Goal: Task Accomplishment & Management: Manage account settings

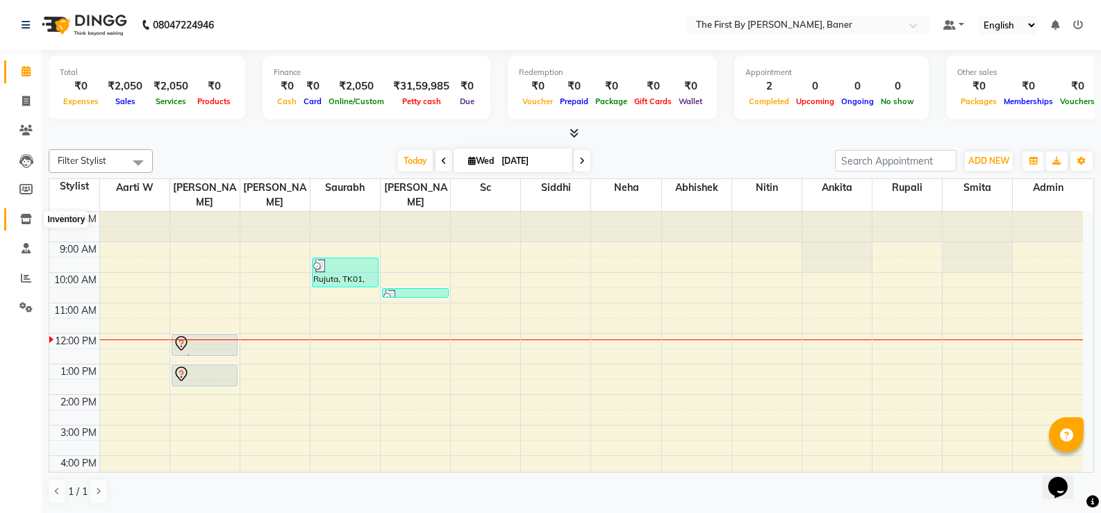
click at [23, 222] on icon at bounding box center [26, 219] width 12 height 10
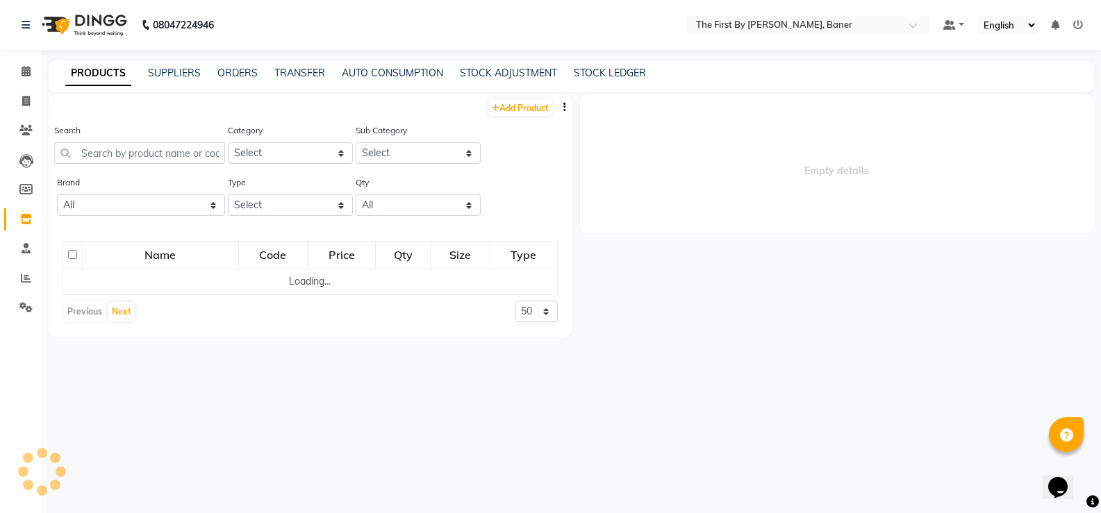
select select
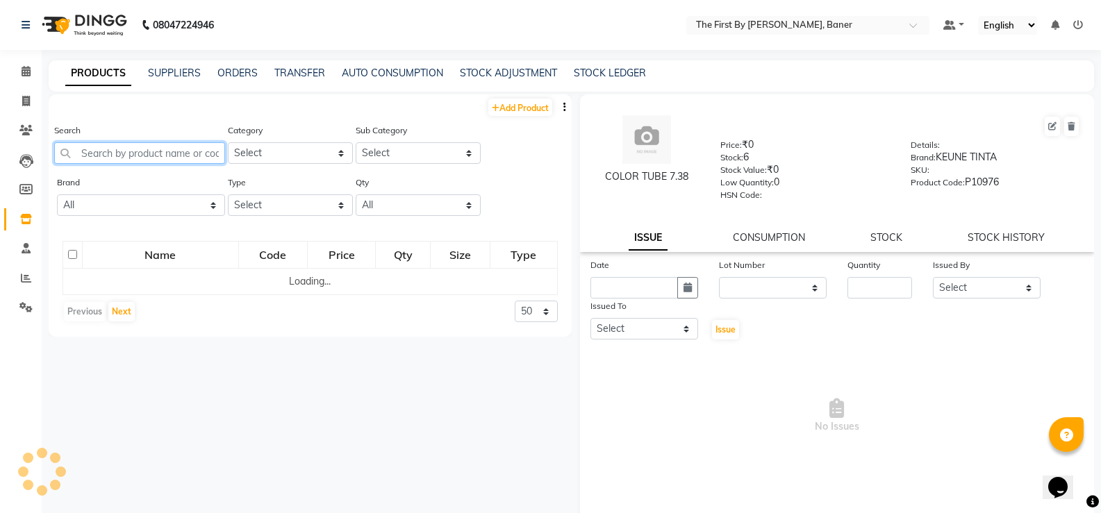
click at [154, 155] on input "text" at bounding box center [139, 153] width 171 height 22
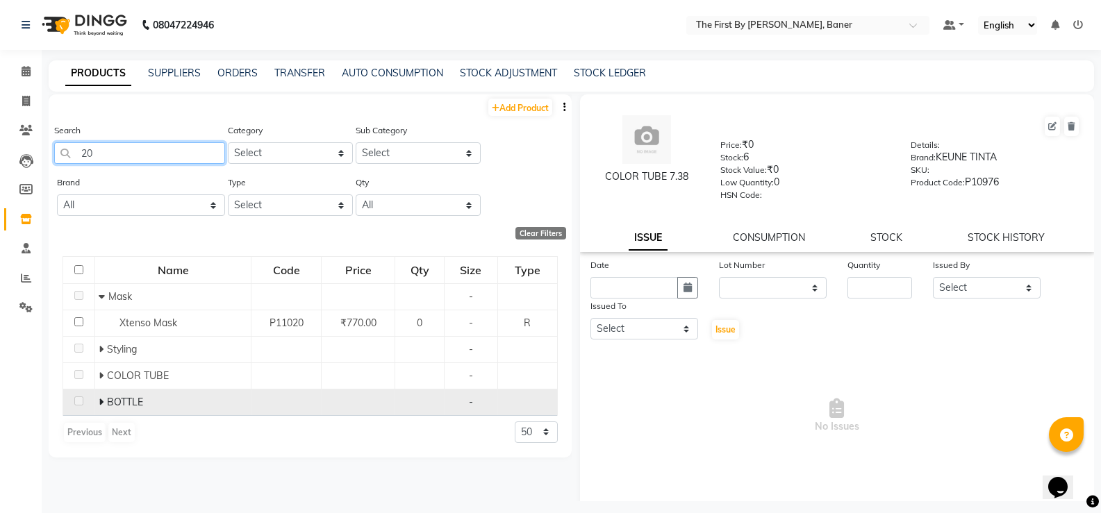
type input "20"
click at [99, 403] on icon at bounding box center [101, 402] width 5 height 10
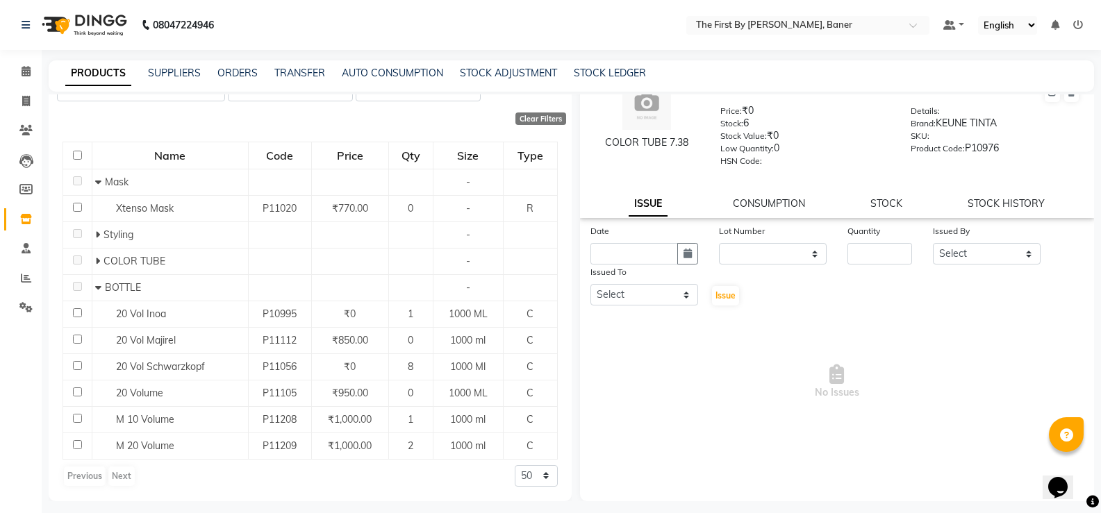
scroll to position [9, 0]
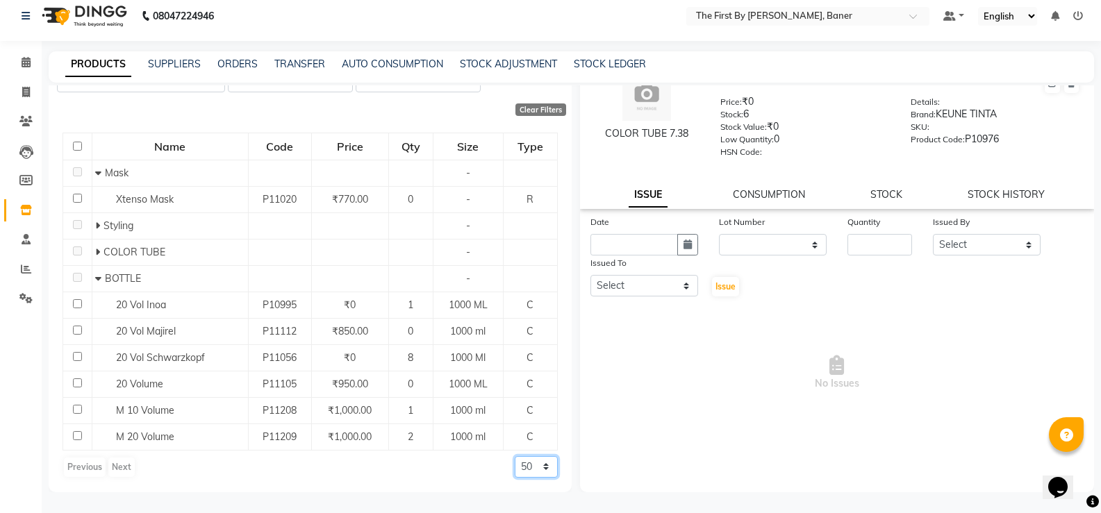
drag, startPoint x: 531, startPoint y: 461, endPoint x: 525, endPoint y: 473, distance: 13.4
click at [531, 461] on select "50 100 500" at bounding box center [536, 467] width 43 height 22
select select "500"
click at [515, 456] on select "50 100 500" at bounding box center [536, 467] width 43 height 22
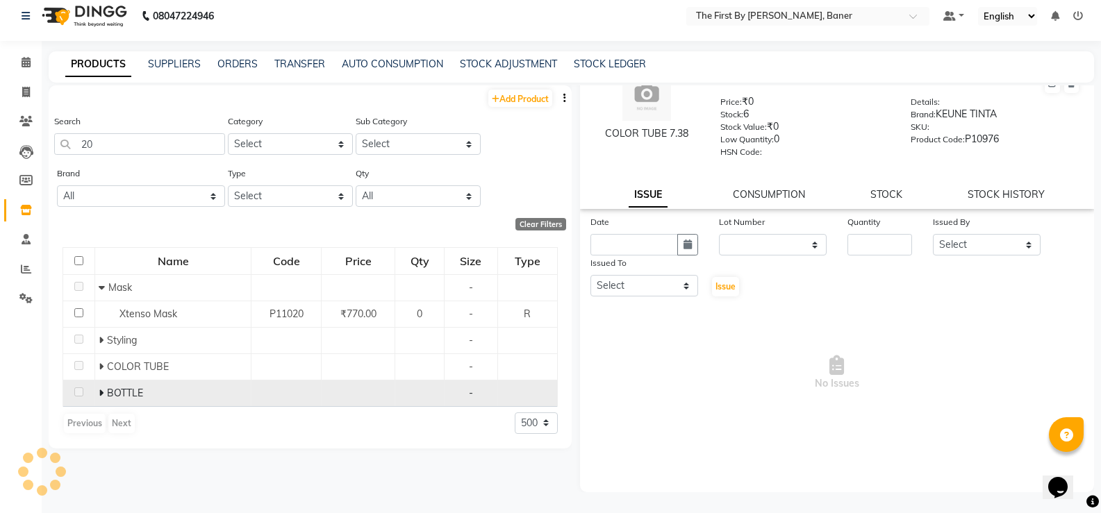
click at [99, 390] on icon at bounding box center [101, 393] width 5 height 10
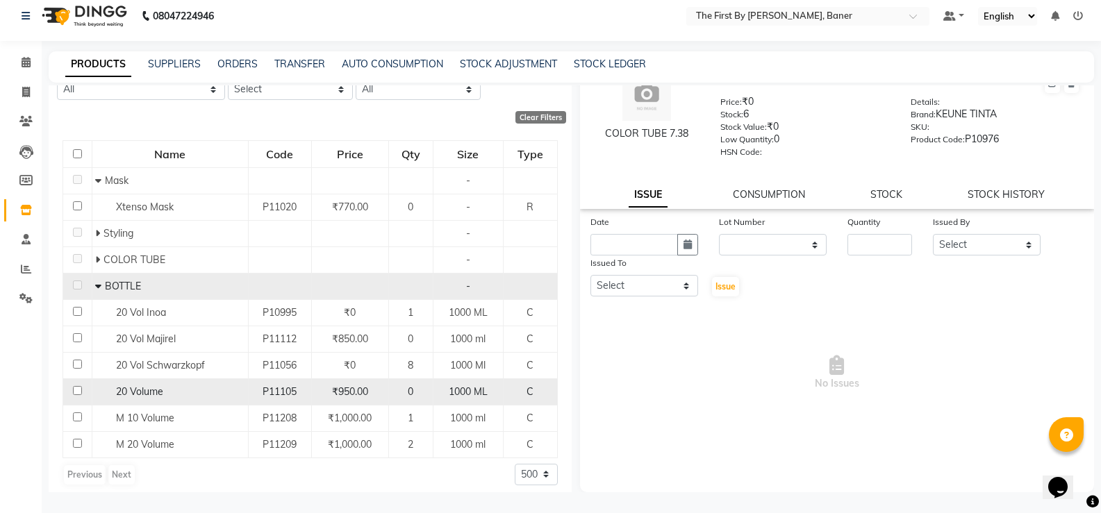
scroll to position [115, 0]
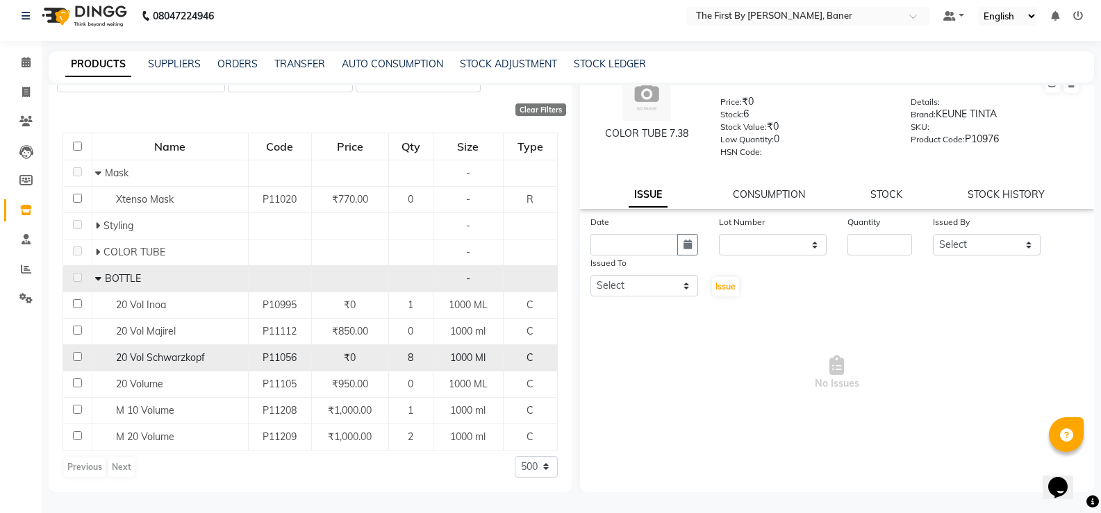
click at [157, 363] on span "20 Vol Schwarzkopf" at bounding box center [160, 358] width 89 height 13
select select
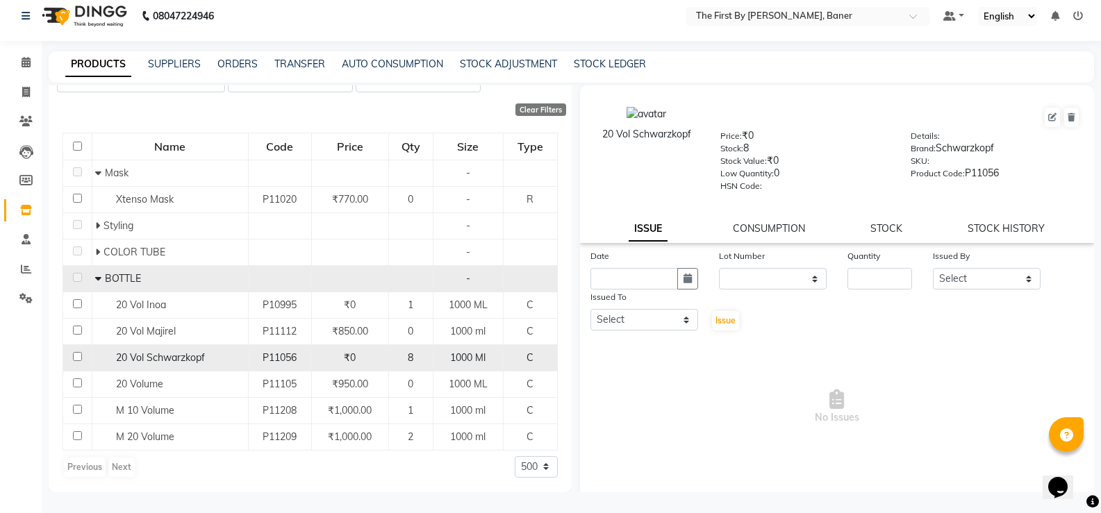
click at [185, 362] on span "20 Vol Schwarzkopf" at bounding box center [160, 358] width 89 height 13
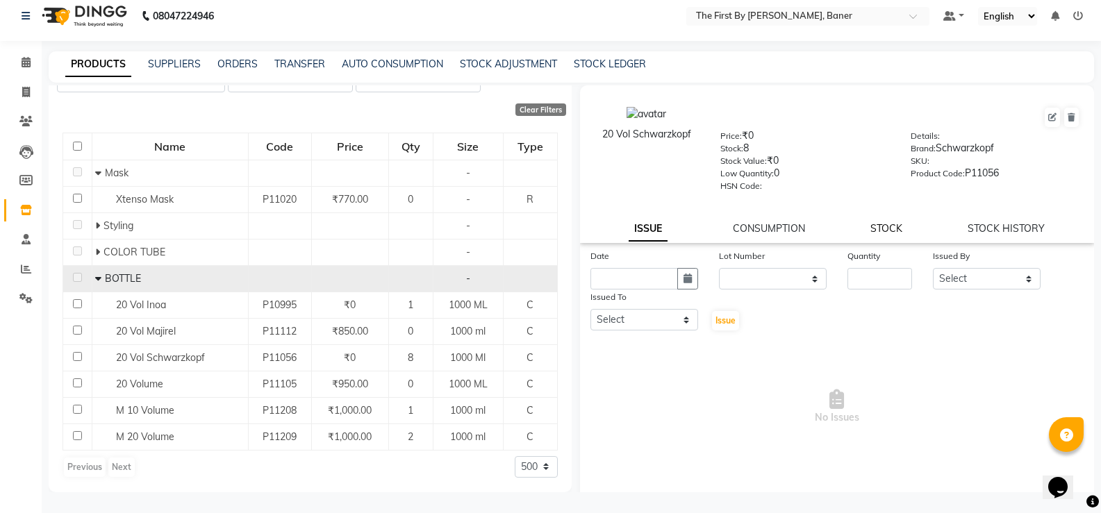
click at [891, 229] on link "STOCK" at bounding box center [886, 228] width 32 height 13
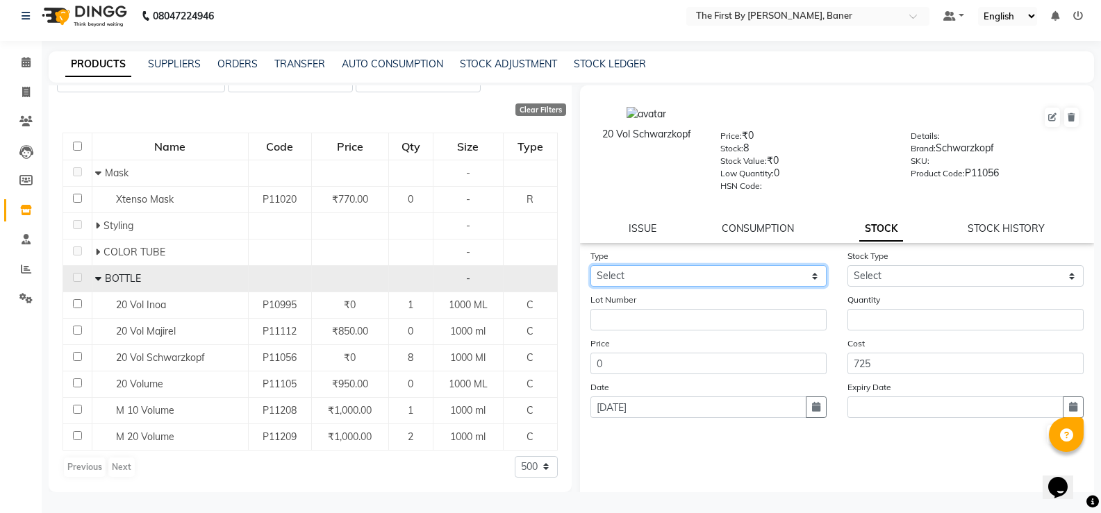
click at [754, 277] on select "Select In Out" at bounding box center [708, 276] width 236 height 22
select select "out"
click at [590, 265] on select "Select In Out" at bounding box center [708, 276] width 236 height 22
select select
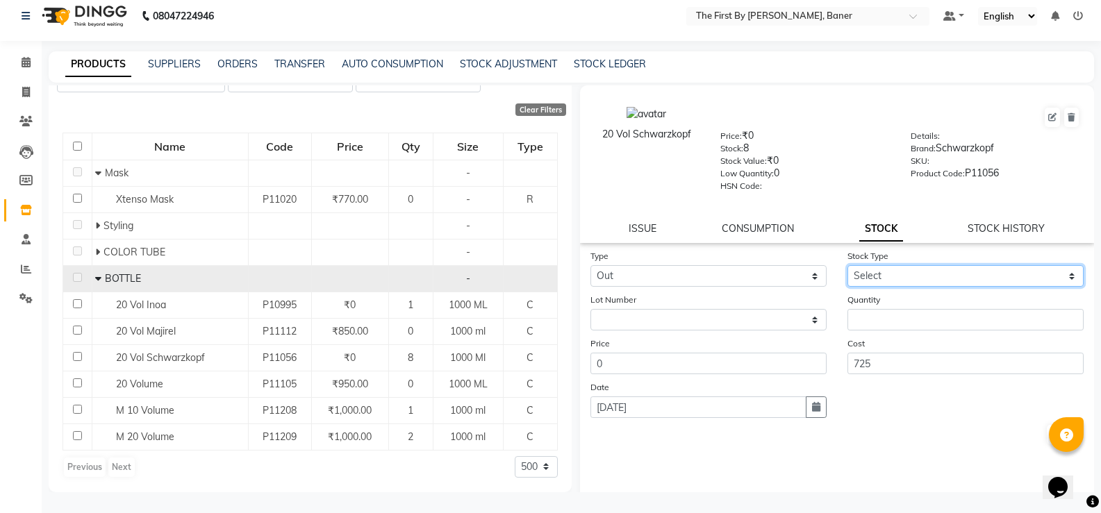
click at [933, 275] on select "Select Internal Use Damaged Expired Adjustment Return Other" at bounding box center [966, 276] width 236 height 22
select select "internal use"
click at [848, 265] on select "Select Internal Use Damaged Expired Adjustment Return Other" at bounding box center [966, 276] width 236 height 22
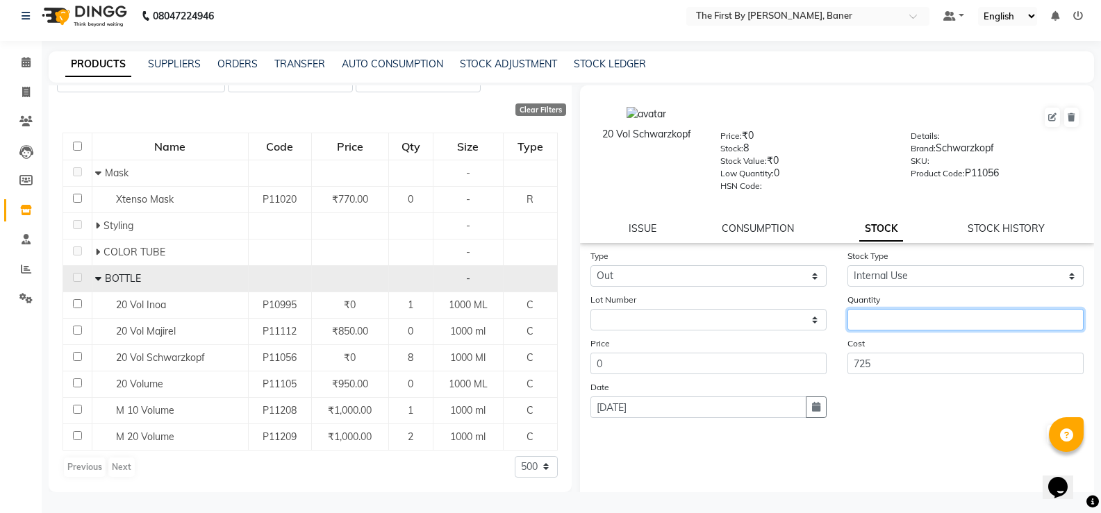
click at [886, 316] on input "number" at bounding box center [966, 320] width 236 height 22
type input "7"
click at [1047, 439] on button "Submit" at bounding box center [1064, 434] width 35 height 19
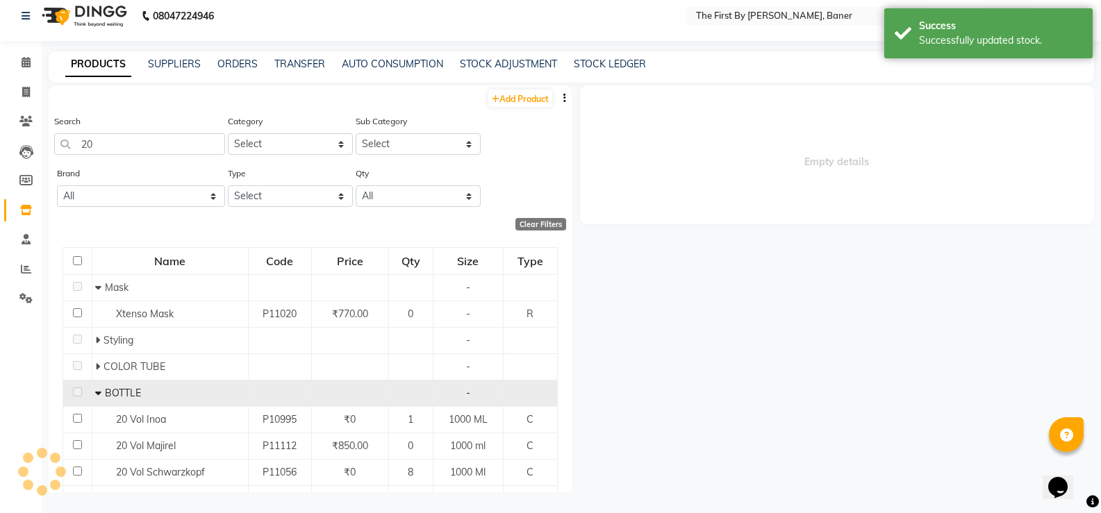
select select
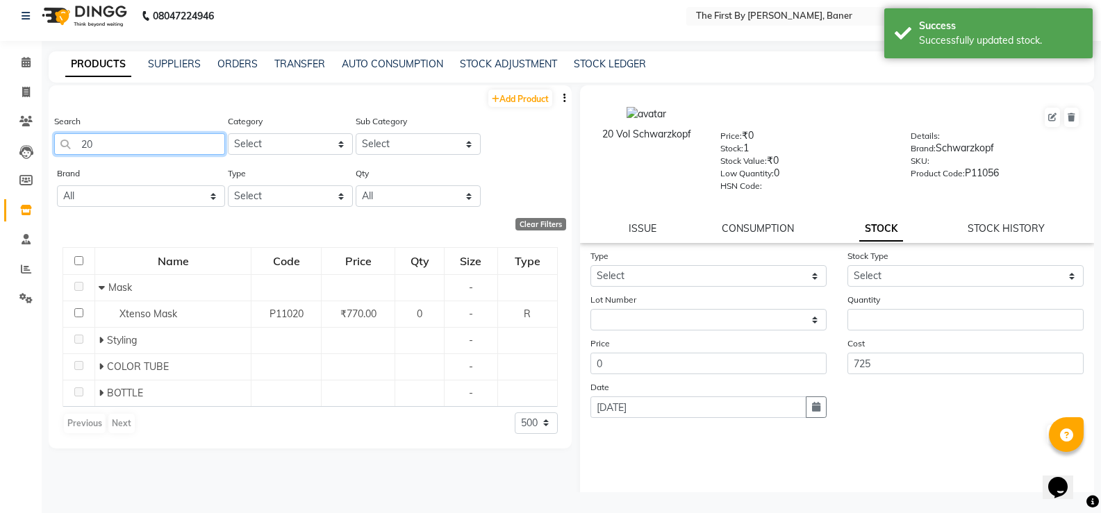
click at [90, 149] on input "20" at bounding box center [139, 144] width 171 height 22
type input "2"
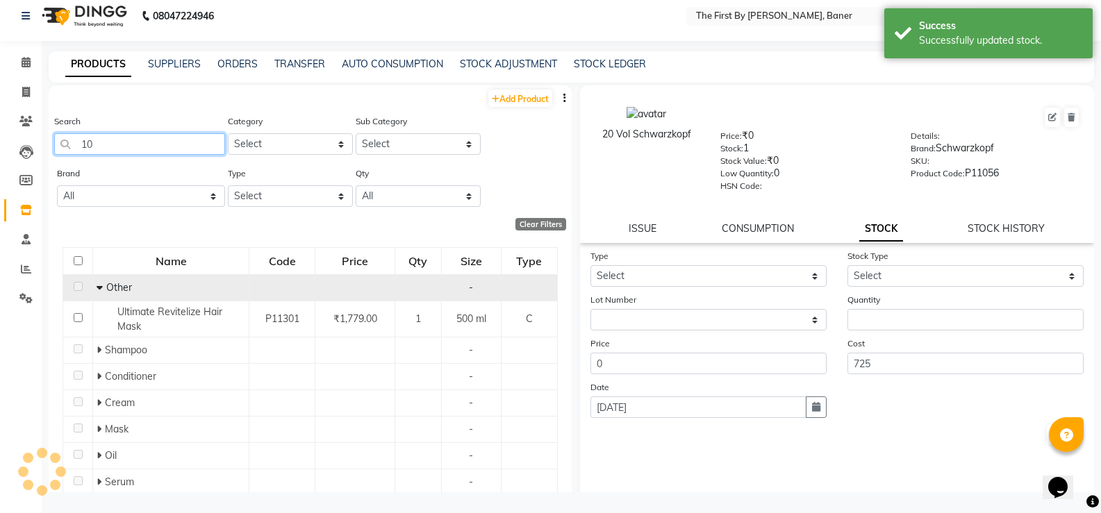
type input "10"
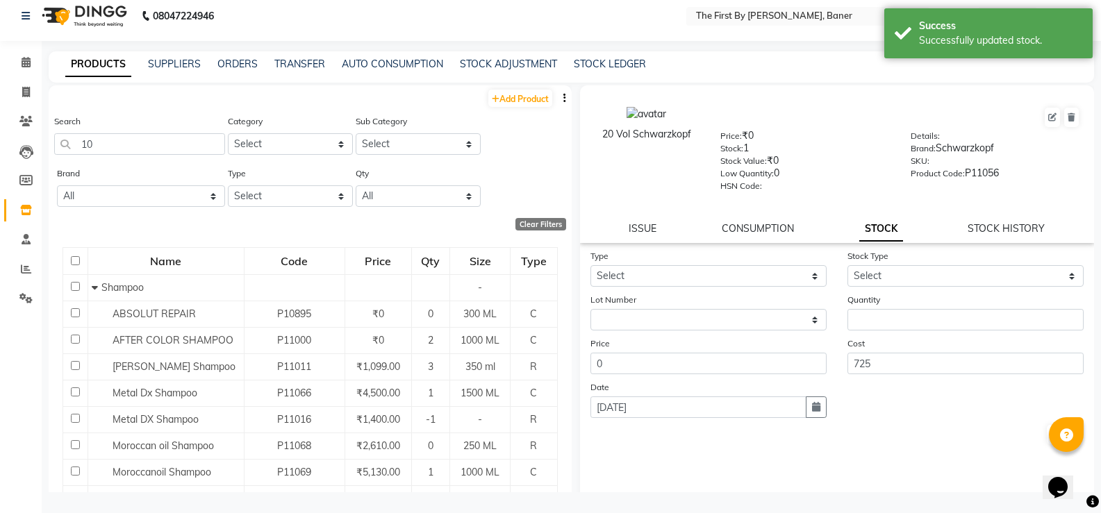
click at [96, 287] on icon at bounding box center [95, 288] width 6 height 10
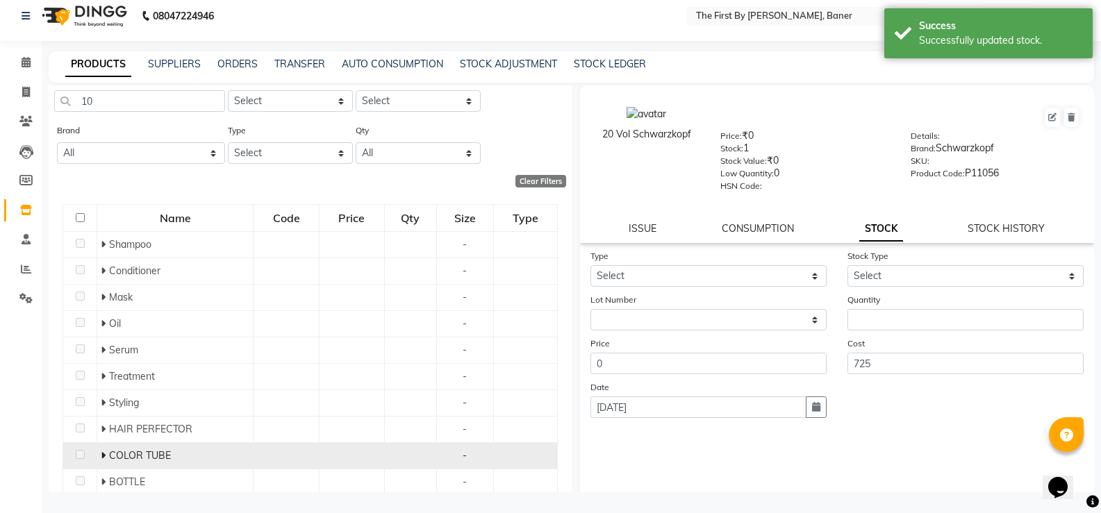
scroll to position [88, 0]
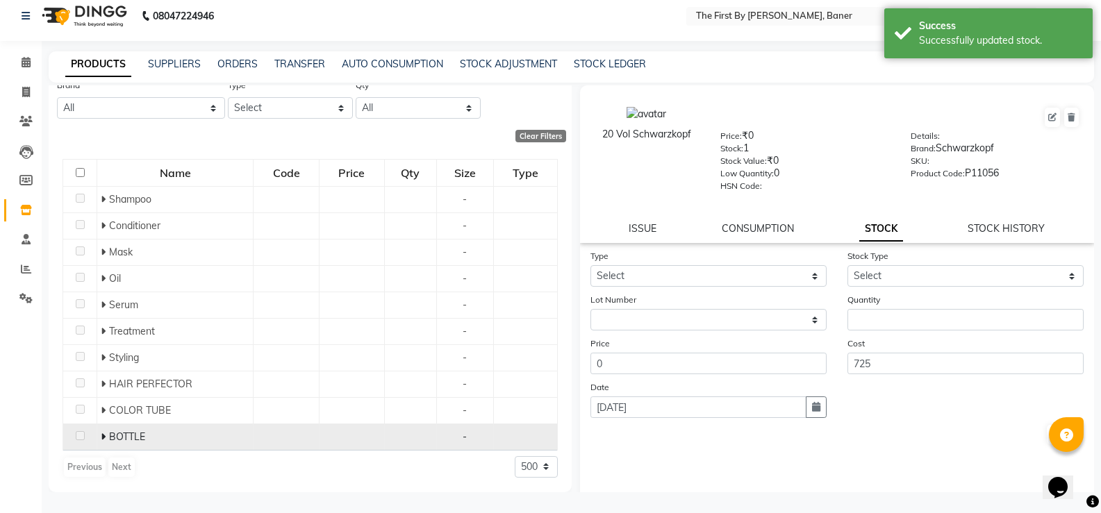
click at [104, 438] on icon at bounding box center [103, 437] width 5 height 10
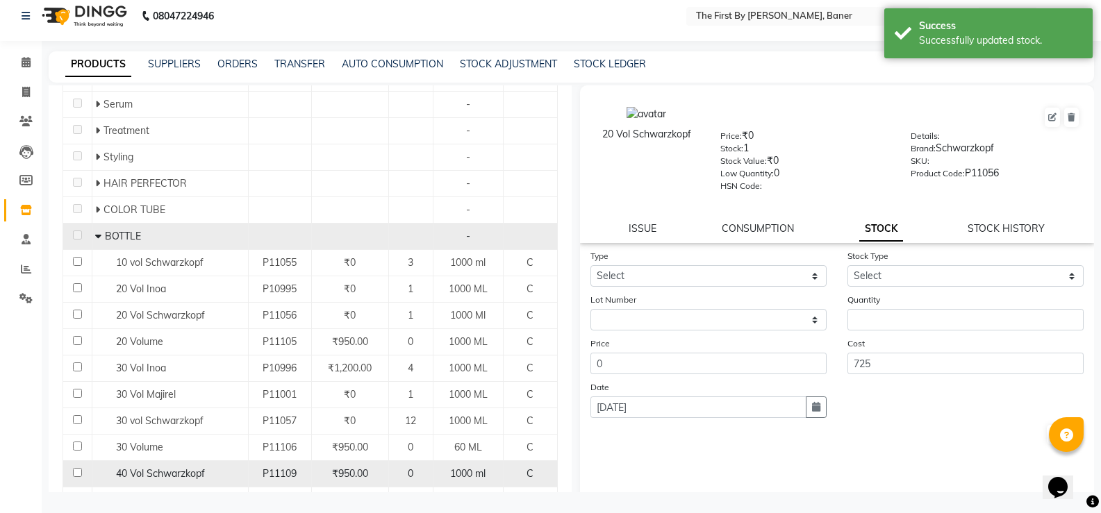
scroll to position [297, 0]
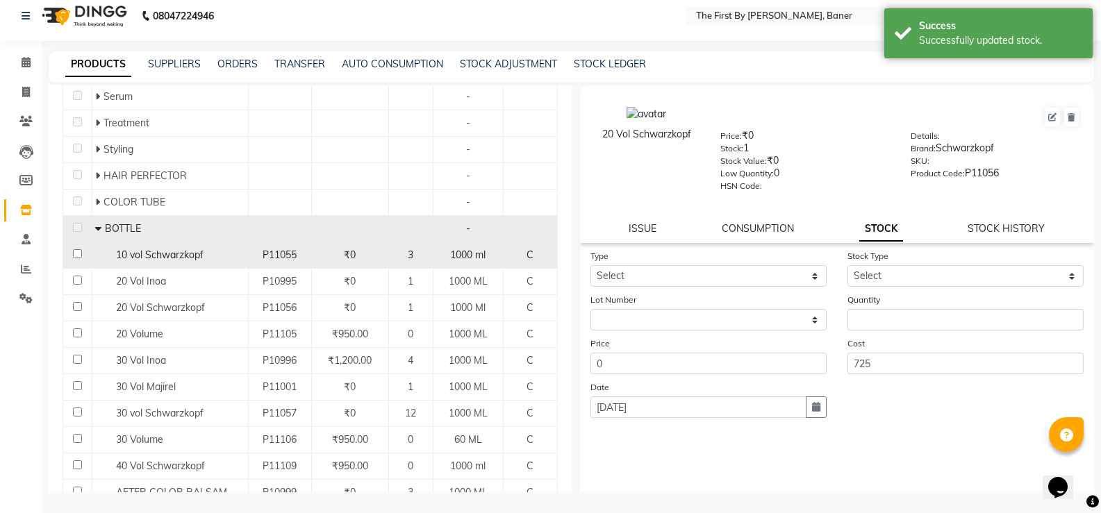
click at [160, 253] on span "10 vol Schwarzkopf" at bounding box center [160, 255] width 88 height 13
select select
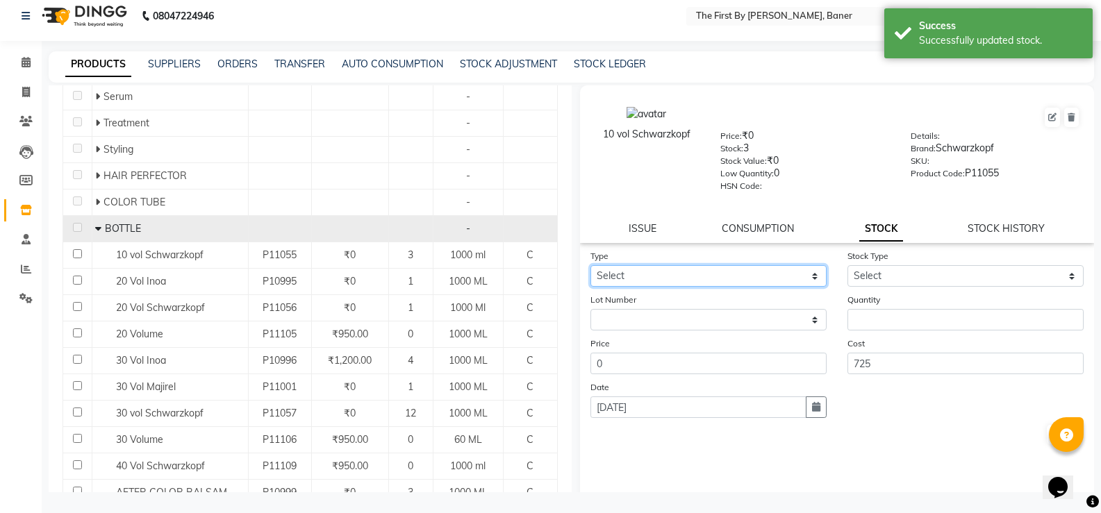
drag, startPoint x: 704, startPoint y: 272, endPoint x: 698, endPoint y: 276, distance: 7.5
click at [702, 273] on select "Select In Out" at bounding box center [708, 276] width 236 height 22
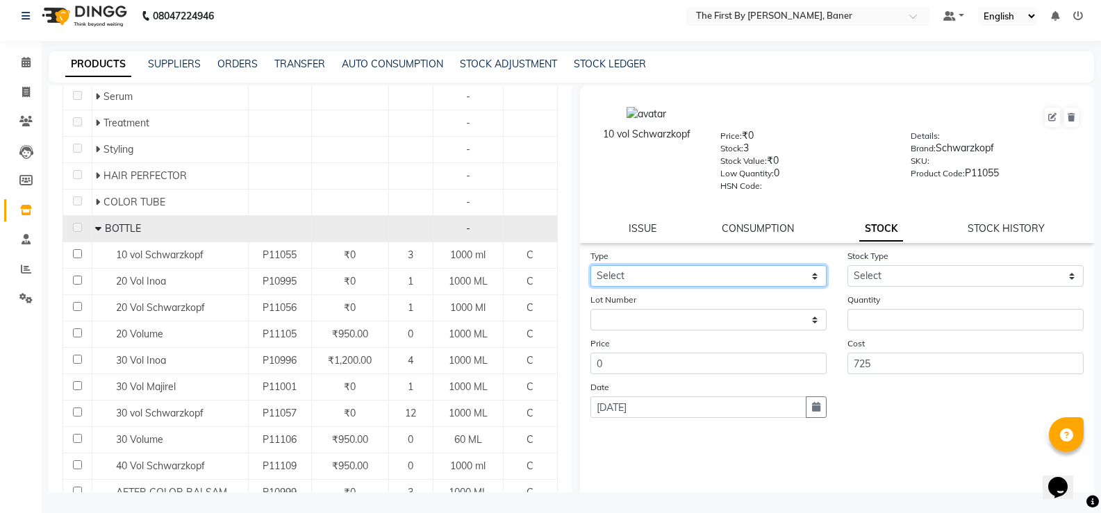
select select "out"
click at [590, 265] on select "Select In Out" at bounding box center [708, 276] width 236 height 22
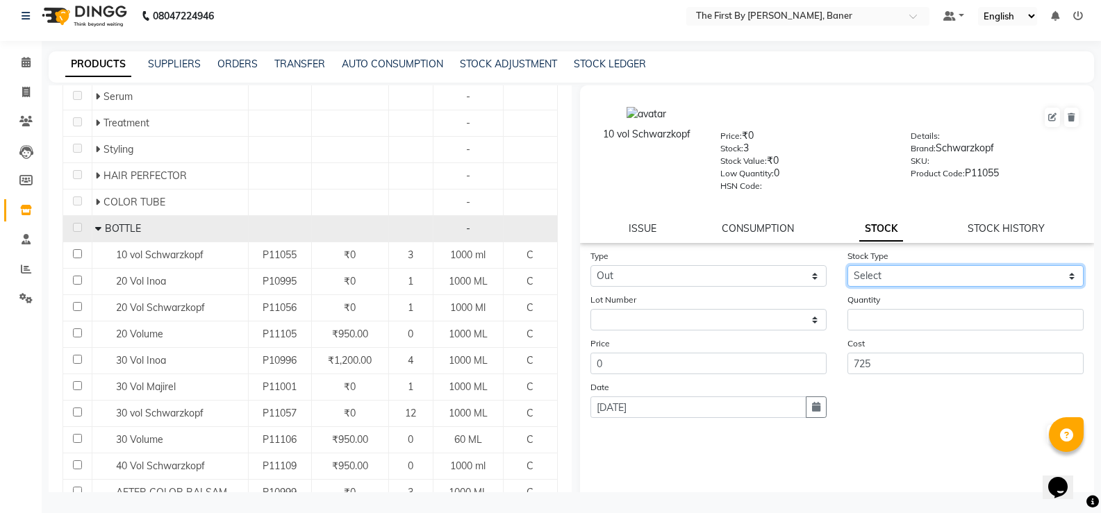
drag, startPoint x: 858, startPoint y: 276, endPoint x: 858, endPoint y: 286, distance: 9.7
click at [858, 276] on select "Select Internal Use Damaged Expired Adjustment Return Other" at bounding box center [966, 276] width 236 height 22
select select "internal use"
click at [848, 265] on select "Select Internal Use Damaged Expired Adjustment Return Other" at bounding box center [966, 276] width 236 height 22
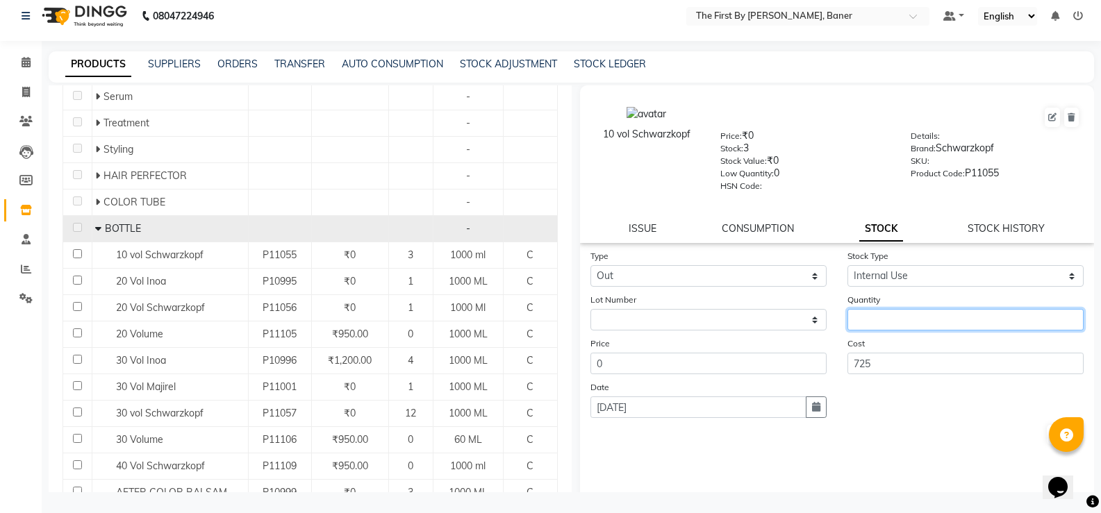
click at [866, 320] on input "number" at bounding box center [966, 320] width 236 height 22
type input "1"
click at [1047, 433] on button "Submit" at bounding box center [1064, 434] width 35 height 19
select select
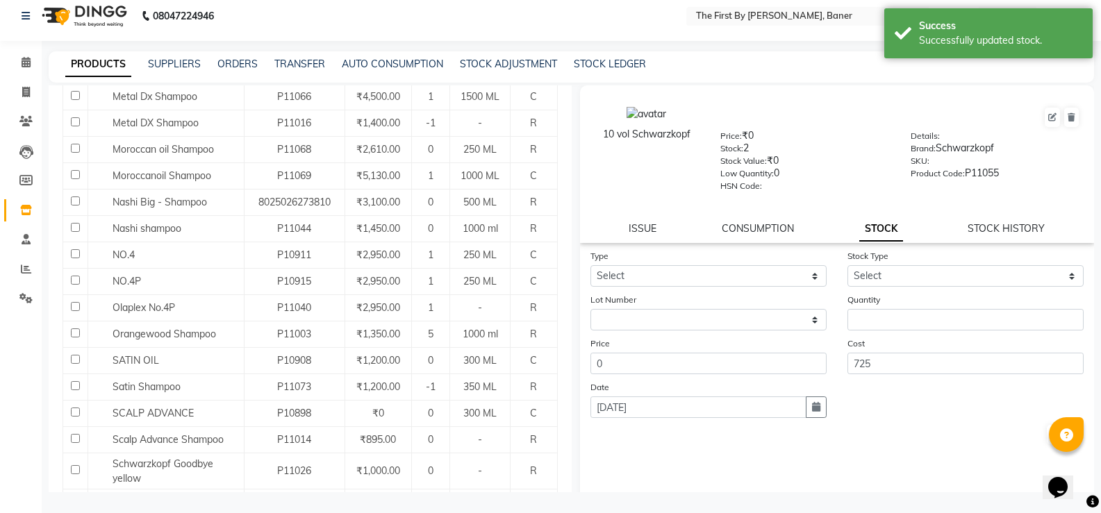
scroll to position [0, 0]
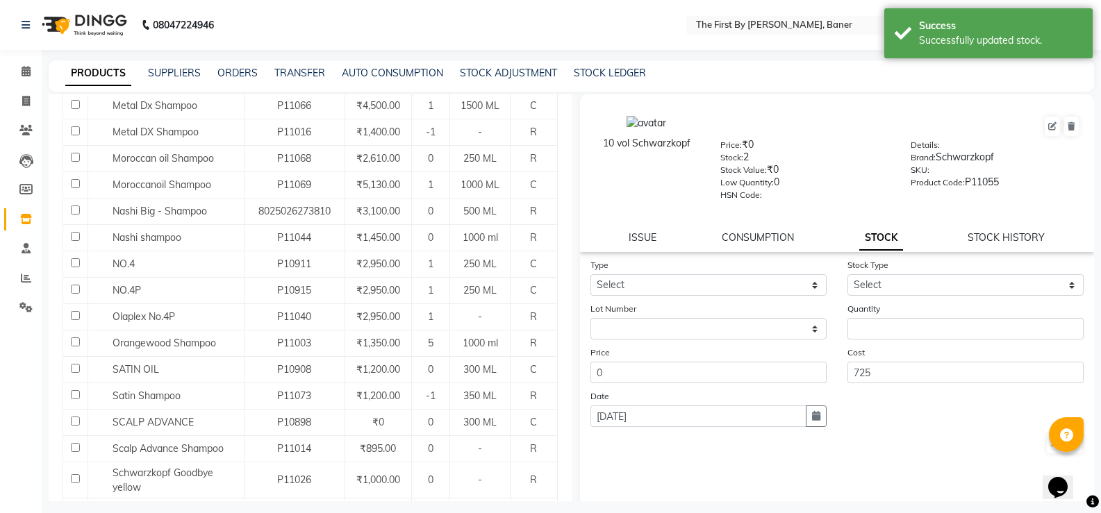
click at [24, 83] on li "Calendar" at bounding box center [21, 72] width 42 height 30
click at [22, 81] on link "Calendar" at bounding box center [20, 71] width 33 height 23
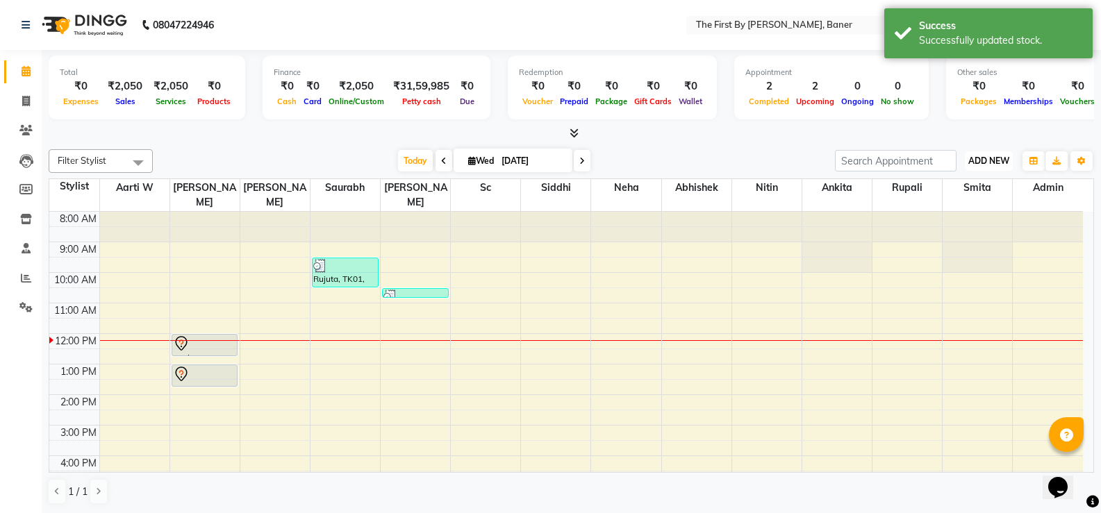
click at [1001, 160] on span "ADD NEW" at bounding box center [988, 161] width 41 height 10
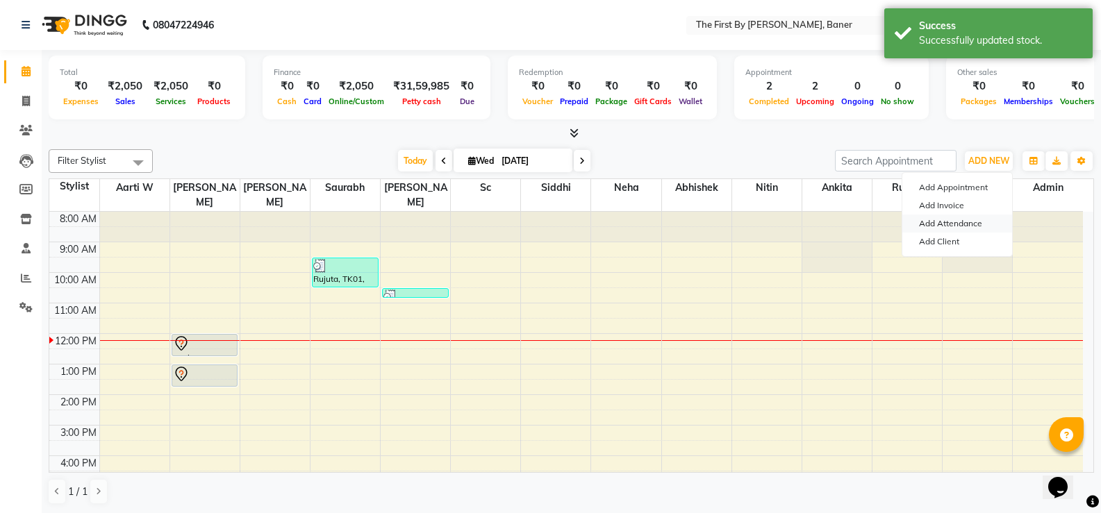
click at [964, 231] on link "Add Attendance" at bounding box center [957, 224] width 110 height 18
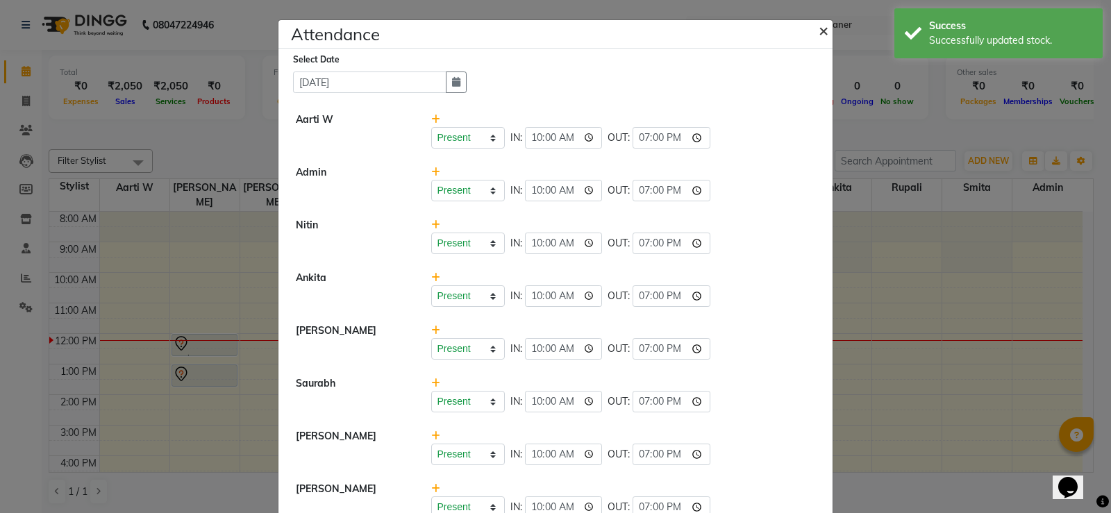
click at [819, 26] on span "×" at bounding box center [824, 29] width 10 height 21
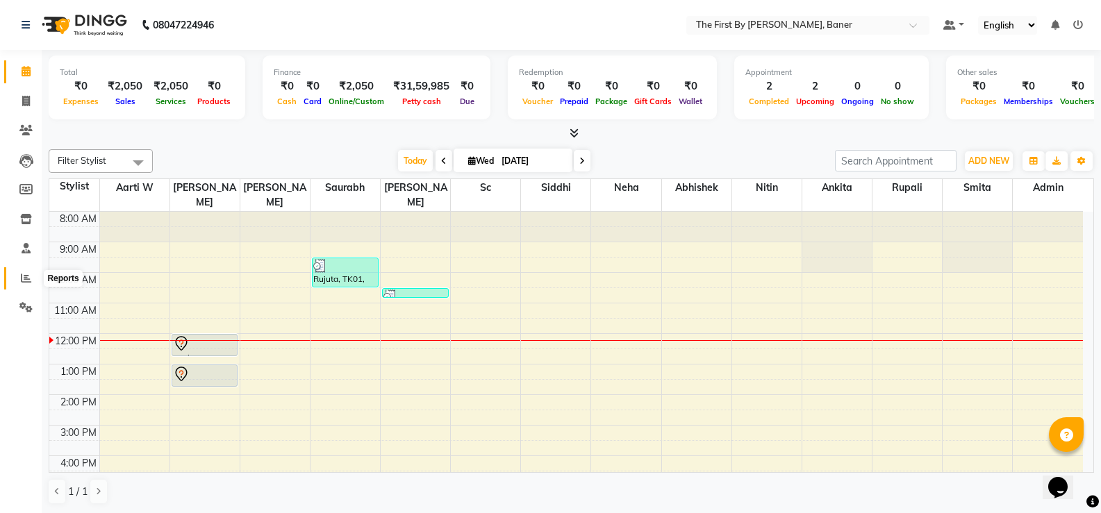
click at [26, 279] on icon at bounding box center [26, 278] width 10 height 10
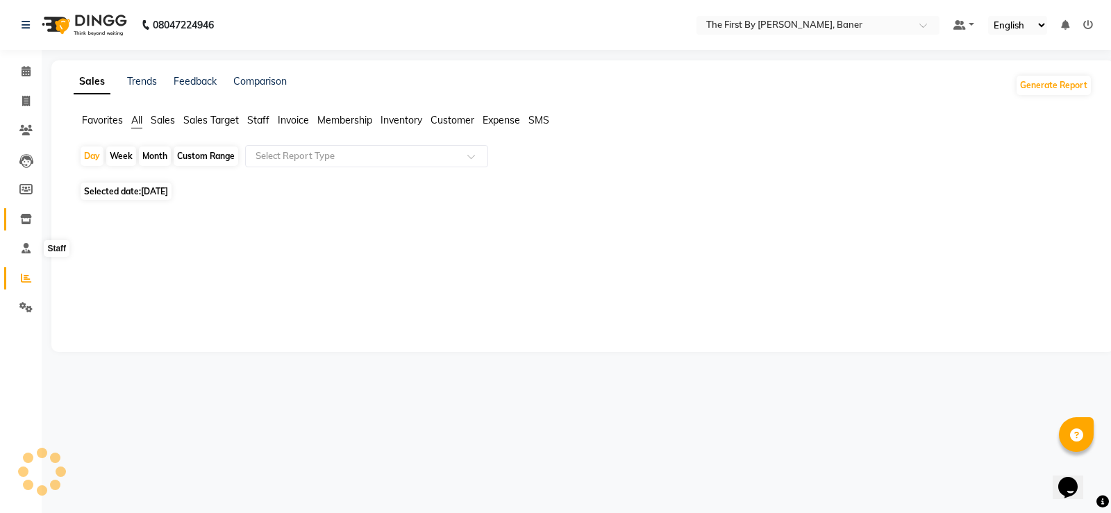
click at [22, 222] on icon at bounding box center [26, 219] width 12 height 10
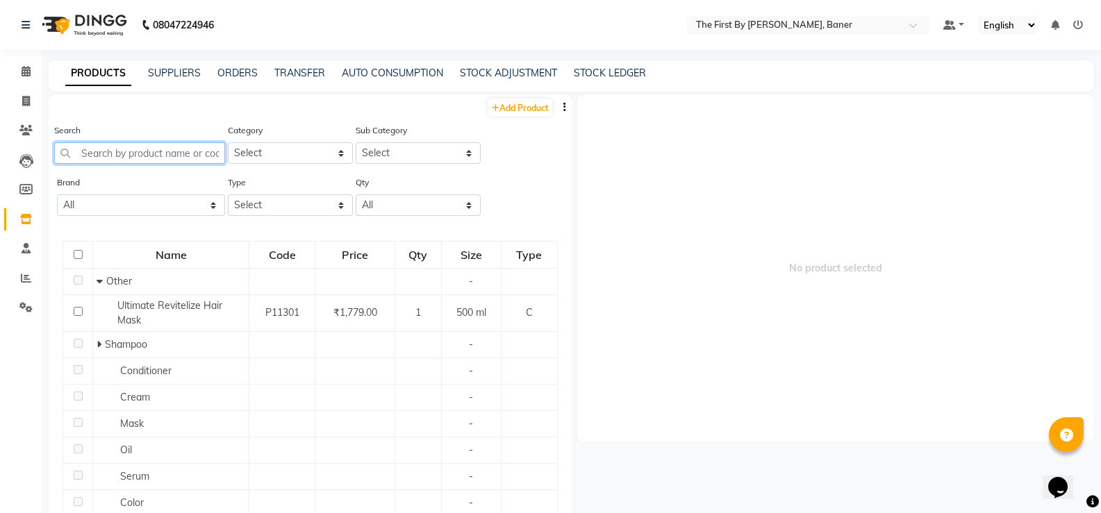
drag, startPoint x: 177, startPoint y: 152, endPoint x: 163, endPoint y: 151, distance: 14.6
click at [174, 150] on input "text" at bounding box center [139, 153] width 171 height 22
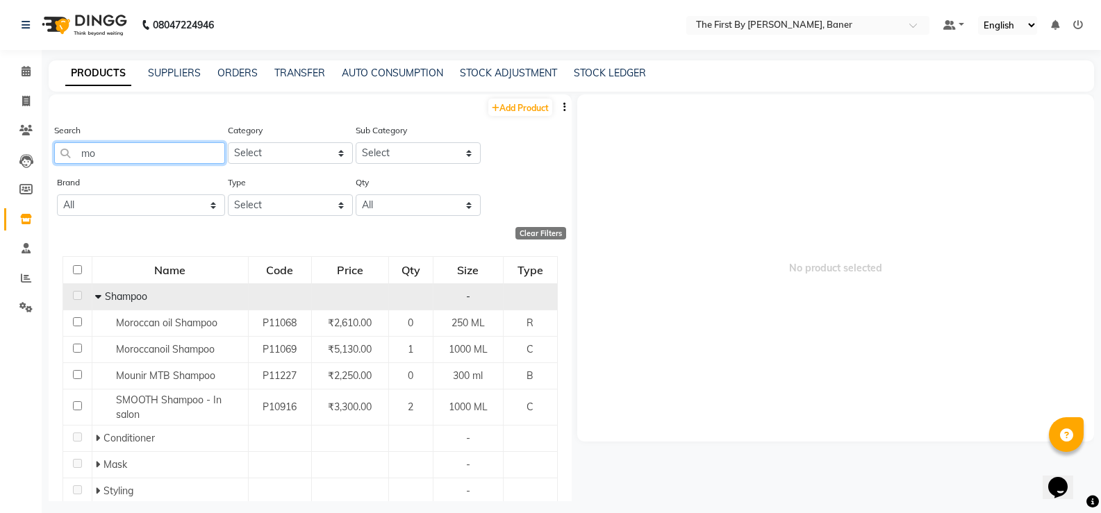
type input "mo"
click at [92, 296] on td "Shampoo" at bounding box center [170, 296] width 156 height 26
click at [97, 299] on icon at bounding box center [98, 297] width 6 height 10
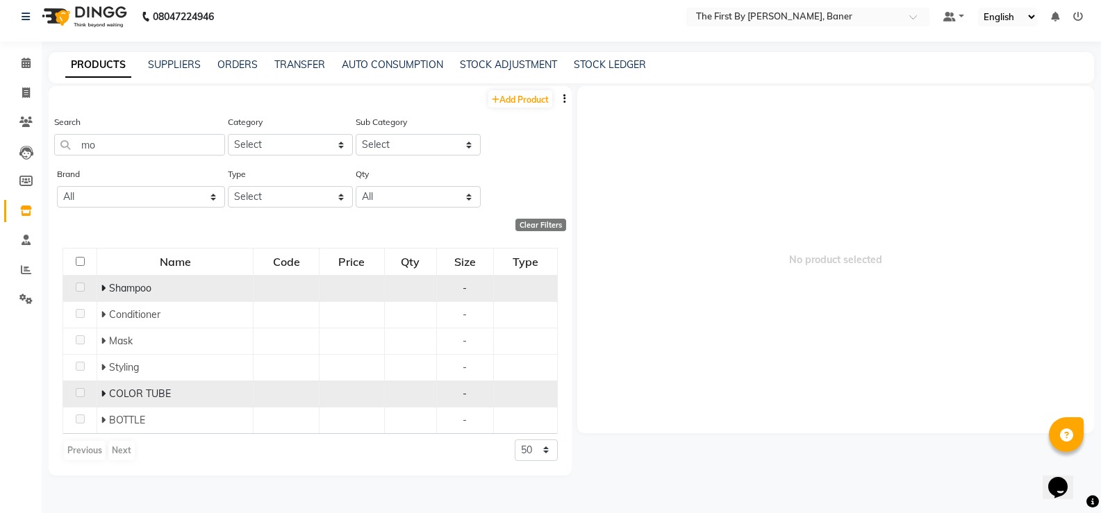
scroll to position [9, 0]
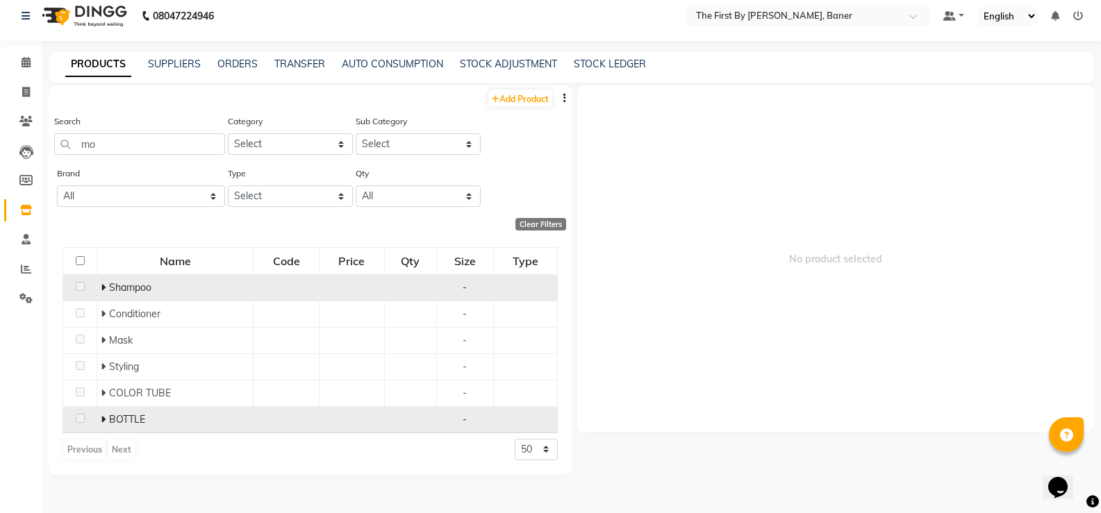
click at [100, 421] on td "BOTTLE" at bounding box center [175, 419] width 156 height 26
click at [104, 416] on icon at bounding box center [103, 420] width 5 height 10
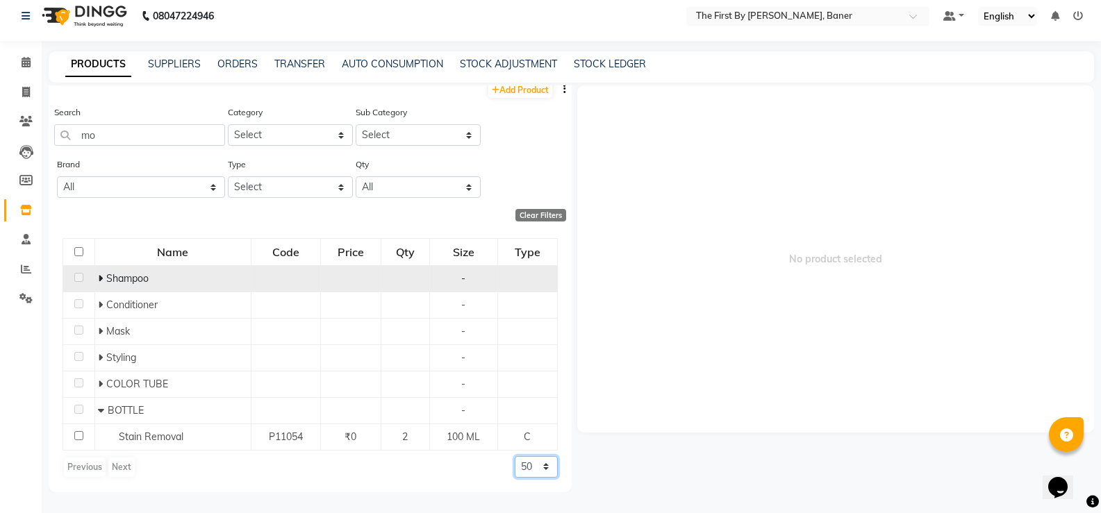
click at [521, 466] on select "50 100 500" at bounding box center [536, 467] width 43 height 22
select select "500"
click at [515, 456] on select "50 100 500" at bounding box center [536, 467] width 43 height 22
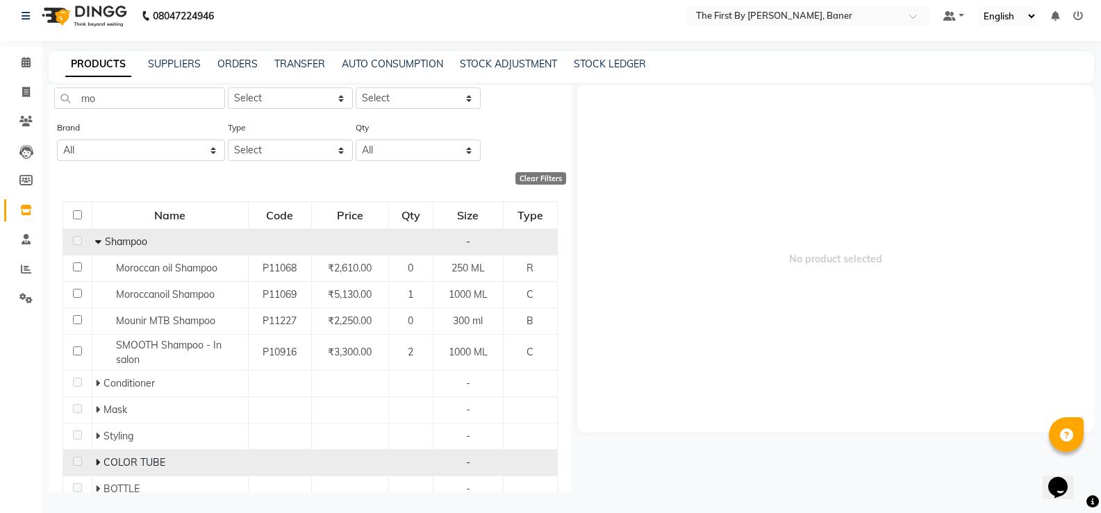
scroll to position [98, 0]
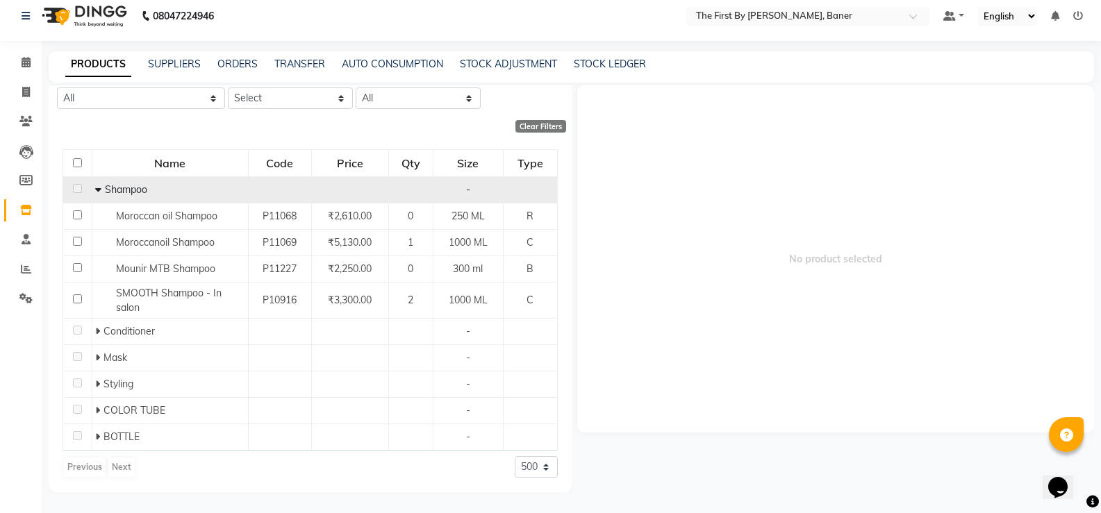
click at [97, 188] on icon at bounding box center [98, 190] width 6 height 10
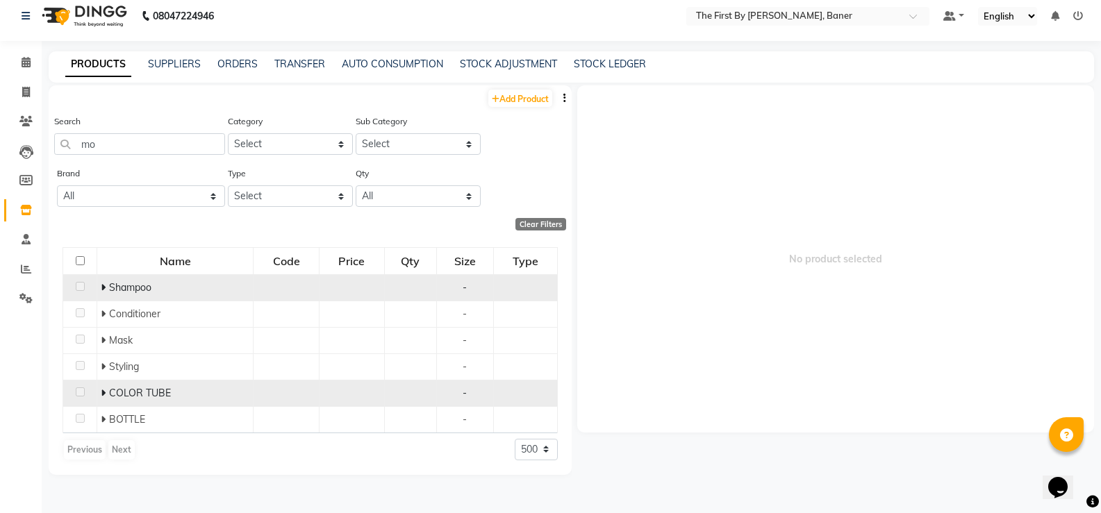
scroll to position [0, 0]
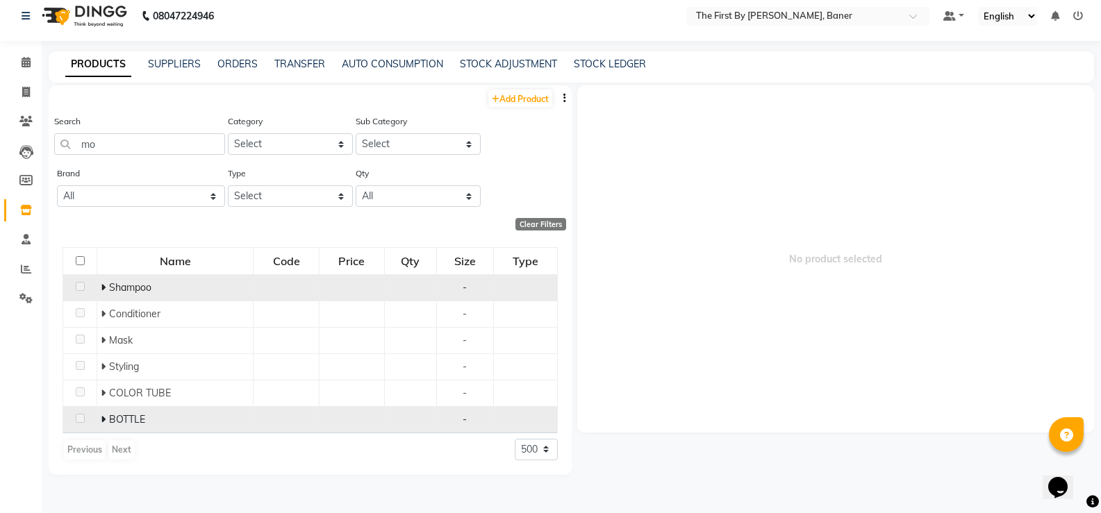
click at [104, 420] on icon at bounding box center [103, 420] width 5 height 10
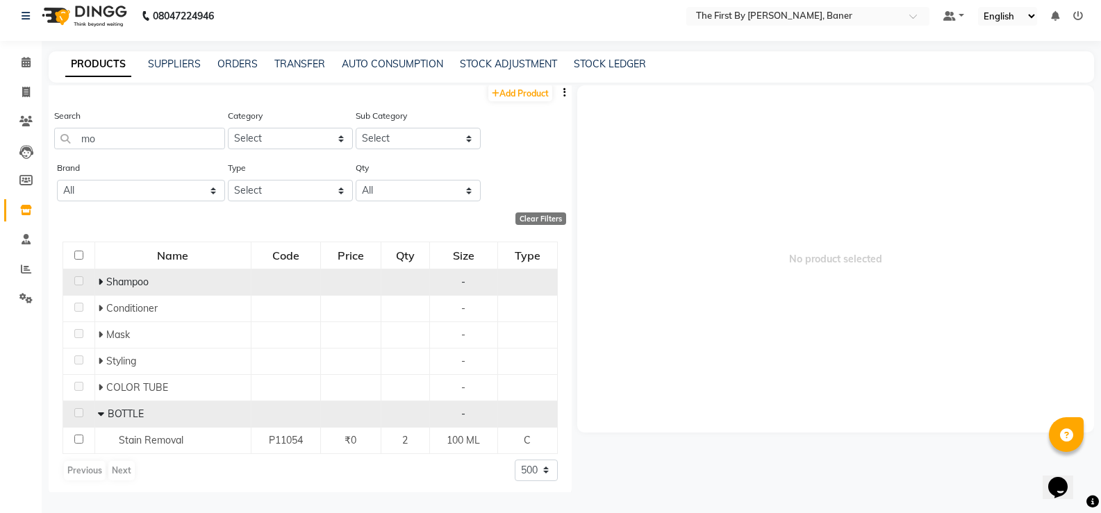
scroll to position [9, 0]
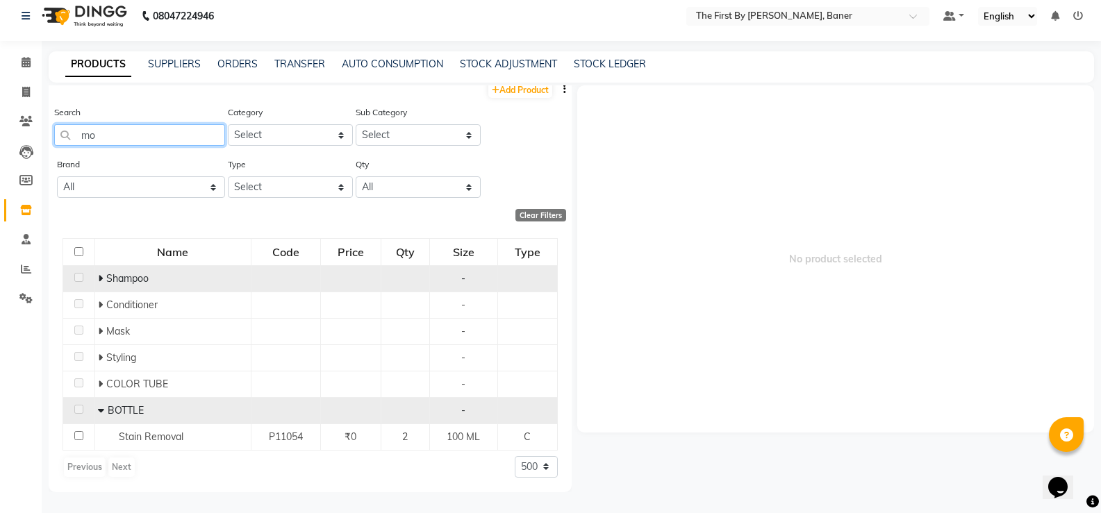
click at [104, 135] on input "mo" at bounding box center [139, 135] width 171 height 22
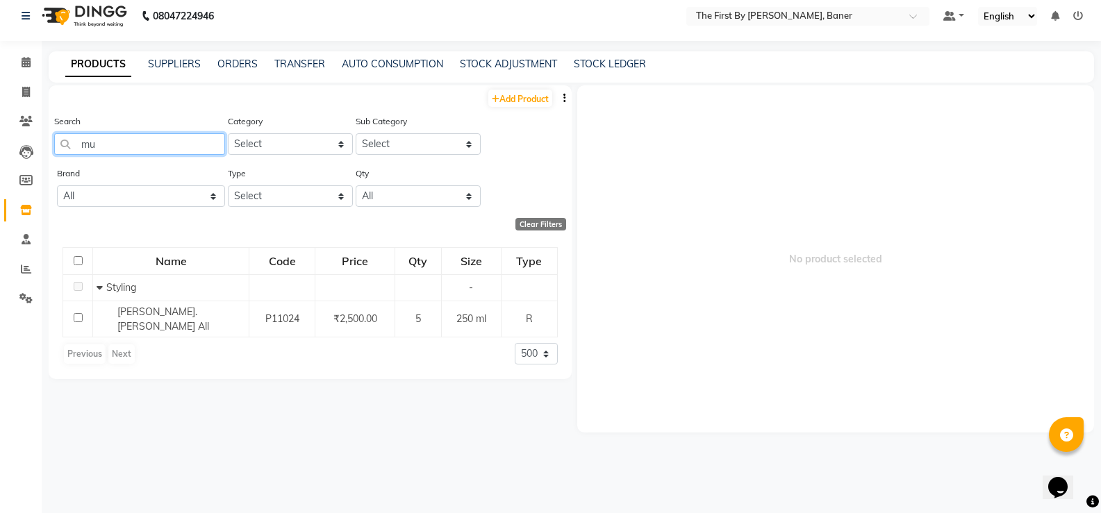
drag, startPoint x: 78, startPoint y: 145, endPoint x: 60, endPoint y: 143, distance: 17.5
click at [60, 143] on input "mu" at bounding box center [139, 144] width 171 height 22
type input "1"
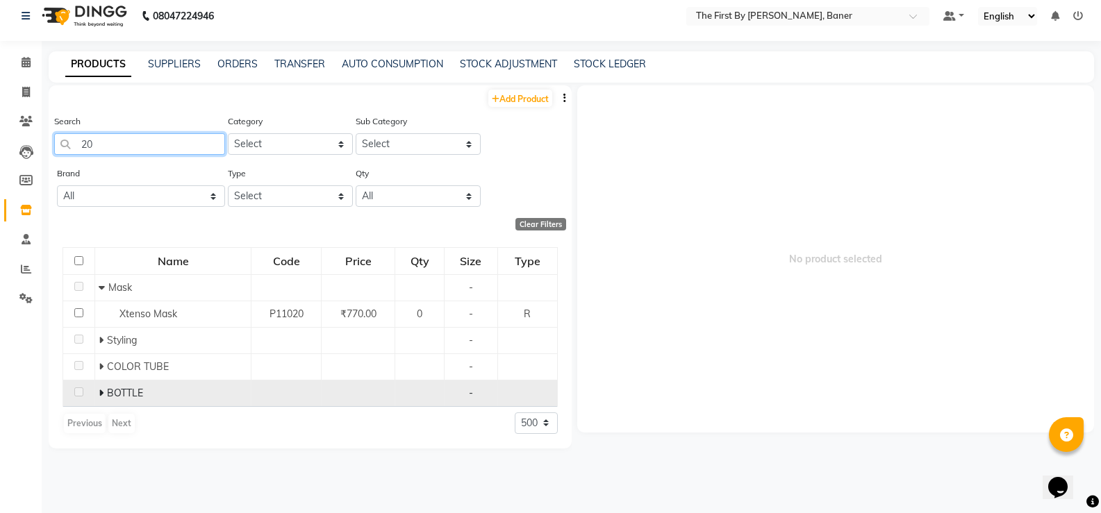
type input "20"
click at [101, 397] on icon at bounding box center [101, 393] width 5 height 10
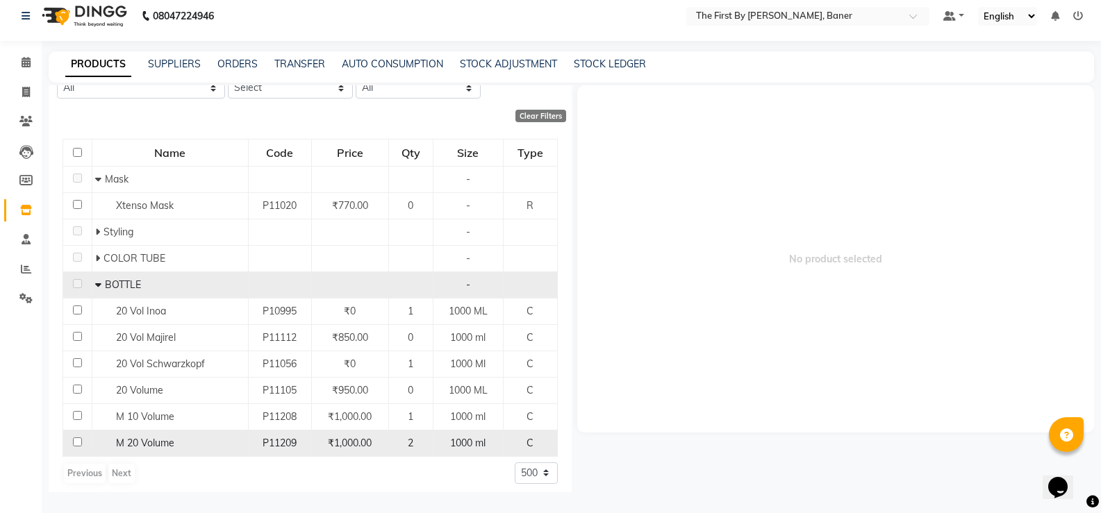
scroll to position [115, 0]
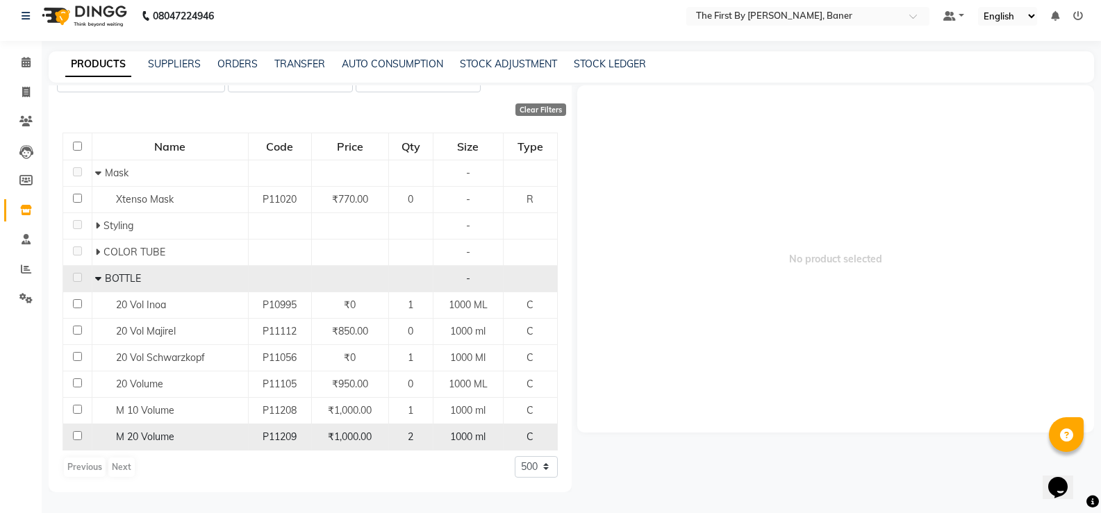
click at [142, 436] on span "M 20 Volume" at bounding box center [145, 437] width 58 height 13
select select
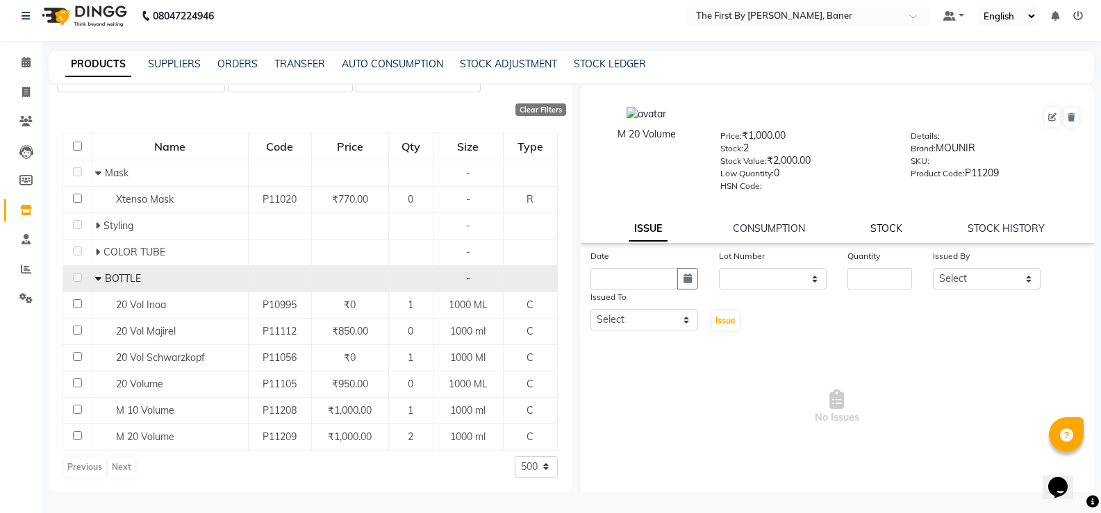
click at [874, 230] on link "STOCK" at bounding box center [886, 228] width 32 height 13
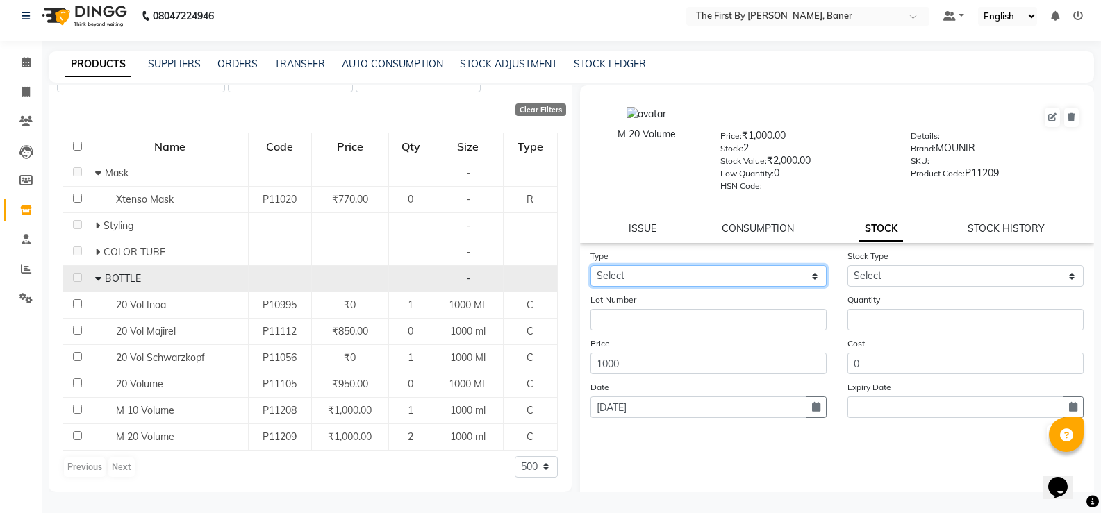
drag, startPoint x: 682, startPoint y: 285, endPoint x: 670, endPoint y: 292, distance: 14.3
click at [670, 292] on form "Type Select In Out Stock Type Select Lot Number Quantity Price 1000 Cost 0 Date…" at bounding box center [837, 347] width 494 height 197
select select "out"
click at [590, 265] on select "Select In Out" at bounding box center [708, 276] width 236 height 22
select select
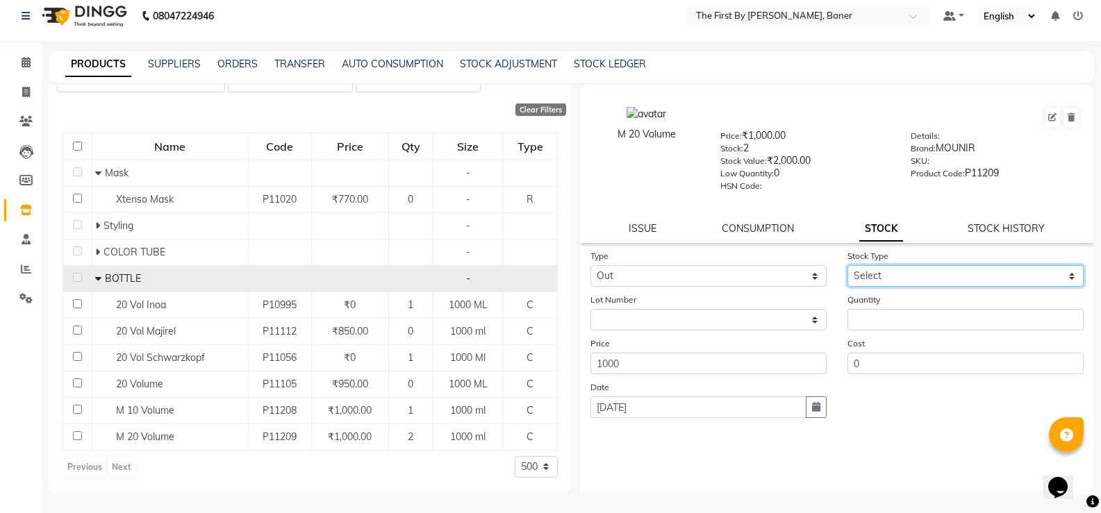
click at [863, 279] on select "Select Internal Use Damaged Expired Adjustment Return Other" at bounding box center [966, 276] width 236 height 22
select select "internal use"
click at [848, 265] on select "Select Internal Use Damaged Expired Adjustment Return Other" at bounding box center [966, 276] width 236 height 22
click at [869, 331] on form "Type Select In Out Stock Type Select Internal Use Damaged Expired Adjustment Re…" at bounding box center [837, 347] width 494 height 197
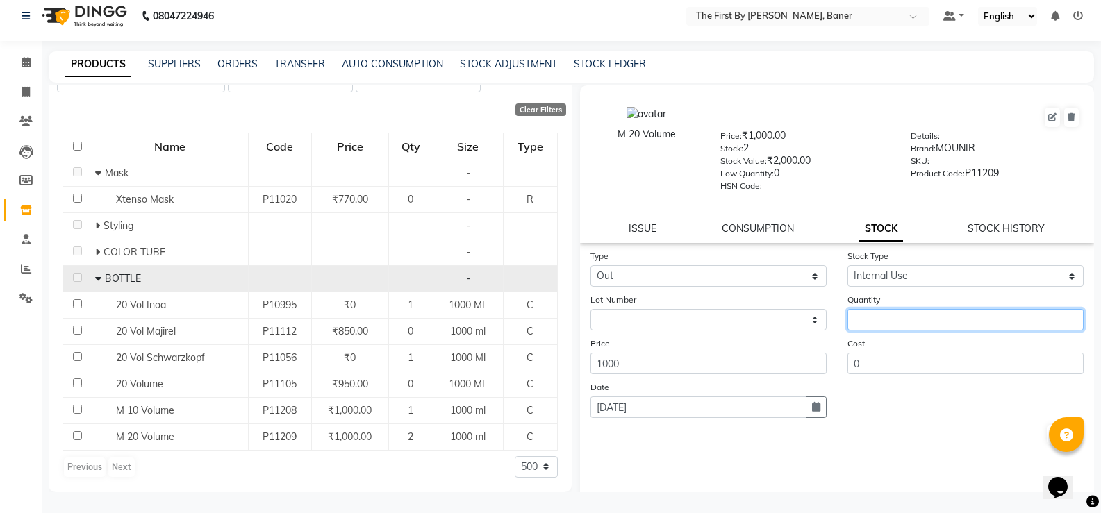
click at [867, 319] on input "number" at bounding box center [966, 320] width 236 height 22
type input "1"
click at [1047, 431] on button "Submit" at bounding box center [1064, 434] width 35 height 19
select select
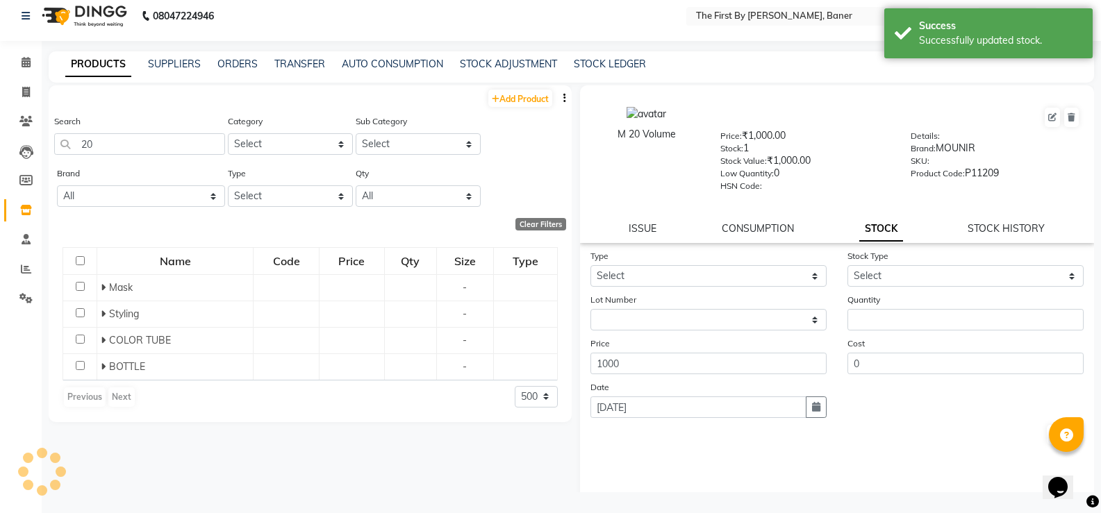
scroll to position [0, 0]
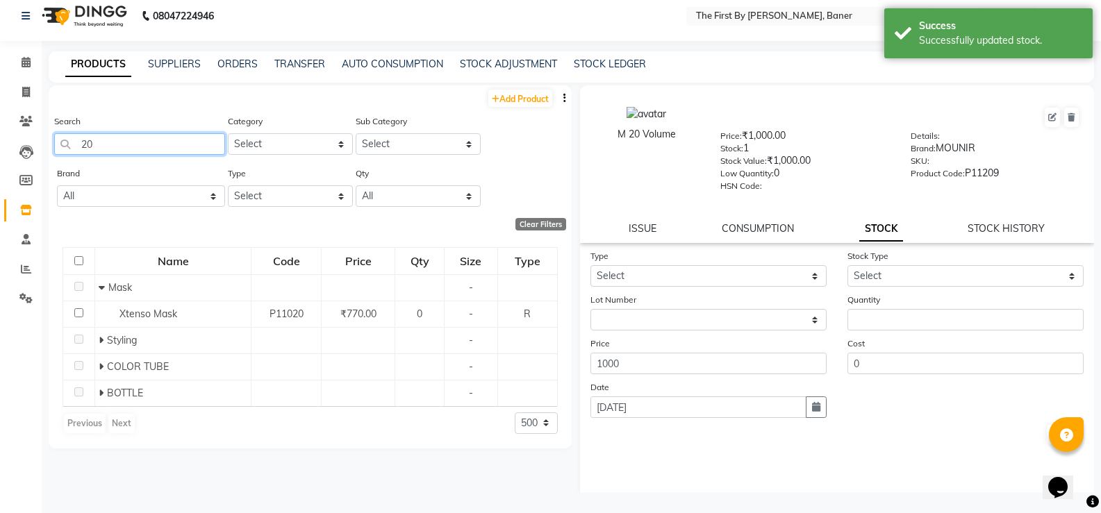
drag, startPoint x: 111, startPoint y: 147, endPoint x: 220, endPoint y: 347, distance: 227.9
click at [111, 147] on input "20" at bounding box center [139, 144] width 171 height 22
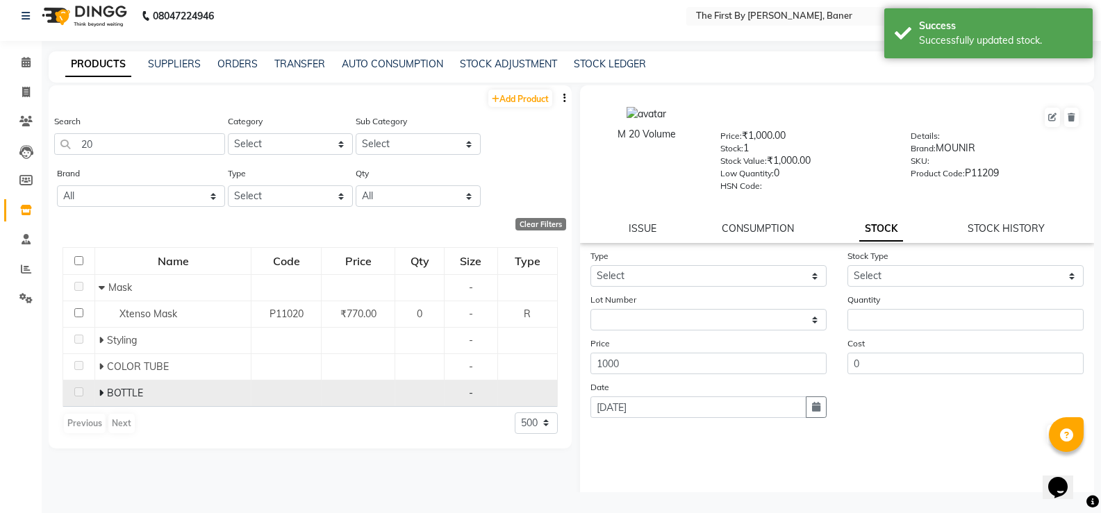
click at [102, 392] on icon at bounding box center [101, 393] width 5 height 10
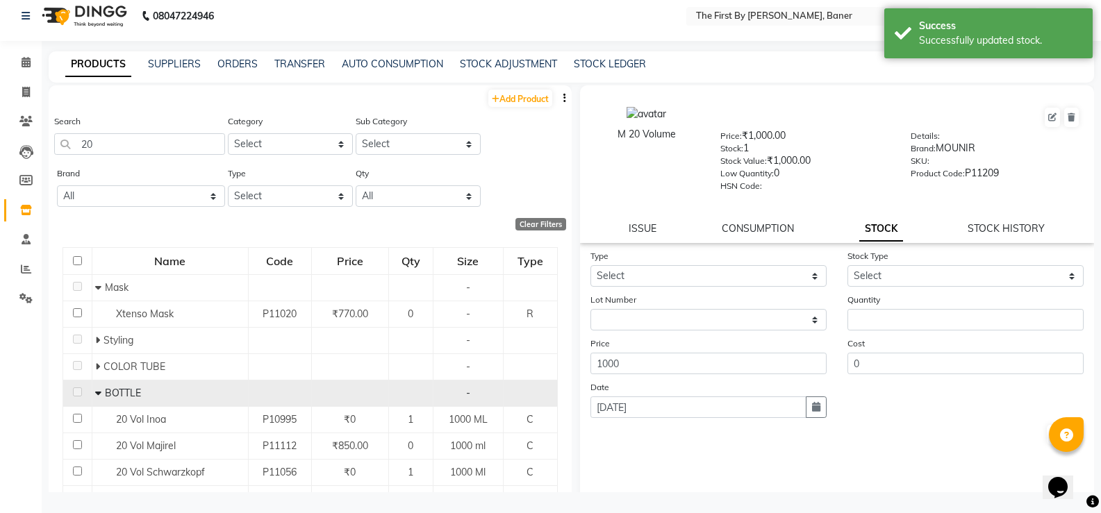
scroll to position [115, 0]
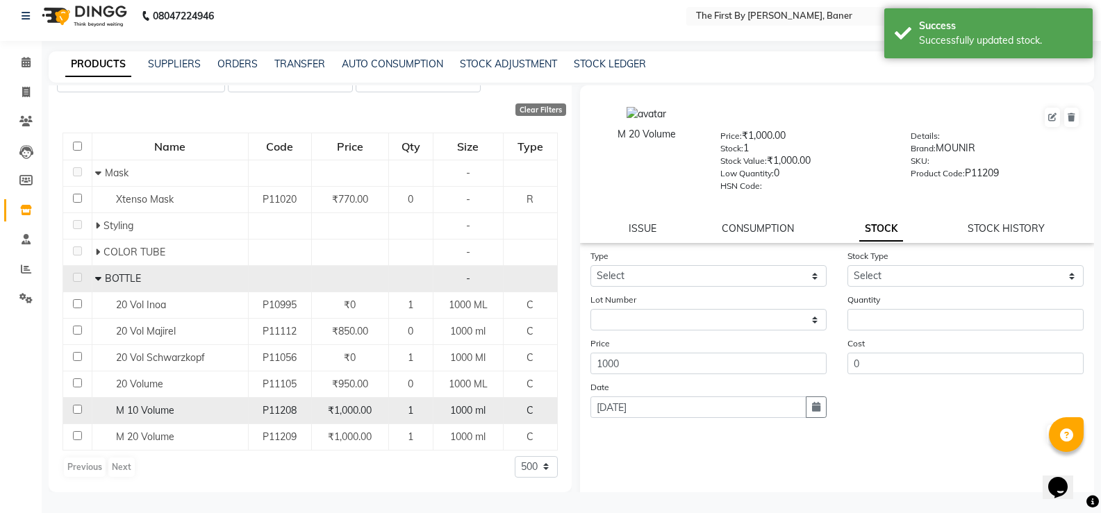
click at [145, 413] on span "M 10 Volume" at bounding box center [145, 410] width 58 height 13
select select
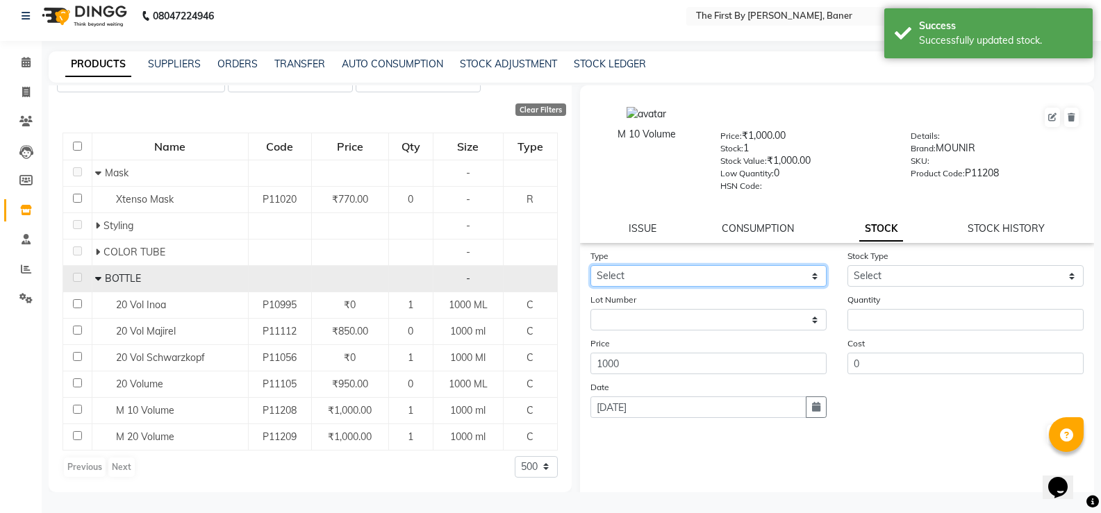
click at [716, 267] on select "Select In Out" at bounding box center [708, 276] width 236 height 22
select select "out"
click at [590, 265] on select "Select In Out" at bounding box center [708, 276] width 236 height 22
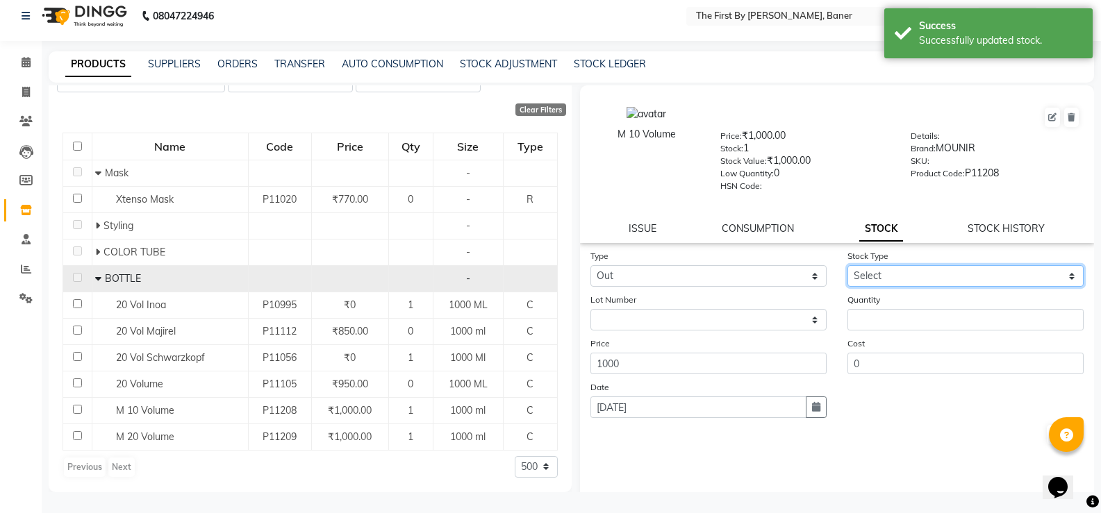
click at [877, 266] on select "Select Internal Use Damaged Expired Adjustment Return Other" at bounding box center [966, 276] width 236 height 22
select select "internal use"
click at [848, 265] on select "Select Internal Use Damaged Expired Adjustment Return Other" at bounding box center [966, 276] width 236 height 22
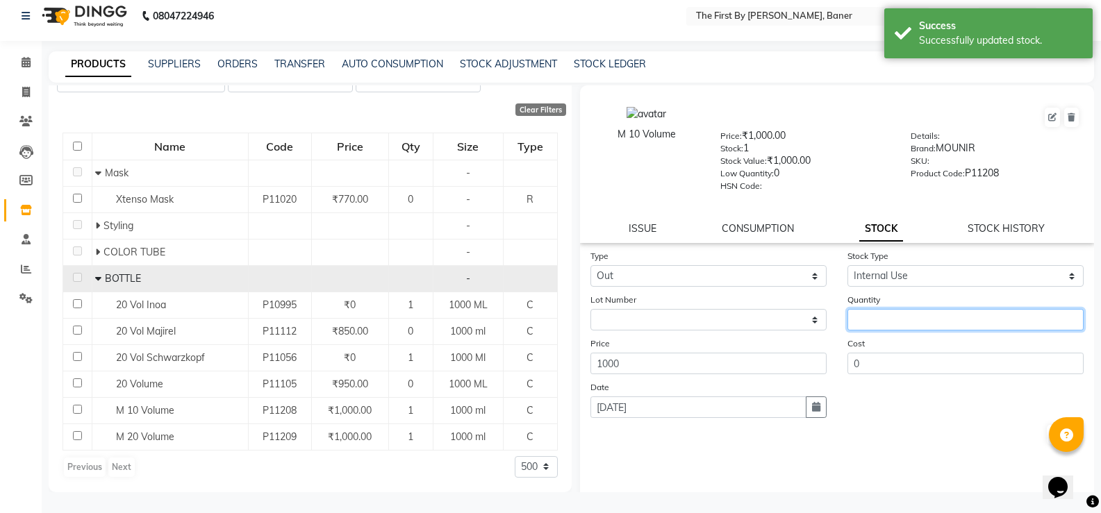
click at [874, 320] on input "number" at bounding box center [966, 320] width 236 height 22
type input "1"
click at [1048, 438] on button "Submit" at bounding box center [1064, 434] width 35 height 19
select select
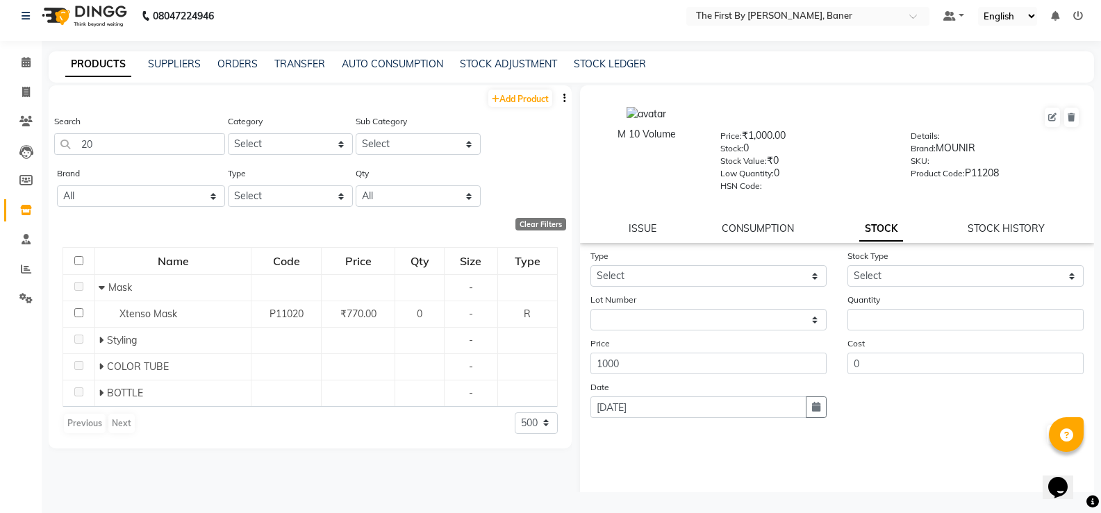
scroll to position [0, 0]
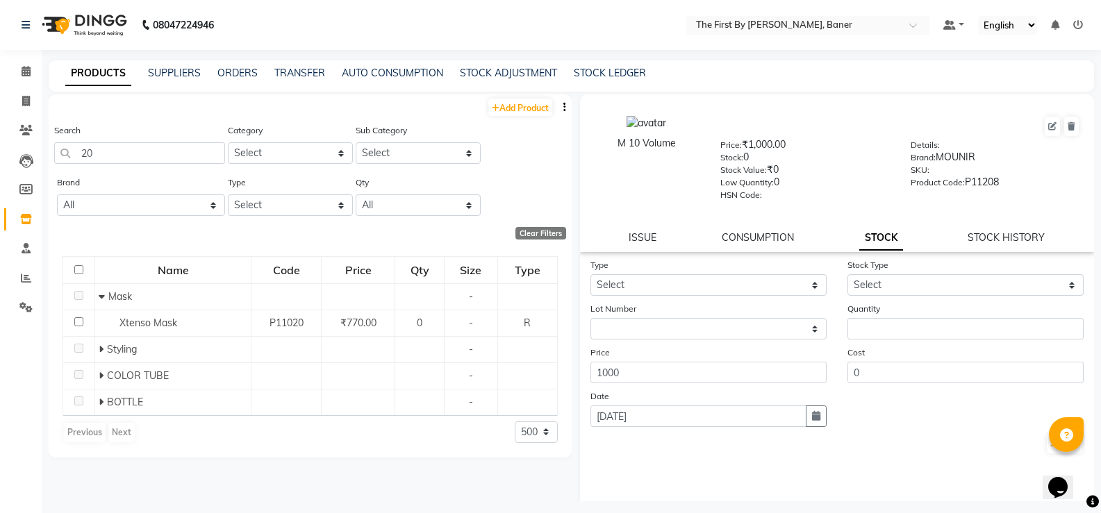
click at [10, 56] on div "Calendar Invoice Clients Leads Members Inventory Staff Reports Settings Complet…" at bounding box center [94, 271] width 188 height 462
drag, startPoint x: 10, startPoint y: 67, endPoint x: 24, endPoint y: 113, distance: 47.9
click at [10, 67] on link "Calendar" at bounding box center [20, 71] width 33 height 23
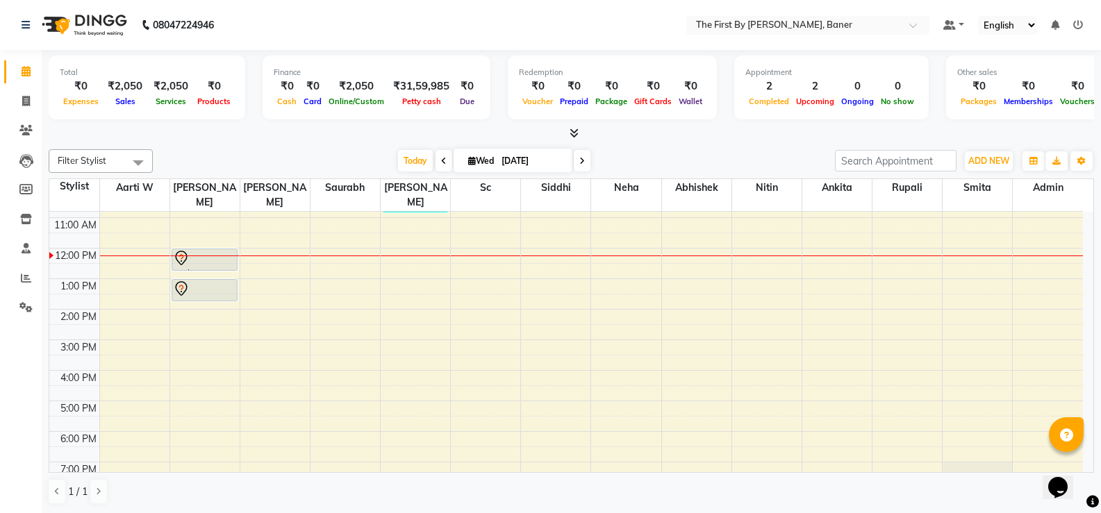
scroll to position [52, 0]
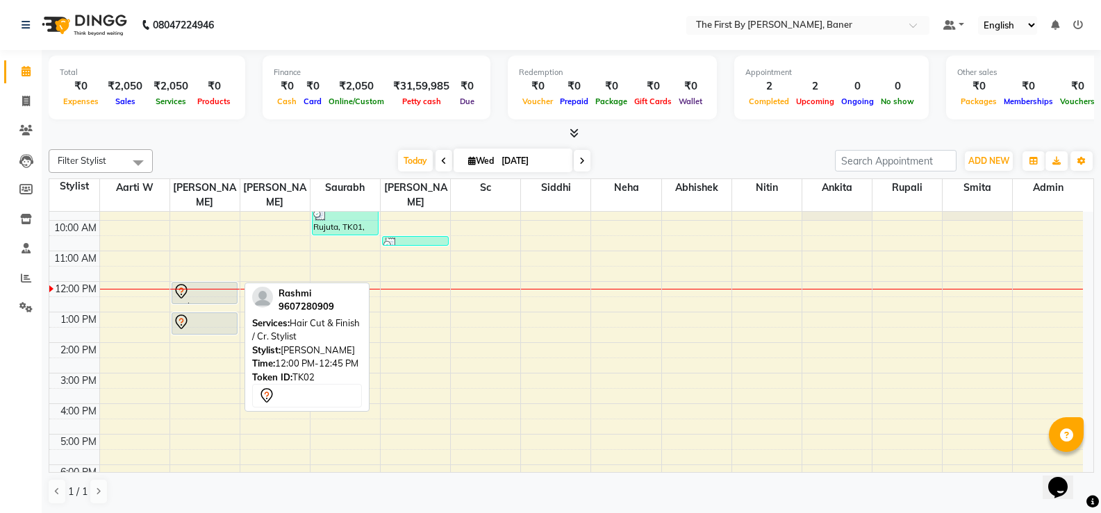
click at [215, 283] on div at bounding box center [205, 291] width 64 height 17
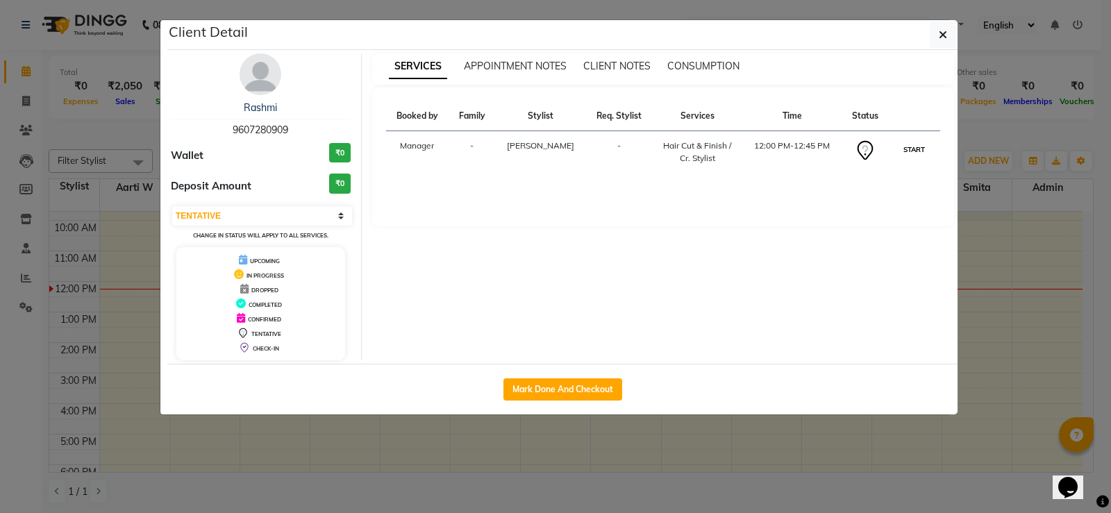
click at [914, 151] on button "START" at bounding box center [914, 149] width 28 height 17
select select "1"
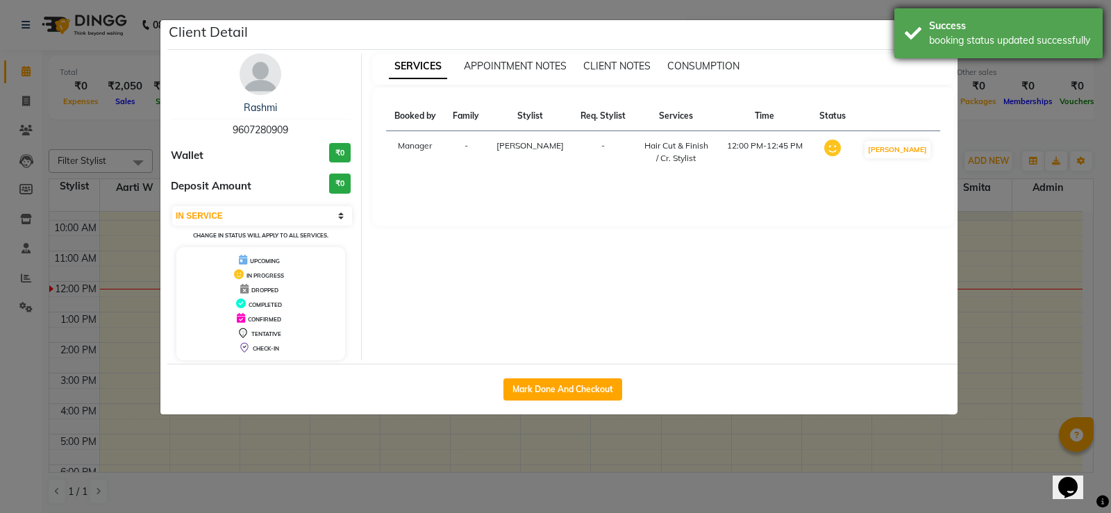
click at [945, 35] on div "booking status updated successfully" at bounding box center [1010, 40] width 163 height 15
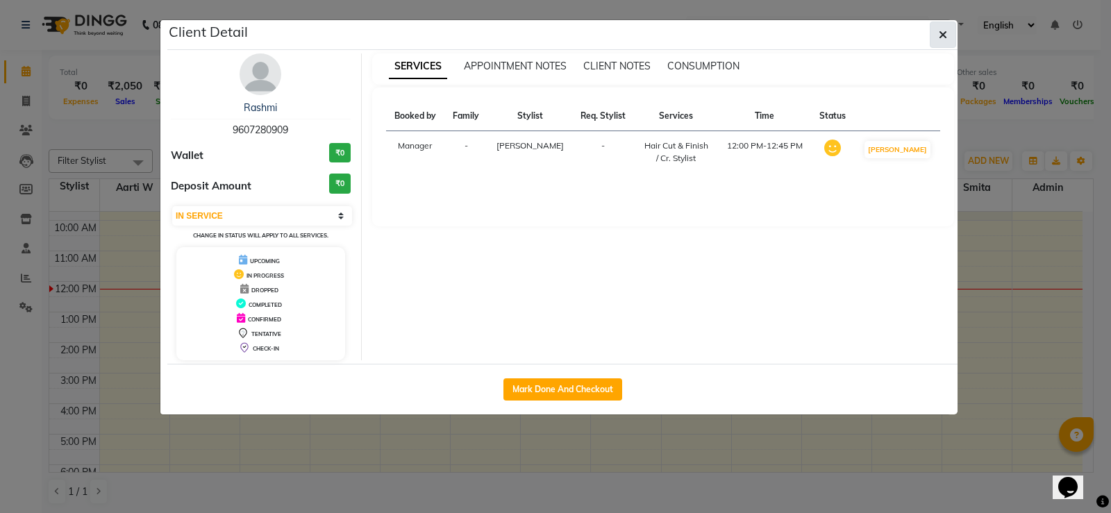
click at [942, 36] on icon "button" at bounding box center [943, 34] width 8 height 11
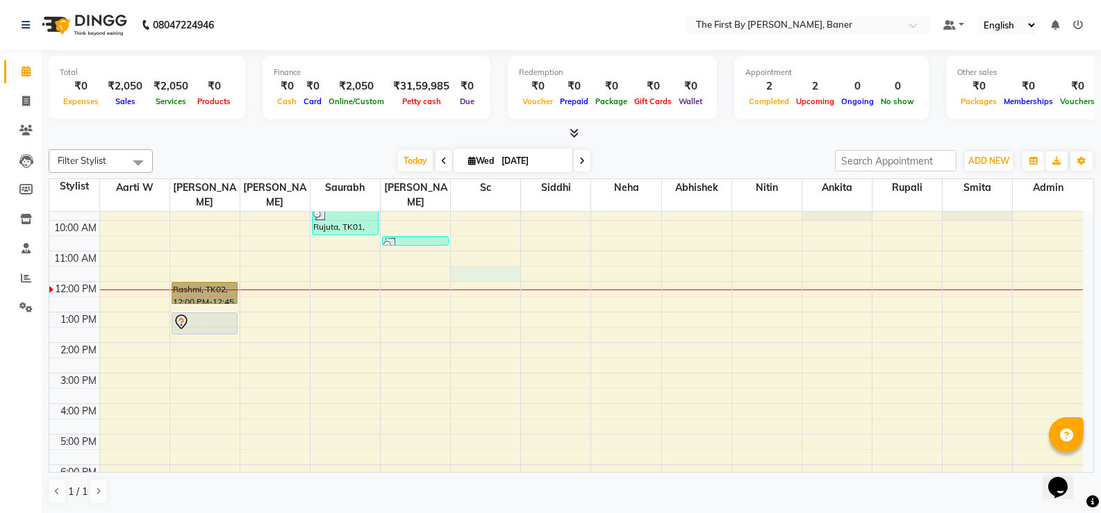
click at [470, 257] on div "8:00 AM 9:00 AM 10:00 AM 11:00 AM 12:00 PM 1:00 PM 2:00 PM 3:00 PM 4:00 PM 5:00…" at bounding box center [566, 358] width 1034 height 397
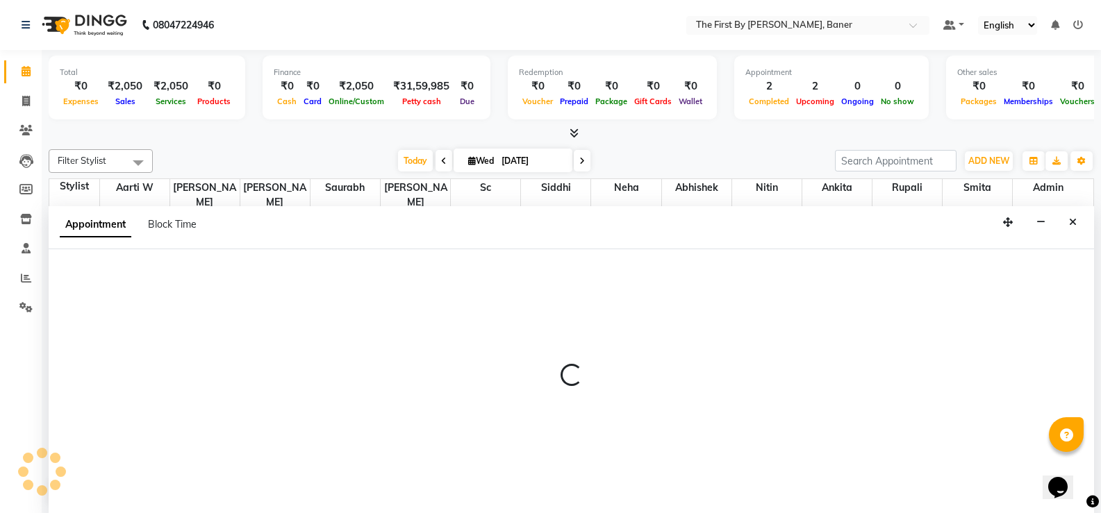
scroll to position [1, 0]
select select "49041"
select select "690"
select select "tentative"
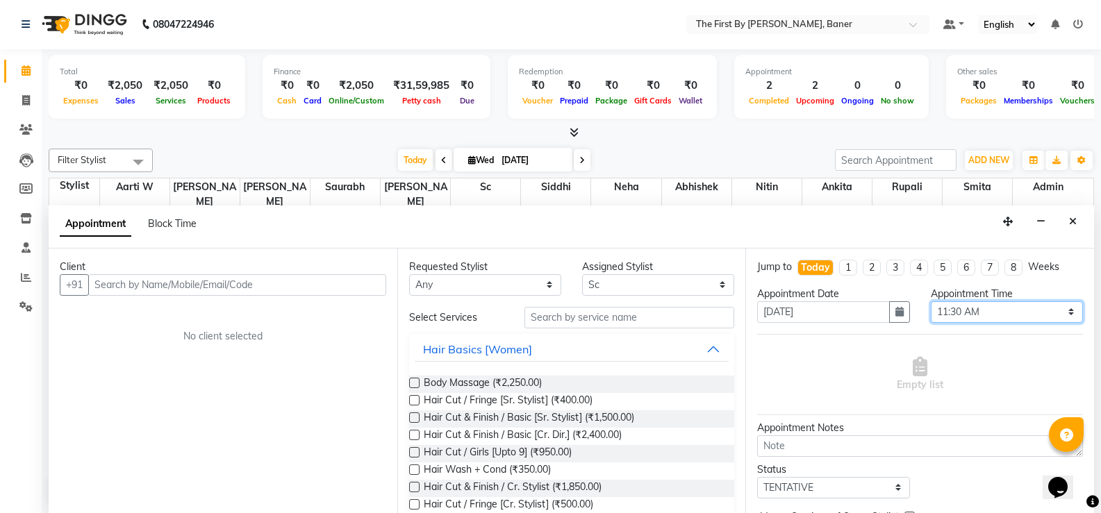
click at [952, 321] on select "Select 09:00 AM 09:15 AM 09:30 AM 09:45 AM 10:00 AM 10:15 AM 10:30 AM 10:45 AM …" at bounding box center [1007, 312] width 152 height 22
select select "630"
click at [931, 301] on select "Select 09:00 AM 09:15 AM 09:30 AM 09:45 AM 10:00 AM 10:15 AM 10:30 AM 10:45 AM …" at bounding box center [1007, 312] width 152 height 22
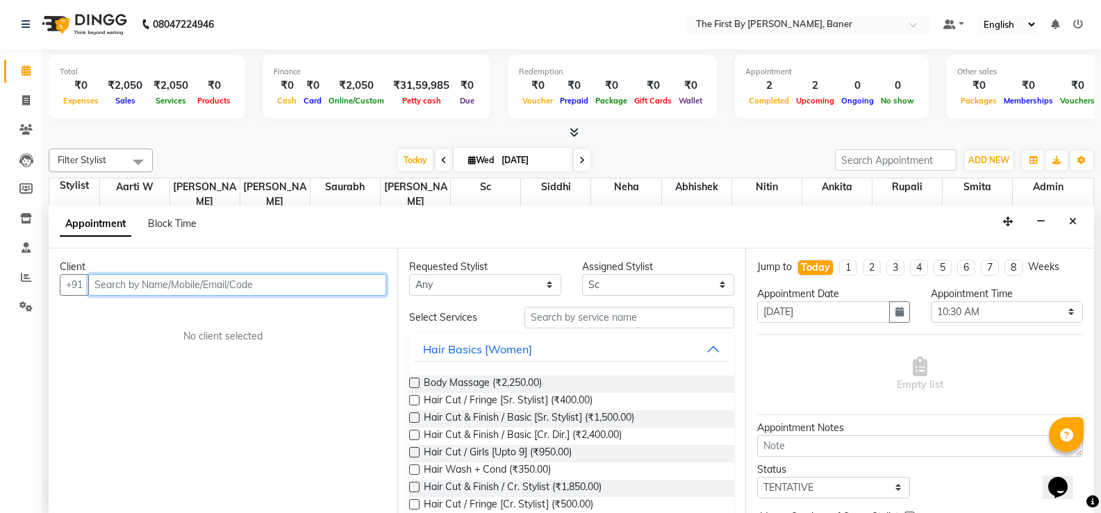
click at [286, 280] on input "text" at bounding box center [237, 285] width 298 height 22
paste input "[PERSON_NAME]"
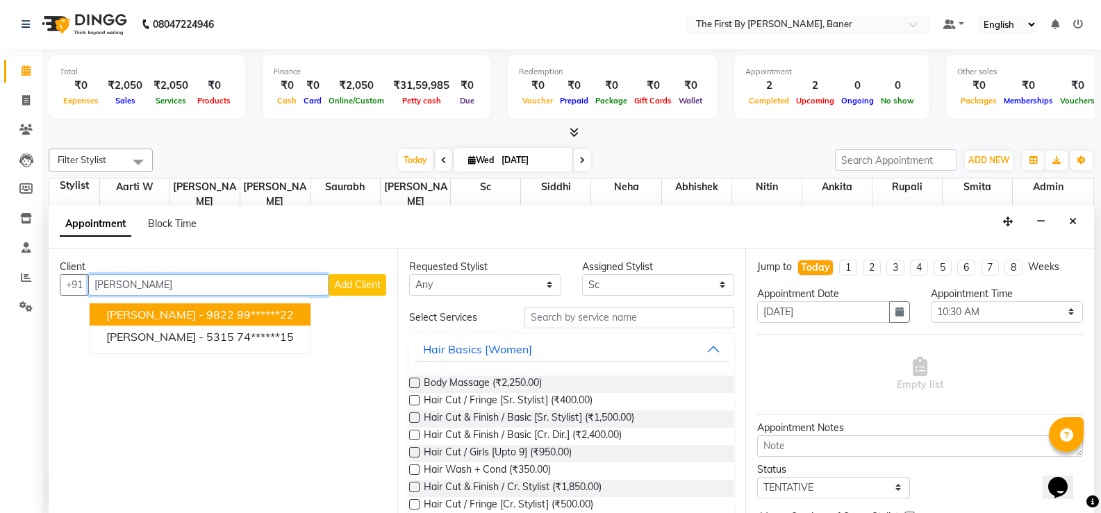
click at [147, 312] on span "[PERSON_NAME] - 9822" at bounding box center [170, 315] width 128 height 14
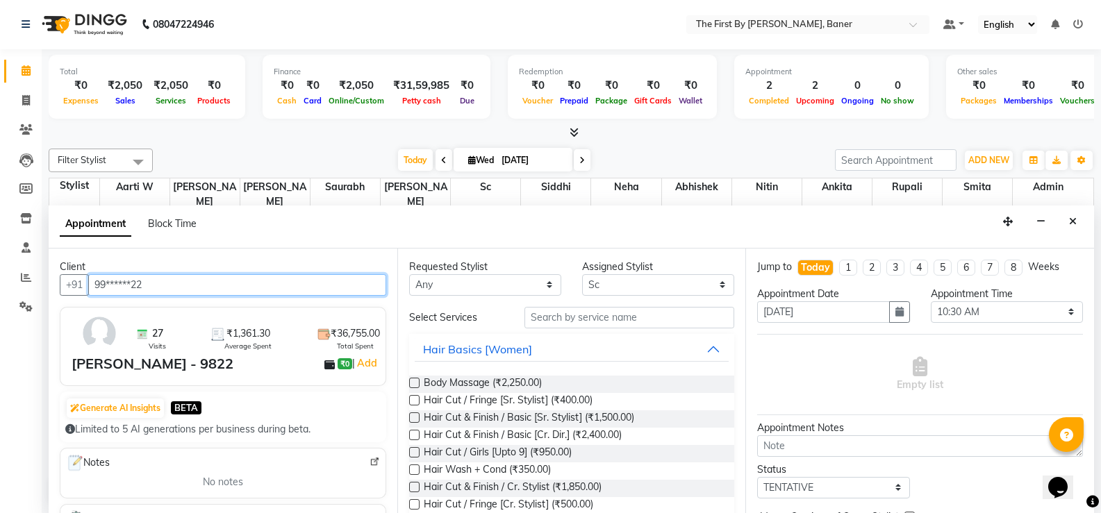
type input "99******22"
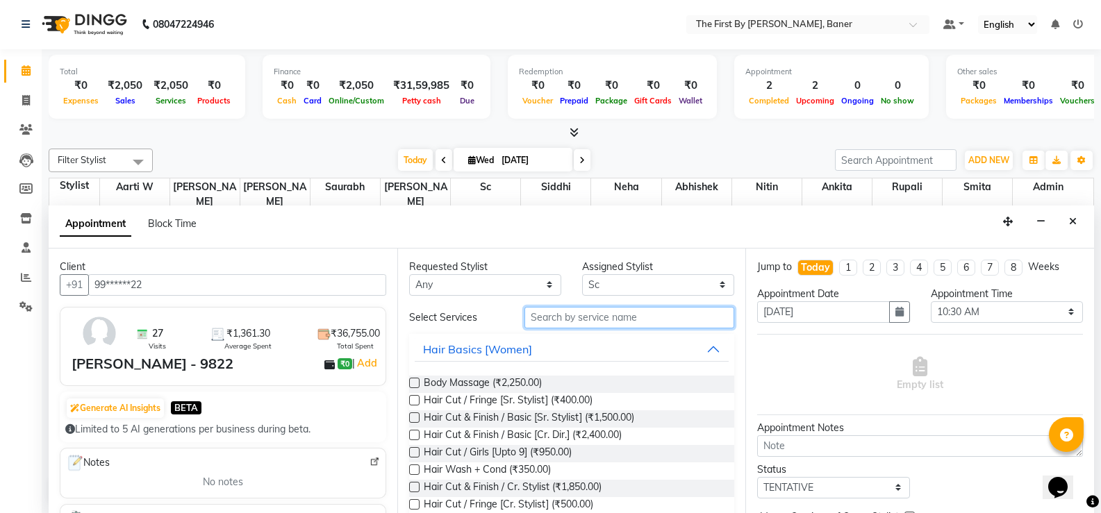
click at [564, 313] on input "text" at bounding box center [629, 318] width 210 height 22
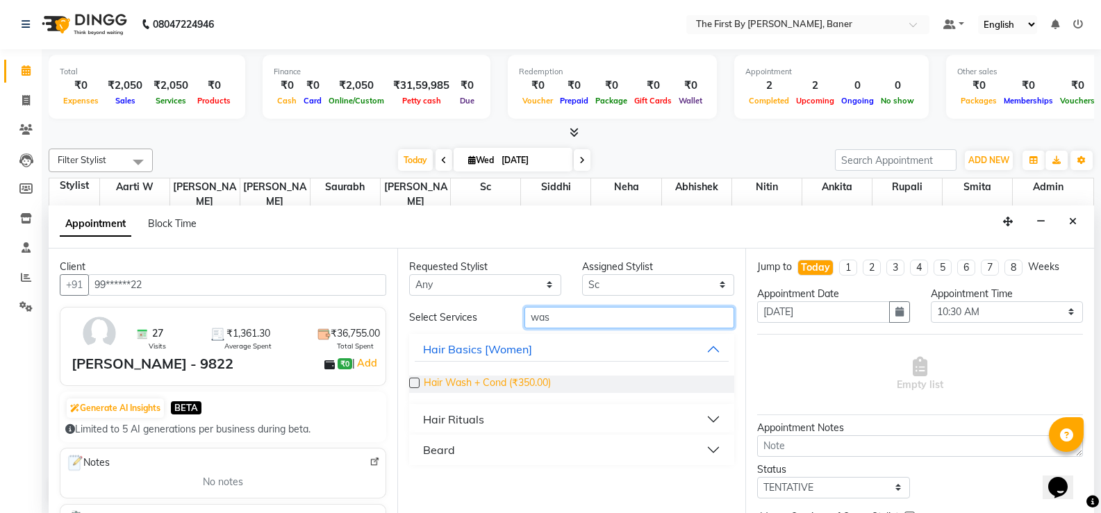
type input "was"
click at [499, 377] on span "Hair Wash + Cond (₹350.00)" at bounding box center [487, 384] width 127 height 17
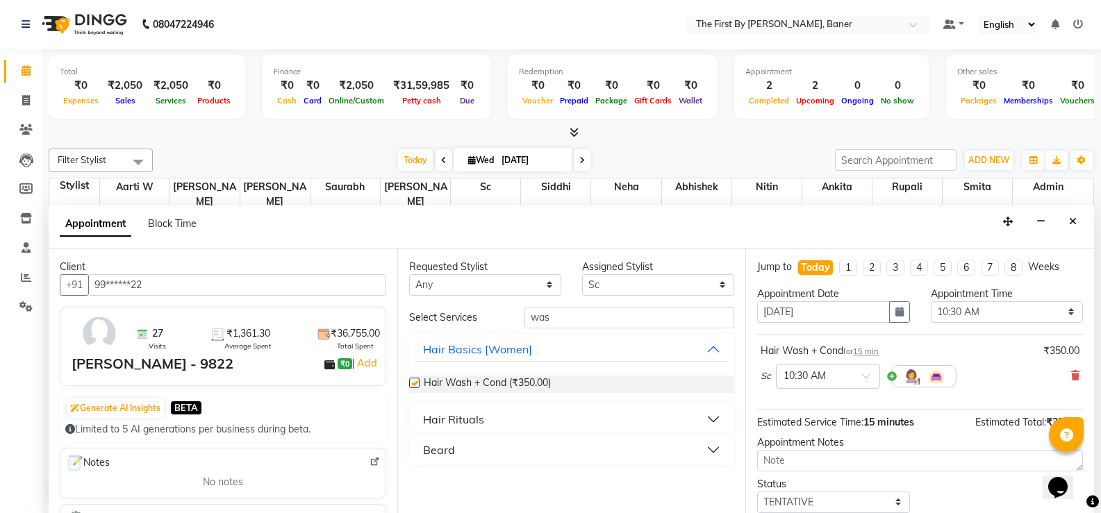
checkbox input "false"
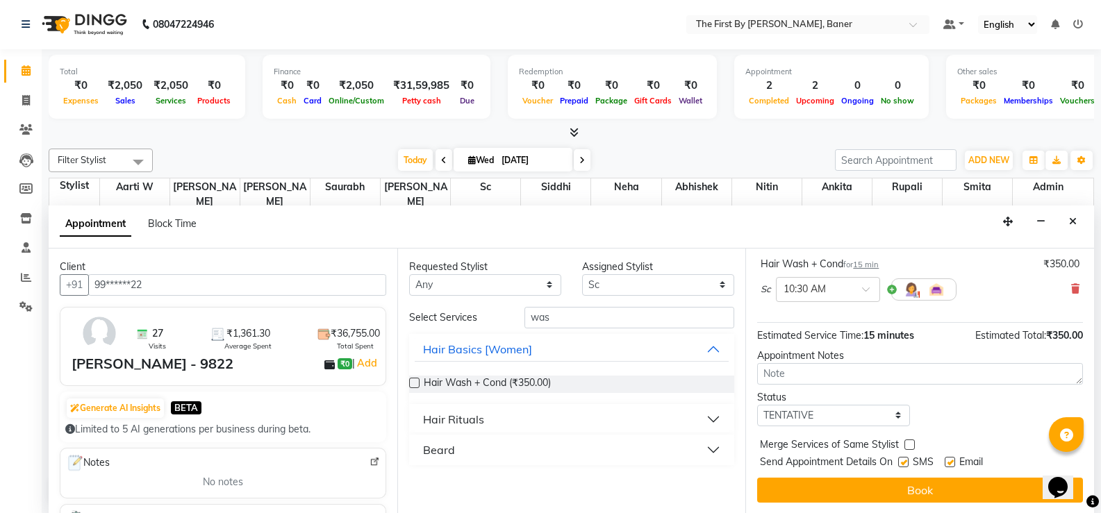
scroll to position [88, 0]
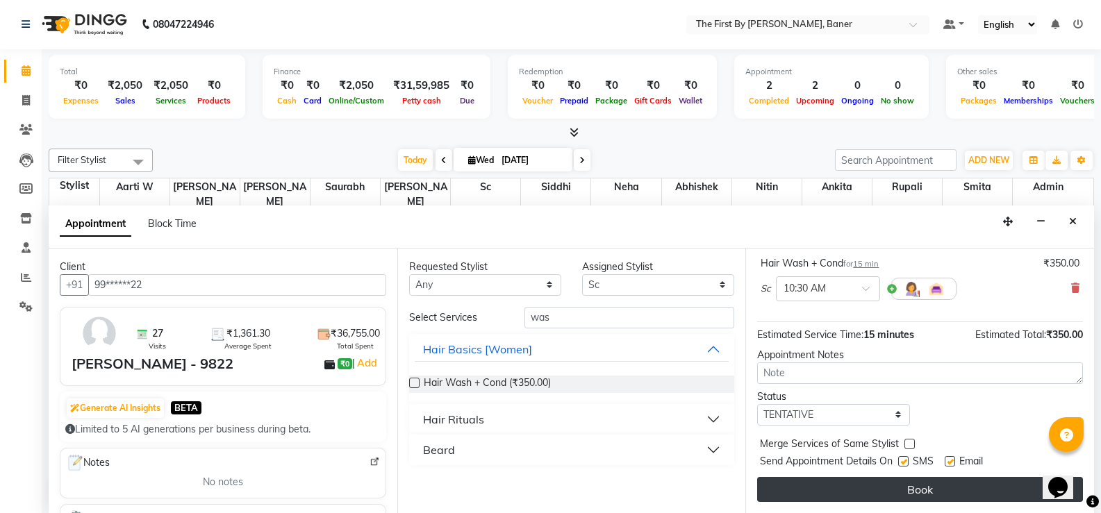
click at [948, 491] on button "Book" at bounding box center [920, 489] width 326 height 25
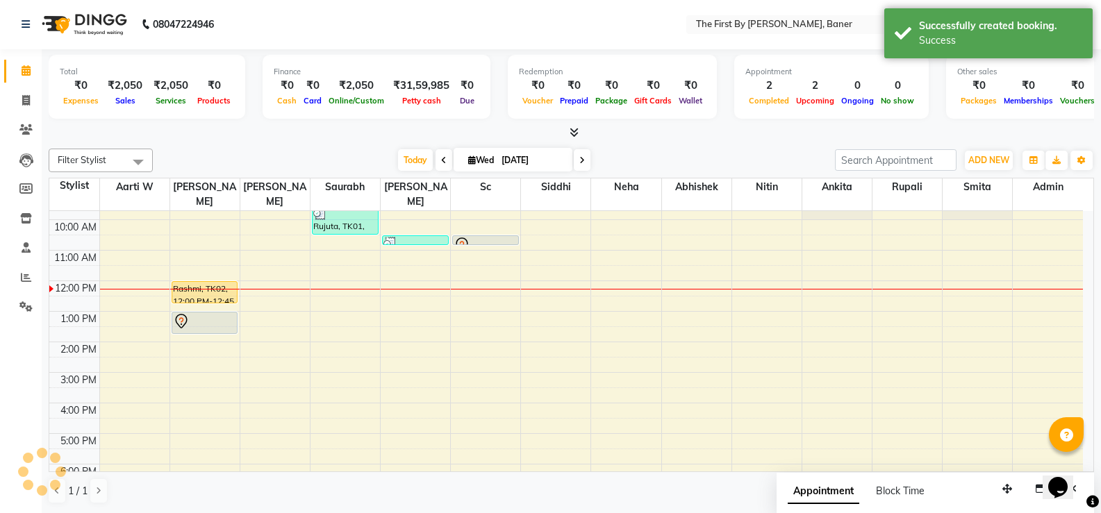
scroll to position [0, 0]
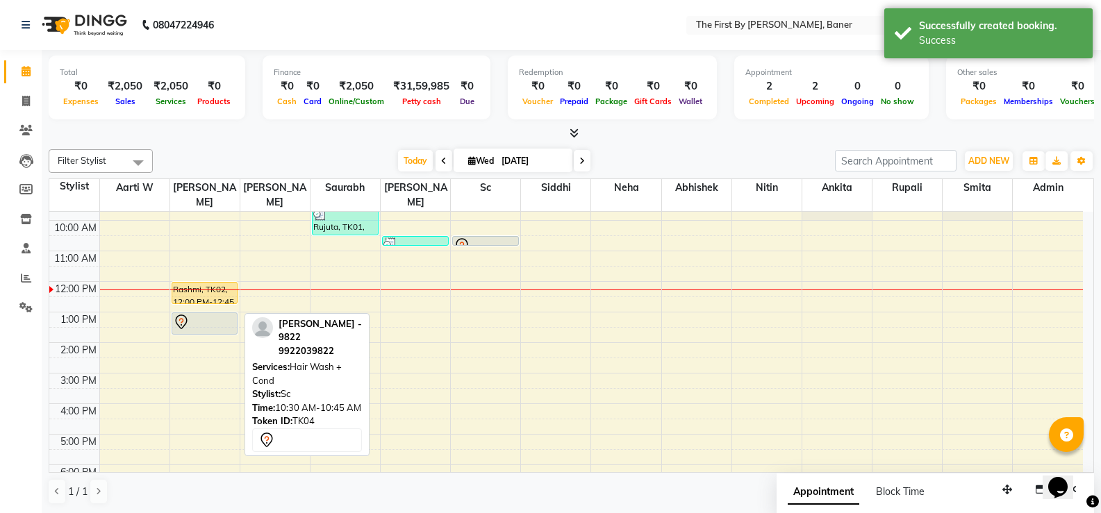
click at [473, 242] on div at bounding box center [485, 245] width 65 height 6
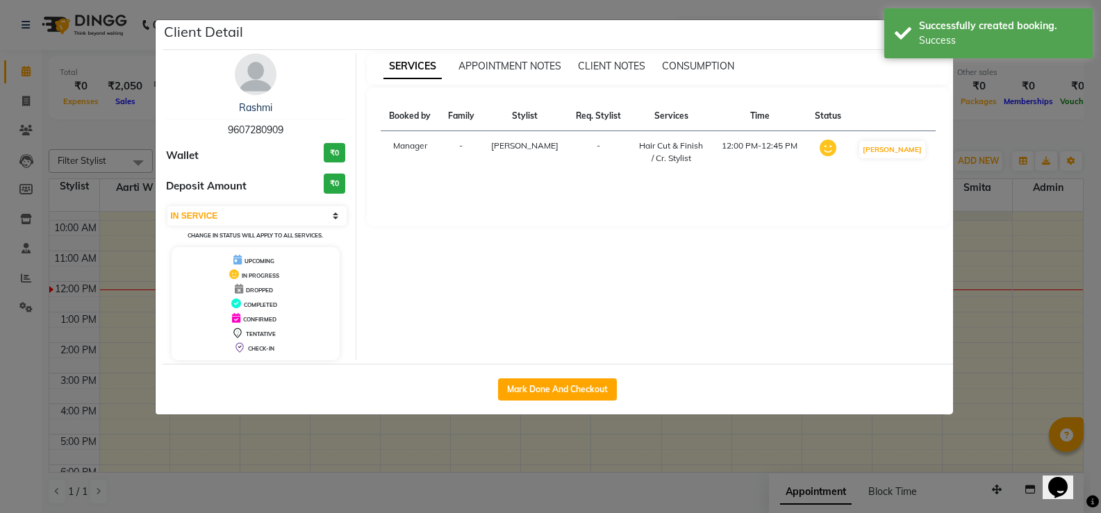
select select "7"
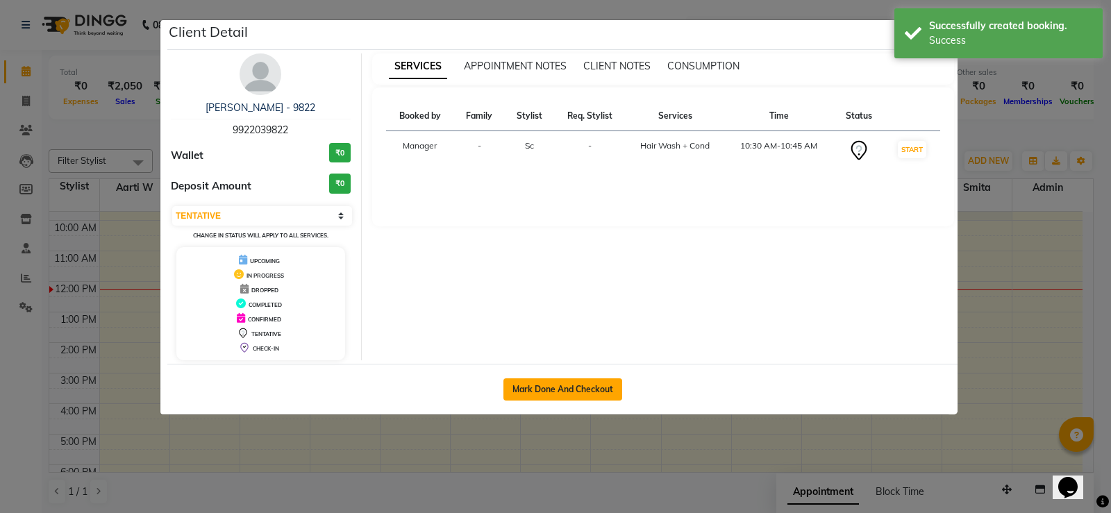
click at [540, 387] on button "Mark Done And Checkout" at bounding box center [563, 390] width 119 height 22
select select "service"
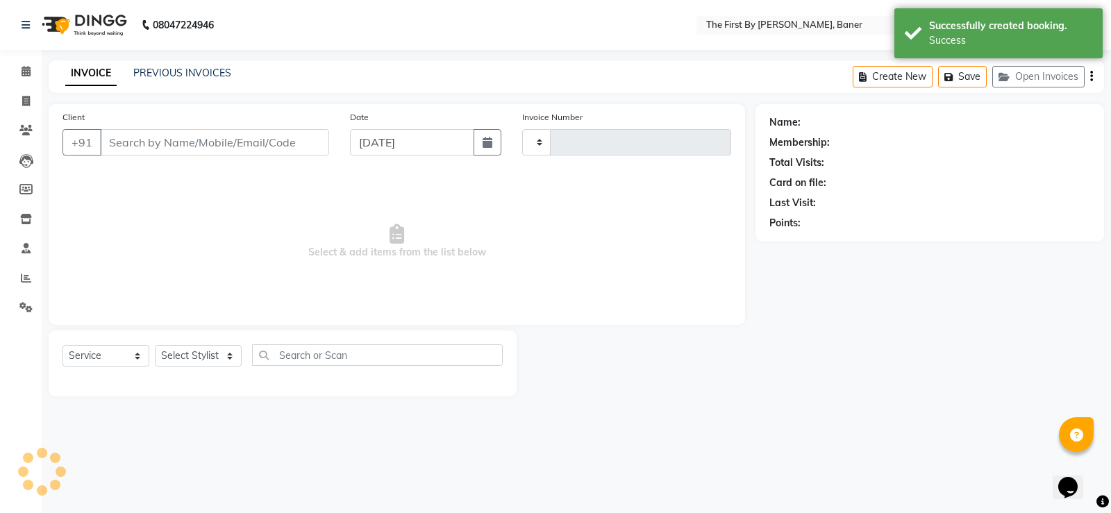
type input "2367"
select select "6411"
type input "99******22"
select select "49041"
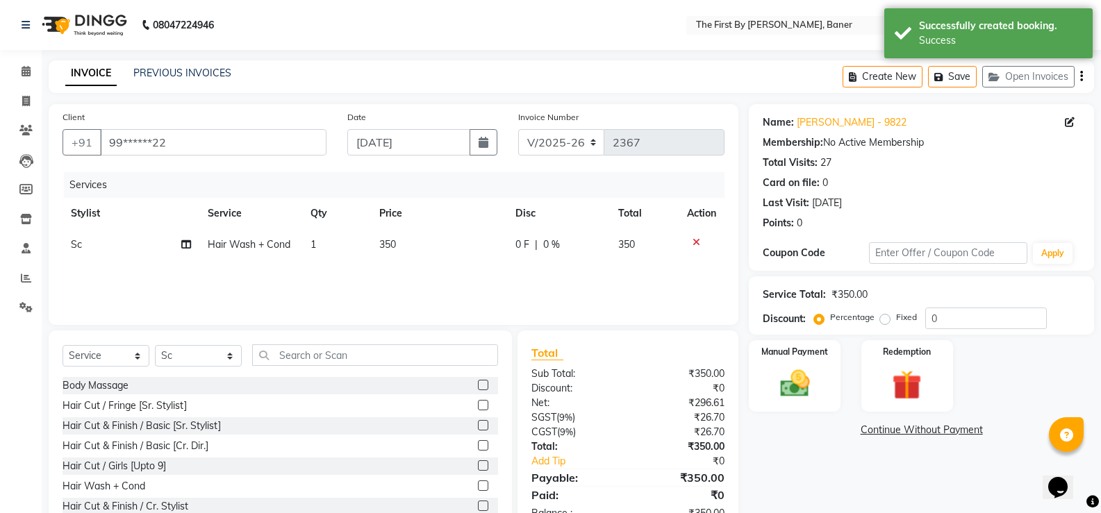
click at [381, 245] on span "350" at bounding box center [387, 244] width 17 height 13
select select "49041"
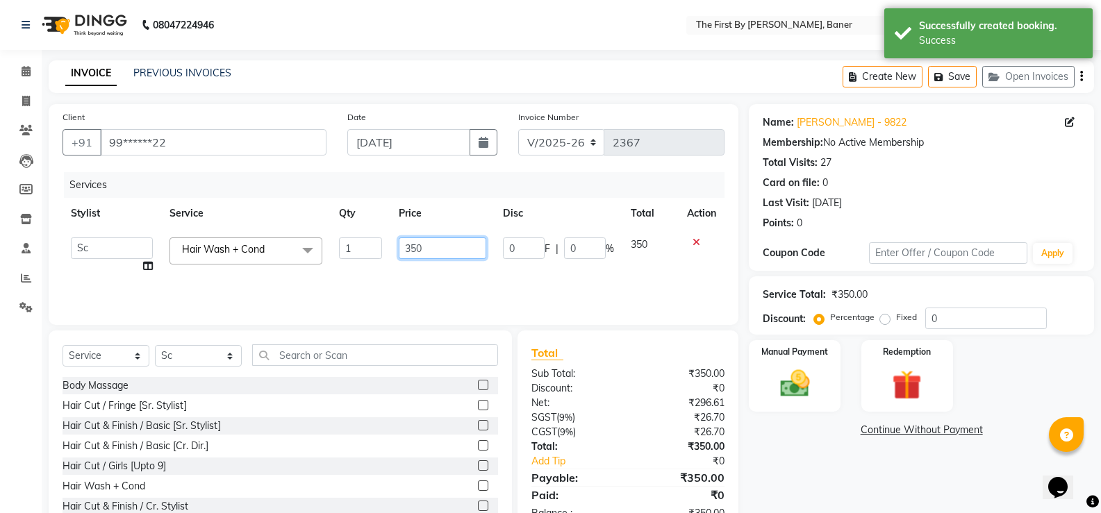
click at [422, 238] on input "350" at bounding box center [442, 249] width 87 height 22
type input "550"
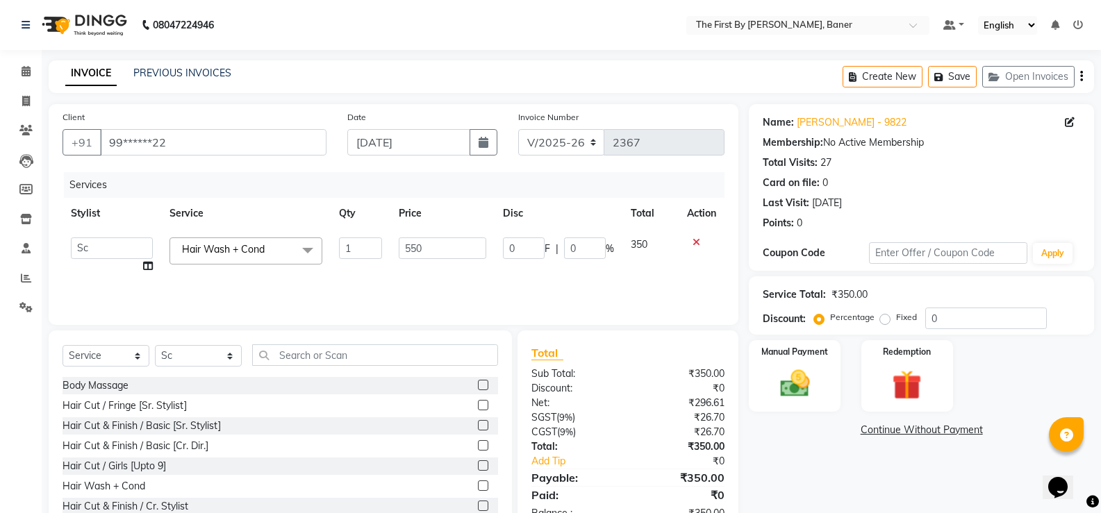
click at [420, 292] on div "Services Stylist Service Qty Price Disc Total Action Aarti W Abhishek Admin [PE…" at bounding box center [394, 241] width 662 height 139
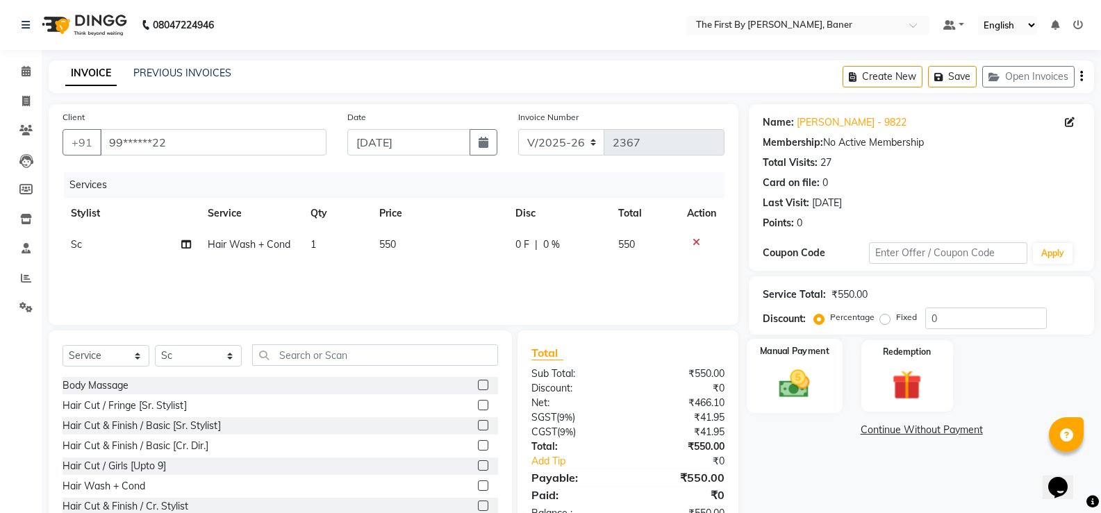
click at [795, 391] on img at bounding box center [794, 383] width 49 height 35
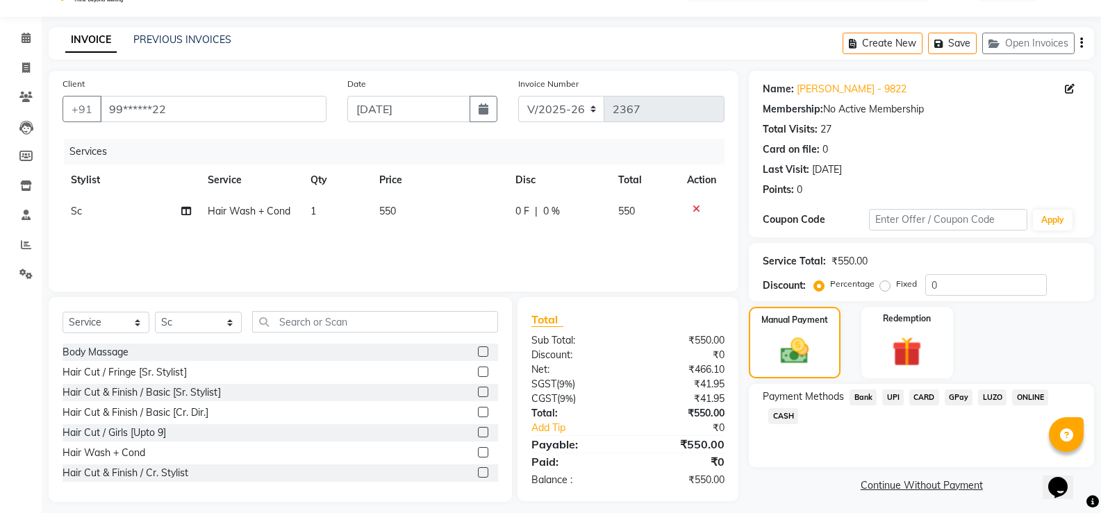
scroll to position [43, 0]
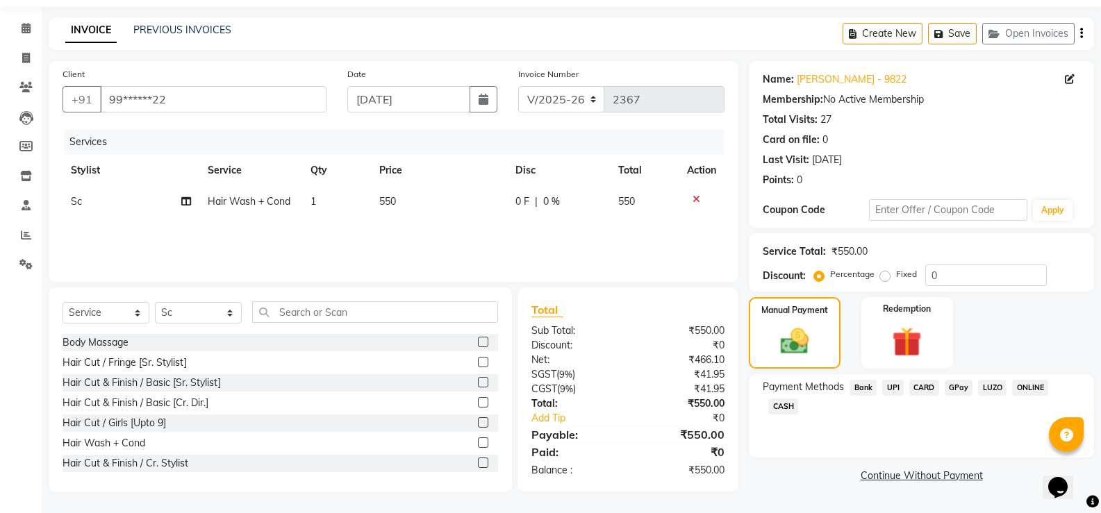
click at [906, 389] on div "CARD" at bounding box center [921, 389] width 35 height 19
click at [921, 389] on span "CARD" at bounding box center [924, 388] width 30 height 16
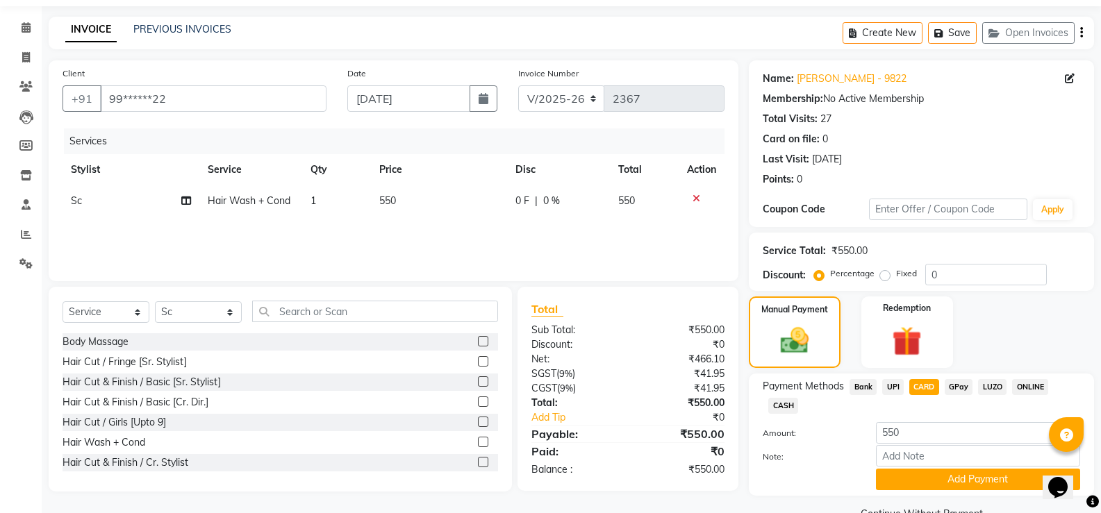
scroll to position [76, 0]
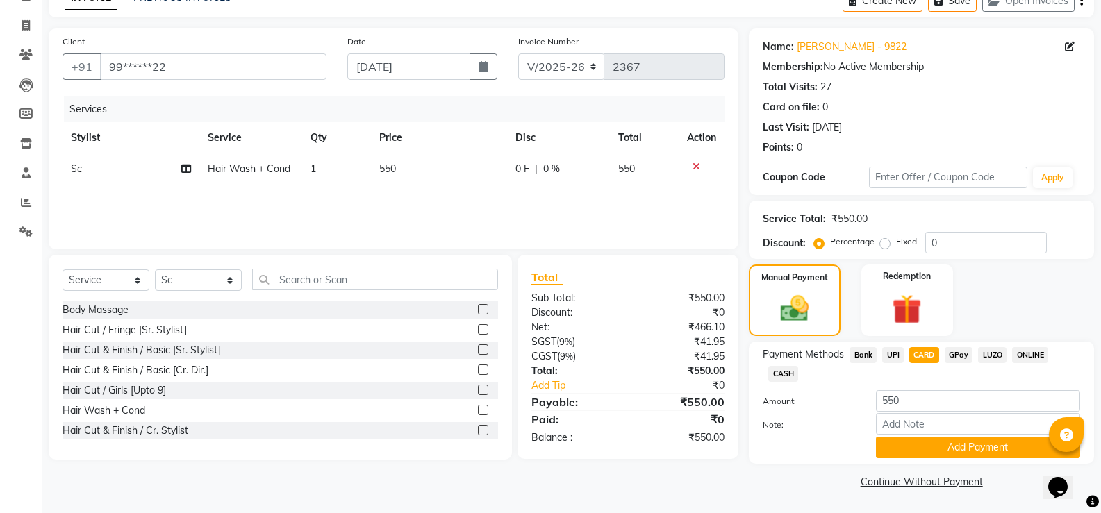
click at [790, 368] on span "CASH" at bounding box center [783, 374] width 30 height 16
click at [961, 451] on button "Add Payment" at bounding box center [978, 448] width 204 height 22
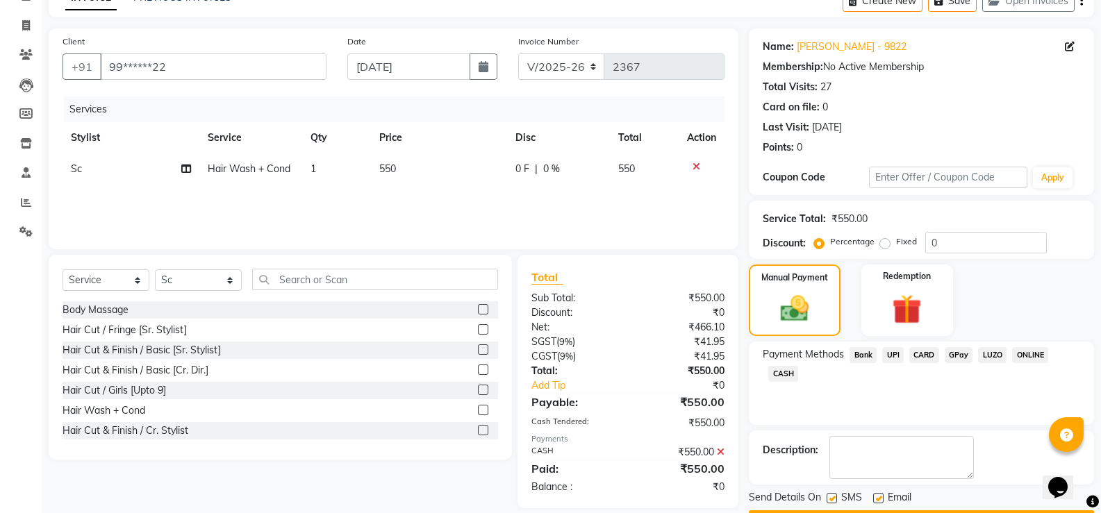
scroll to position [115, 0]
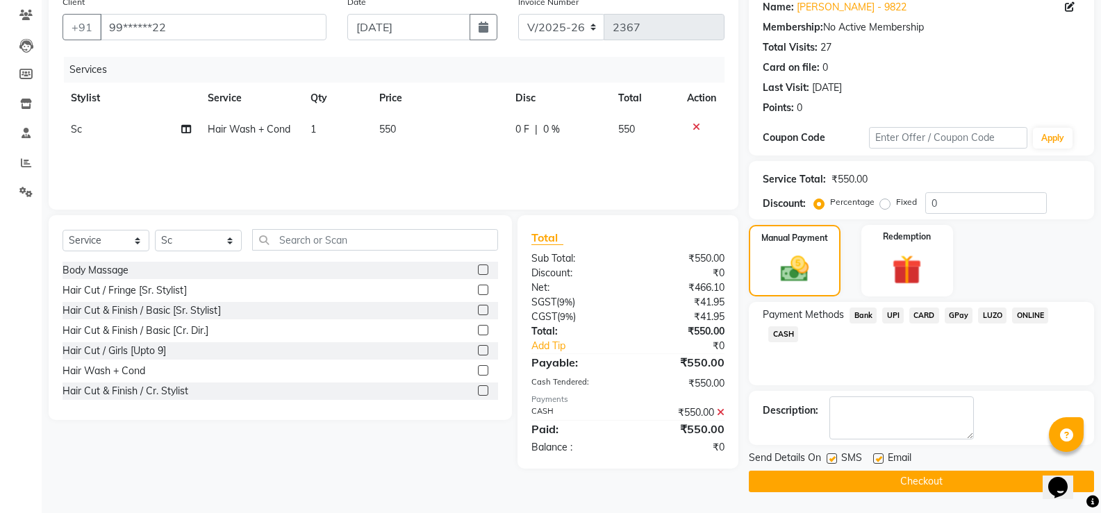
click at [939, 470] on div "Send Details On SMS Email Checkout" at bounding box center [921, 472] width 345 height 42
click at [939, 474] on button "Checkout" at bounding box center [921, 482] width 345 height 22
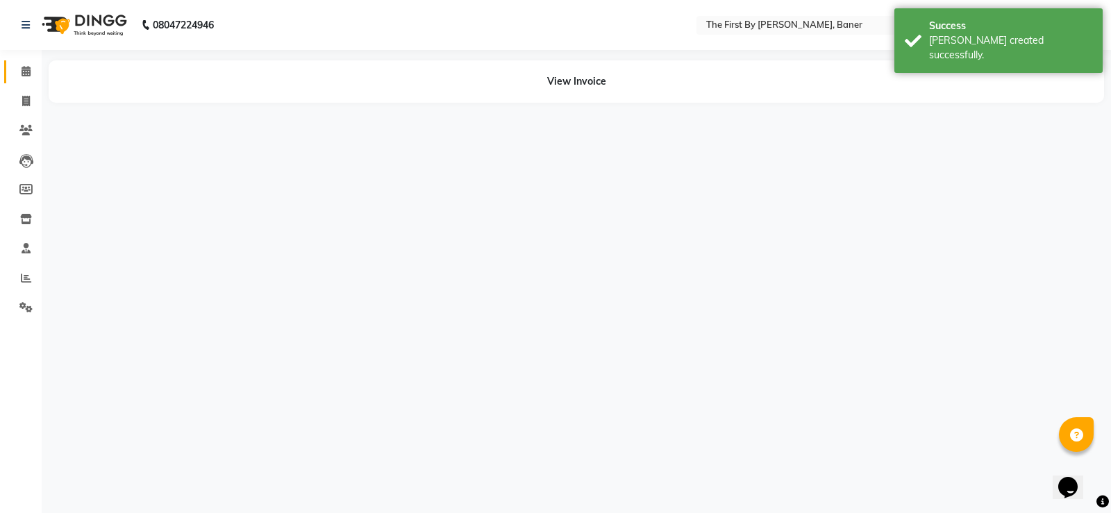
click at [29, 77] on span at bounding box center [26, 72] width 24 height 16
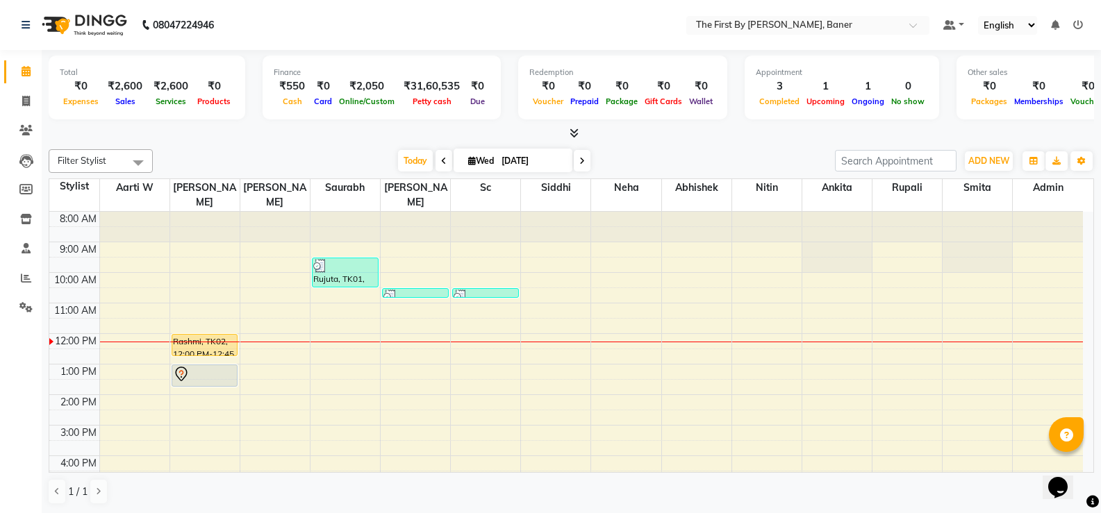
click at [832, 292] on div "8:00 AM 9:00 AM 10:00 AM 11:00 AM 12:00 PM 1:00 PM 2:00 PM 3:00 PM 4:00 PM 5:00…" at bounding box center [566, 410] width 1034 height 397
select select "49033"
select select "tentative"
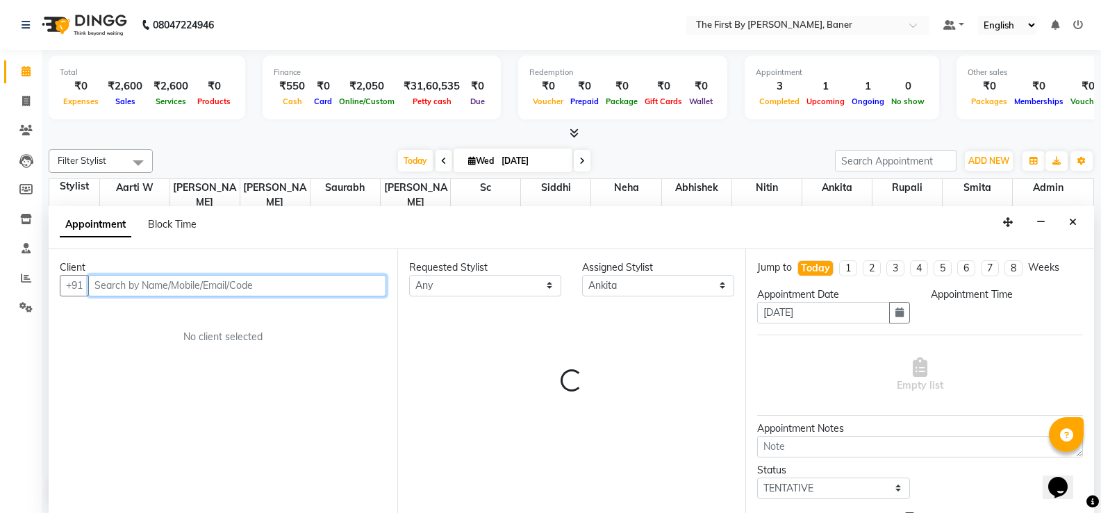
select select "660"
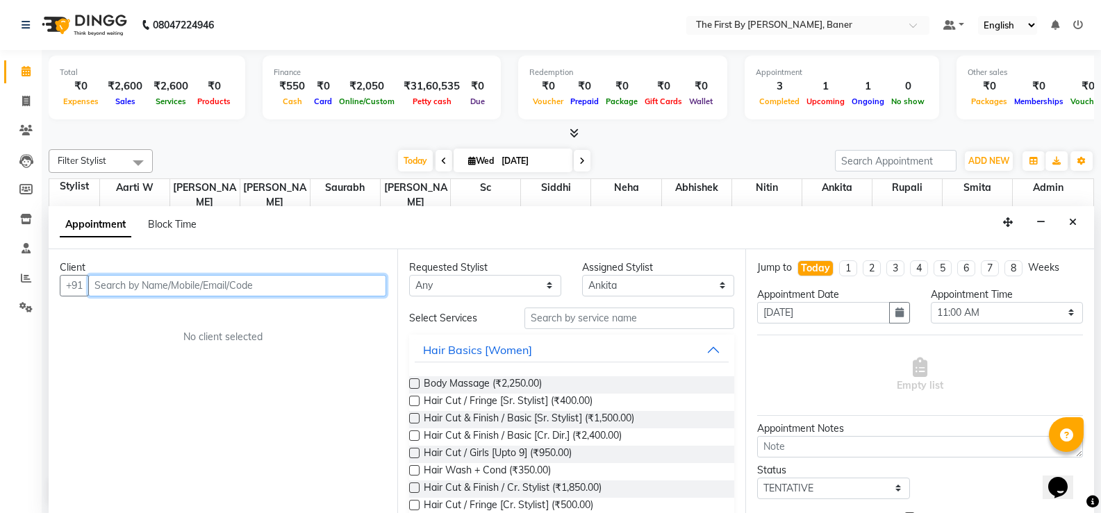
scroll to position [1, 0]
paste input "[PERSON_NAME]"
click at [174, 290] on input "[PERSON_NAME]" at bounding box center [208, 285] width 240 height 22
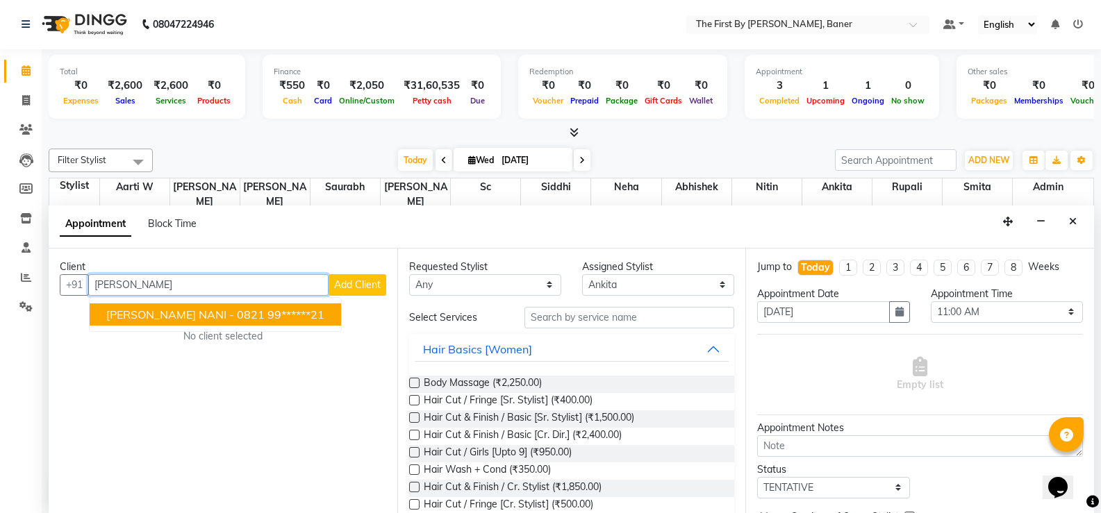
click at [167, 324] on button "[PERSON_NAME] NANI - 0821 99******21" at bounding box center [215, 315] width 251 height 22
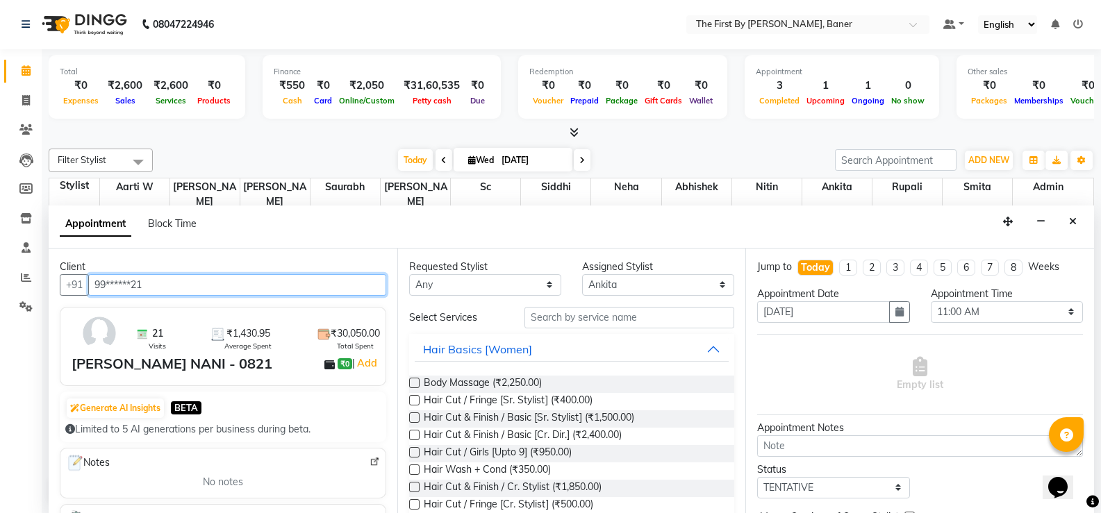
type input "99******21"
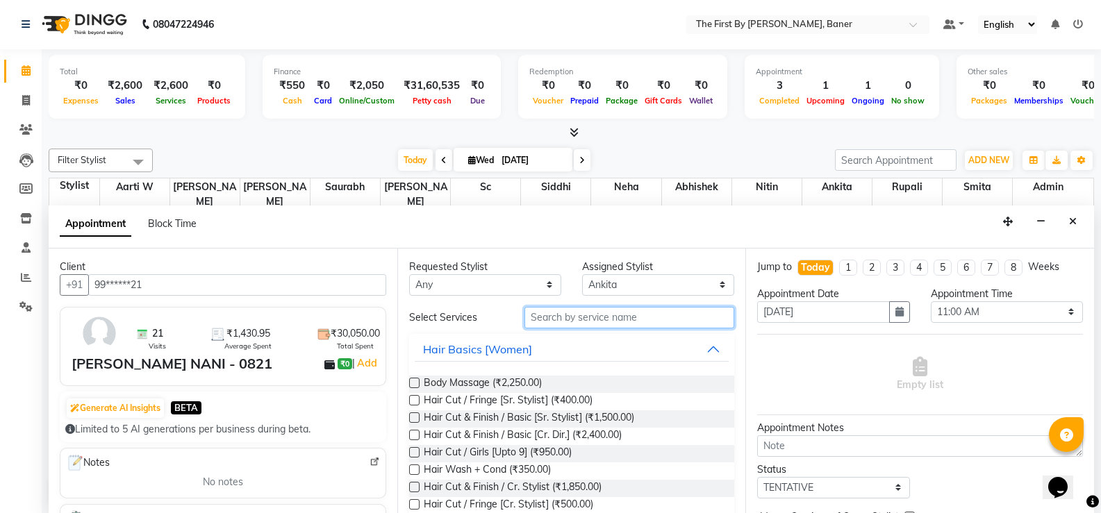
click at [545, 315] on input "text" at bounding box center [629, 318] width 210 height 22
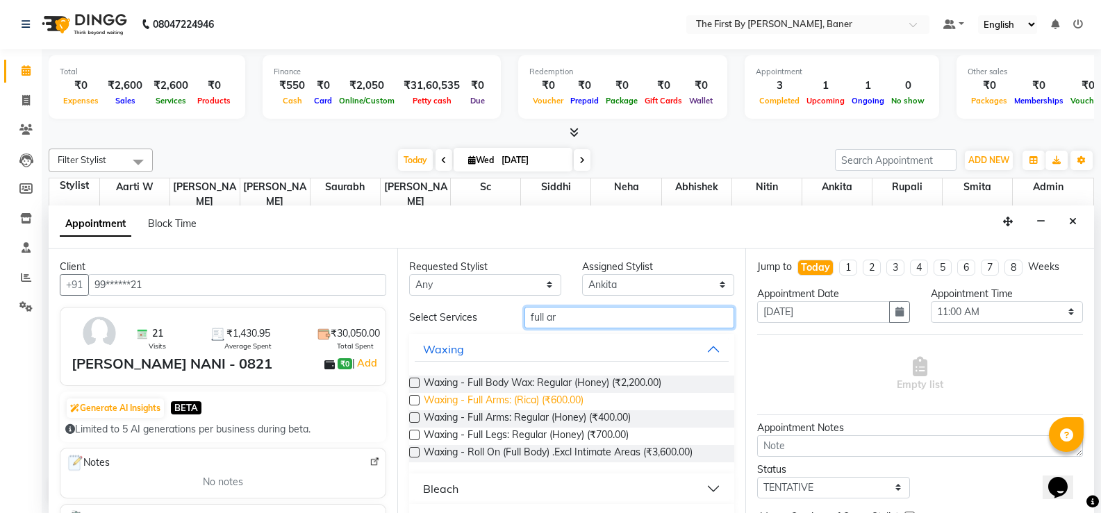
type input "full ar"
click at [534, 395] on span "Waxing - Full Arms: (Rica) (₹600.00)" at bounding box center [504, 401] width 160 height 17
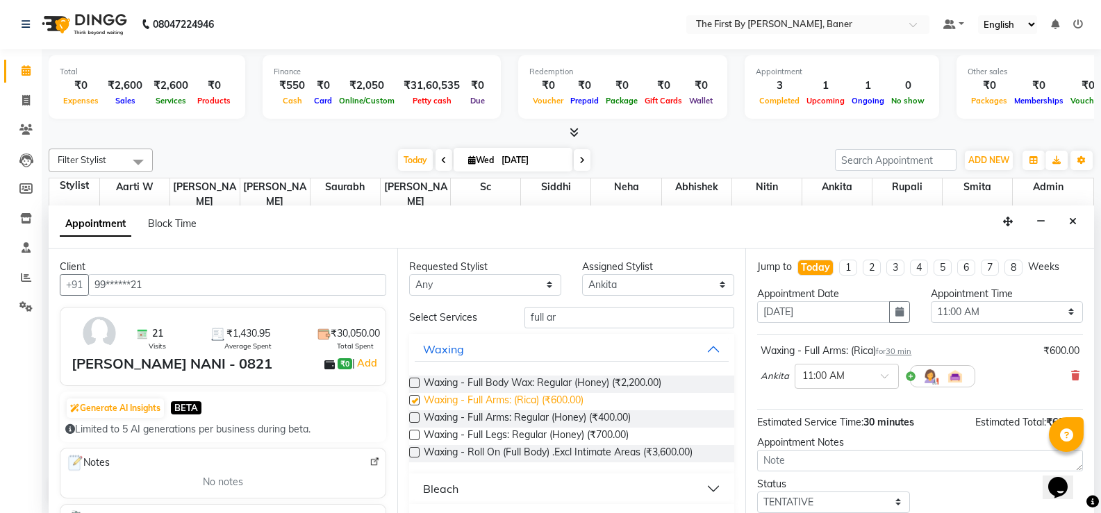
checkbox input "false"
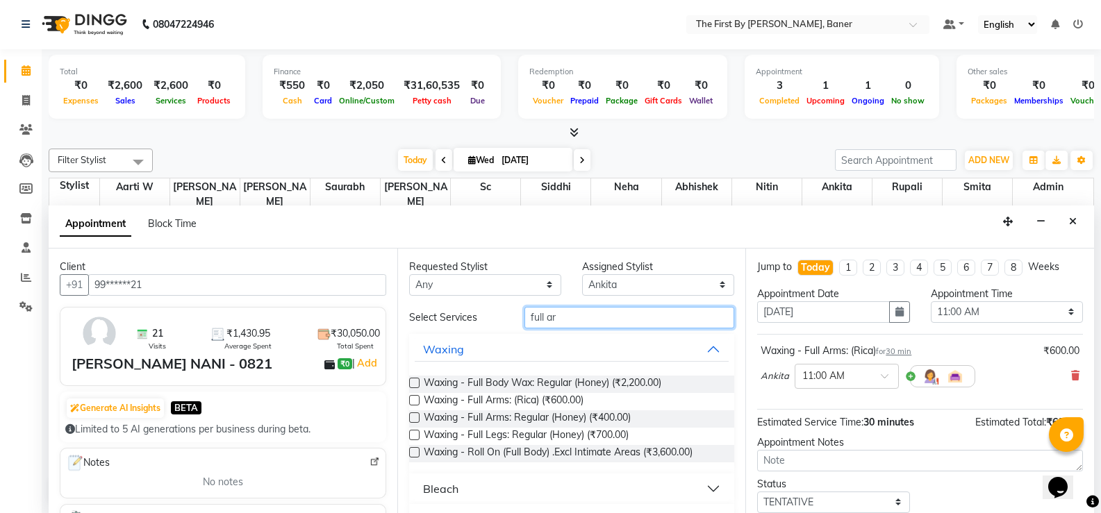
drag, startPoint x: 561, startPoint y: 320, endPoint x: 488, endPoint y: 315, distance: 73.1
click at [488, 315] on div "Select Services full ar" at bounding box center [572, 318] width 347 height 22
type input "full l"
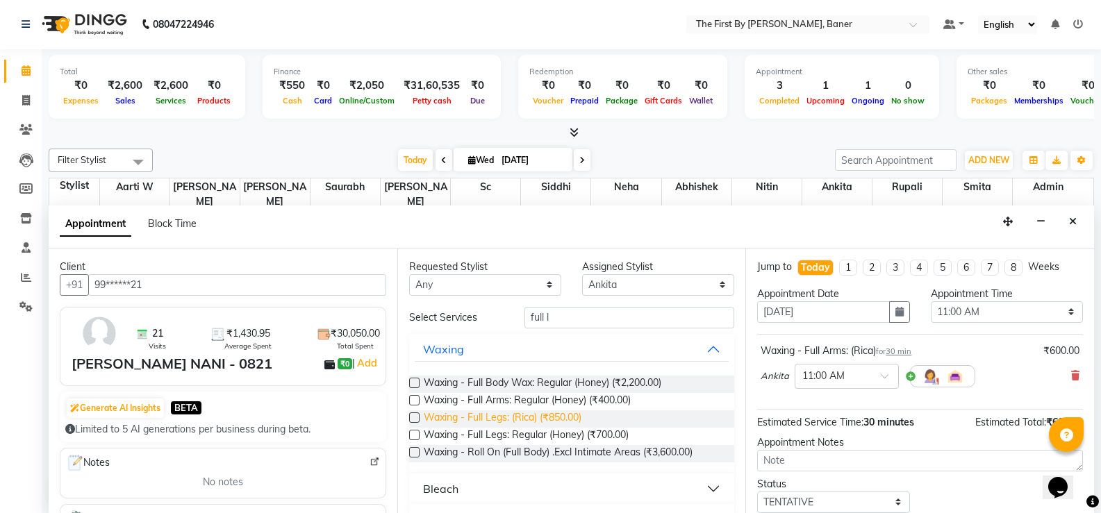
click at [524, 416] on span "Waxing - Full Legs: (Rica) (₹850.00)" at bounding box center [503, 419] width 158 height 17
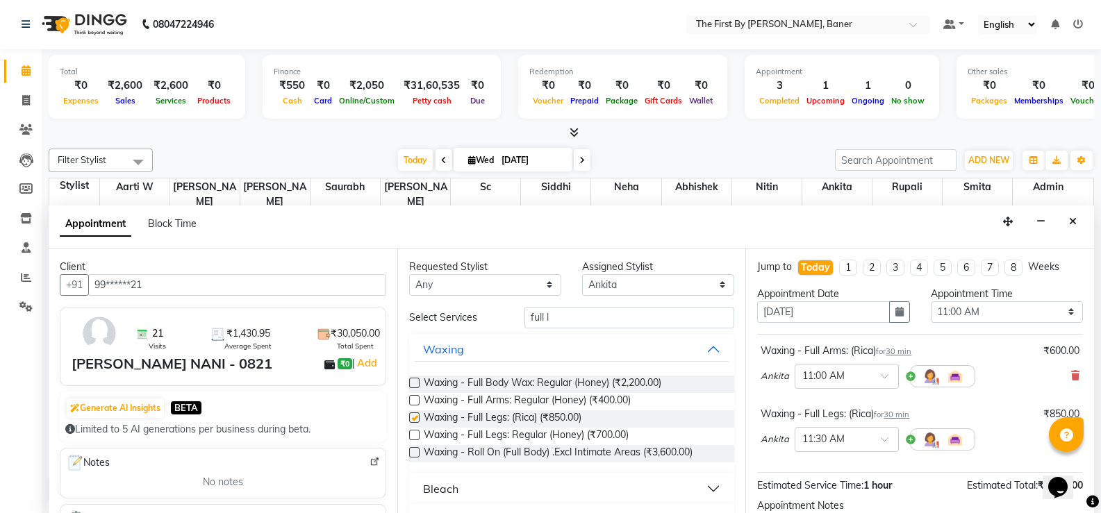
checkbox input "false"
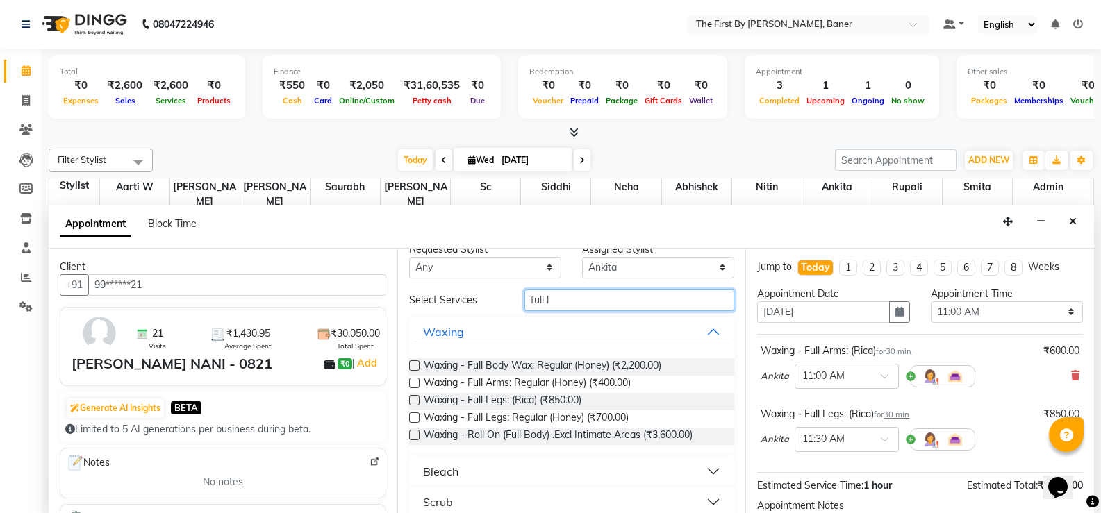
drag, startPoint x: 494, startPoint y: 256, endPoint x: 481, endPoint y: 257, distance: 13.2
click at [481, 257] on div "Requested Stylist Any Aarti W Abhishek Admin [PERSON_NAME] [PERSON_NAME] Neha N…" at bounding box center [571, 381] width 349 height 265
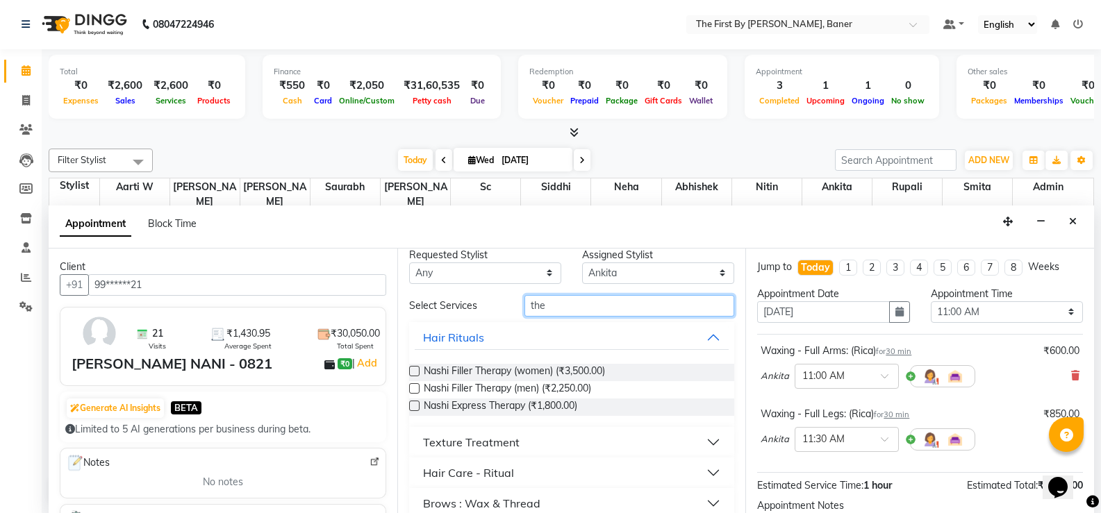
scroll to position [0, 0]
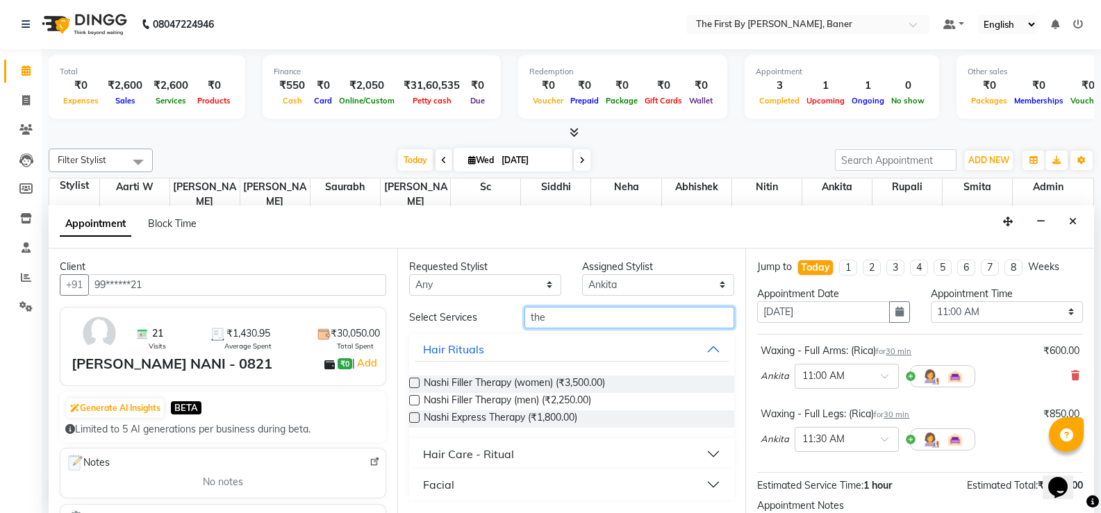
click at [541, 314] on input "the" at bounding box center [629, 318] width 210 height 22
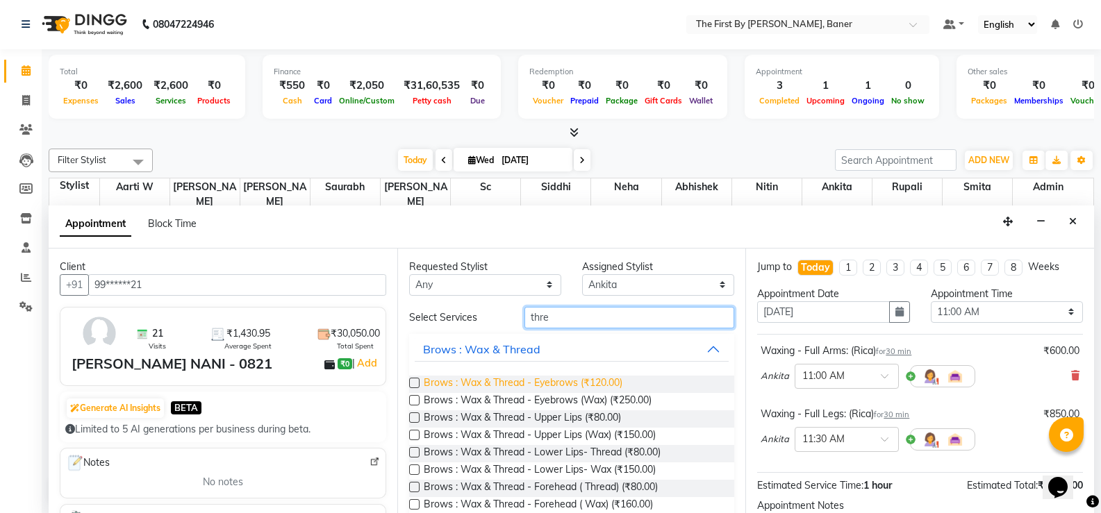
type input "thre"
click at [536, 381] on span "Brows : Wax & Thread - Eyebrows (₹120.00)" at bounding box center [523, 384] width 199 height 17
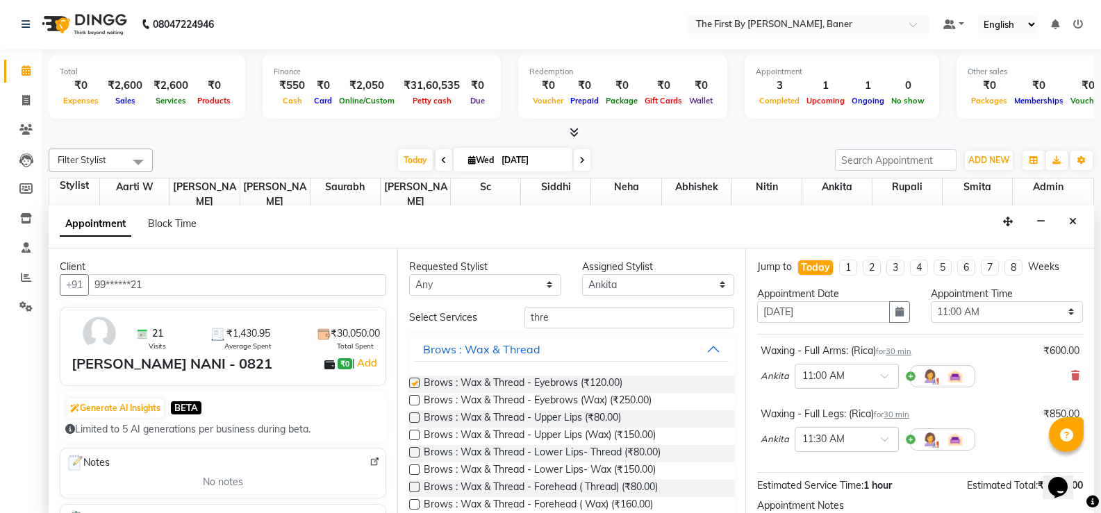
checkbox input "false"
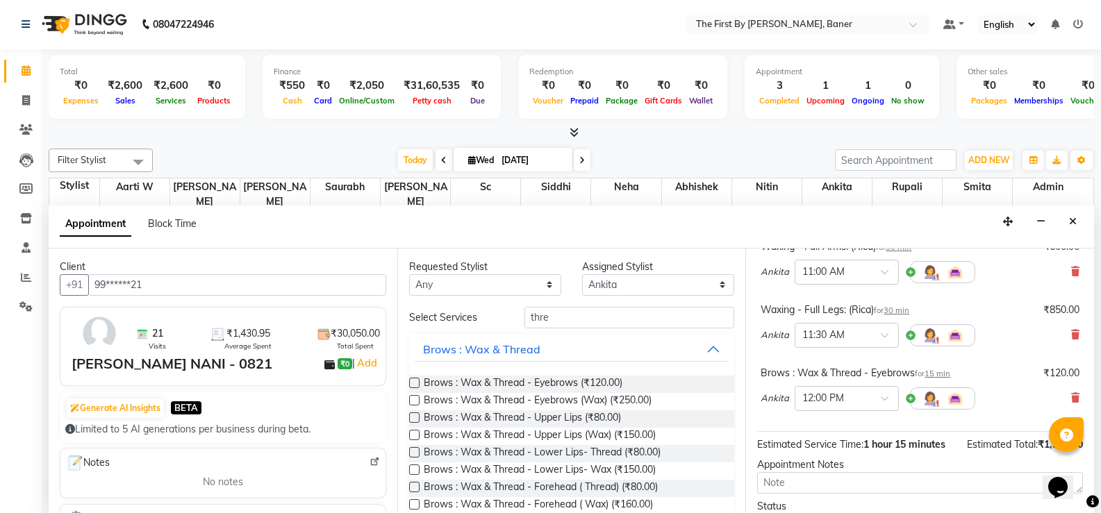
scroll to position [214, 0]
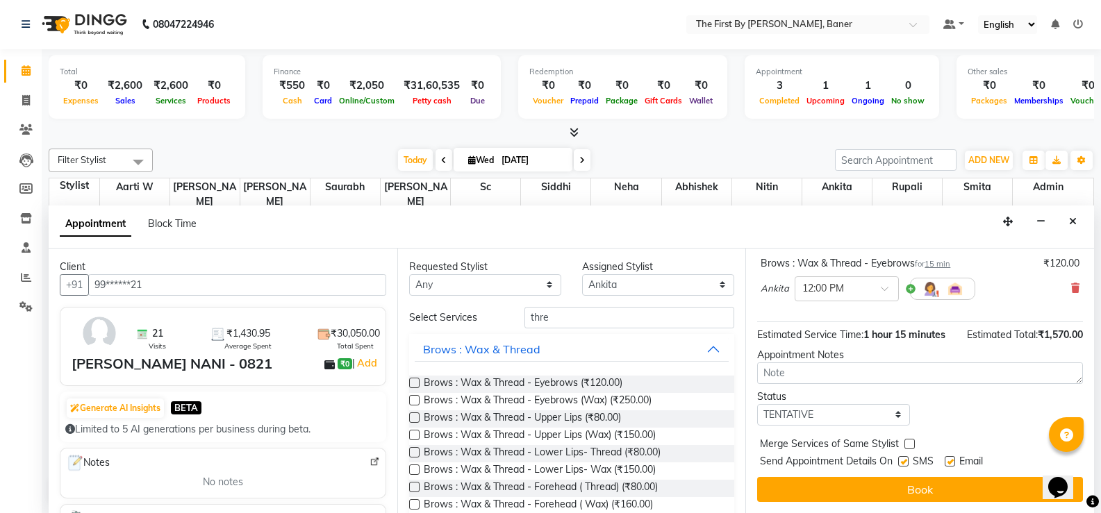
click at [873, 475] on div "Jump to [DATE] 1 2 3 4 5 6 7 8 Weeks Appointment Date [DATE] Appointment Time S…" at bounding box center [919, 381] width 349 height 265
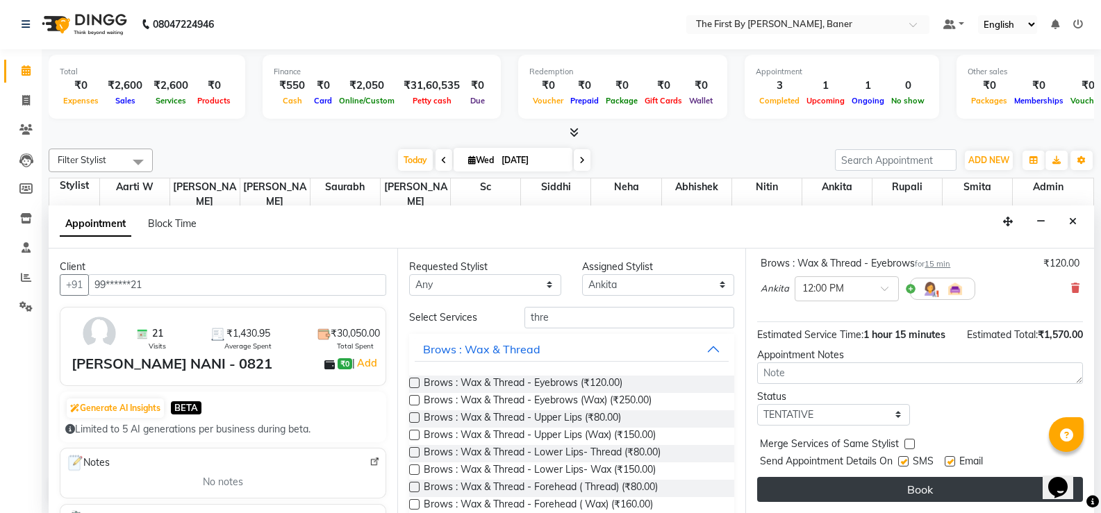
click at [873, 488] on button "Book" at bounding box center [920, 489] width 326 height 25
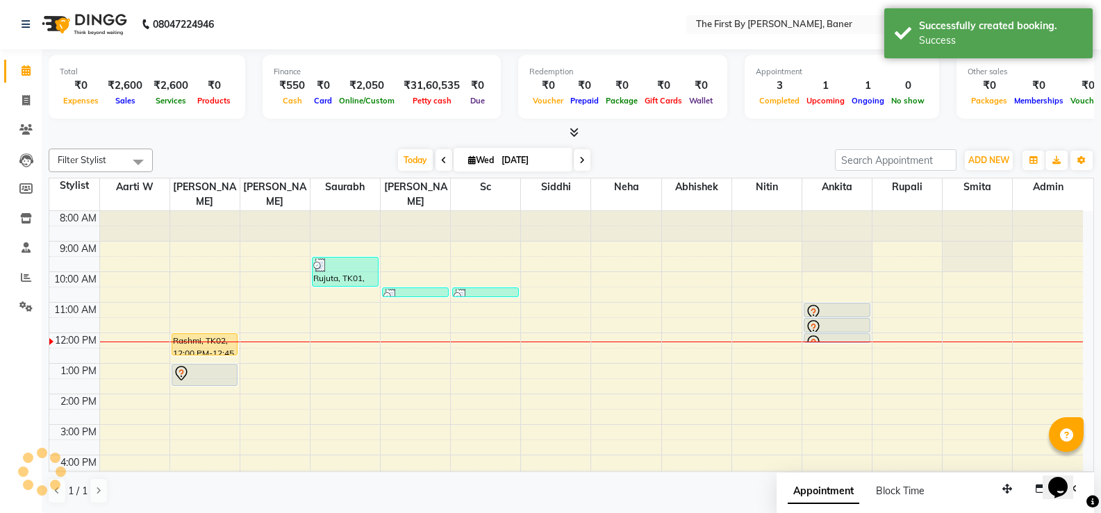
scroll to position [0, 0]
click at [826, 305] on div at bounding box center [837, 313] width 64 height 17
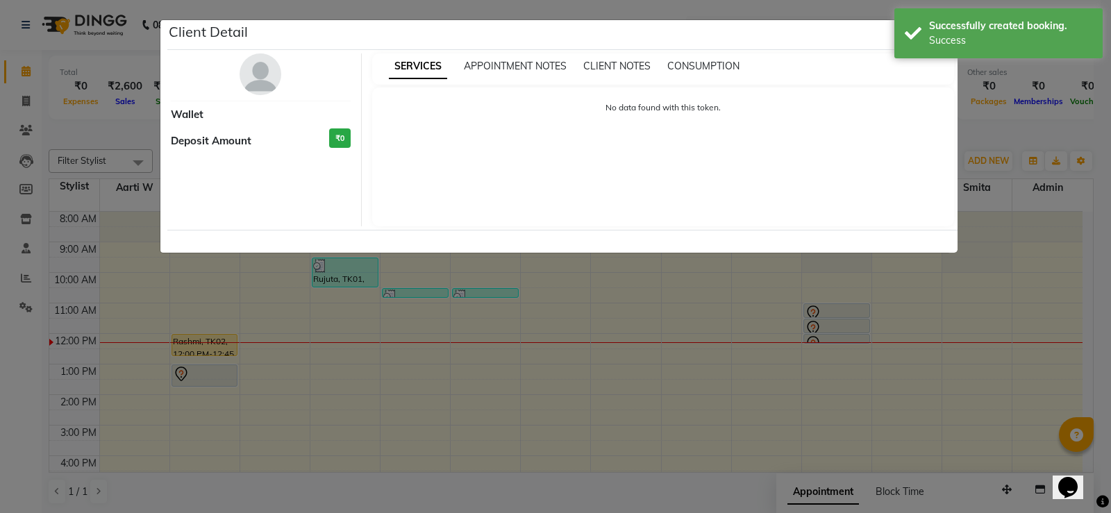
select select "7"
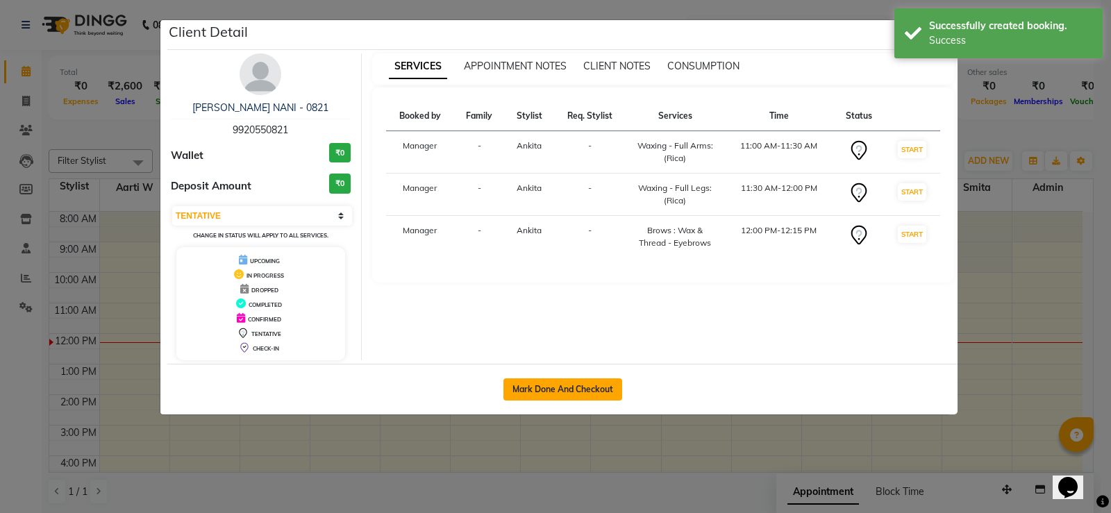
click at [567, 383] on button "Mark Done And Checkout" at bounding box center [563, 390] width 119 height 22
select select "service"
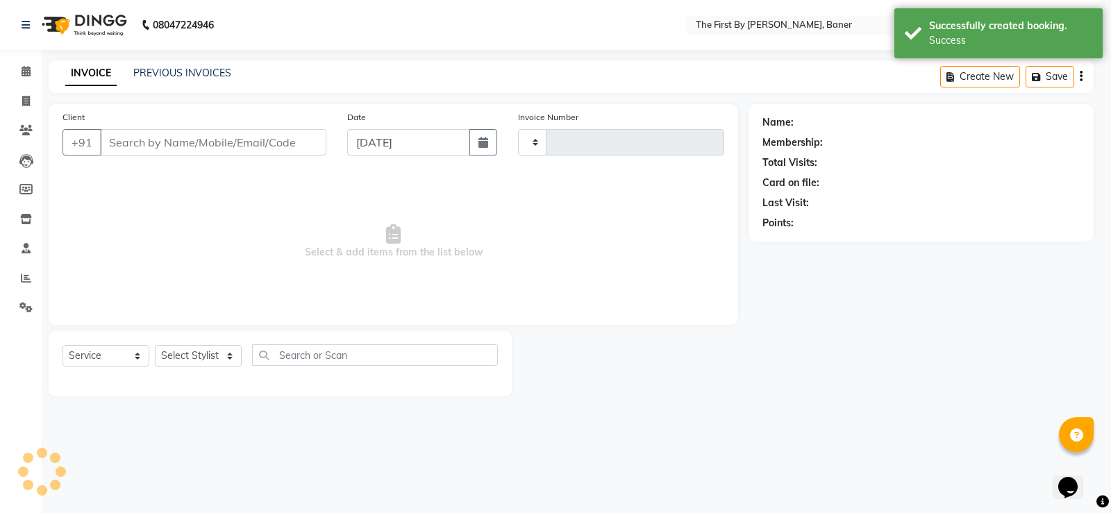
type input "2368"
select select "6411"
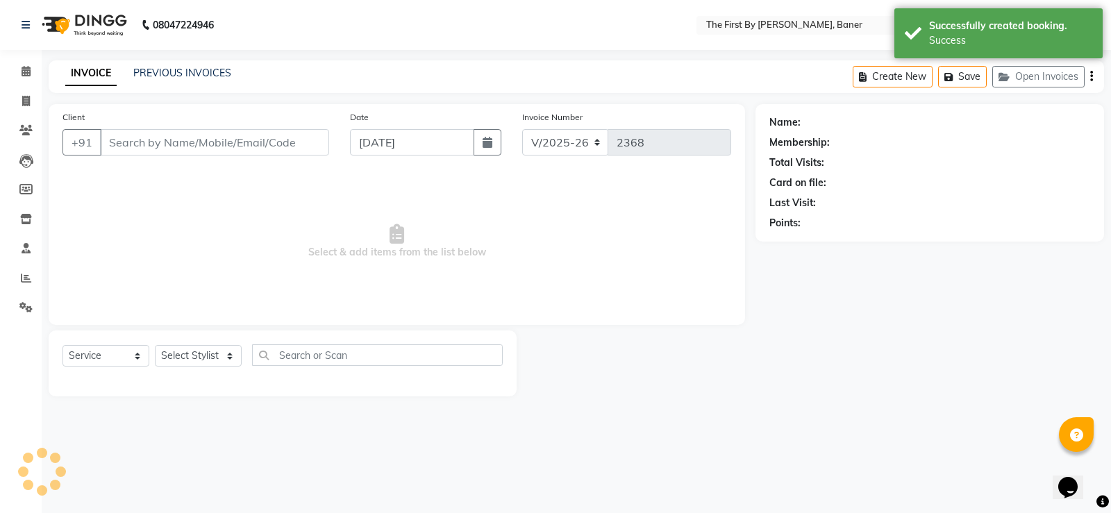
type input "99******21"
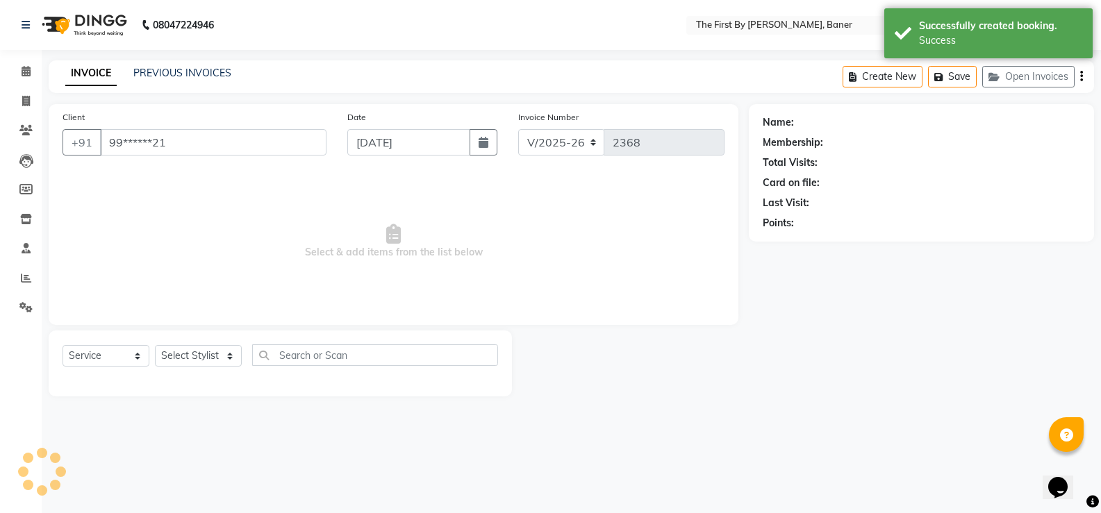
select select "49033"
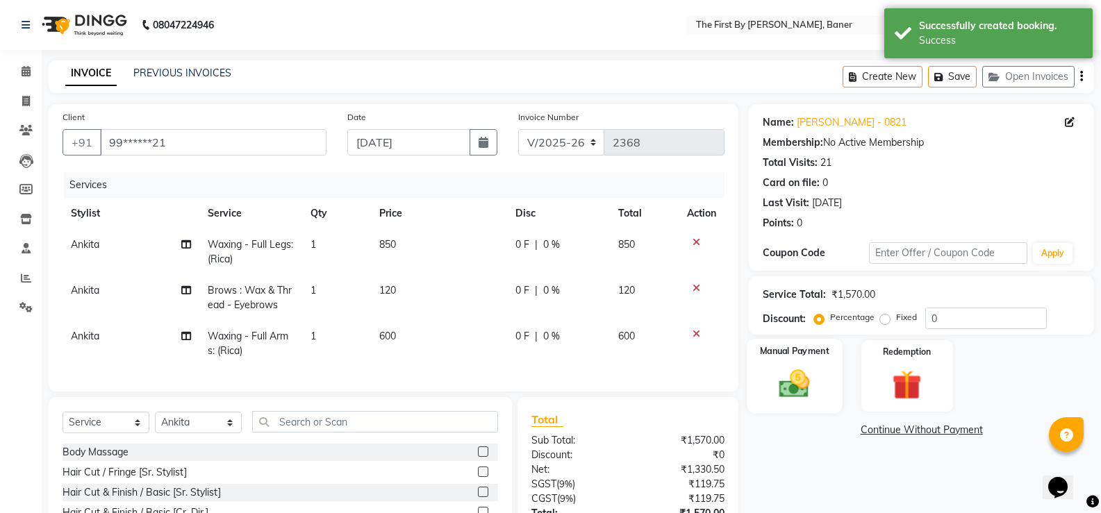
click at [783, 386] on img at bounding box center [794, 383] width 49 height 35
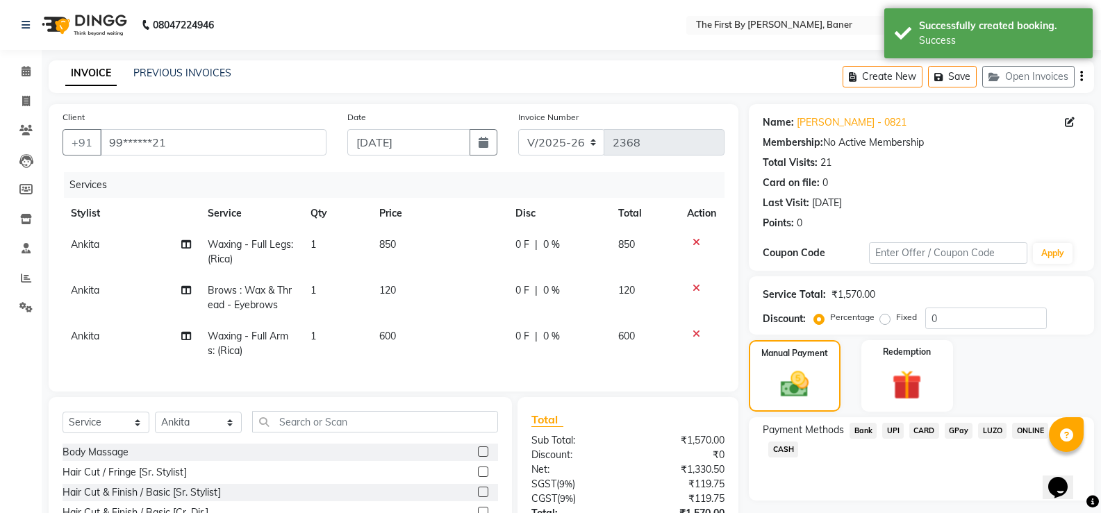
click at [895, 433] on span "UPI" at bounding box center [893, 431] width 22 height 16
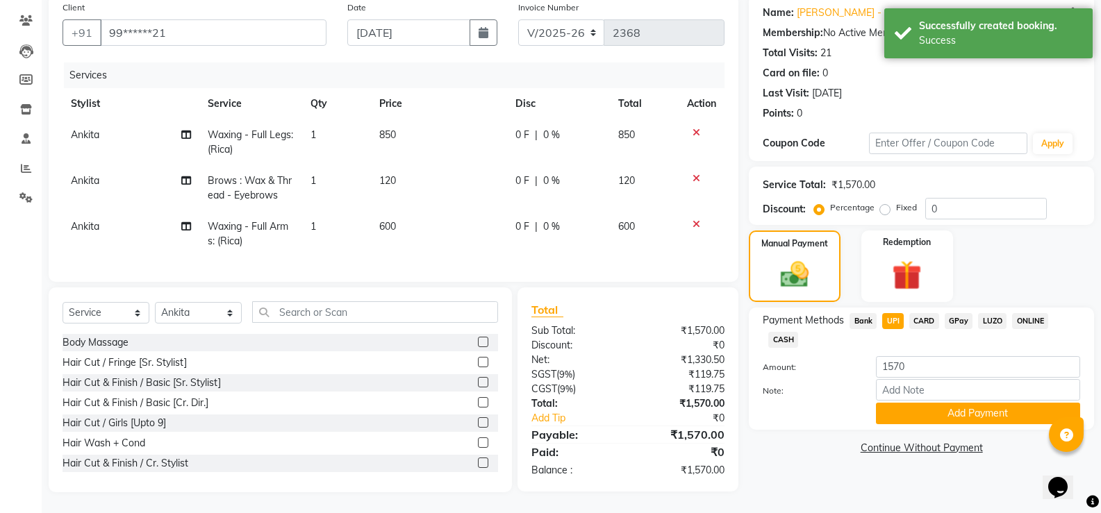
click at [902, 443] on link "Continue Without Payment" at bounding box center [922, 448] width 340 height 15
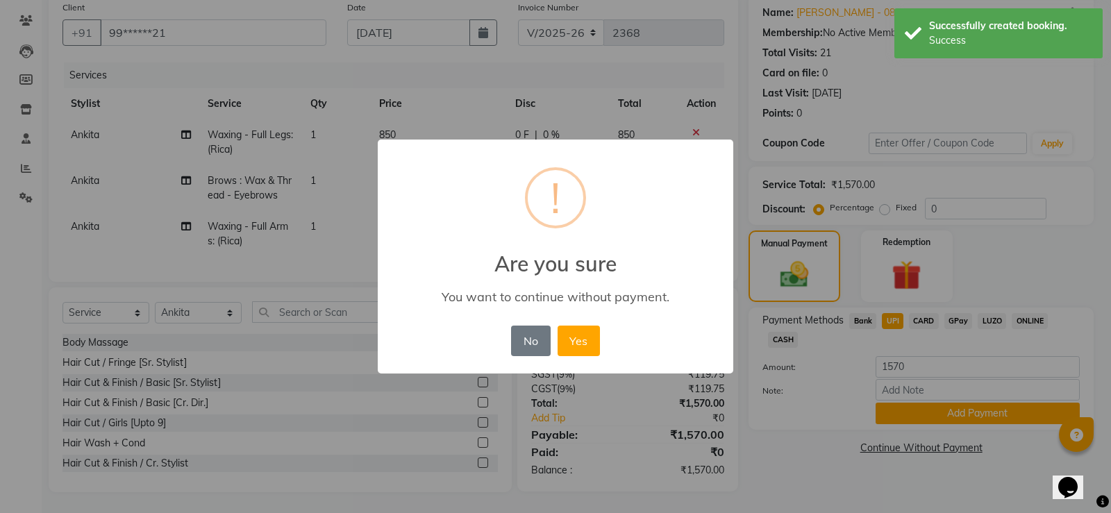
drag, startPoint x: 537, startPoint y: 348, endPoint x: 595, endPoint y: 358, distance: 58.5
click at [548, 348] on button "No" at bounding box center [530, 341] width 39 height 31
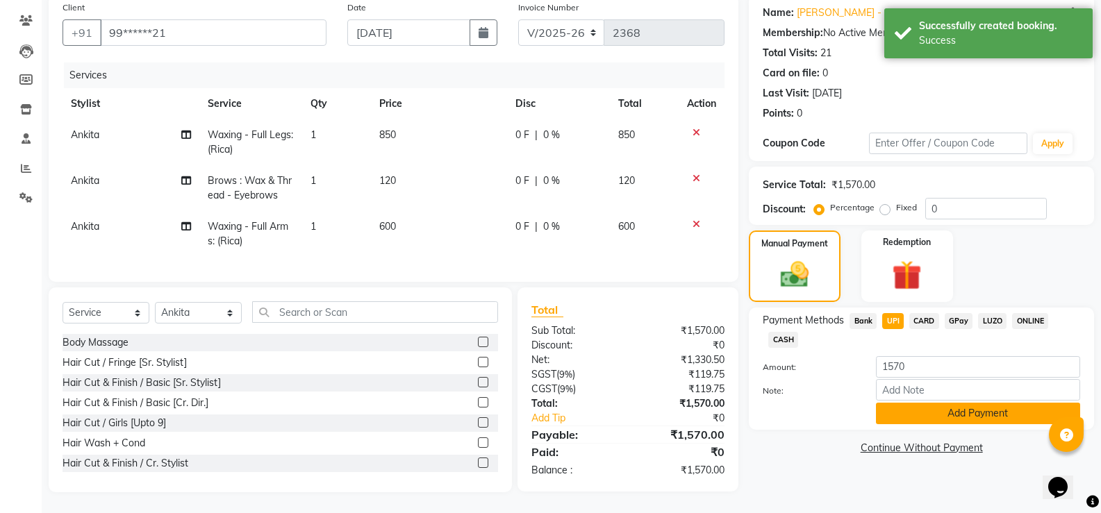
click at [908, 405] on button "Add Payment" at bounding box center [978, 414] width 204 height 22
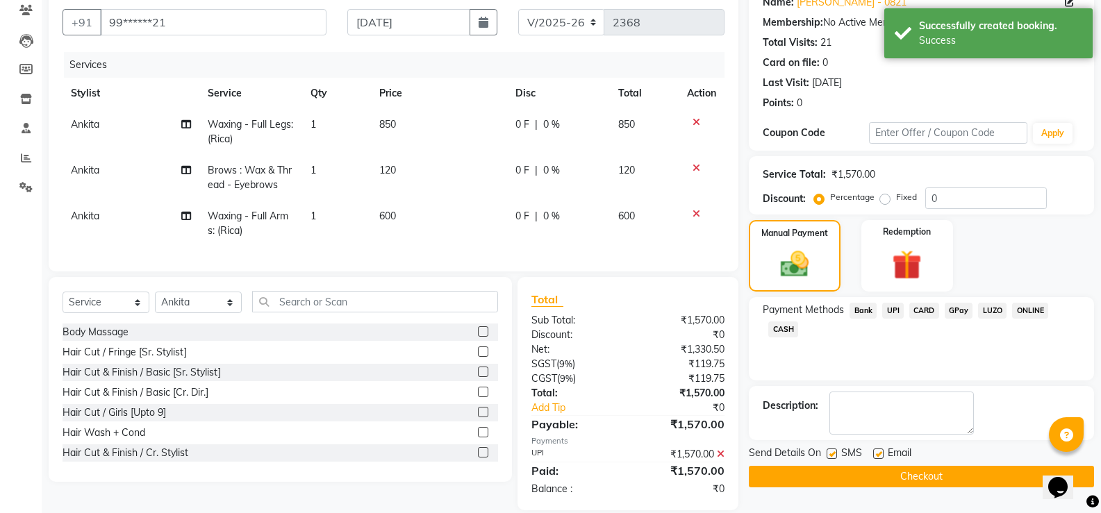
scroll to position [149, 0]
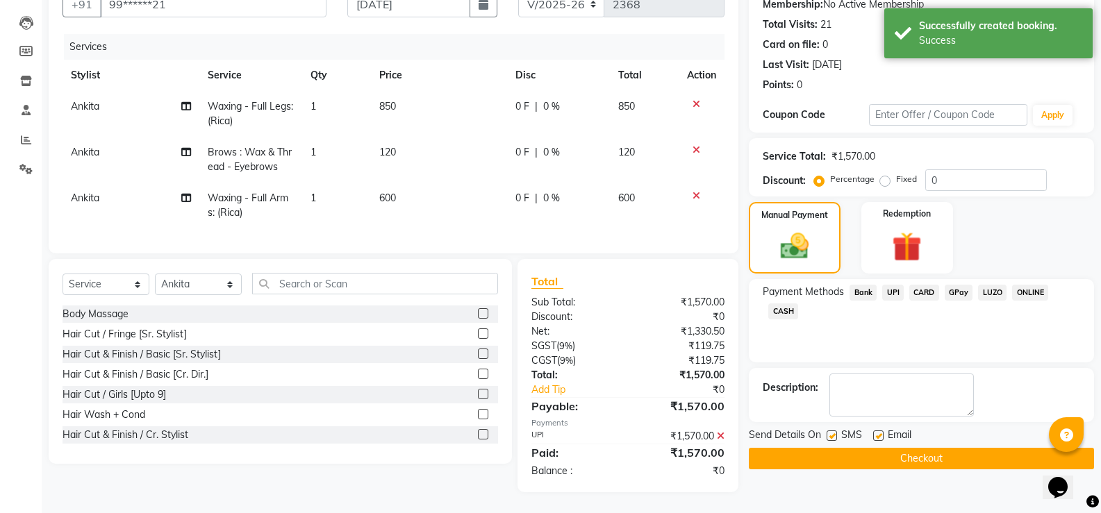
click at [871, 450] on button "Checkout" at bounding box center [921, 459] width 345 height 22
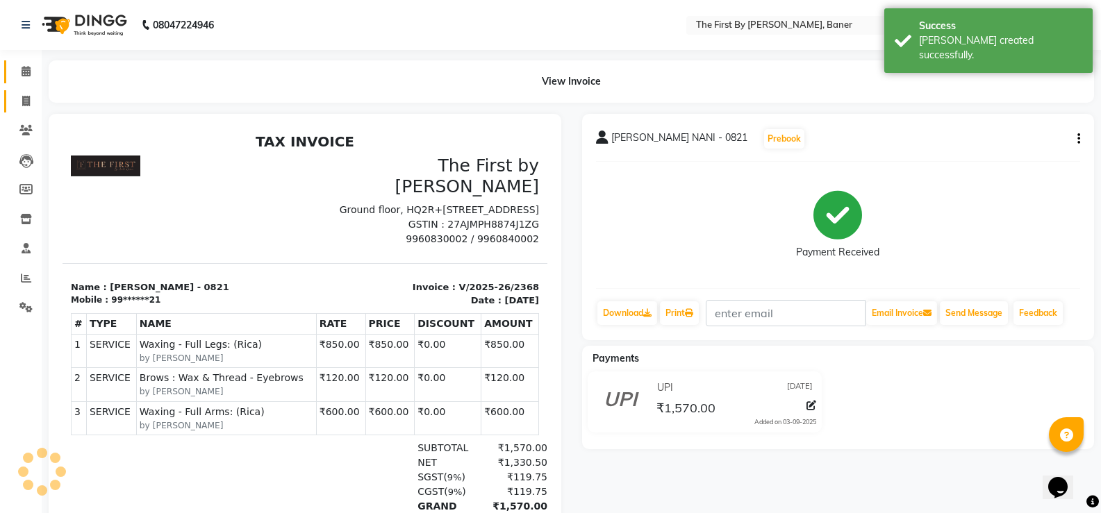
click at [23, 63] on link "Calendar" at bounding box center [20, 71] width 33 height 23
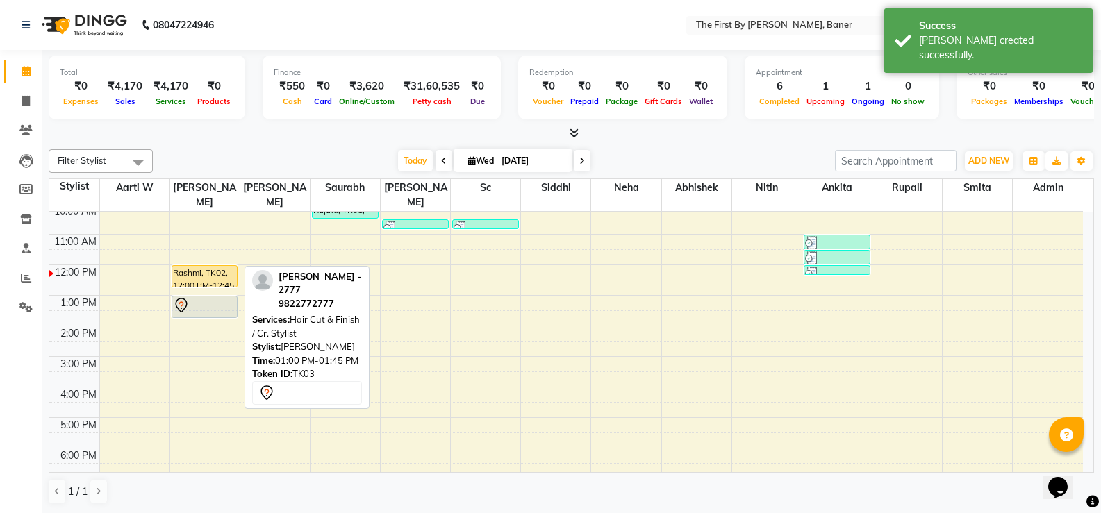
scroll to position [69, 0]
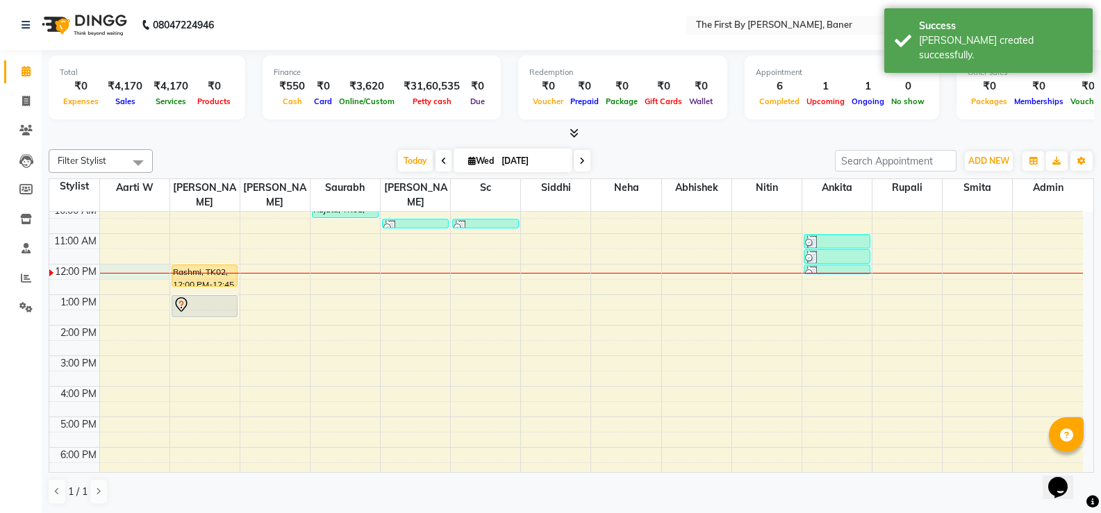
click at [104, 251] on div "8:00 AM 9:00 AM 10:00 AM 11:00 AM 12:00 PM 1:00 PM 2:00 PM 3:00 PM 4:00 PM 5:00…" at bounding box center [566, 340] width 1034 height 397
select select "49005"
select select "tentative"
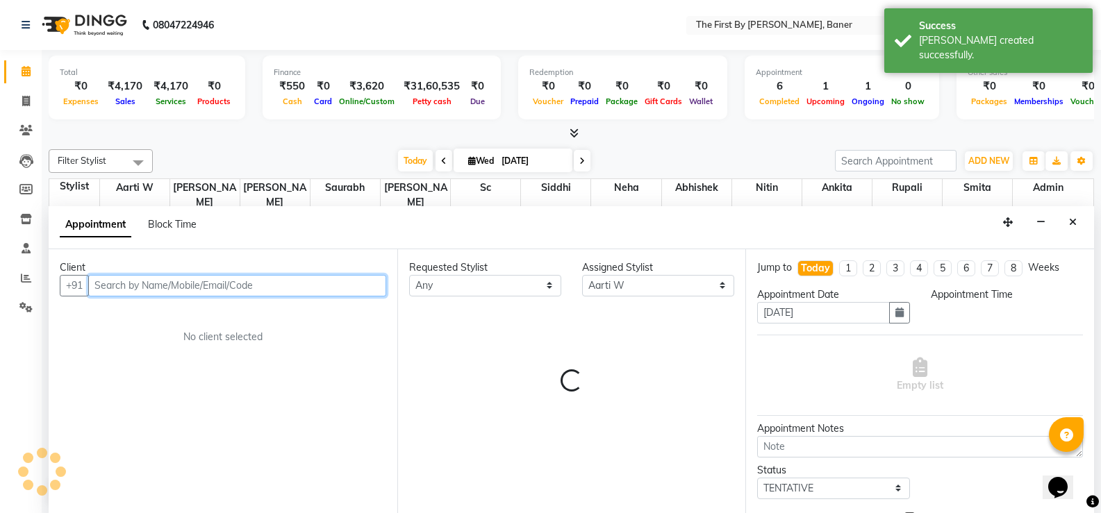
scroll to position [1, 0]
select select "720"
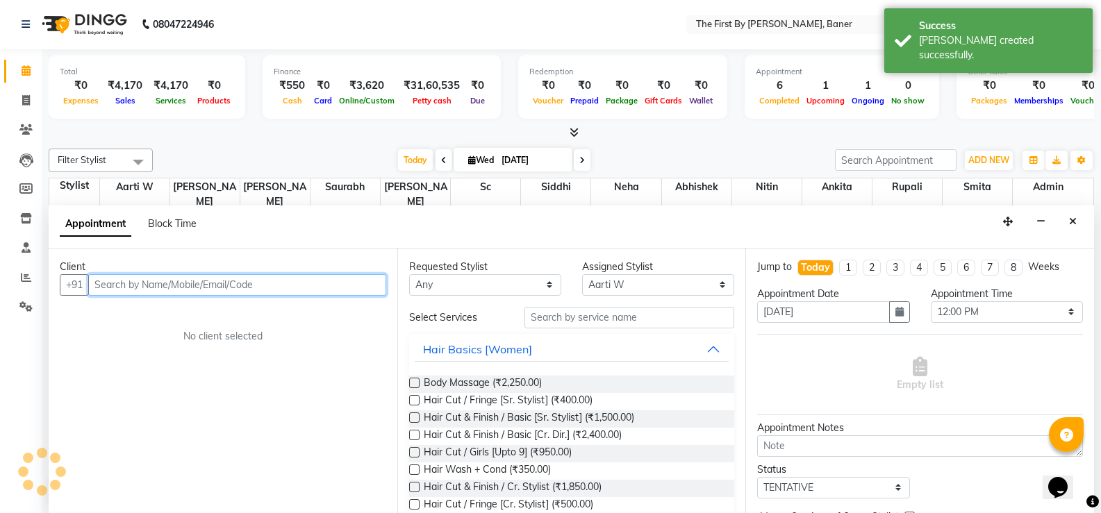
paste input "[PERSON_NAME]"
click at [171, 288] on input "[PERSON_NAME]" at bounding box center [208, 285] width 240 height 22
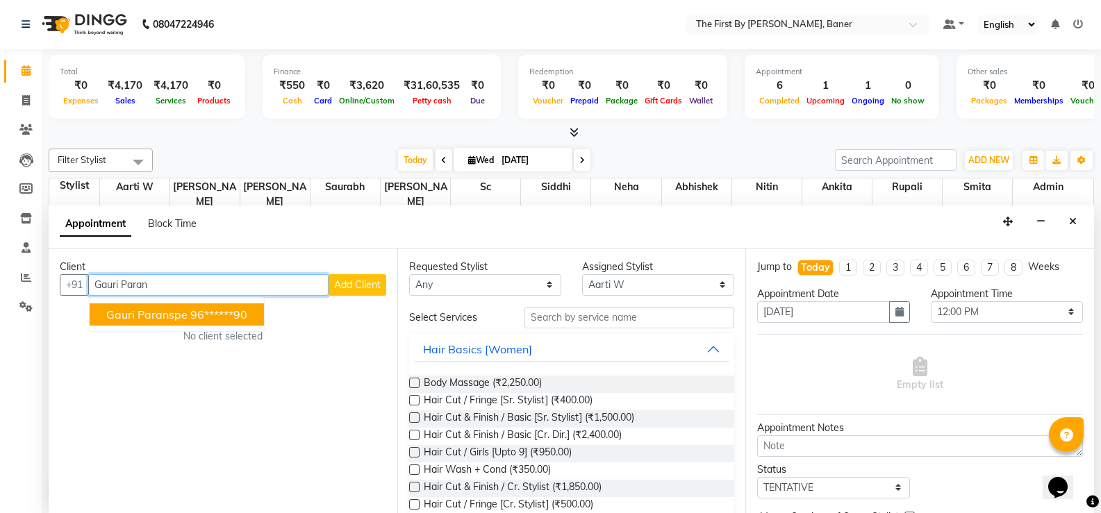
click at [175, 322] on button "Gauri Paranspe 96******90" at bounding box center [177, 315] width 174 height 22
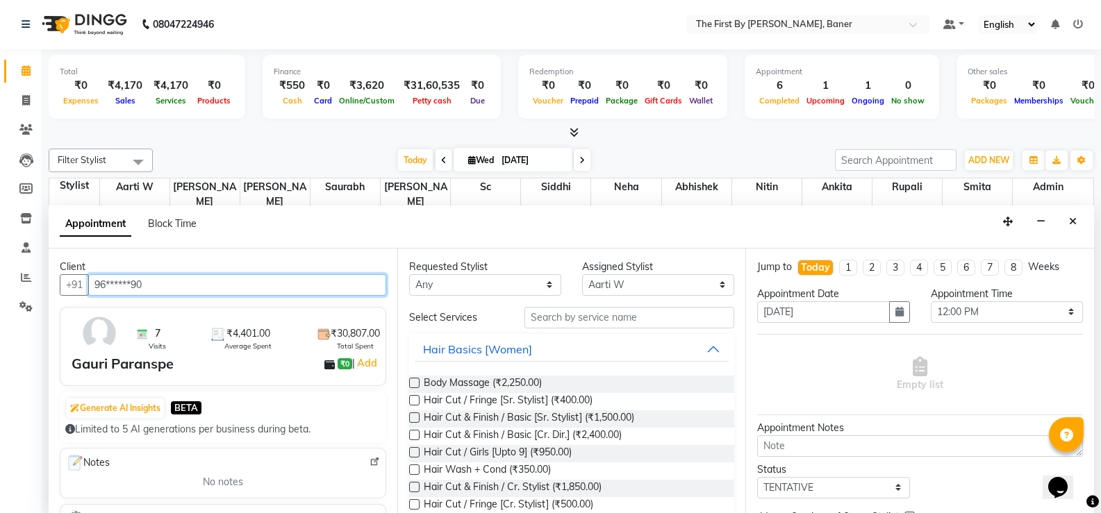
type input "96******90"
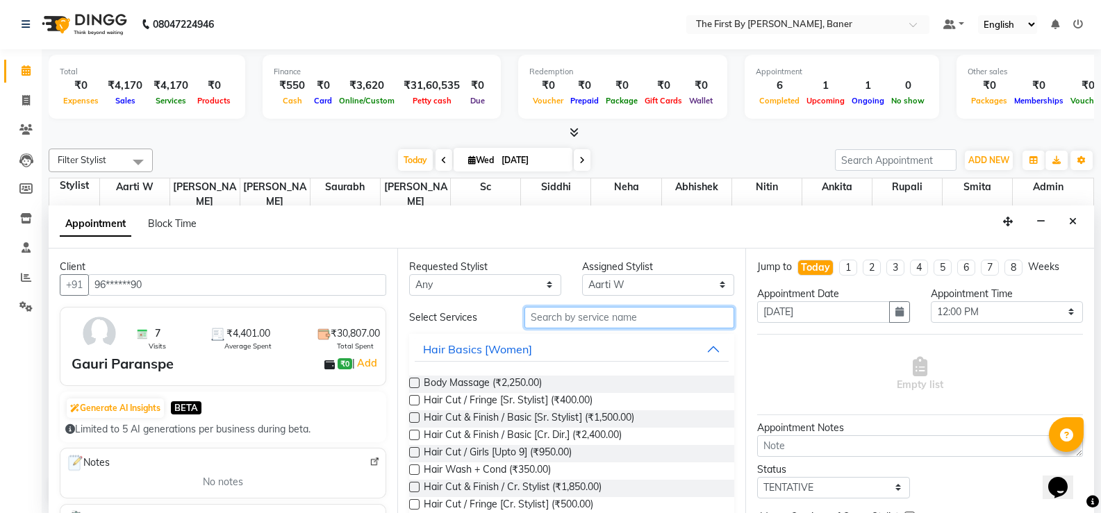
click at [541, 324] on input "text" at bounding box center [629, 318] width 210 height 22
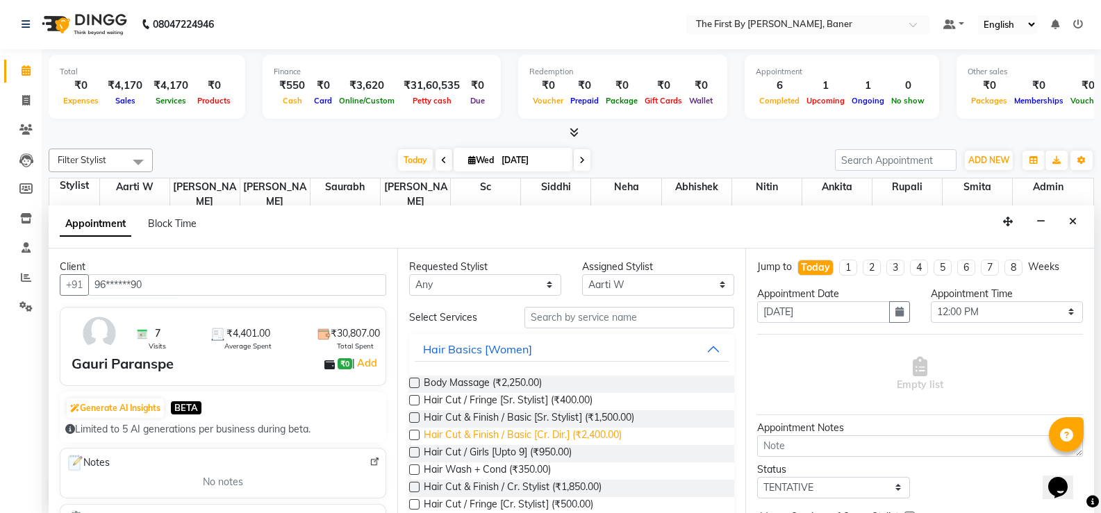
click at [590, 443] on span "Hair Cut & Finish / Basic [Cr. Dir.] (₹2,400.00)" at bounding box center [523, 436] width 198 height 17
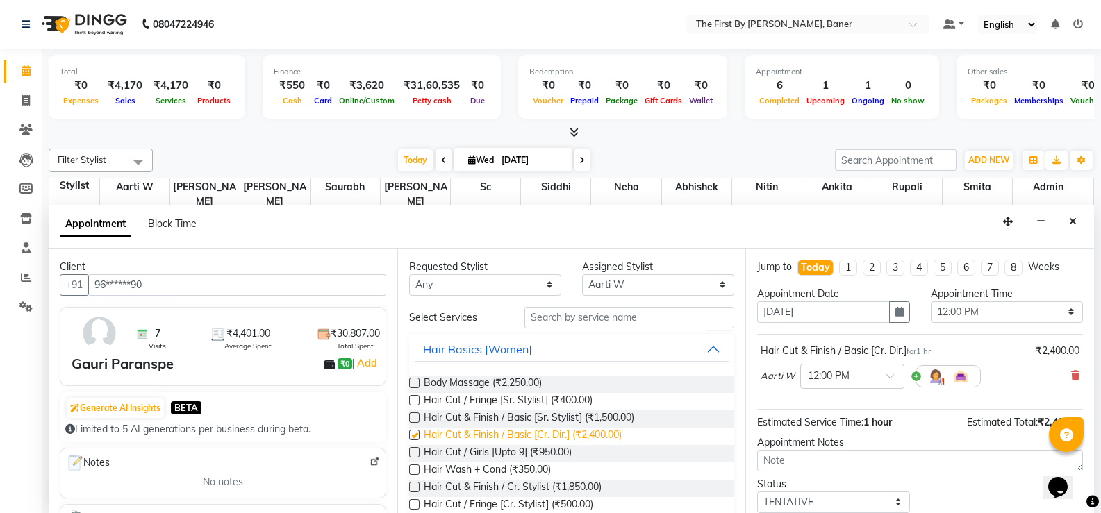
checkbox input "false"
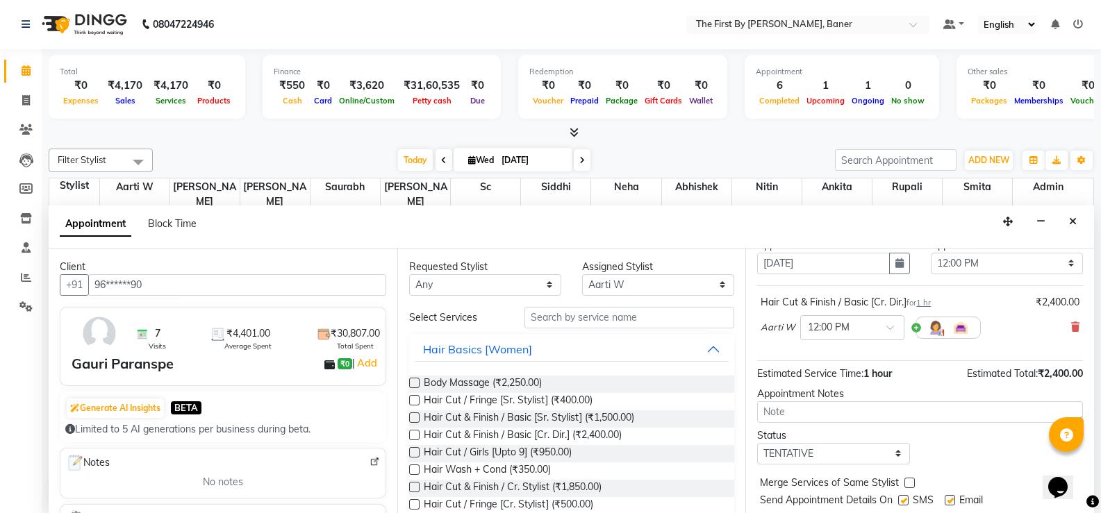
scroll to position [88, 0]
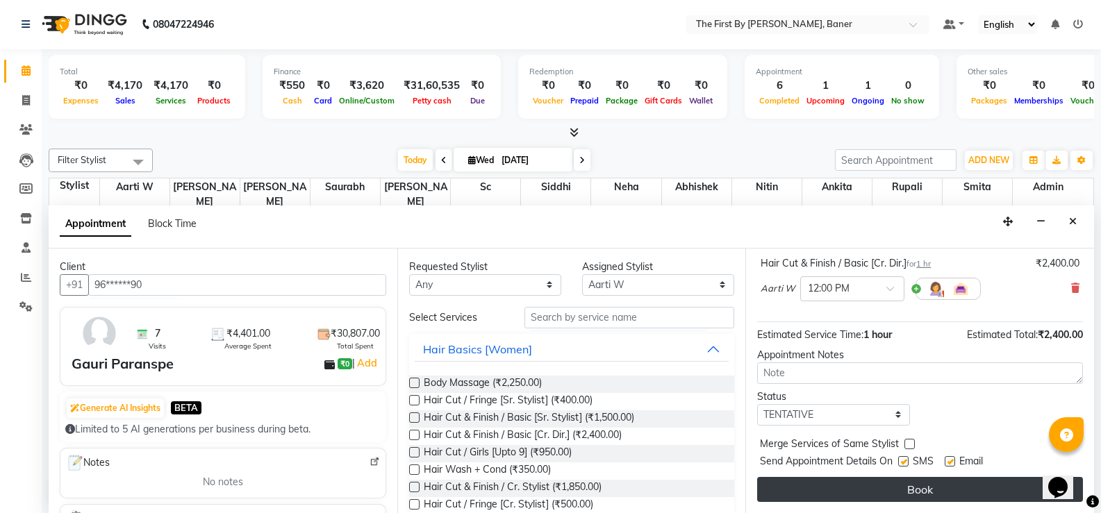
click at [879, 486] on button "Book" at bounding box center [920, 489] width 326 height 25
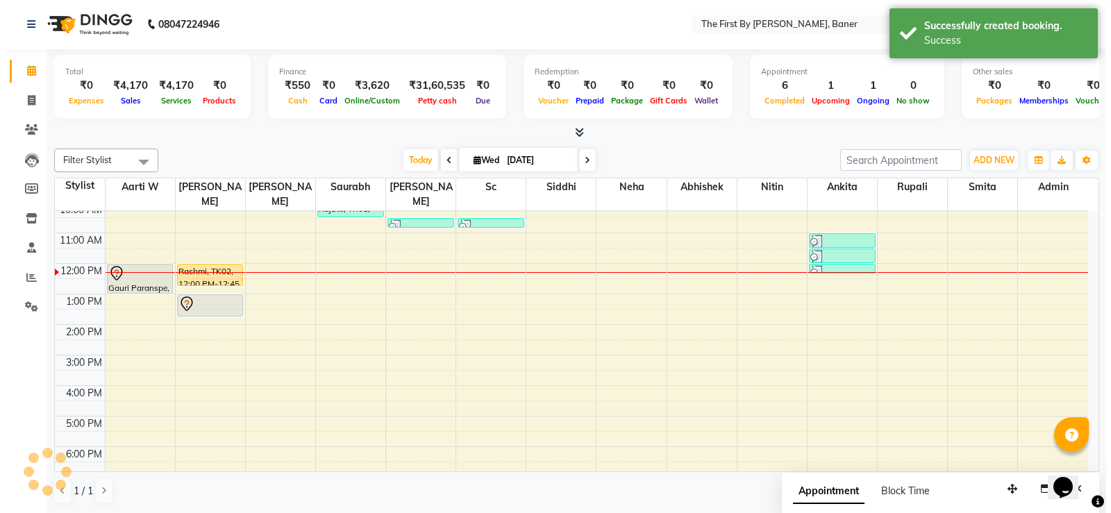
scroll to position [0, 0]
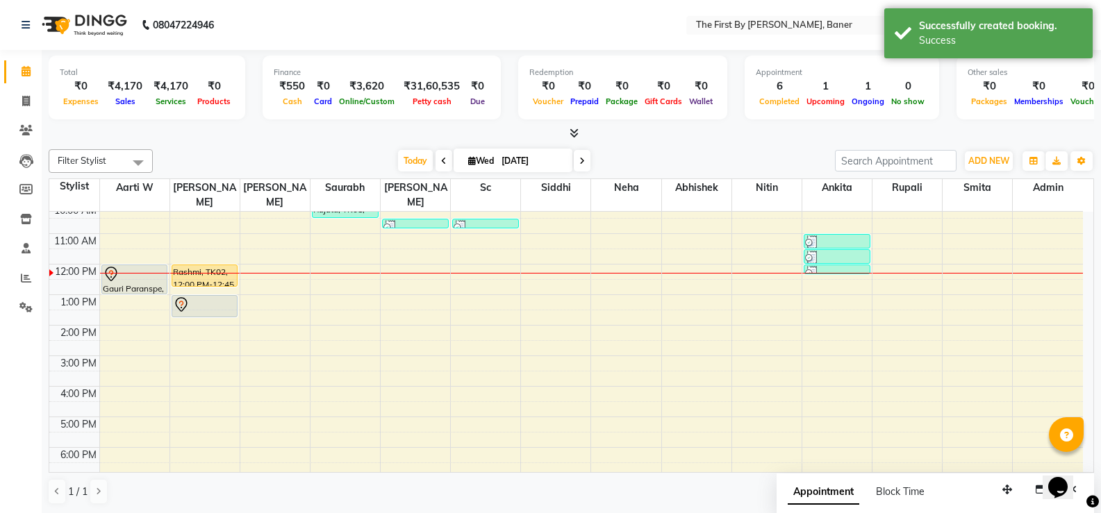
click at [140, 266] on div at bounding box center [135, 274] width 64 height 17
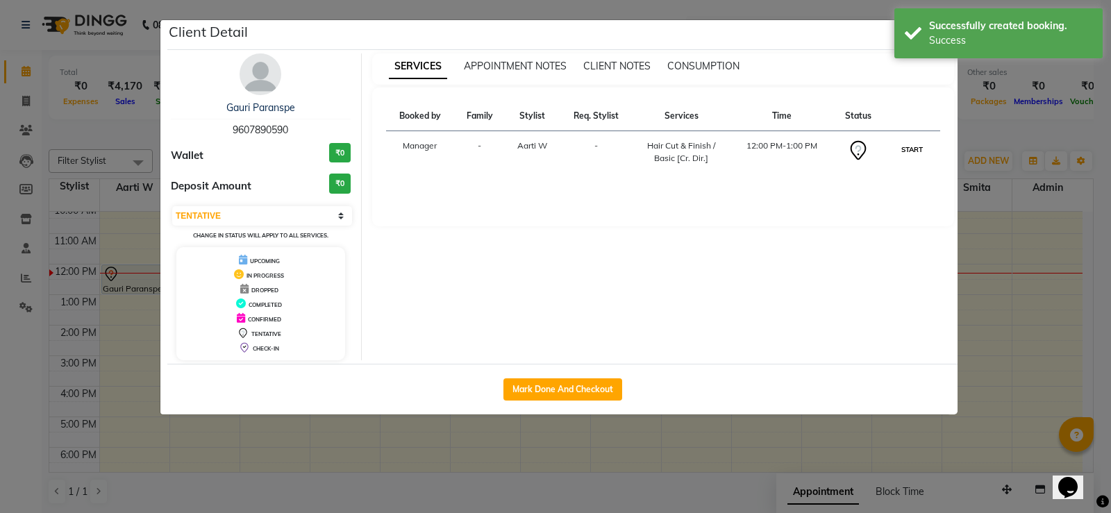
click at [914, 153] on button "START" at bounding box center [912, 149] width 28 height 17
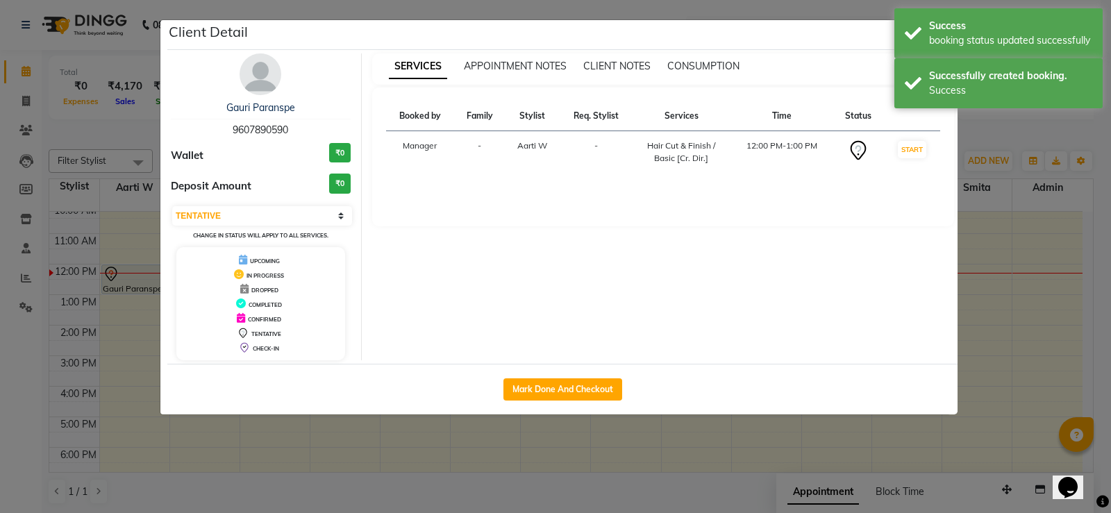
select select "1"
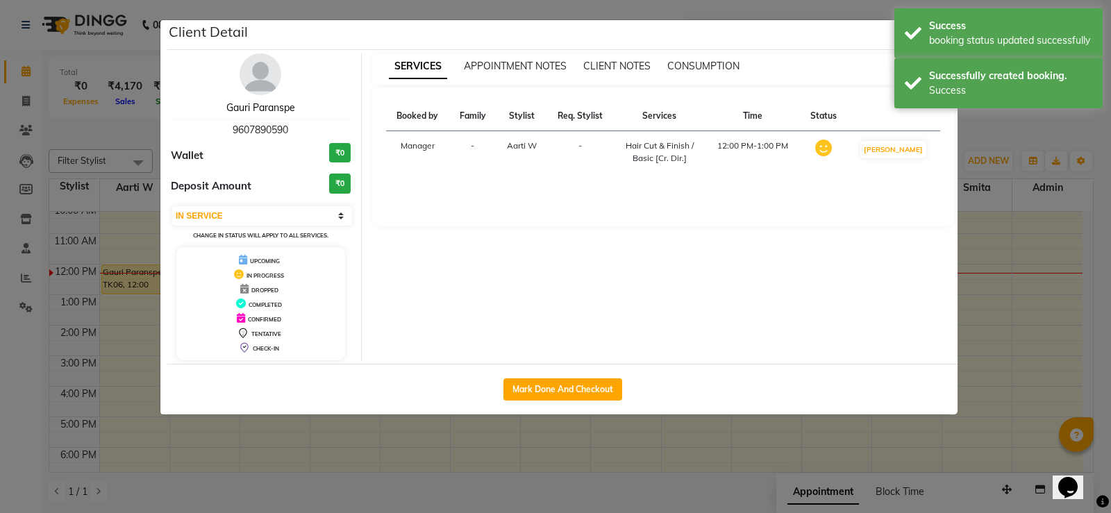
click at [260, 104] on link "Gauri Paranspe" at bounding box center [260, 107] width 69 height 13
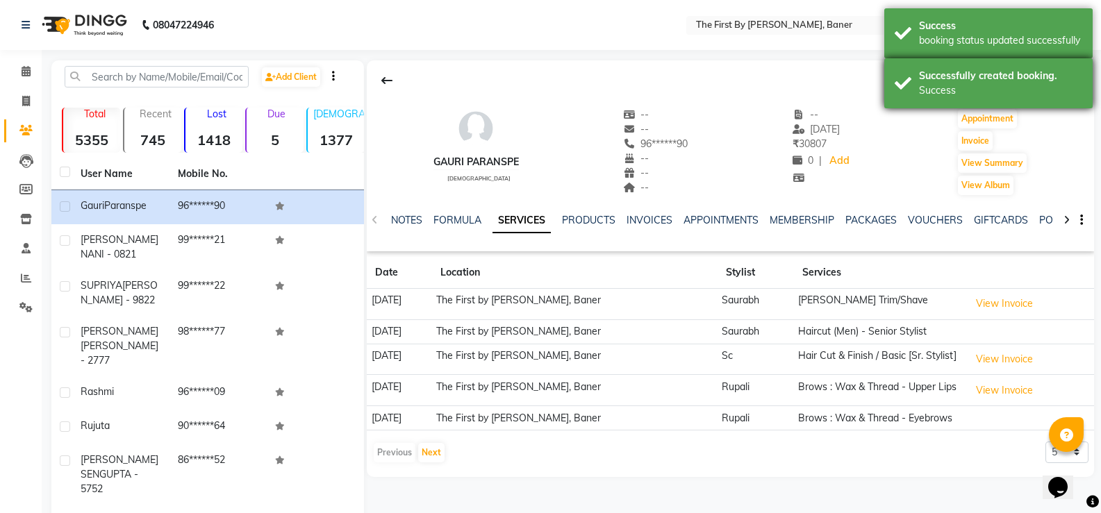
click at [991, 67] on div "Successfully created booking. Success" at bounding box center [988, 83] width 208 height 50
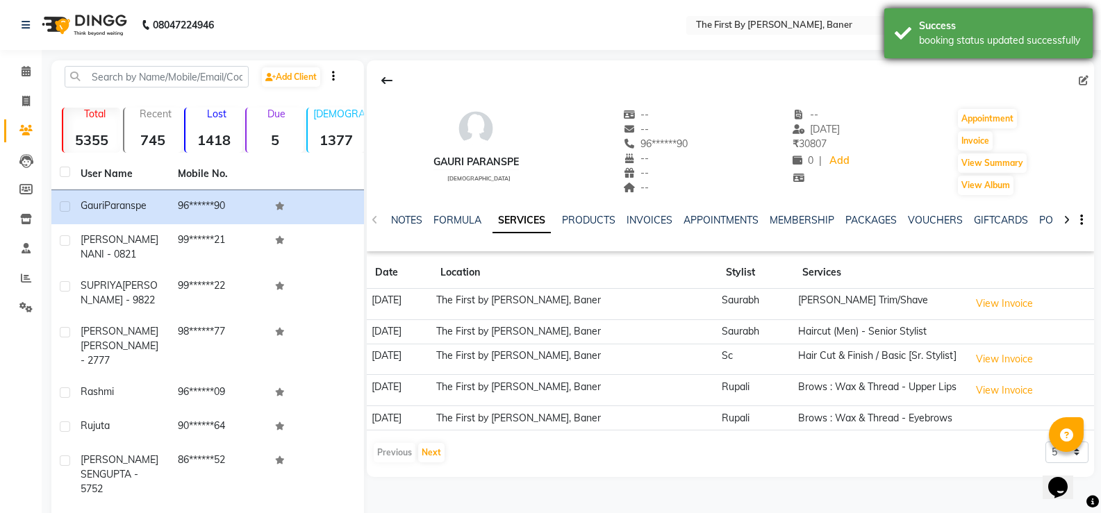
drag, startPoint x: 1007, startPoint y: 35, endPoint x: 1061, endPoint y: 33, distance: 54.9
click at [1014, 35] on div "booking status updated successfully" at bounding box center [1000, 40] width 163 height 15
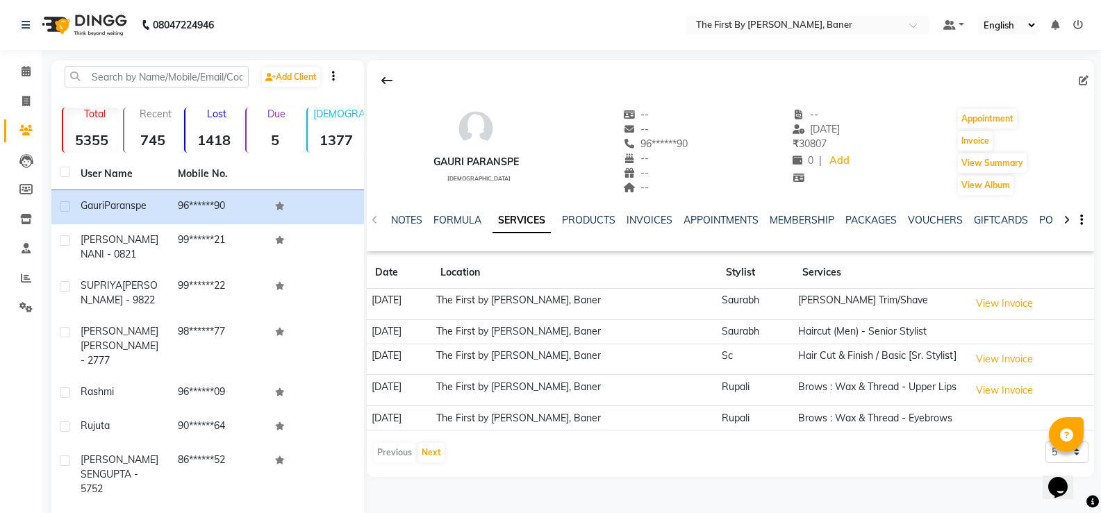
click at [1077, 75] on div at bounding box center [730, 80] width 727 height 26
click at [1080, 81] on icon at bounding box center [1084, 81] width 10 height 10
select select "[DEMOGRAPHIC_DATA]"
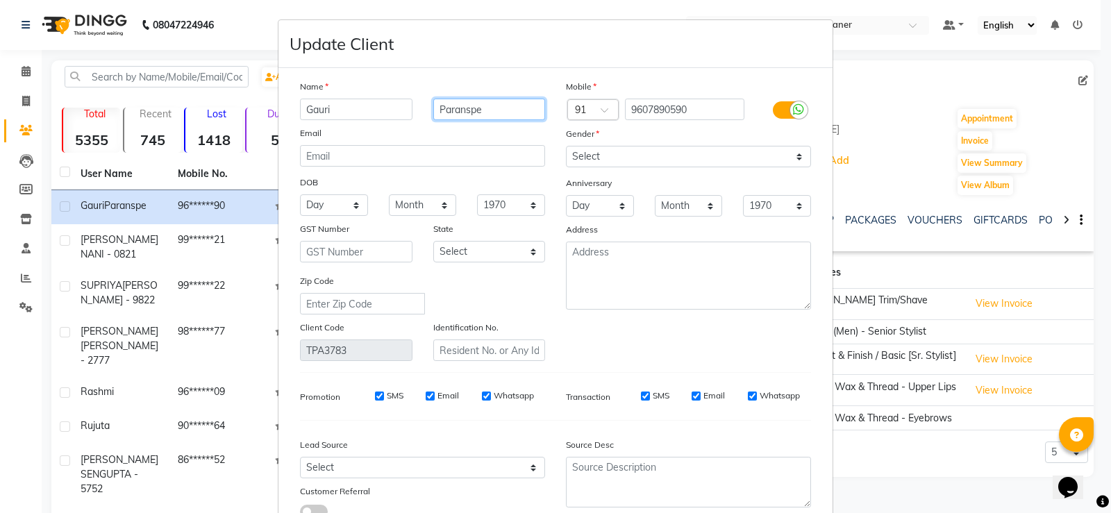
click at [478, 111] on input "Paranspe" at bounding box center [489, 110] width 113 height 22
click at [466, 110] on input "Paranspe" at bounding box center [489, 110] width 113 height 22
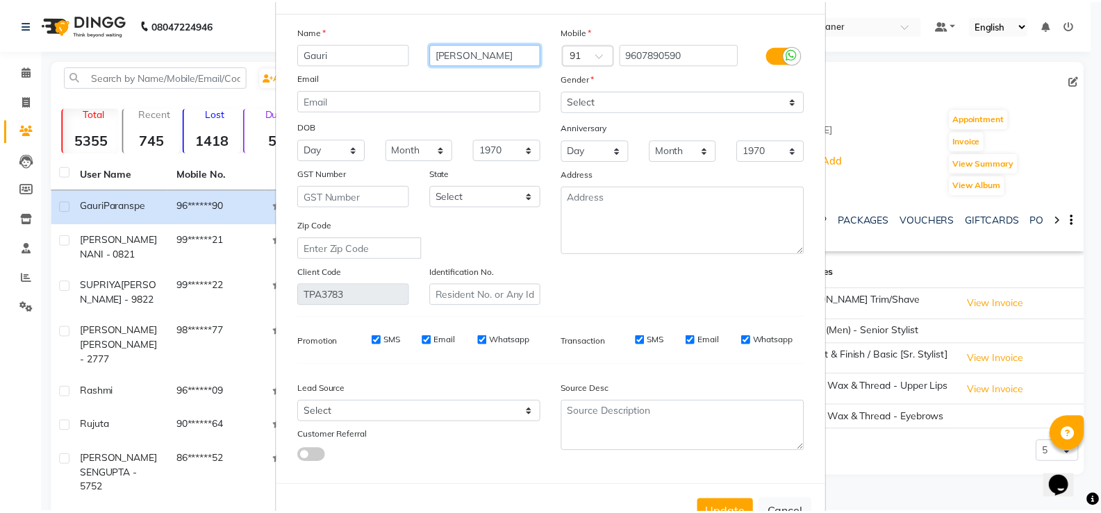
scroll to position [103, 0]
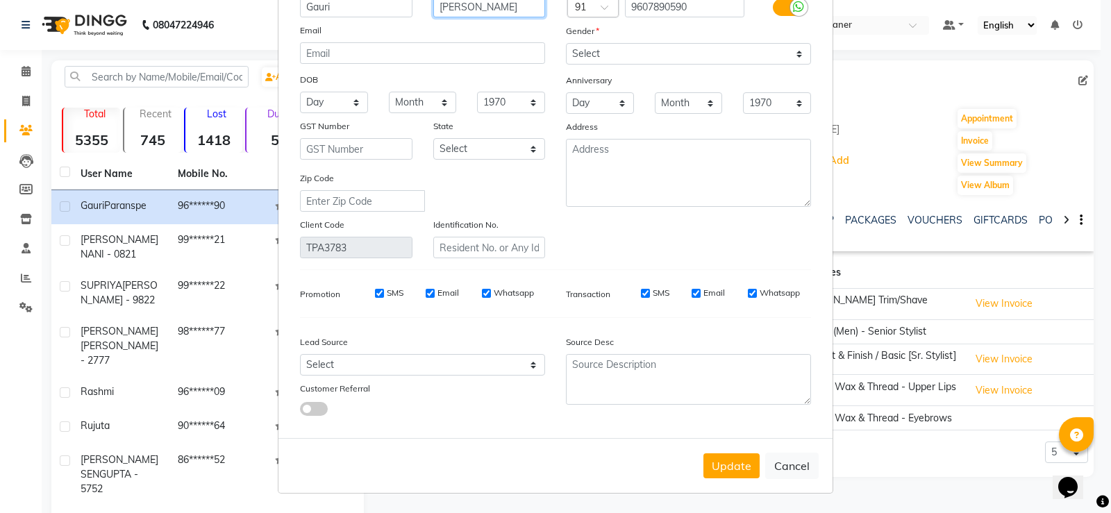
type input "[PERSON_NAME]"
click at [718, 462] on button "Update" at bounding box center [732, 466] width 56 height 25
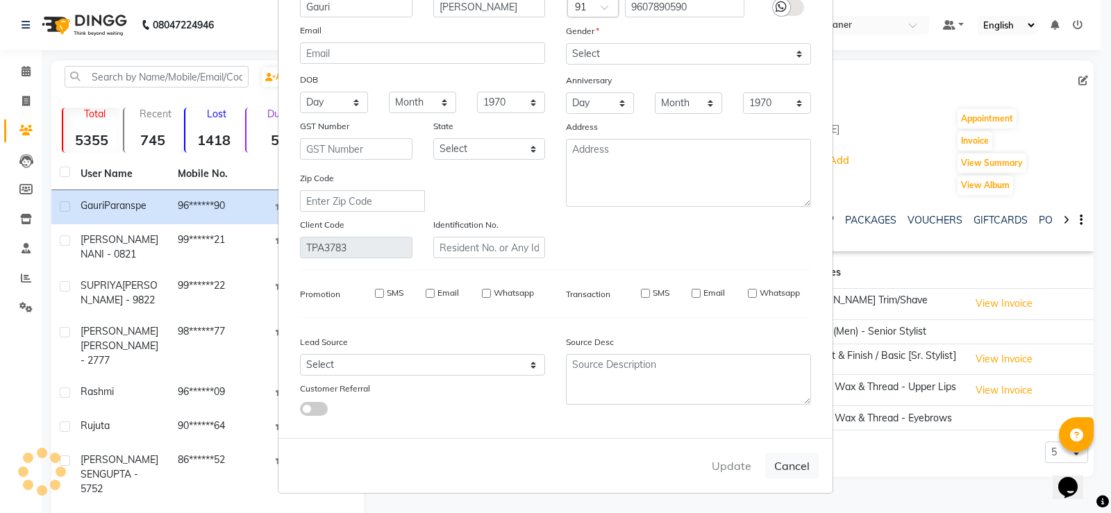
select select
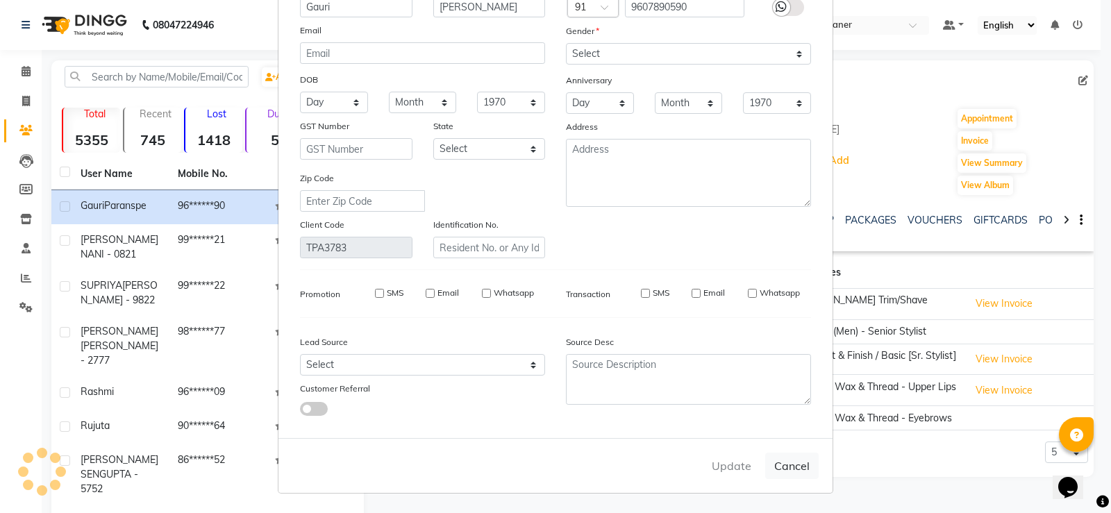
select select
checkbox input "false"
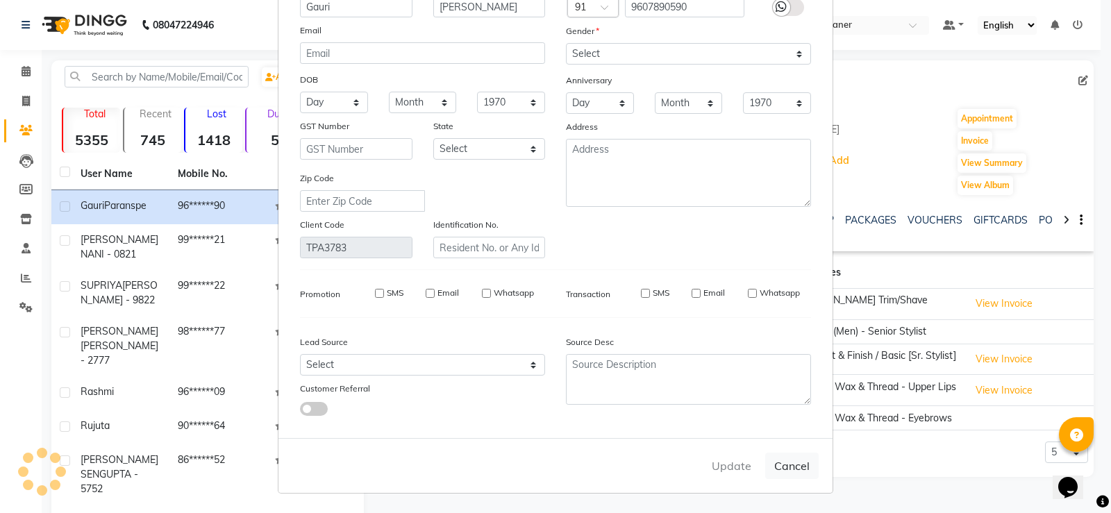
checkbox input "false"
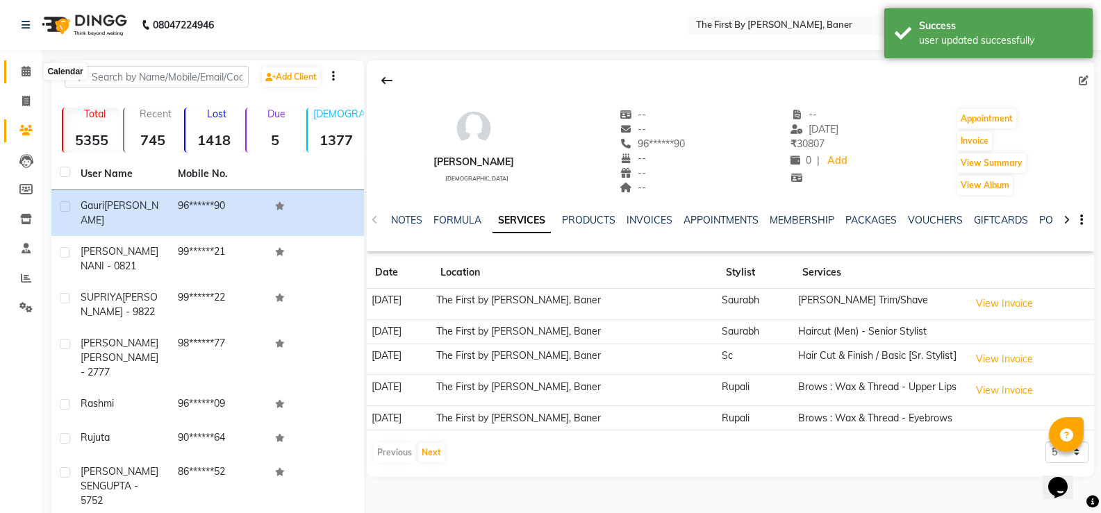
click at [26, 70] on icon at bounding box center [26, 71] width 9 height 10
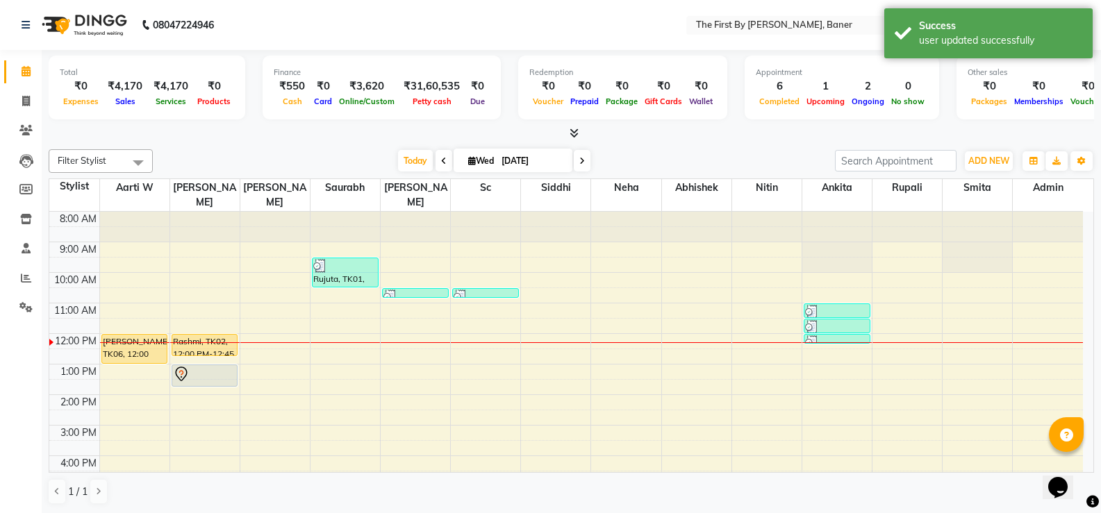
click at [107, 290] on div "8:00 AM 9:00 AM 10:00 AM 11:00 AM 12:00 PM 1:00 PM 2:00 PM 3:00 PM 4:00 PM 5:00…" at bounding box center [566, 410] width 1034 height 397
select select "49005"
select select "tentative"
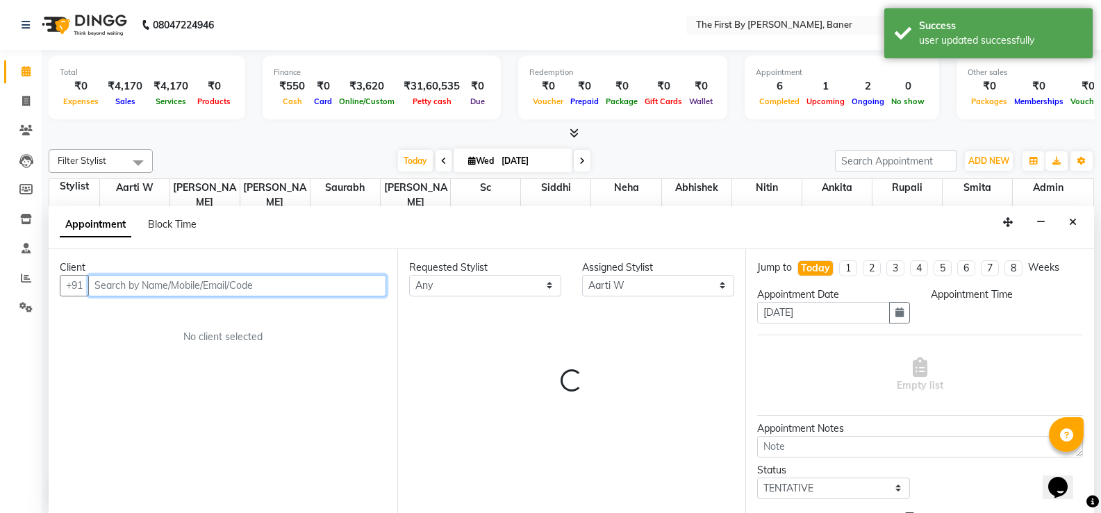
select select "660"
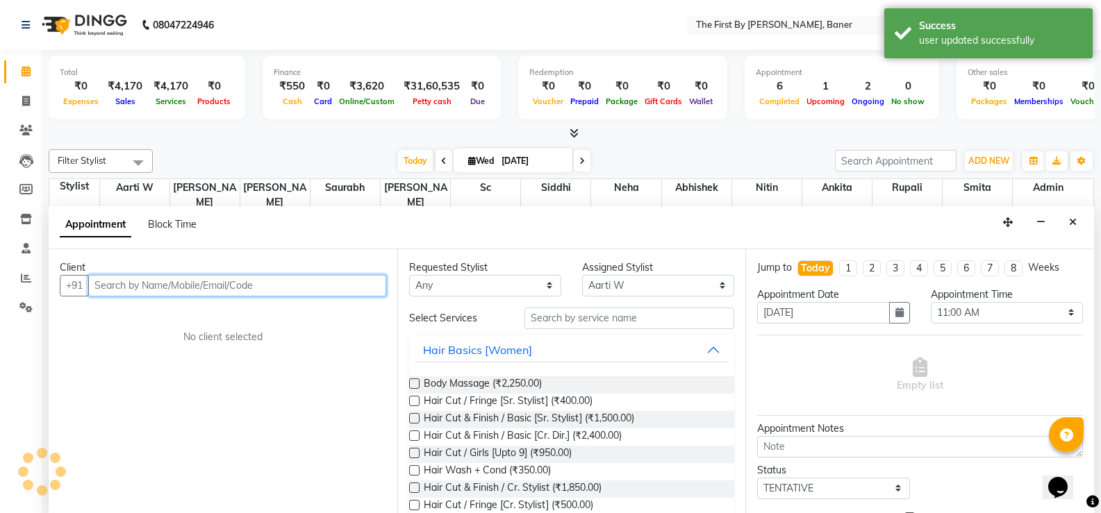
scroll to position [1, 0]
click at [107, 286] on input "text" at bounding box center [237, 285] width 298 height 22
type input "t"
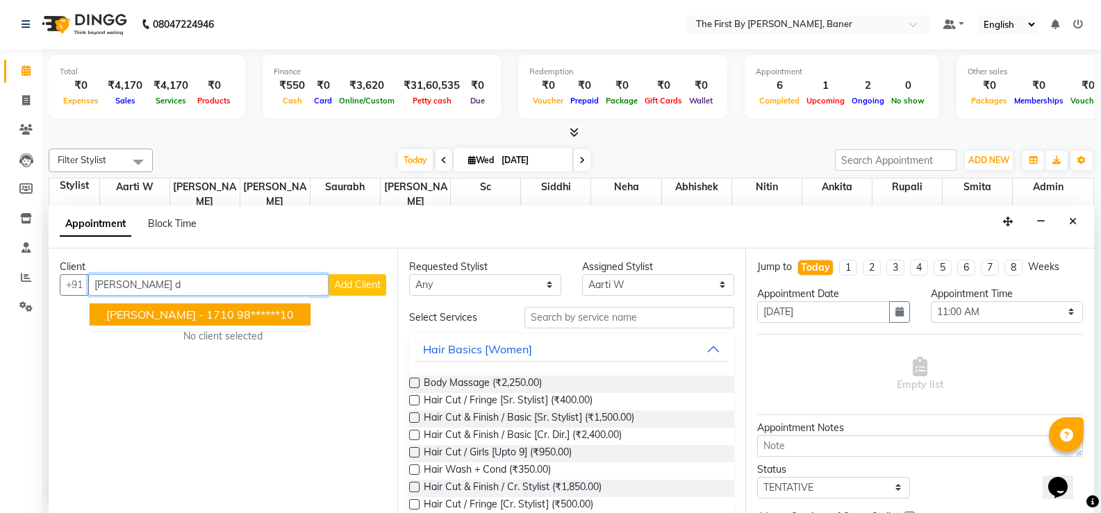
click at [185, 320] on span "[PERSON_NAME] - 1710" at bounding box center [170, 315] width 128 height 14
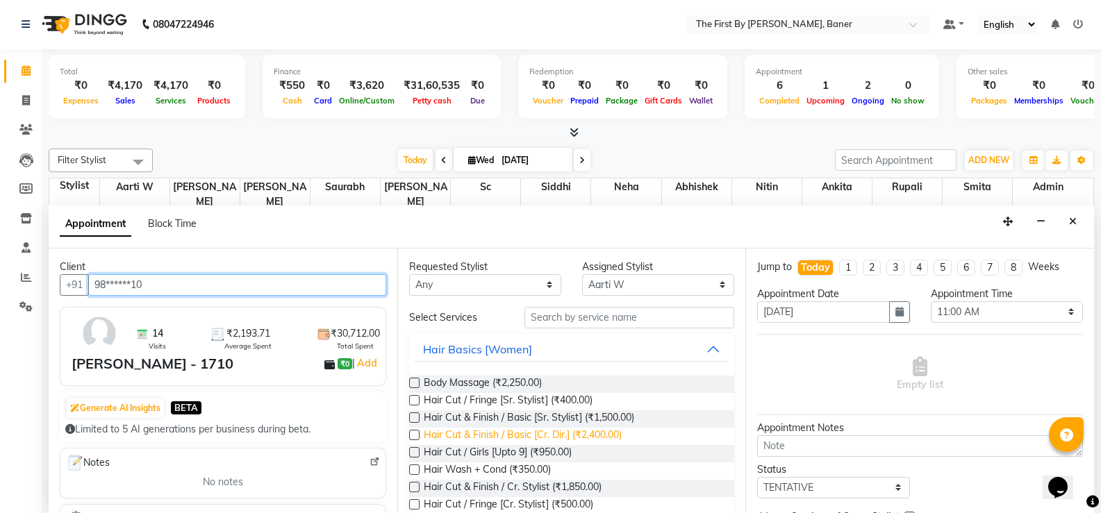
type input "98******10"
click at [574, 436] on span "Hair Cut & Finish / Basic [Cr. Dir.] (₹2,400.00)" at bounding box center [523, 436] width 198 height 17
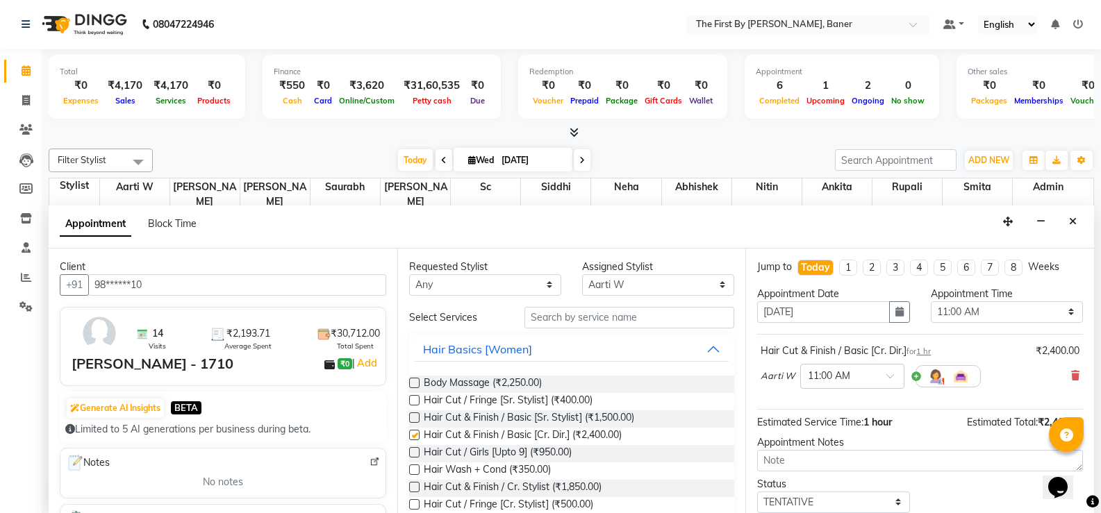
checkbox input "false"
click at [633, 301] on div "Requested Stylist Any Aarti W Abhishek Admin [PERSON_NAME] [PERSON_NAME] Neha N…" at bounding box center [571, 381] width 349 height 265
drag, startPoint x: 633, startPoint y: 263, endPoint x: 630, endPoint y: 276, distance: 13.5
click at [633, 264] on div "Assigned Stylist" at bounding box center [658, 267] width 152 height 15
click at [629, 289] on select "Select Aarti W Abhishek Admin [PERSON_NAME] [PERSON_NAME] Neha Nitin [PERSON_NA…" at bounding box center [658, 285] width 152 height 22
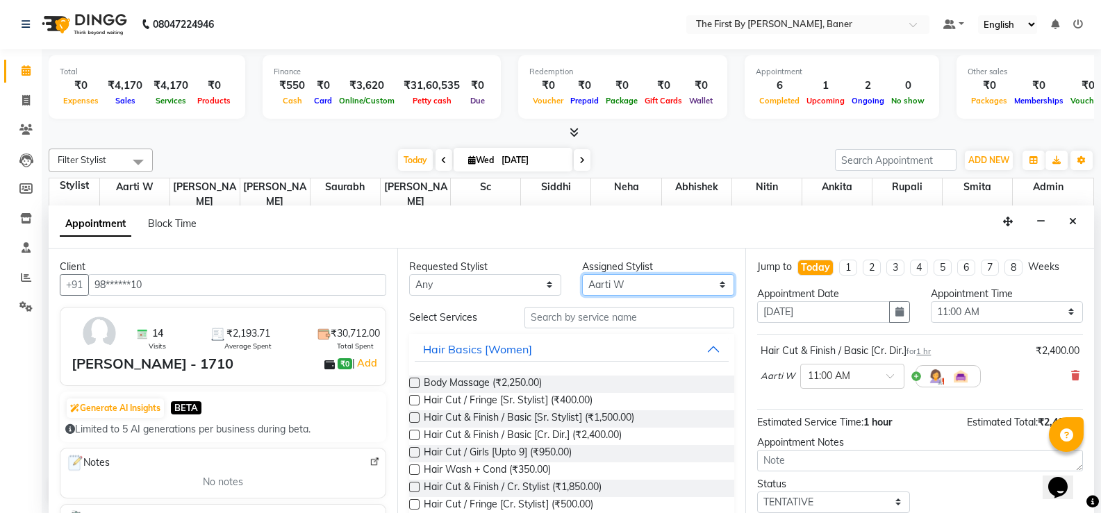
select select "49030"
click at [582, 274] on select "Select Aarti W Abhishek Admin [PERSON_NAME] [PERSON_NAME] Neha Nitin [PERSON_NA…" at bounding box center [658, 285] width 152 height 22
click at [552, 323] on input "text" at bounding box center [629, 318] width 210 height 22
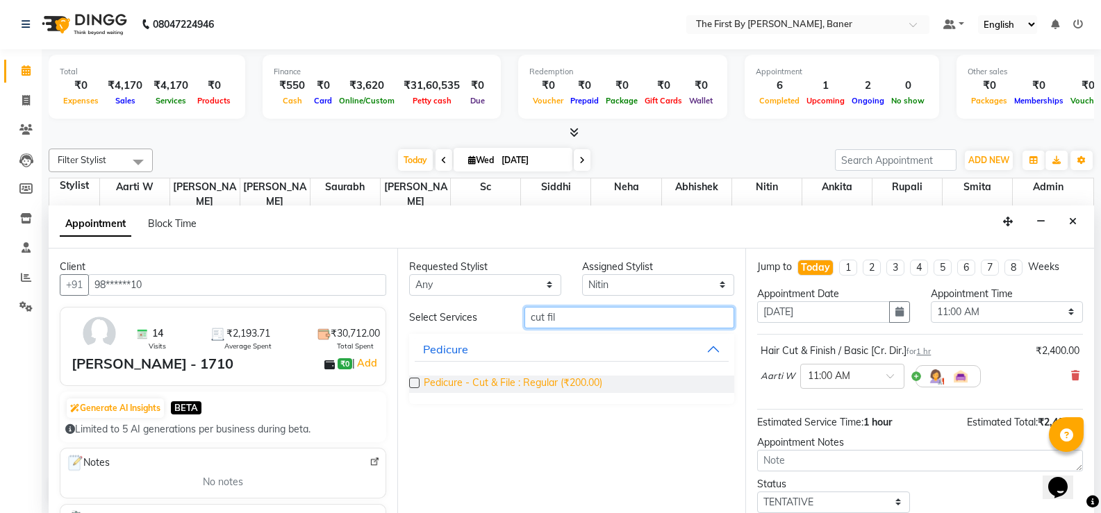
type input "cut fil"
click at [551, 381] on span "Pedicure - Cut & File : Regular (₹200.00)" at bounding box center [513, 384] width 179 height 17
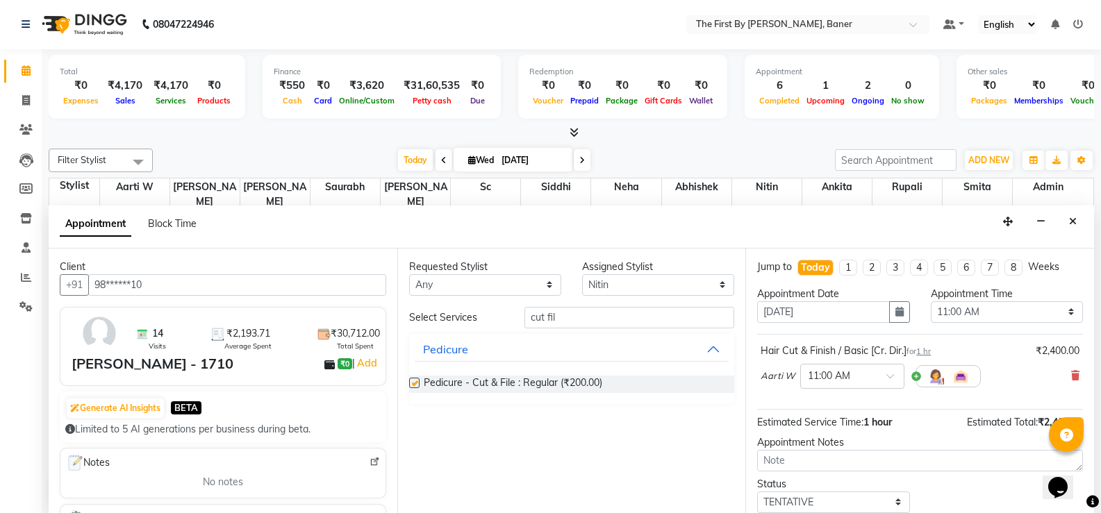
checkbox input "false"
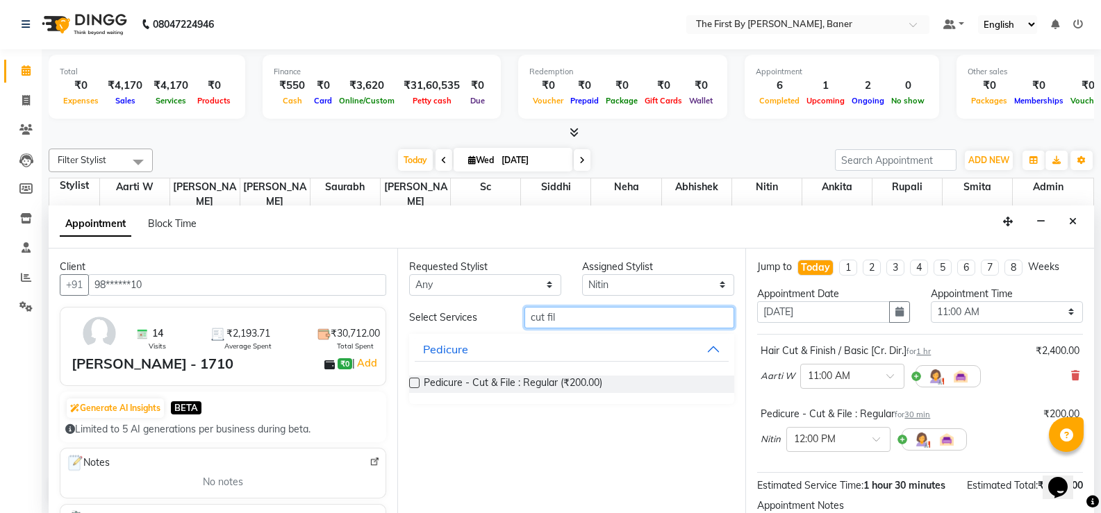
drag, startPoint x: 565, startPoint y: 307, endPoint x: 506, endPoint y: 319, distance: 60.2
click at [506, 318] on div "Select Services cut fil" at bounding box center [572, 318] width 347 height 22
type input "reg"
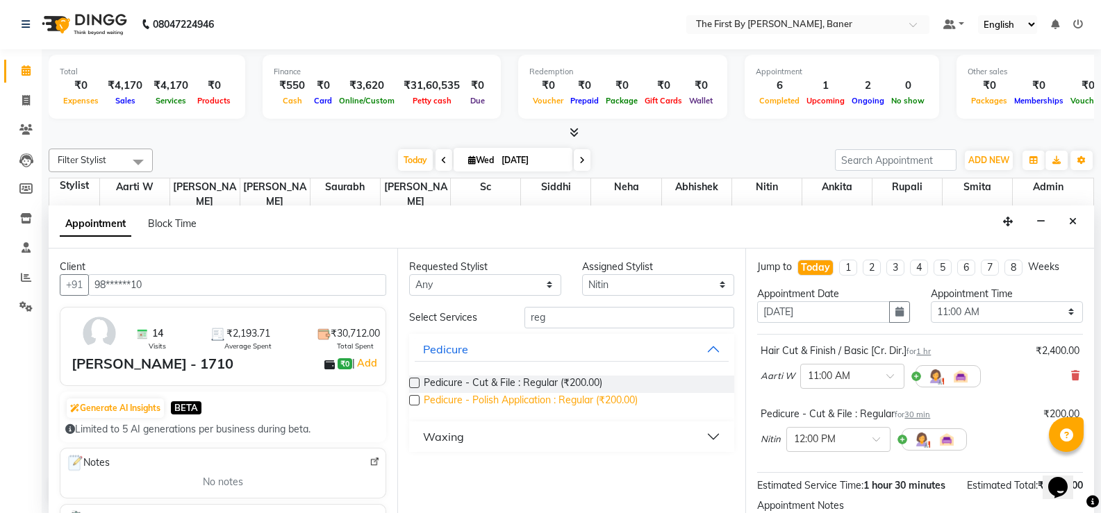
click at [510, 406] on span "Pedicure - Polish Application : Regular (₹200.00)" at bounding box center [531, 401] width 214 height 17
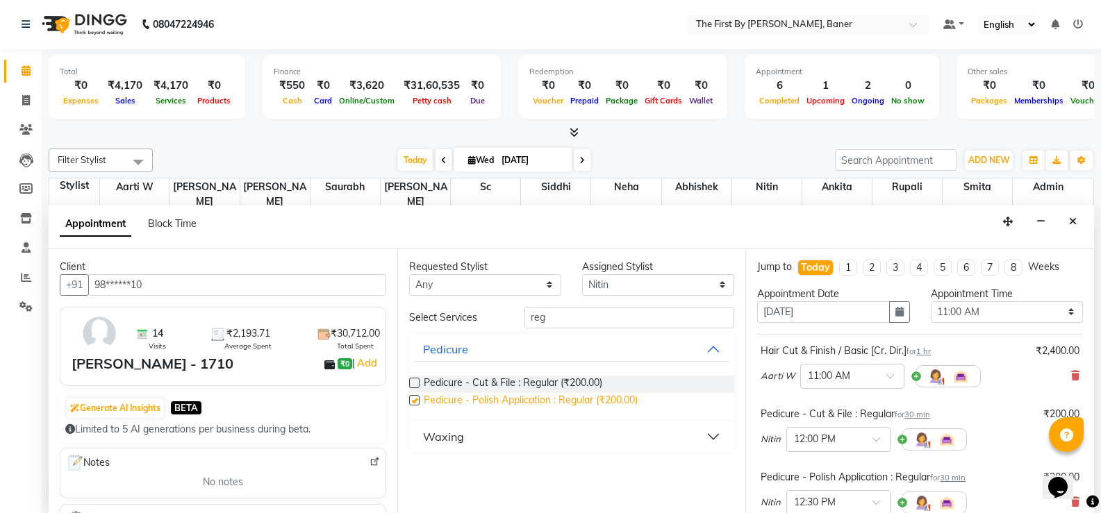
checkbox input "false"
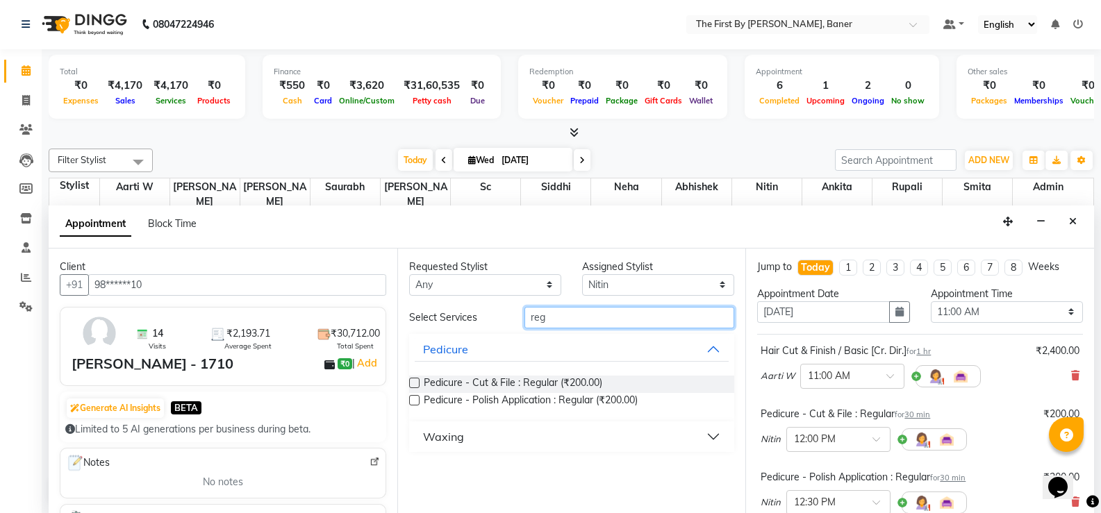
drag, startPoint x: 544, startPoint y: 315, endPoint x: 502, endPoint y: 315, distance: 41.7
click at [502, 315] on div "Select Services reg" at bounding box center [572, 318] width 347 height 22
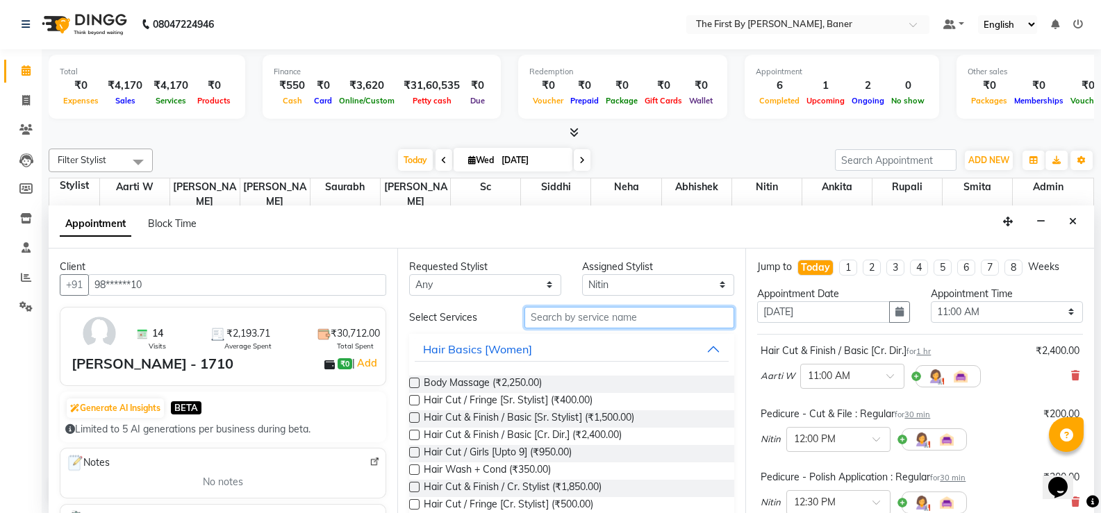
click at [577, 319] on input "text" at bounding box center [629, 318] width 210 height 22
drag, startPoint x: 578, startPoint y: 286, endPoint x: 590, endPoint y: 281, distance: 12.5
click at [582, 286] on select "Select Aarti W Abhishek Admin [PERSON_NAME] [PERSON_NAME] Neha Nitin [PERSON_NA…" at bounding box center [658, 285] width 152 height 22
select select "69831"
click at [582, 274] on select "Select Aarti W Abhishek Admin [PERSON_NAME] [PERSON_NAME] Neha Nitin [PERSON_NA…" at bounding box center [658, 285] width 152 height 22
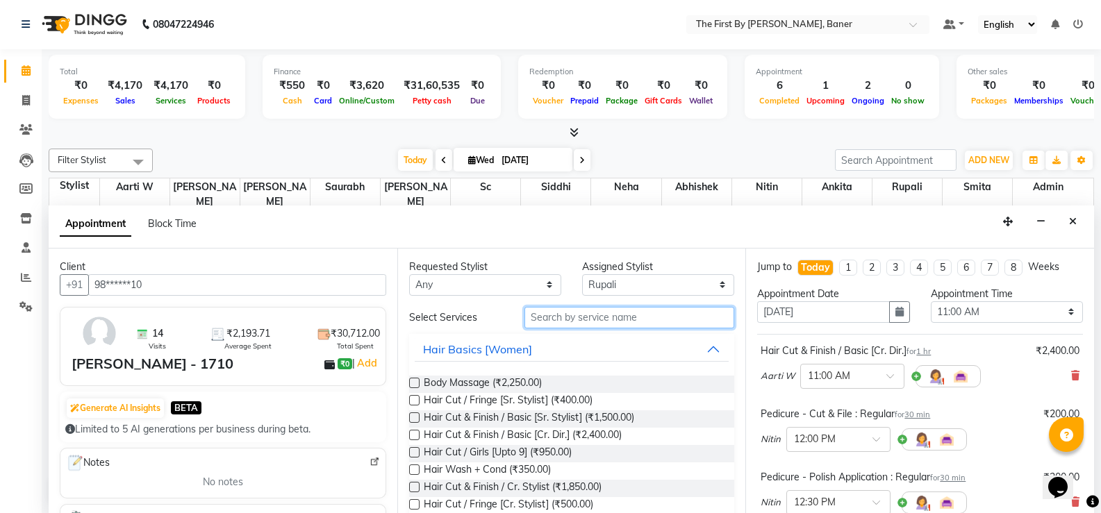
click at [545, 308] on input "text" at bounding box center [629, 318] width 210 height 22
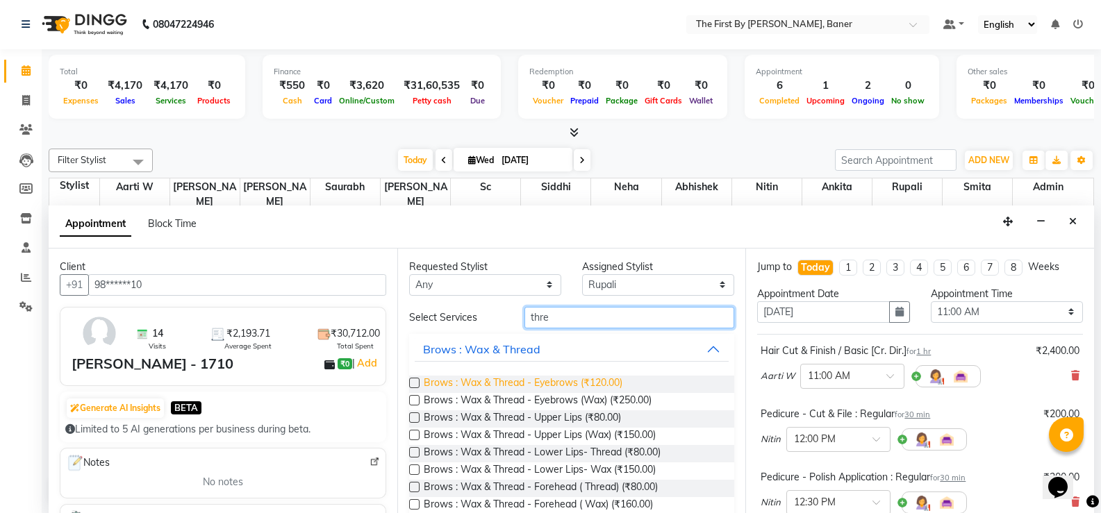
type input "thre"
click at [547, 388] on span "Brows : Wax & Thread - Eyebrows (₹120.00)" at bounding box center [523, 384] width 199 height 17
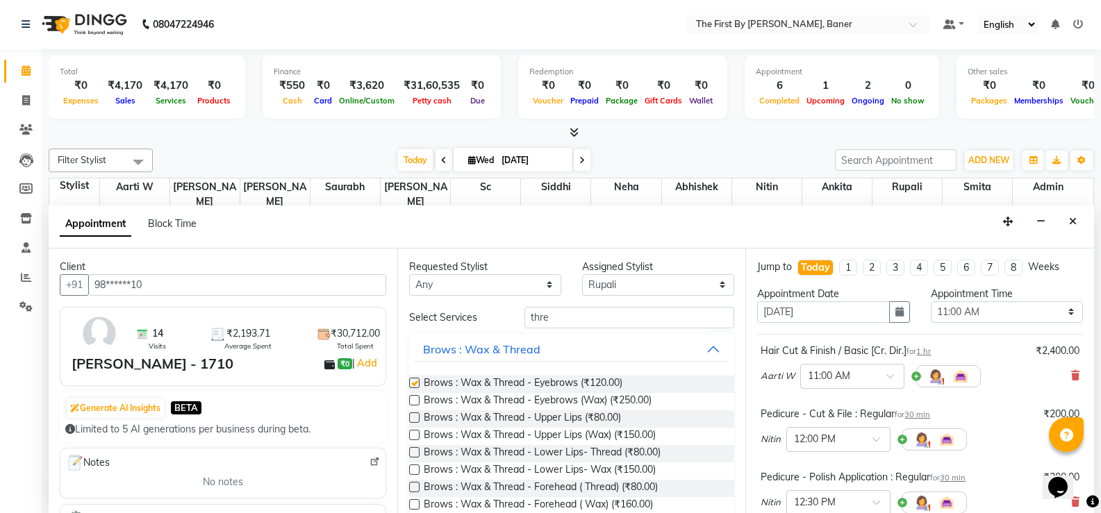
checkbox input "false"
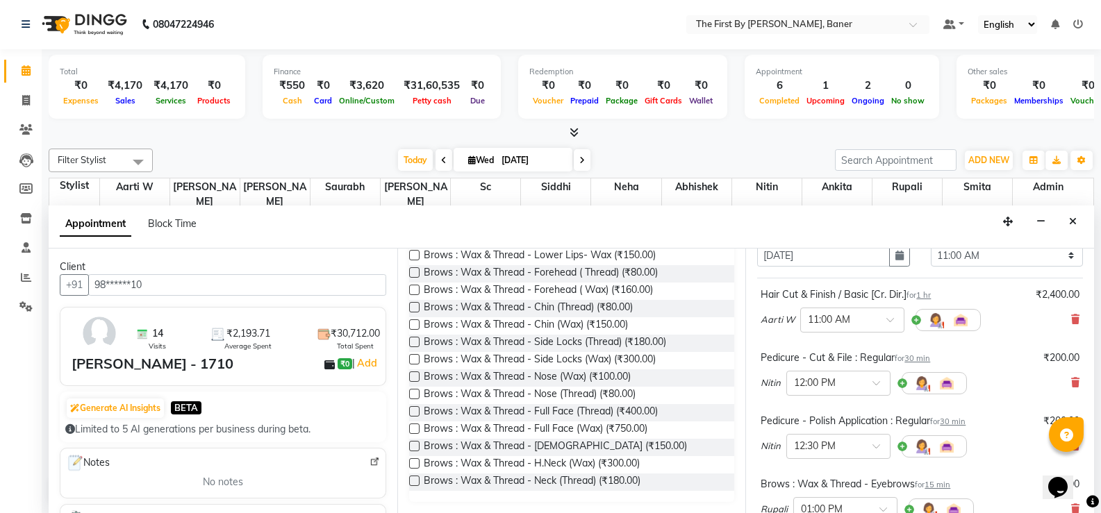
scroll to position [278, 0]
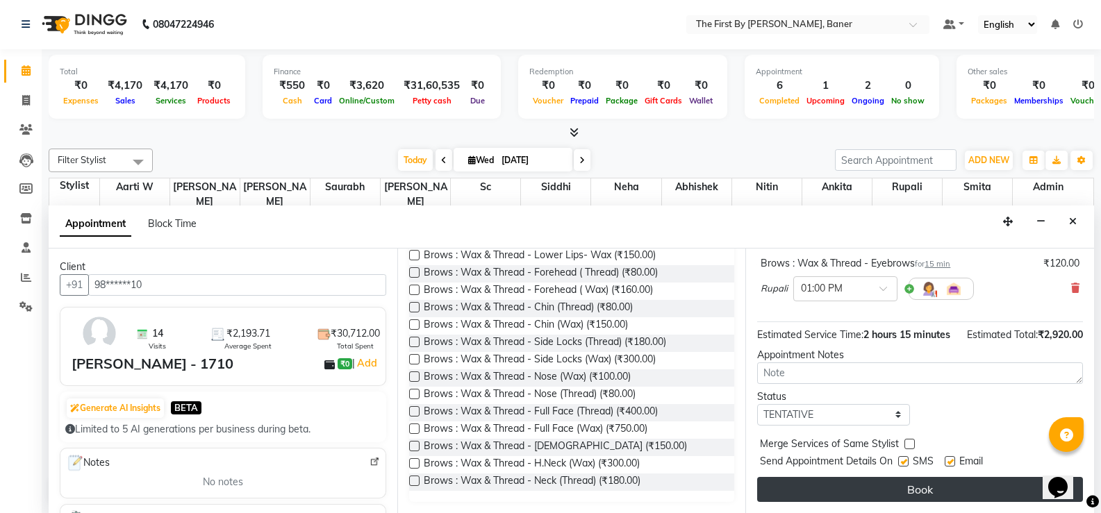
click at [818, 497] on button "Book" at bounding box center [920, 489] width 326 height 25
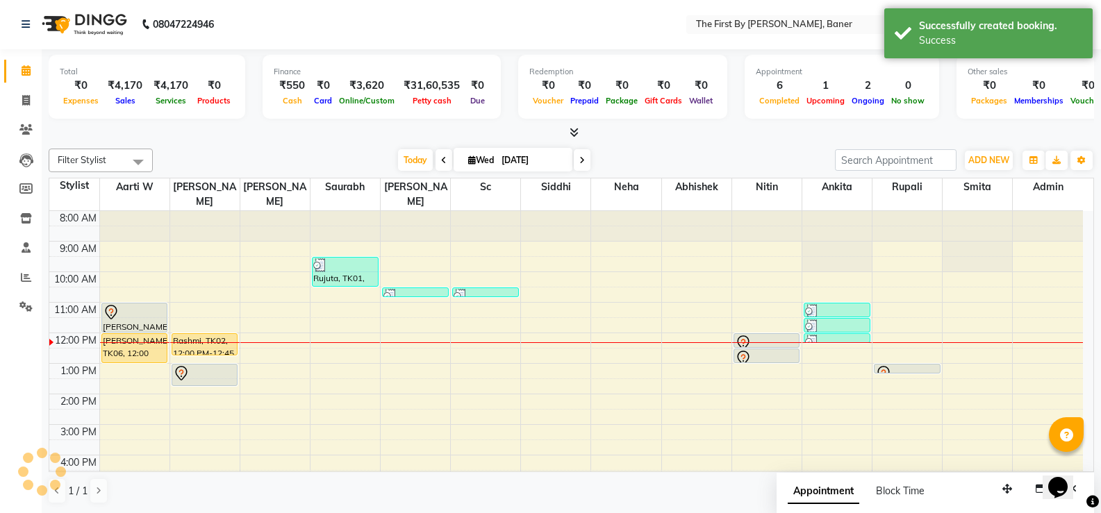
scroll to position [0, 0]
click at [150, 305] on div at bounding box center [135, 313] width 64 height 17
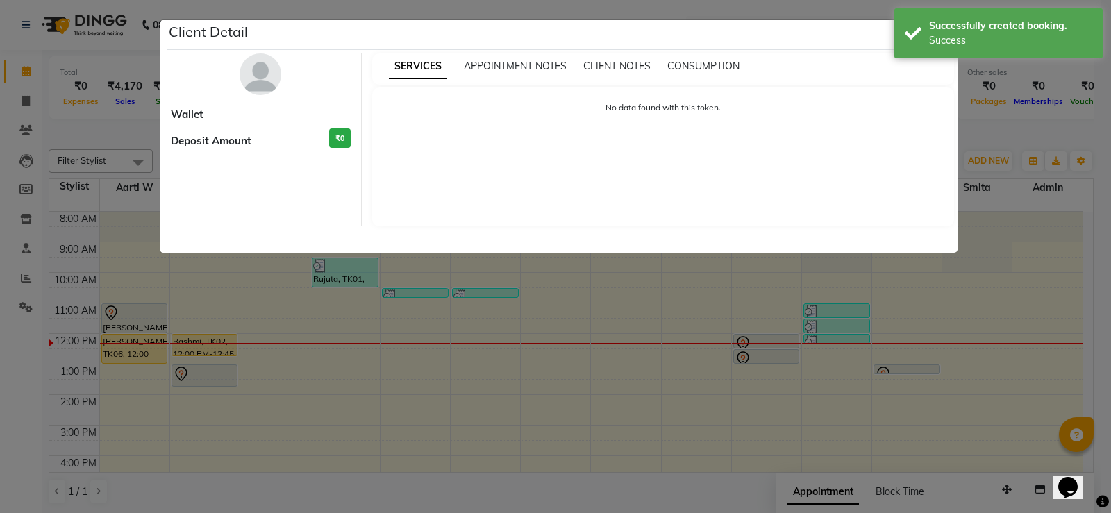
select select "7"
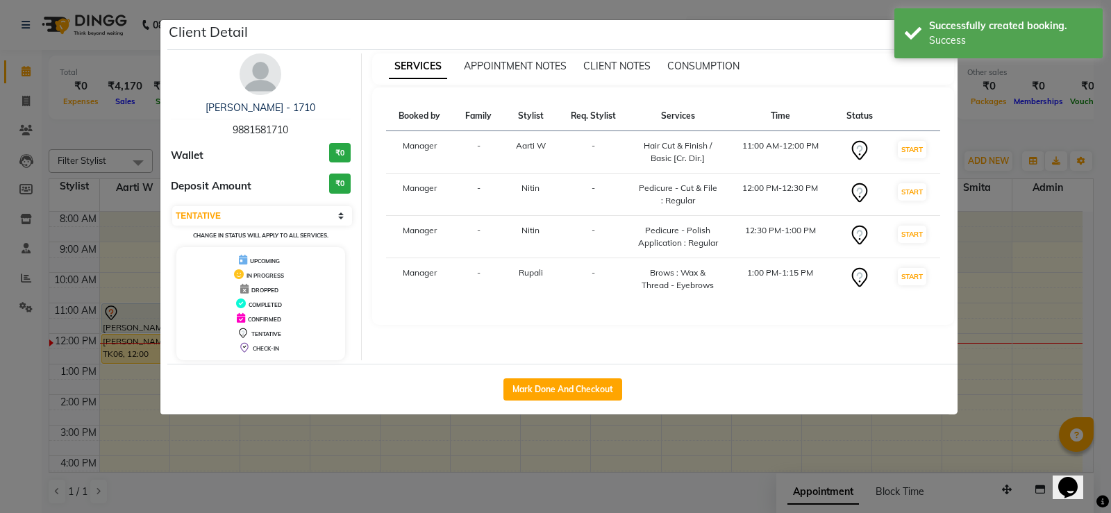
click at [603, 377] on div "Mark Done And Checkout" at bounding box center [562, 389] width 791 height 51
click at [605, 398] on button "Mark Done And Checkout" at bounding box center [563, 390] width 119 height 22
select select "service"
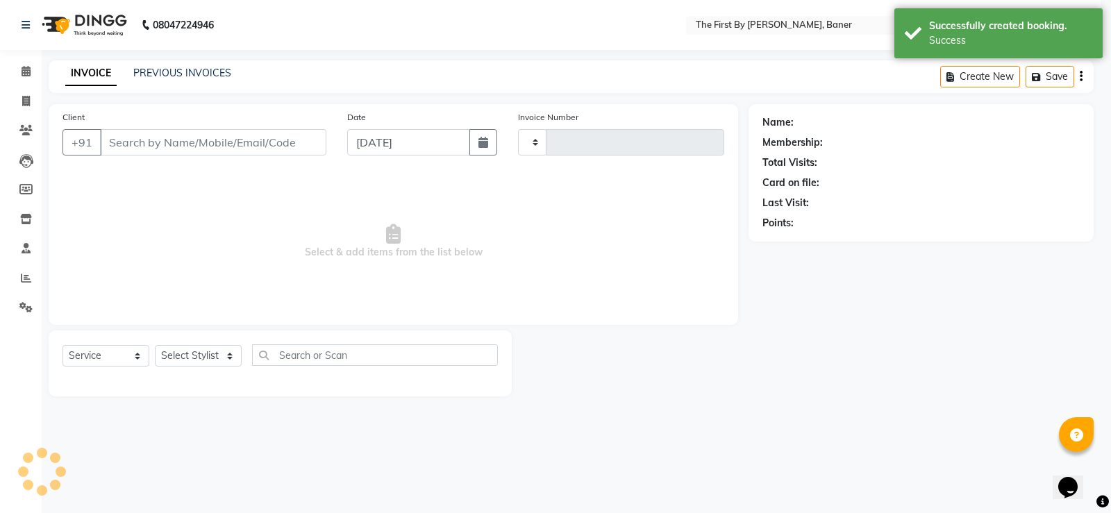
type input "2369"
select select "6411"
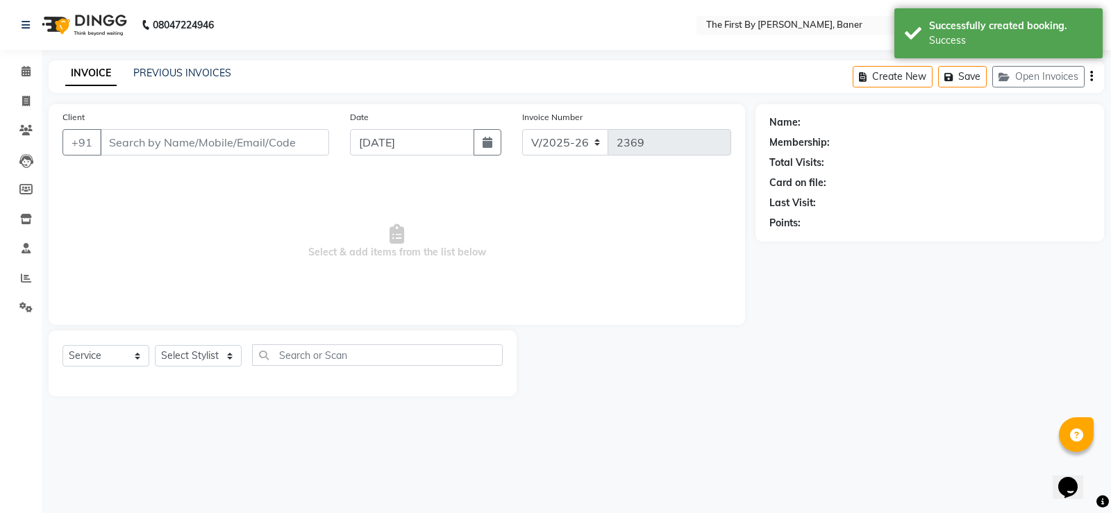
type input "98******10"
select select "69831"
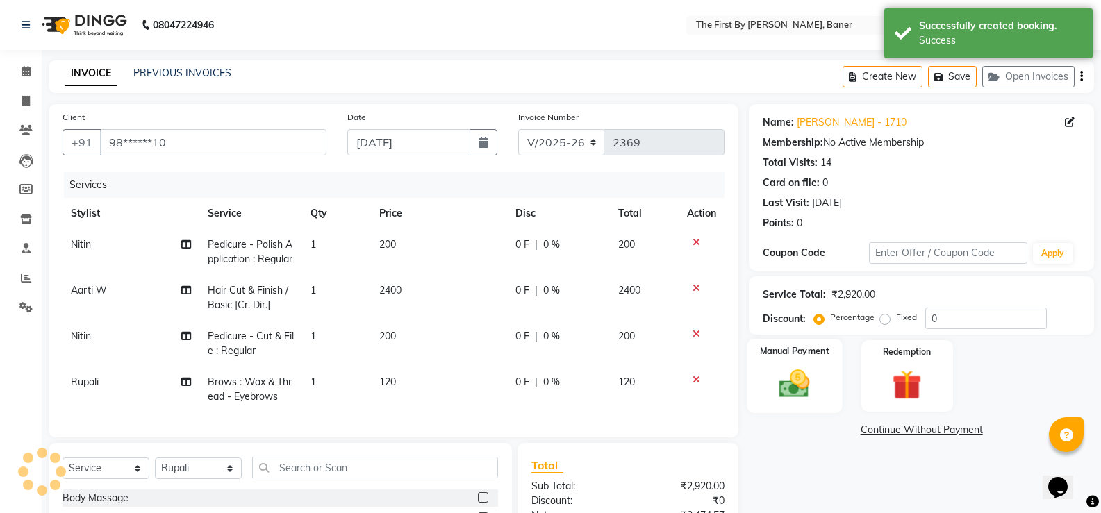
click at [810, 387] on img at bounding box center [794, 383] width 49 height 35
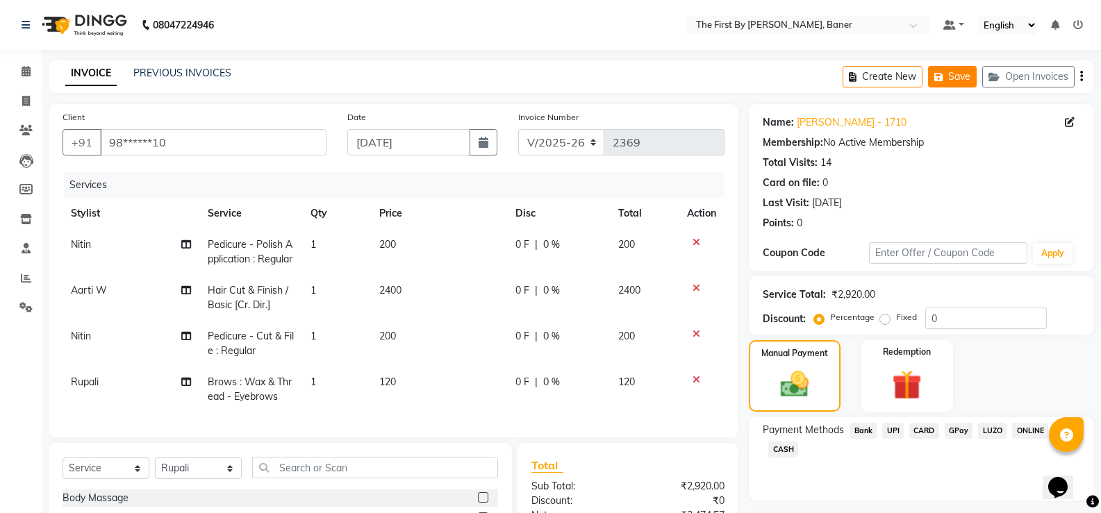
click at [934, 76] on icon "button" at bounding box center [941, 77] width 14 height 10
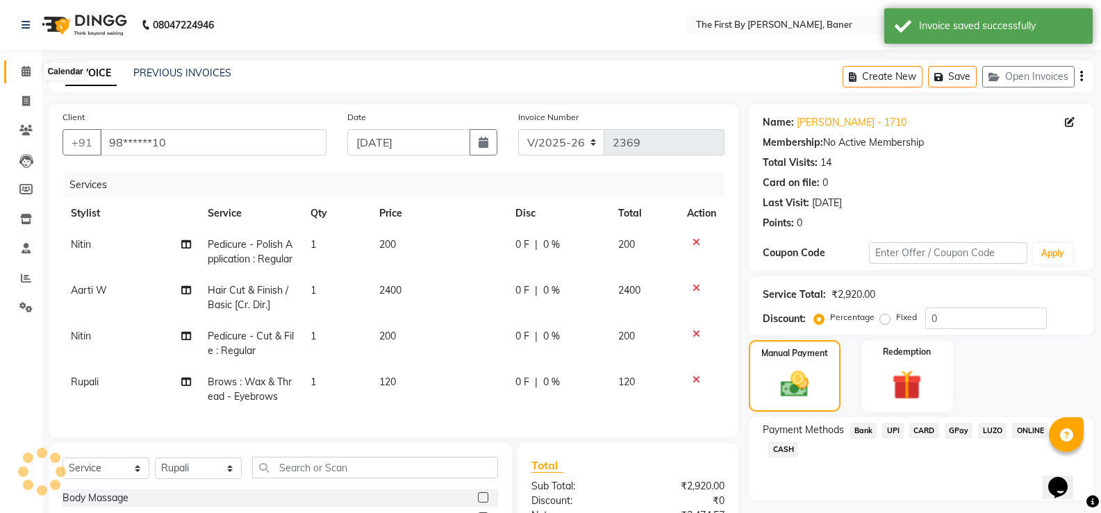
click at [28, 70] on icon at bounding box center [26, 71] width 9 height 10
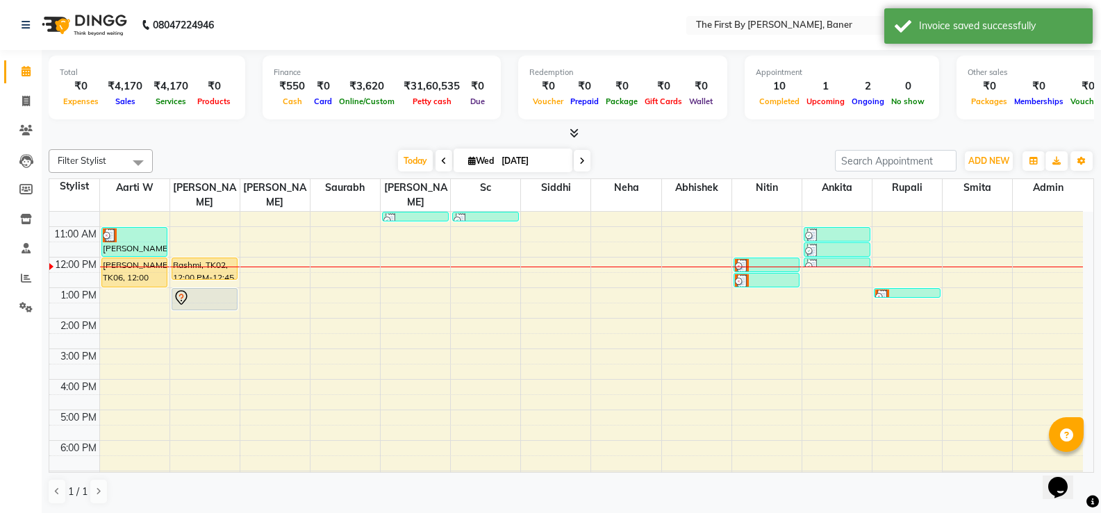
scroll to position [52, 0]
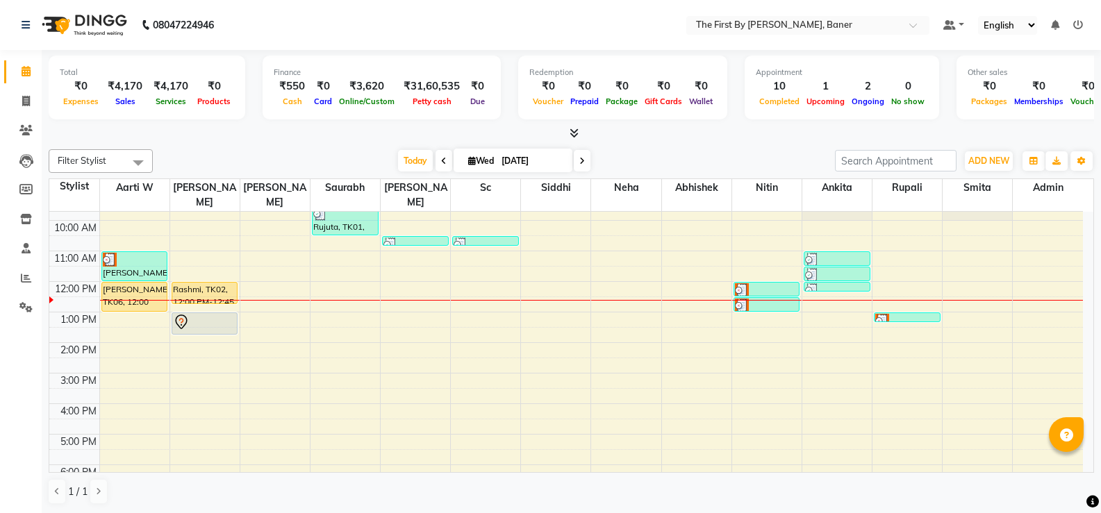
click at [459, 163] on span "[DATE]" at bounding box center [513, 161] width 119 height 24
click at [488, 161] on span "Wed" at bounding box center [481, 161] width 33 height 10
select select "9"
select select "2025"
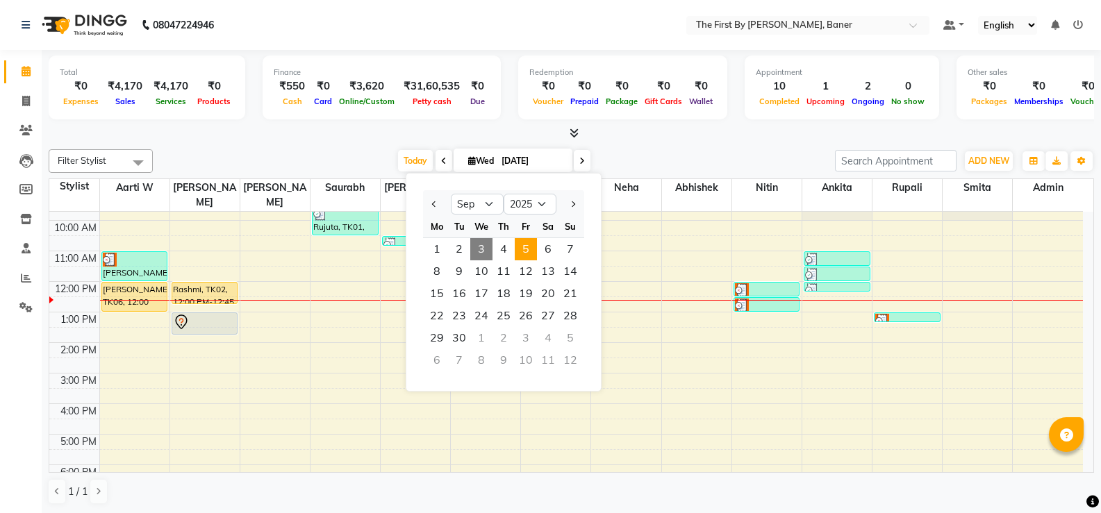
click at [530, 254] on span "5" at bounding box center [526, 249] width 22 height 22
type input "[DATE]"
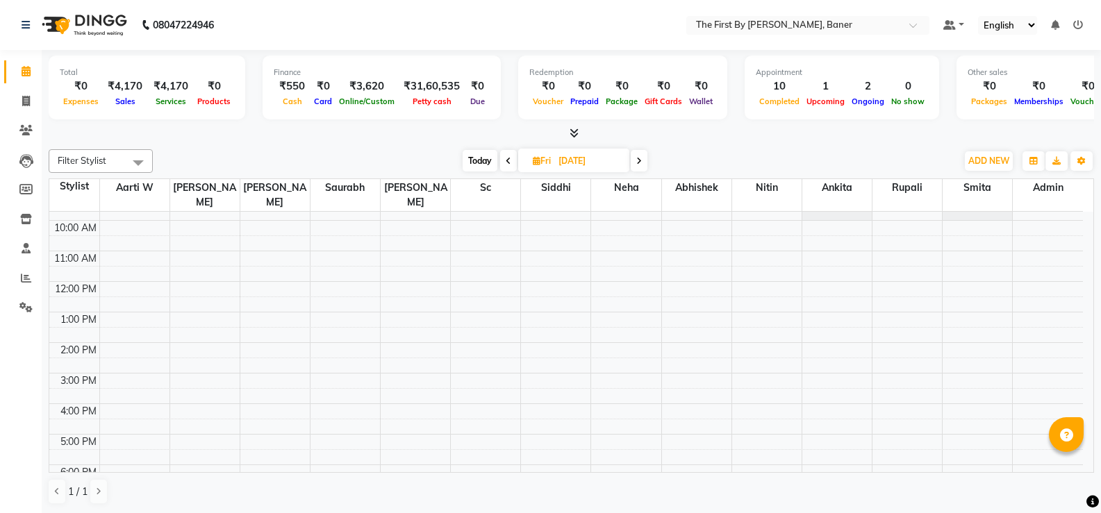
click at [195, 408] on div "8:00 AM 9:00 AM 10:00 AM 11:00 AM 12:00 PM 1:00 PM 2:00 PM 3:00 PM 4:00 PM 5:00…" at bounding box center [566, 358] width 1034 height 397
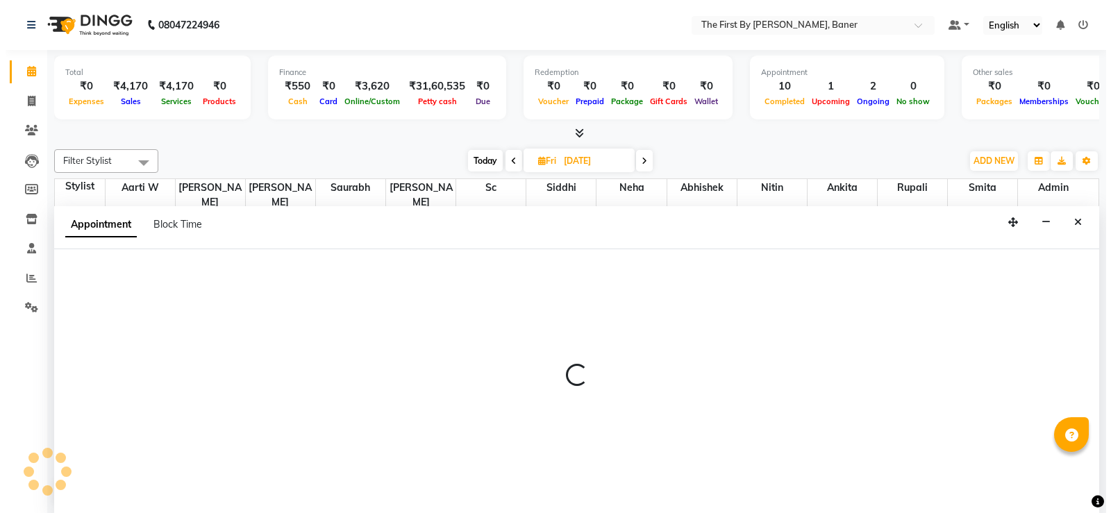
scroll to position [1, 0]
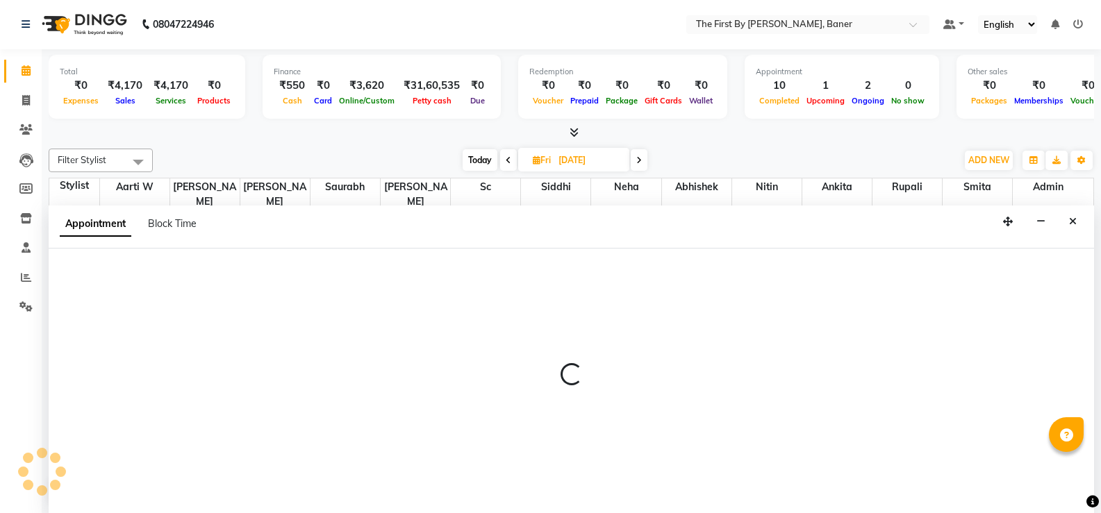
select select "49038"
select select "990"
select select "tentative"
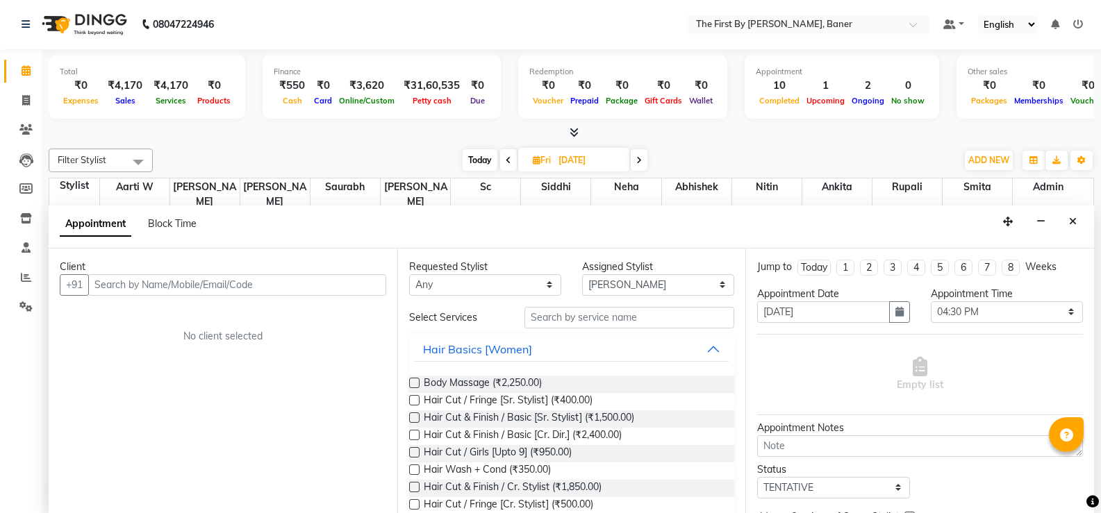
click at [358, 284] on input "text" at bounding box center [237, 285] width 298 height 22
type input "+"
type input "6364325133"
click at [356, 285] on span "Add Client" at bounding box center [357, 285] width 47 height 13
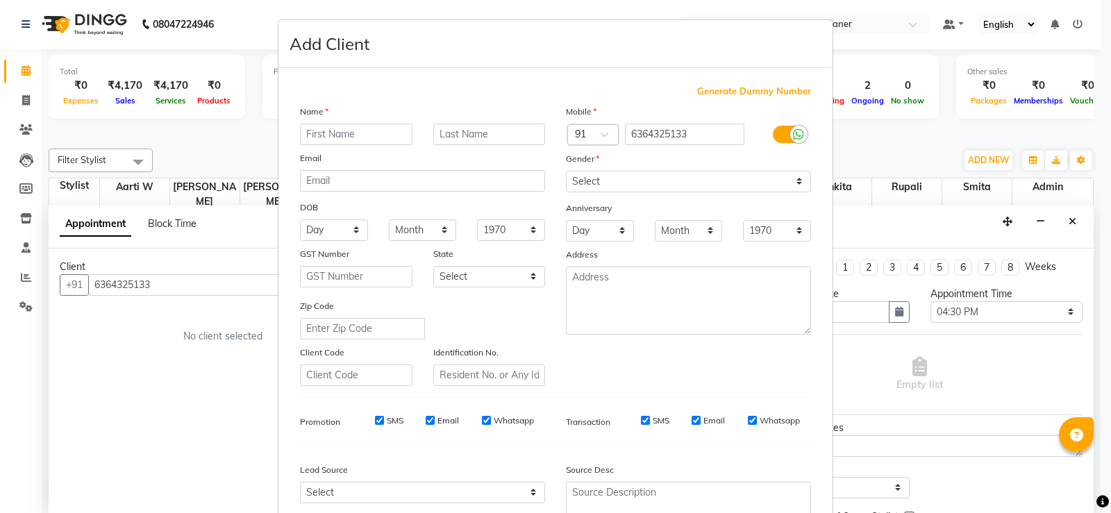
click at [342, 140] on input "text" at bounding box center [356, 135] width 113 height 22
type input "[PERSON_NAME]"
click at [615, 186] on select "Select [DEMOGRAPHIC_DATA] [DEMOGRAPHIC_DATA] Other Prefer Not To Say" at bounding box center [688, 182] width 245 height 22
select select "[DEMOGRAPHIC_DATA]"
click at [566, 171] on select "Select [DEMOGRAPHIC_DATA] [DEMOGRAPHIC_DATA] Other Prefer Not To Say" at bounding box center [688, 182] width 245 height 22
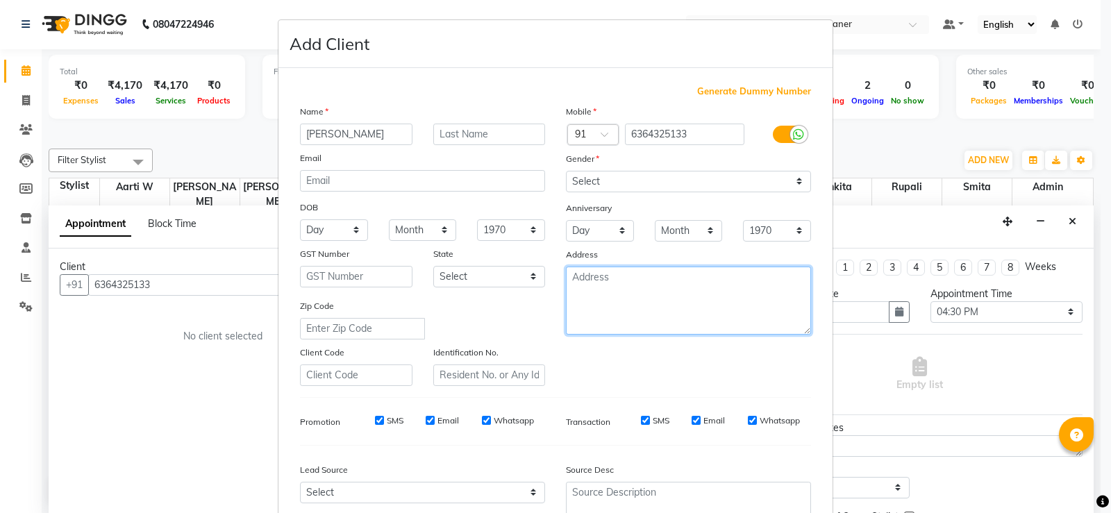
drag, startPoint x: 602, startPoint y: 317, endPoint x: 611, endPoint y: 315, distance: 8.6
click at [602, 316] on textarea at bounding box center [688, 301] width 245 height 68
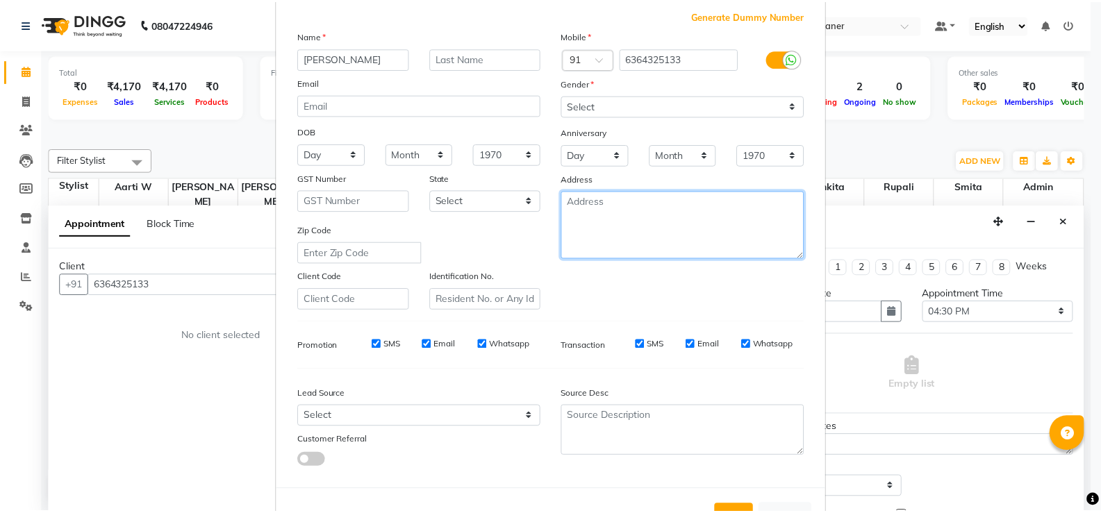
scroll to position [128, 0]
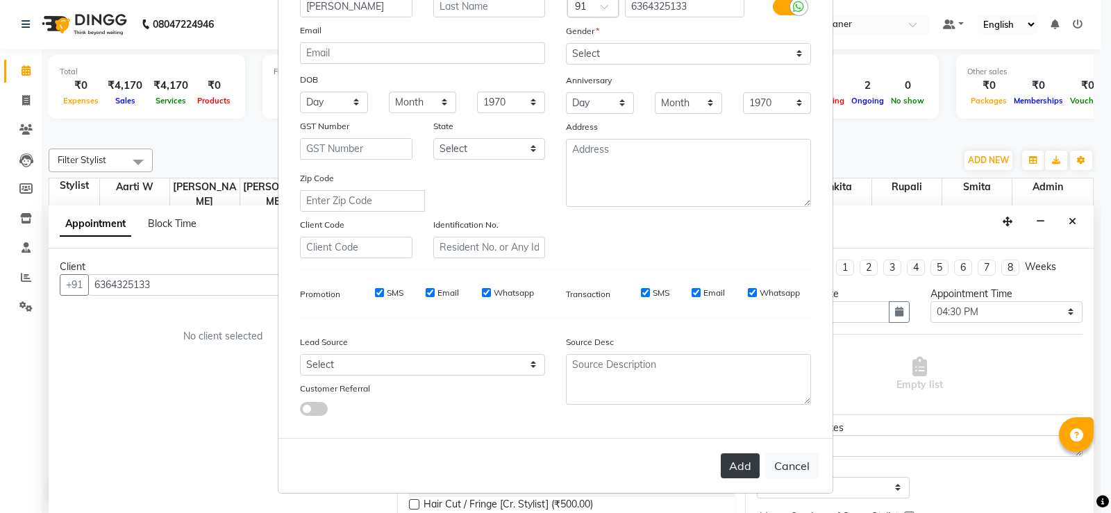
click at [736, 464] on button "Add" at bounding box center [740, 466] width 39 height 25
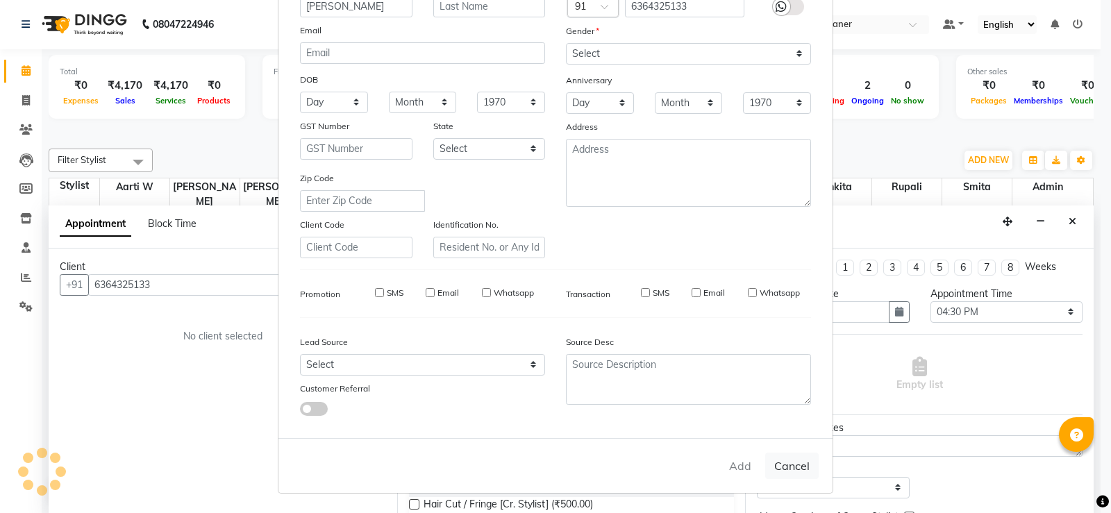
type input "63******33"
select select
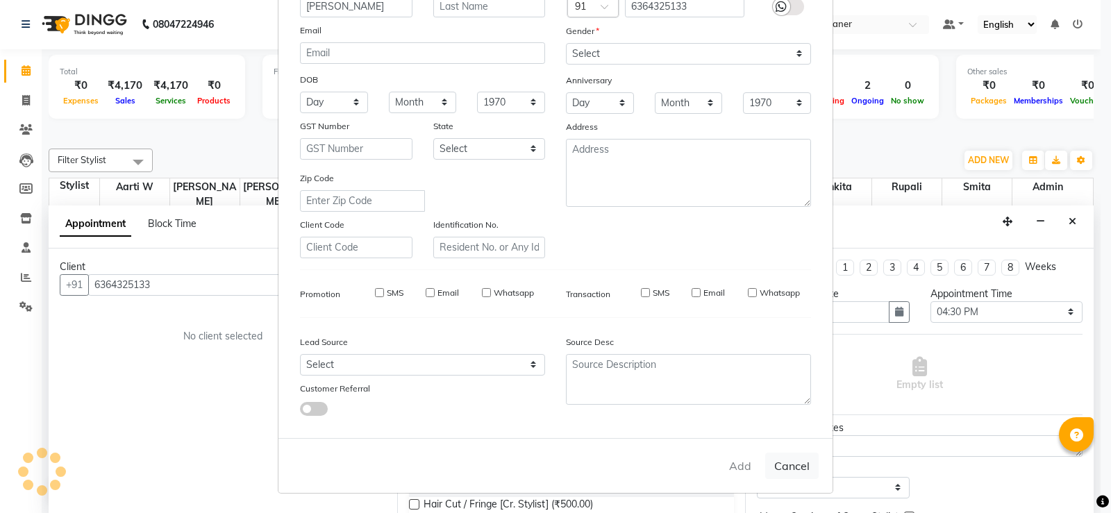
select select
checkbox input "false"
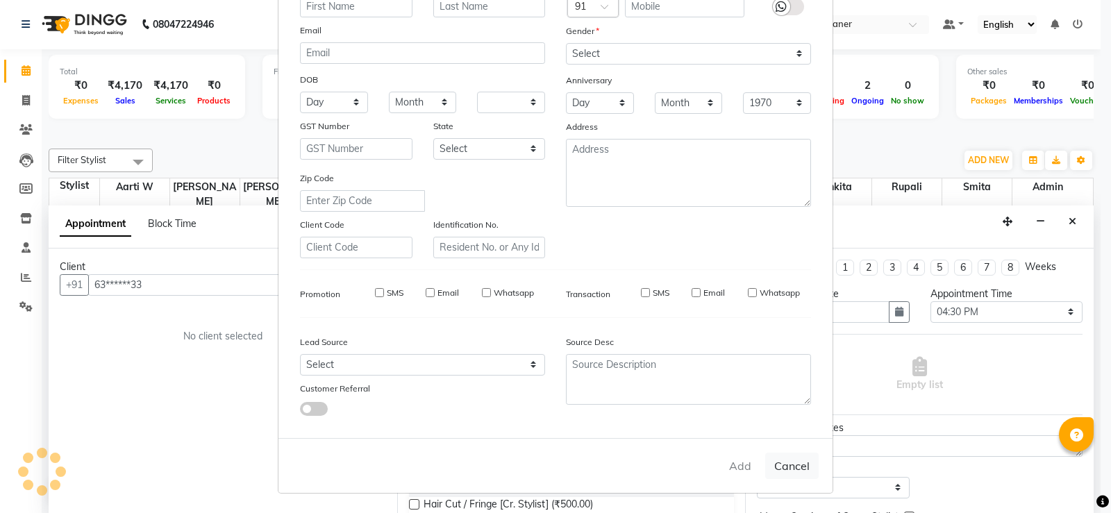
checkbox input "false"
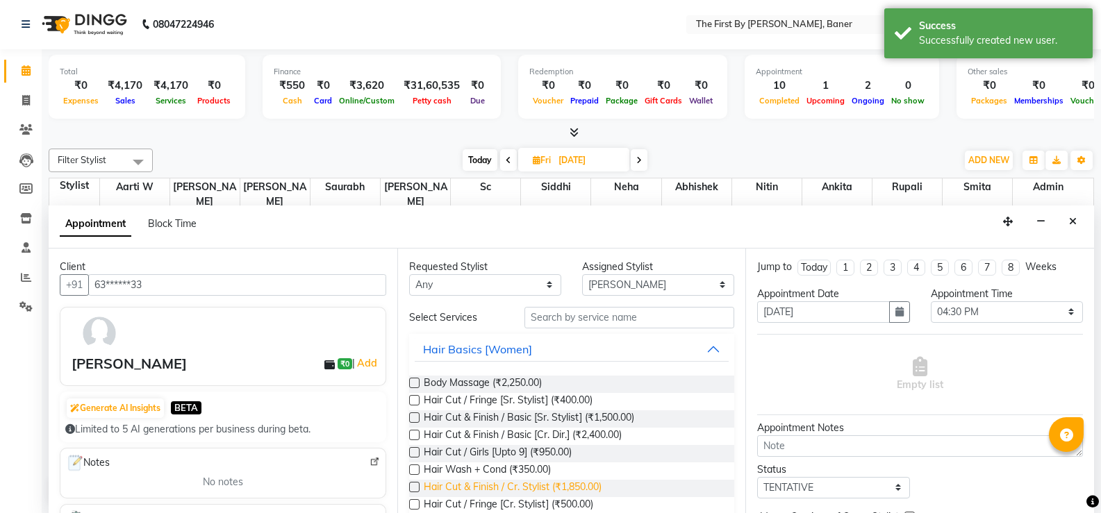
click at [550, 487] on span "Hair Cut & Finish / Cr. Stylist (₹1,850.00)" at bounding box center [513, 488] width 178 height 17
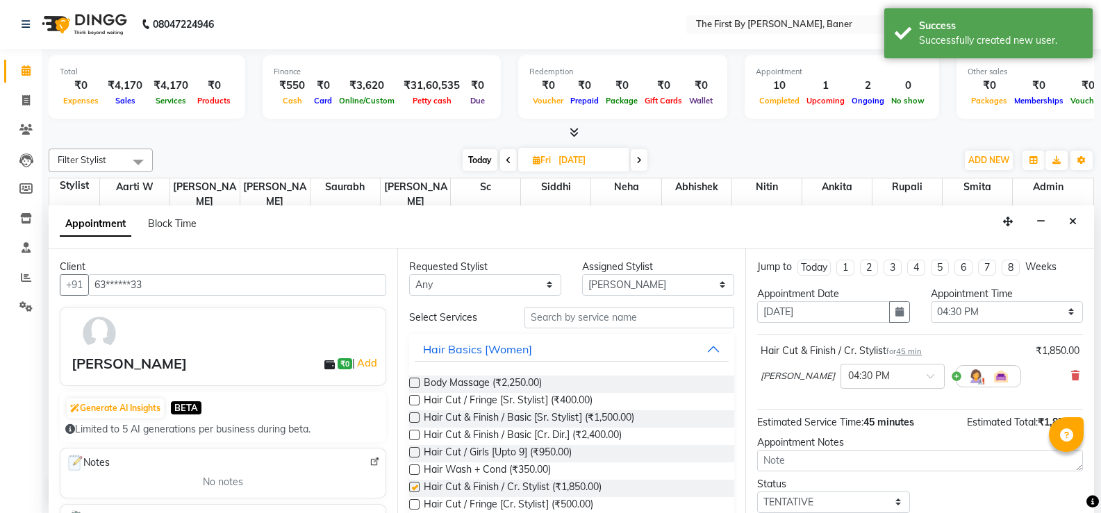
checkbox input "false"
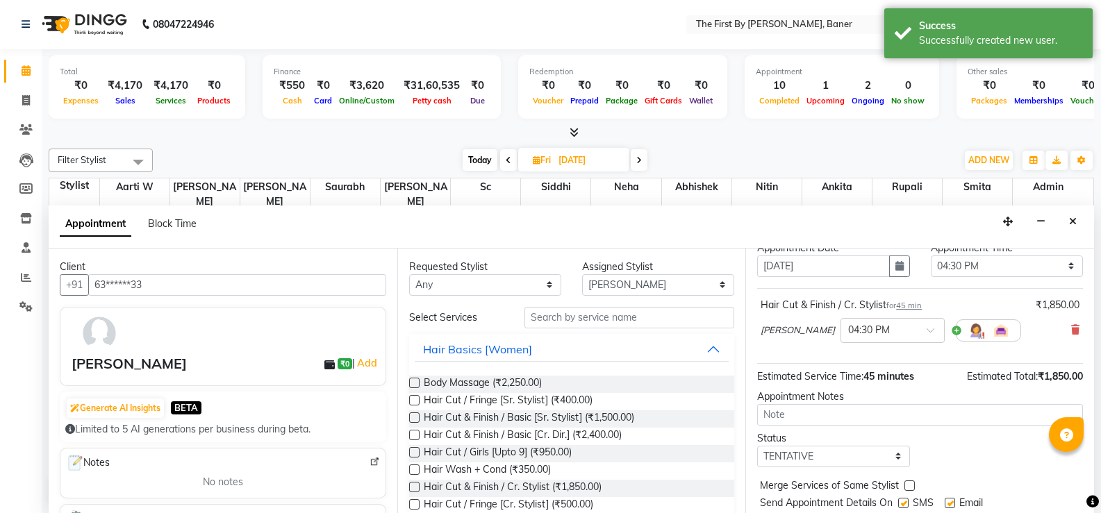
scroll to position [88, 0]
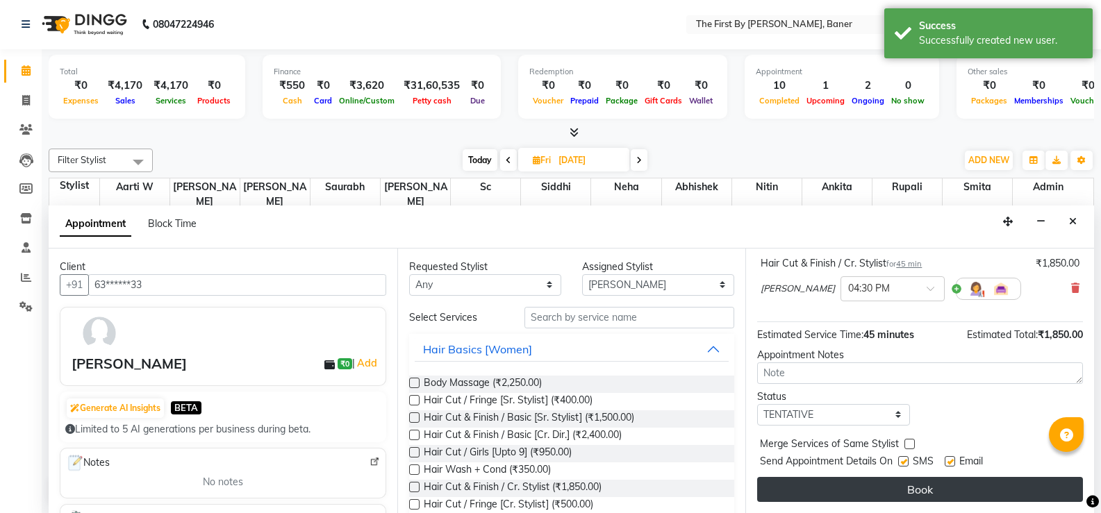
click at [858, 484] on button "Book" at bounding box center [920, 489] width 326 height 25
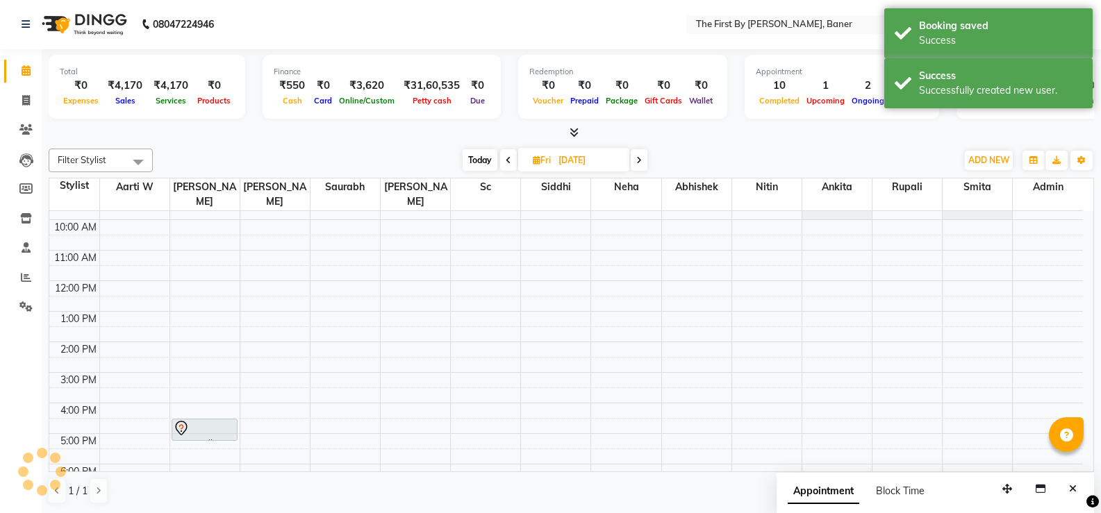
scroll to position [0, 0]
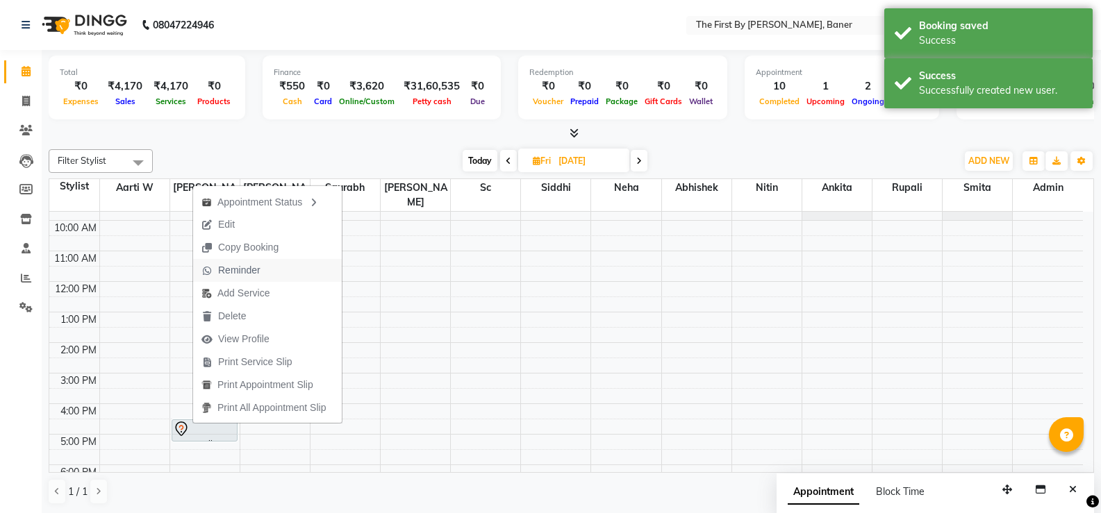
click at [222, 267] on span "Reminder" at bounding box center [239, 270] width 42 height 15
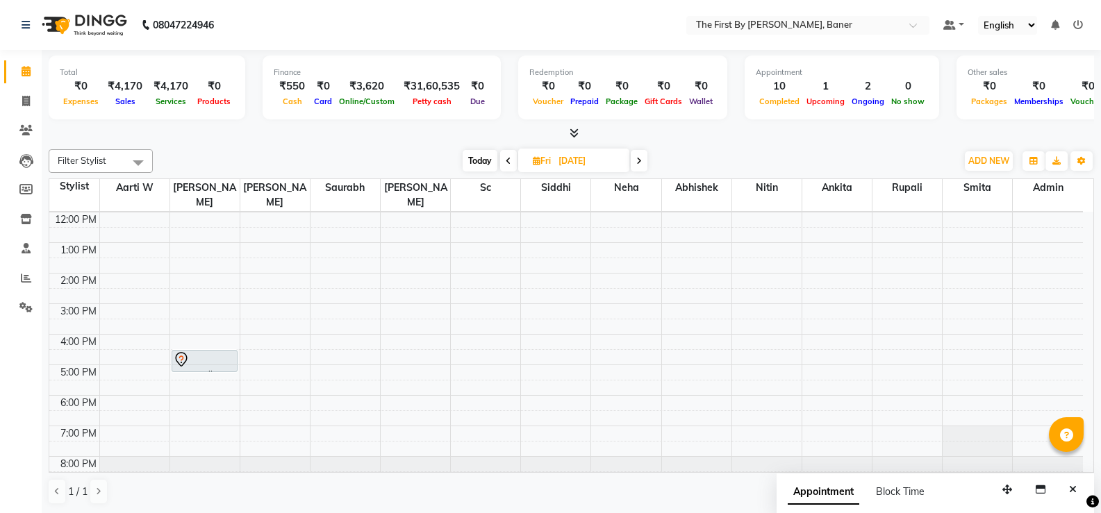
click at [478, 150] on span "Today" at bounding box center [480, 161] width 35 height 22
type input "[DATE]"
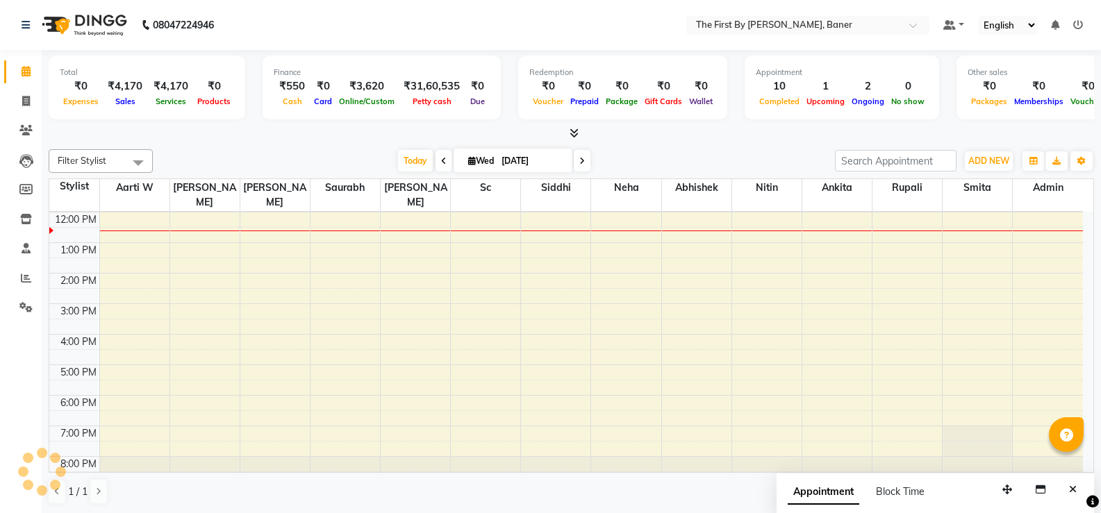
scroll to position [122, 0]
click at [478, 160] on span "Wed" at bounding box center [481, 161] width 33 height 10
select select "9"
select select "2025"
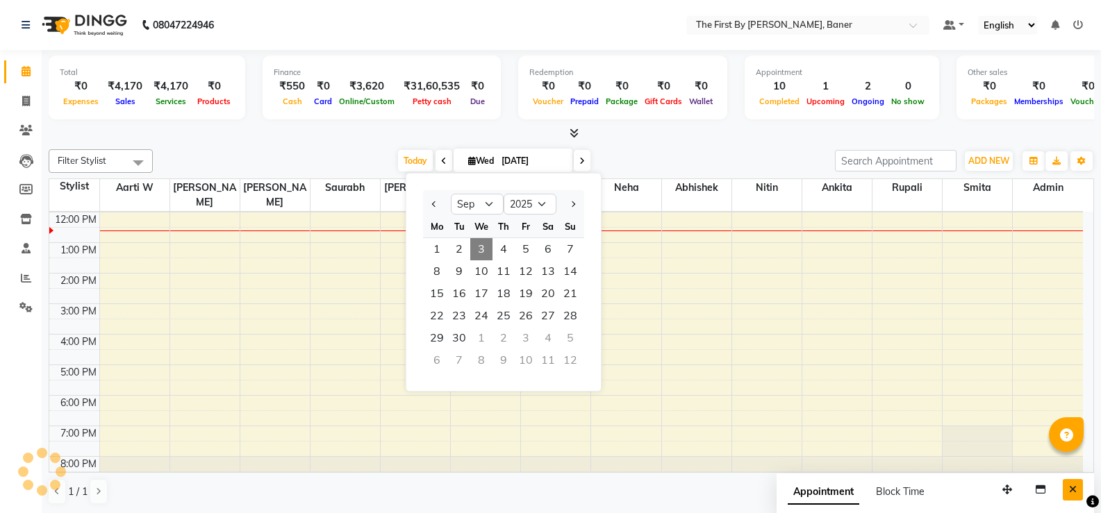
click at [1064, 490] on button "Close" at bounding box center [1073, 490] width 20 height 22
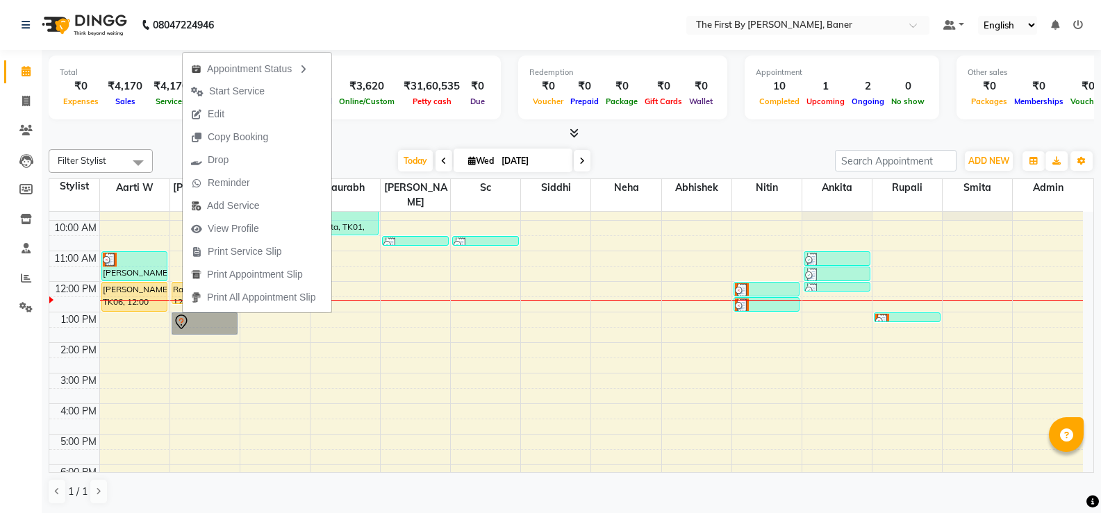
scroll to position [19, 0]
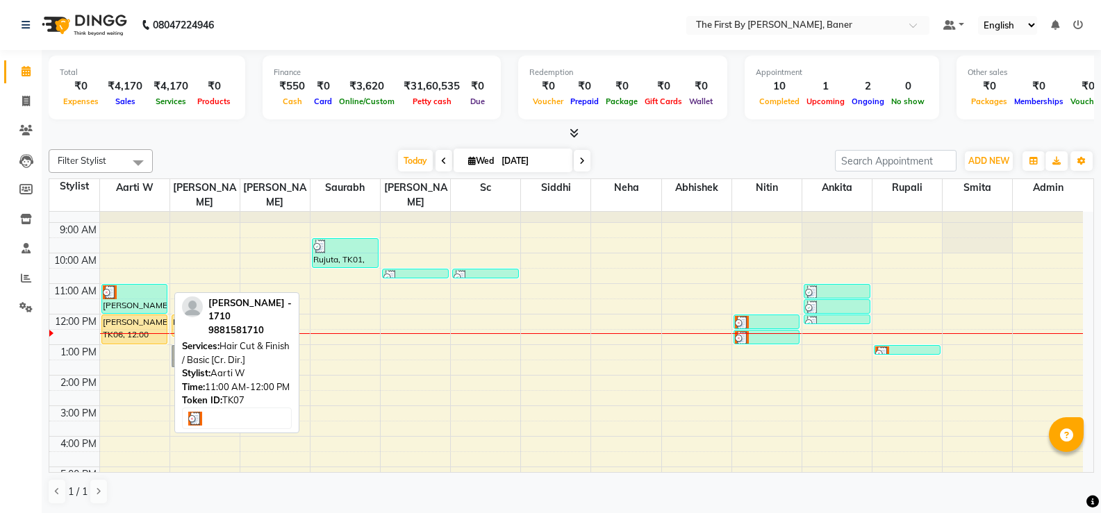
click at [133, 286] on div at bounding box center [135, 293] width 64 height 14
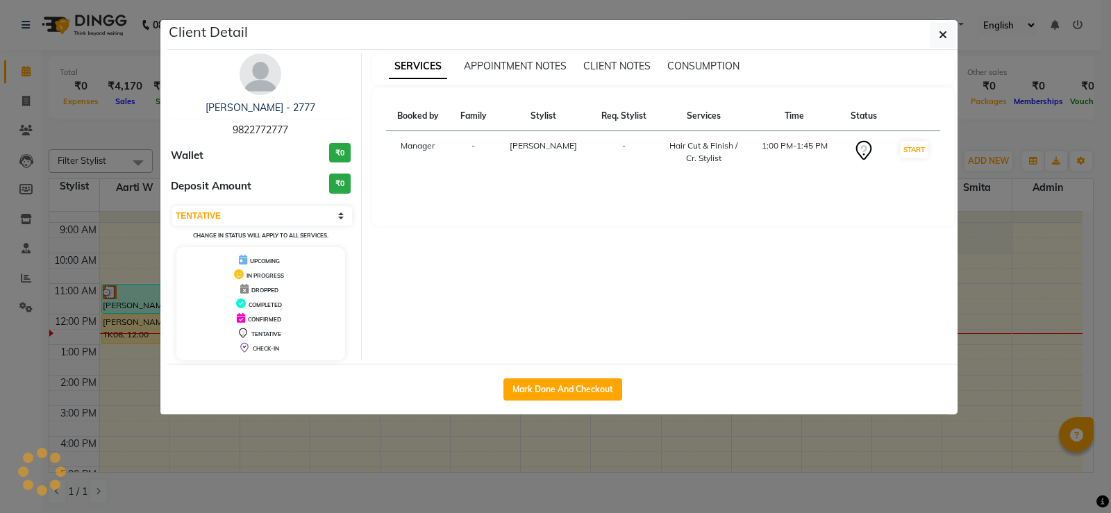
select select "3"
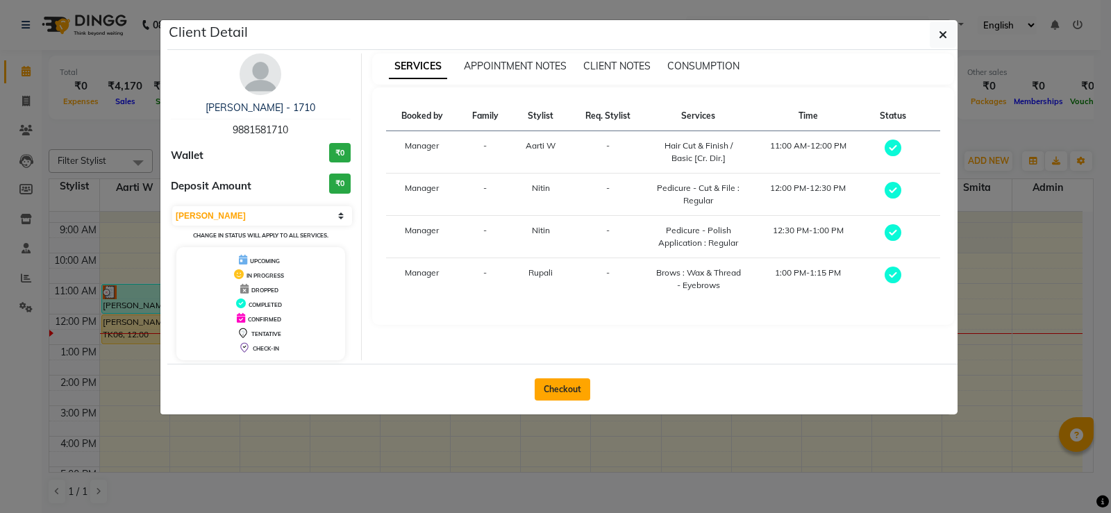
click at [552, 398] on button "Checkout" at bounding box center [563, 390] width 56 height 22
select select "service"
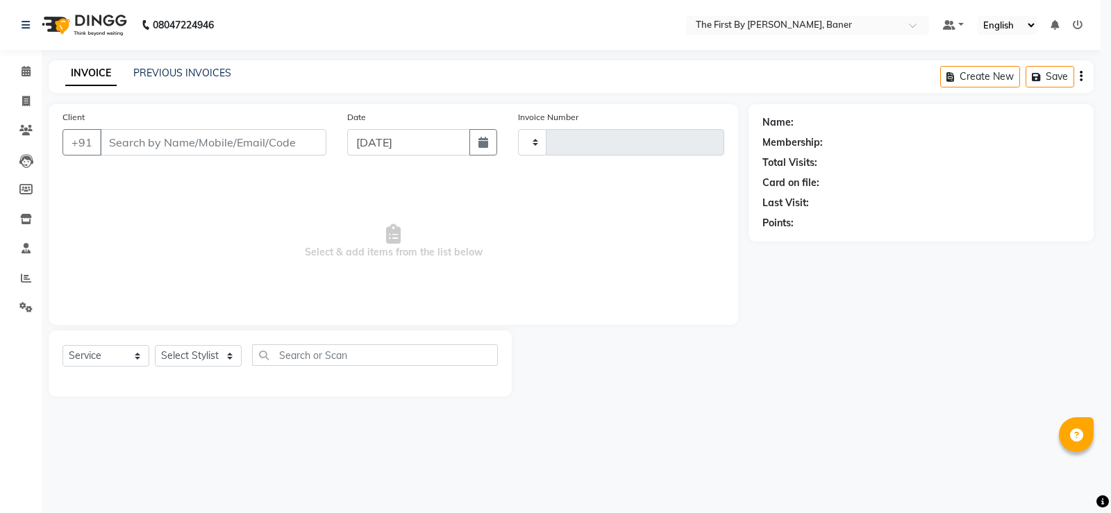
type input "2369"
select select "6411"
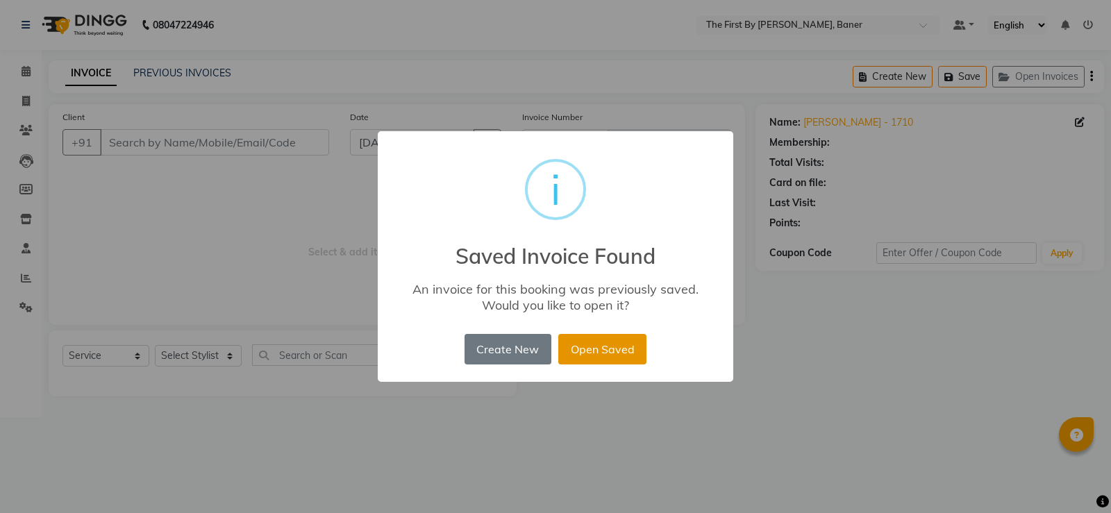
click at [589, 355] on button "Open Saved" at bounding box center [603, 349] width 88 height 31
type input "98******10"
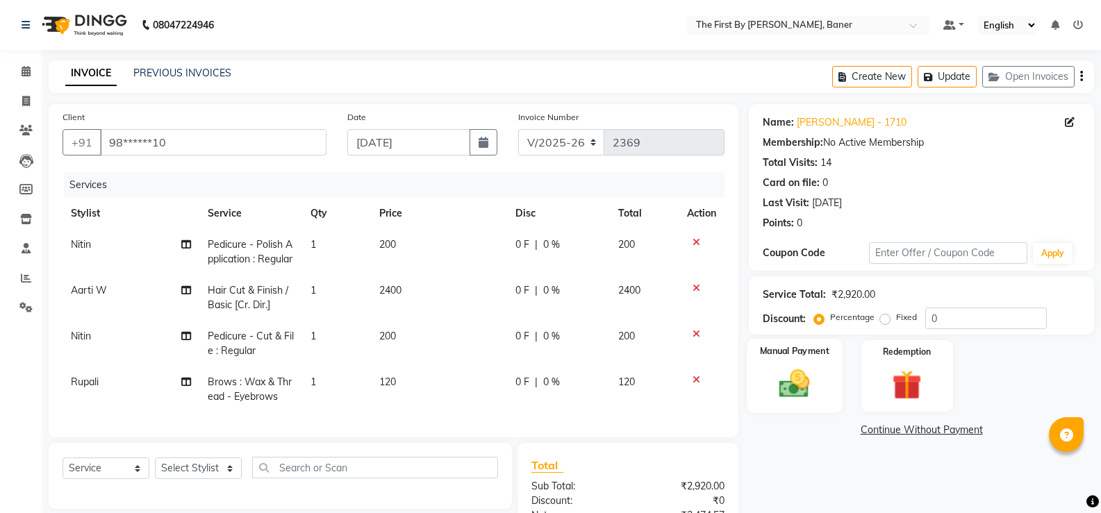
click at [793, 393] on img at bounding box center [794, 383] width 49 height 35
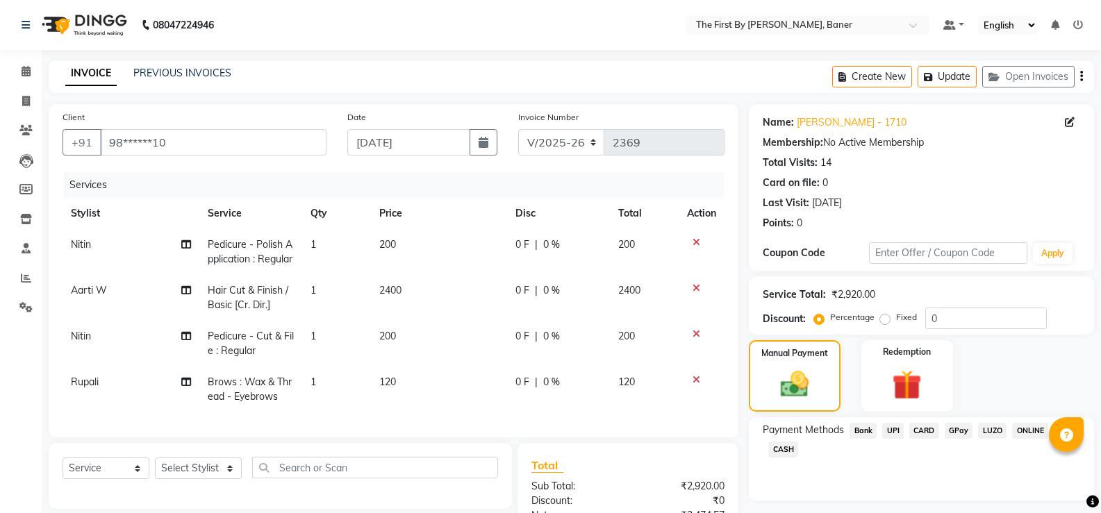
scroll to position [180, 0]
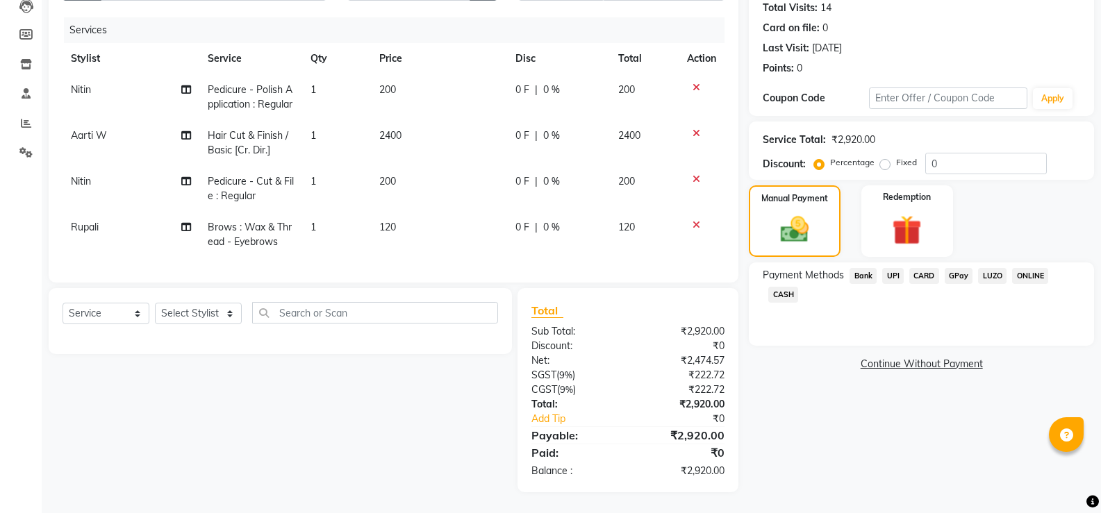
click at [879, 268] on div "UPI" at bounding box center [890, 277] width 27 height 19
click at [889, 268] on span "UPI" at bounding box center [893, 276] width 22 height 16
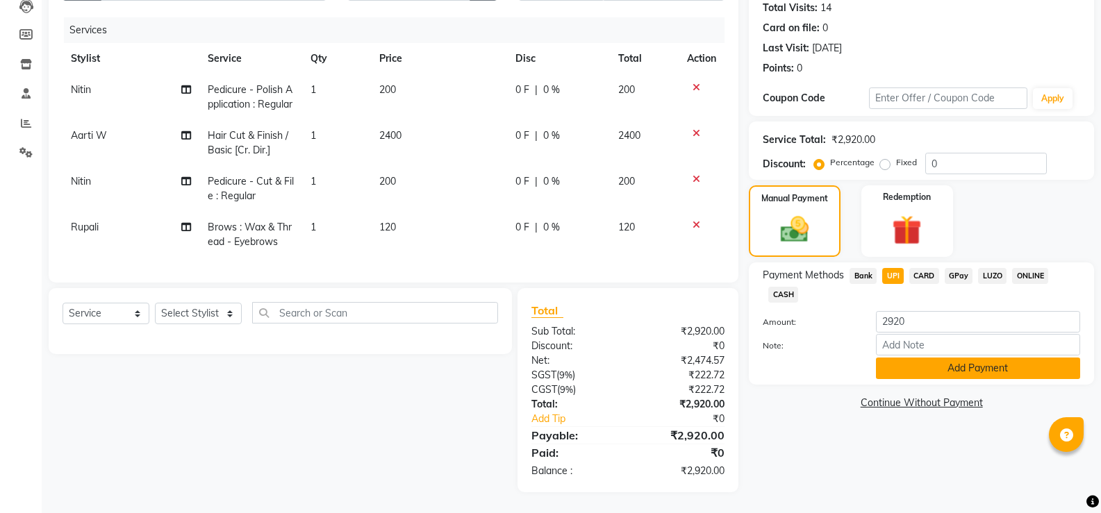
click at [916, 358] on button "Add Payment" at bounding box center [978, 369] width 204 height 22
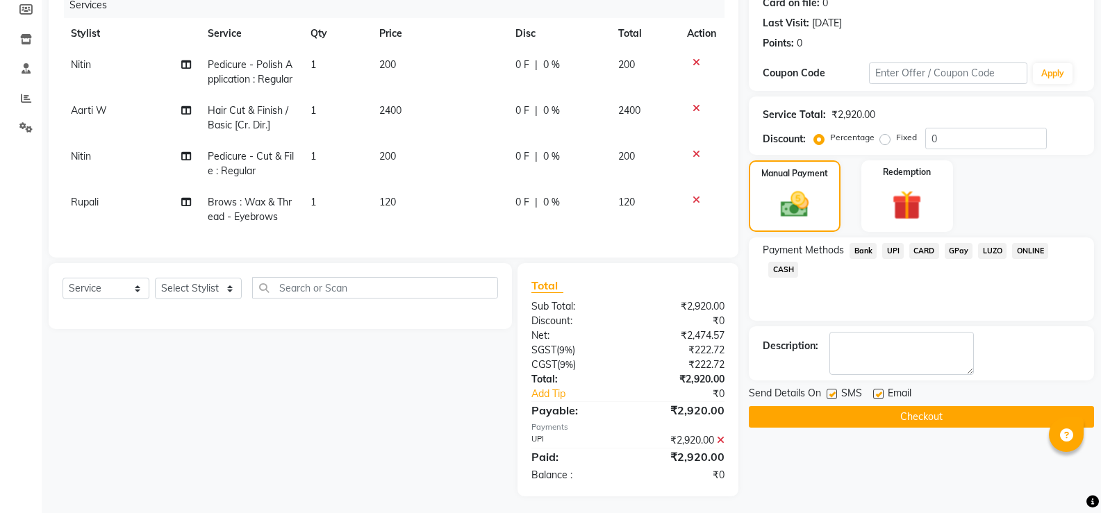
scroll to position [209, 0]
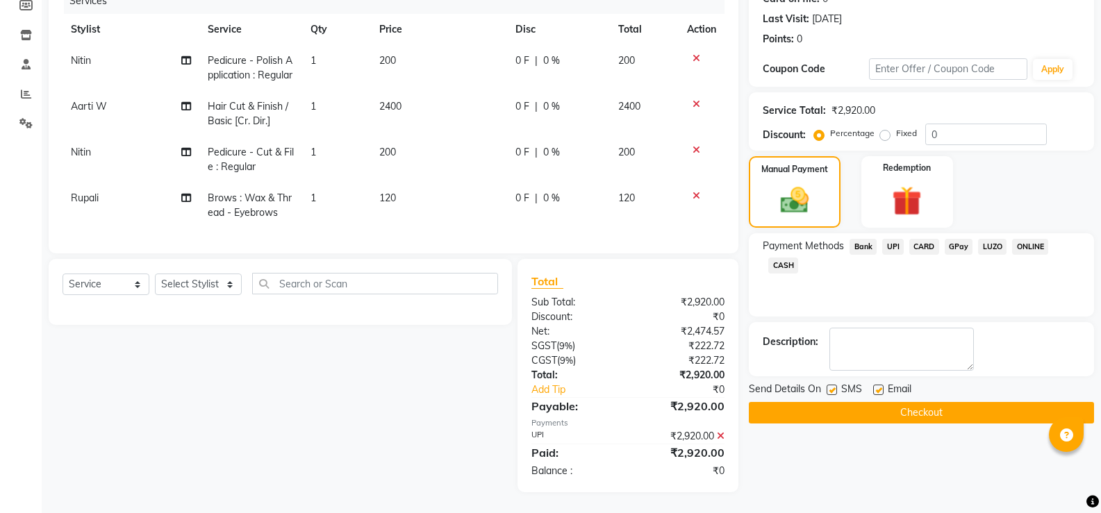
click at [920, 402] on button "Checkout" at bounding box center [921, 413] width 345 height 22
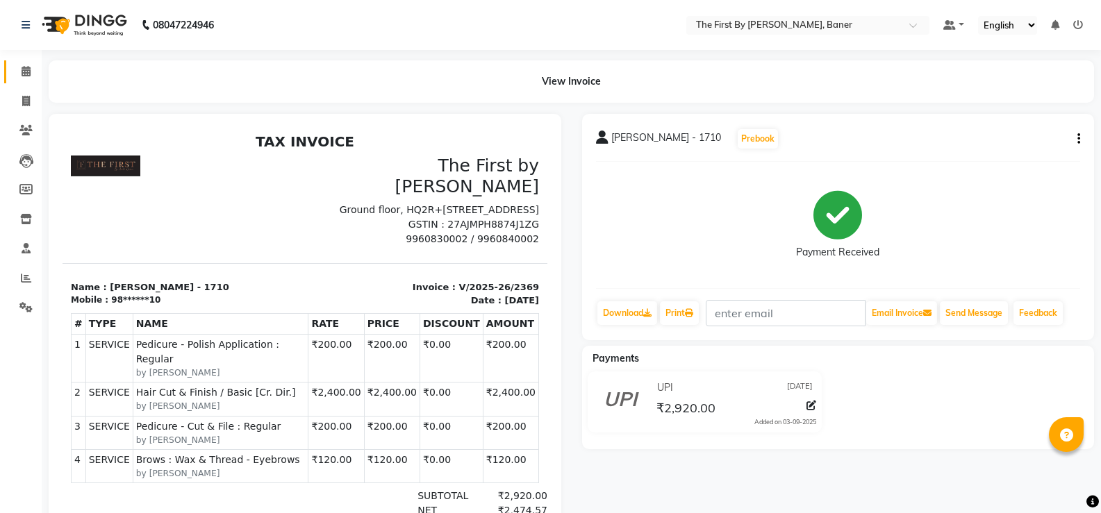
click at [21, 81] on link "Calendar" at bounding box center [20, 71] width 33 height 23
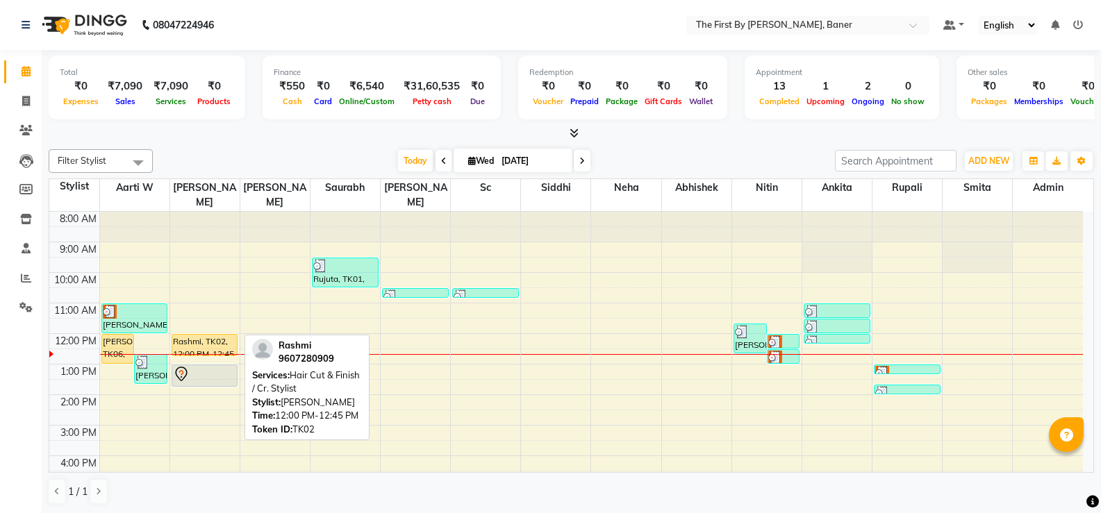
click at [192, 331] on div "Rashmi, TK02, 12:00 PM-12:45 PM, Hair Cut & Finish / Cr. Stylist [PERSON_NAME] …" at bounding box center [204, 410] width 69 height 397
click at [238, 324] on div "8:00 AM 9:00 AM 10:00 AM 11:00 AM 12:00 PM 1:00 PM 2:00 PM 3:00 PM 4:00 PM 5:00…" at bounding box center [566, 410] width 1034 height 397
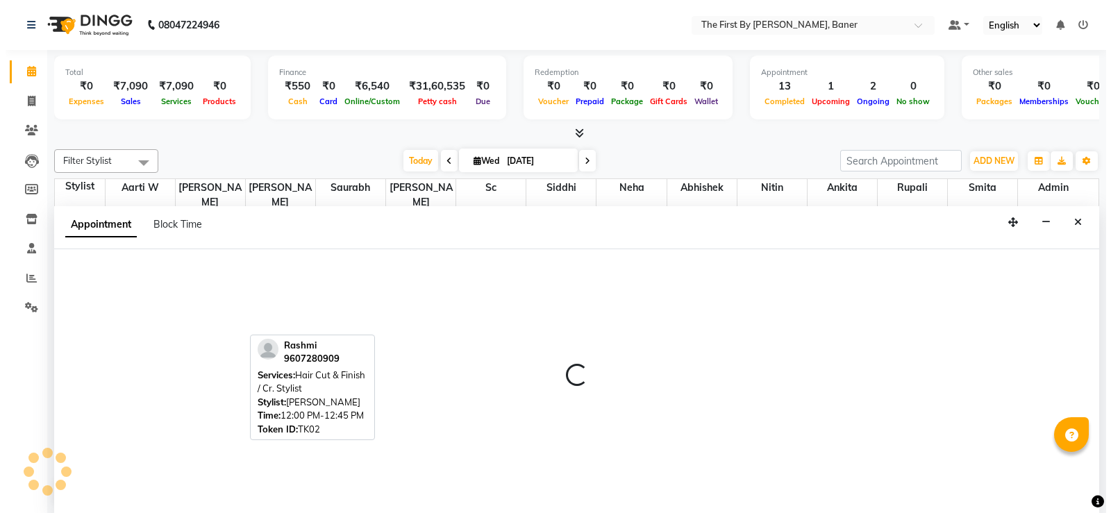
scroll to position [1, 0]
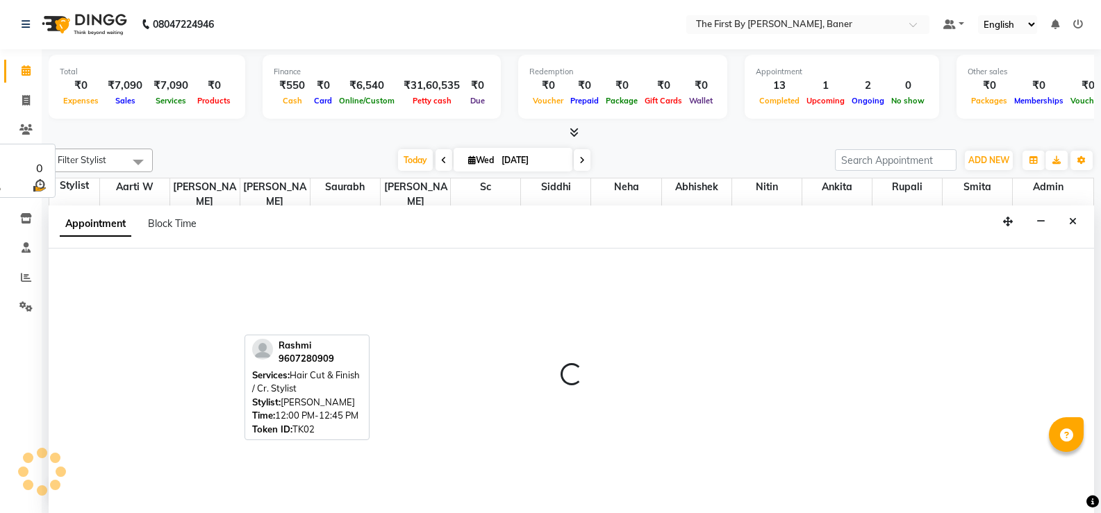
select select "49038"
select select "720"
select select "tentative"
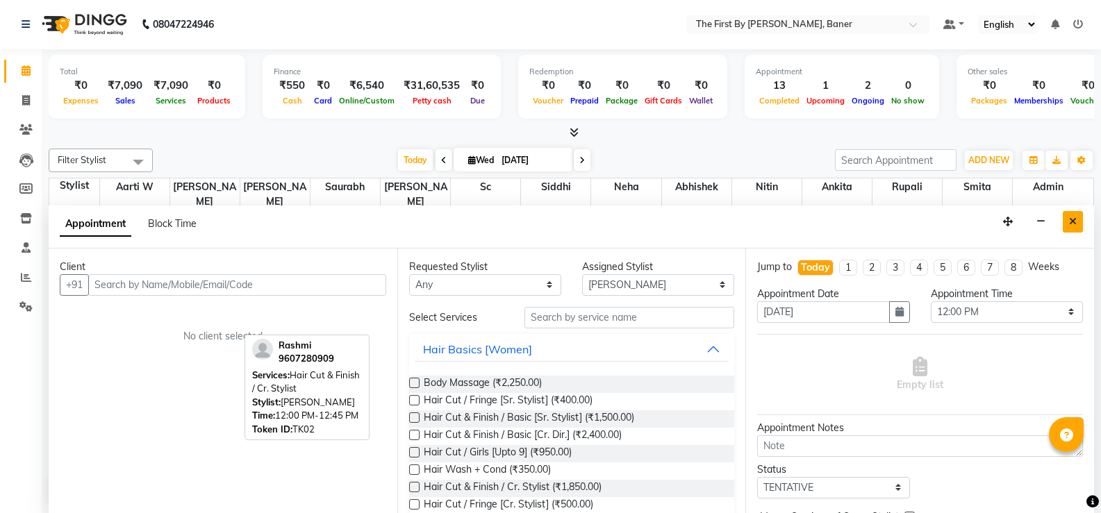
click at [1068, 226] on button "Close" at bounding box center [1073, 222] width 20 height 22
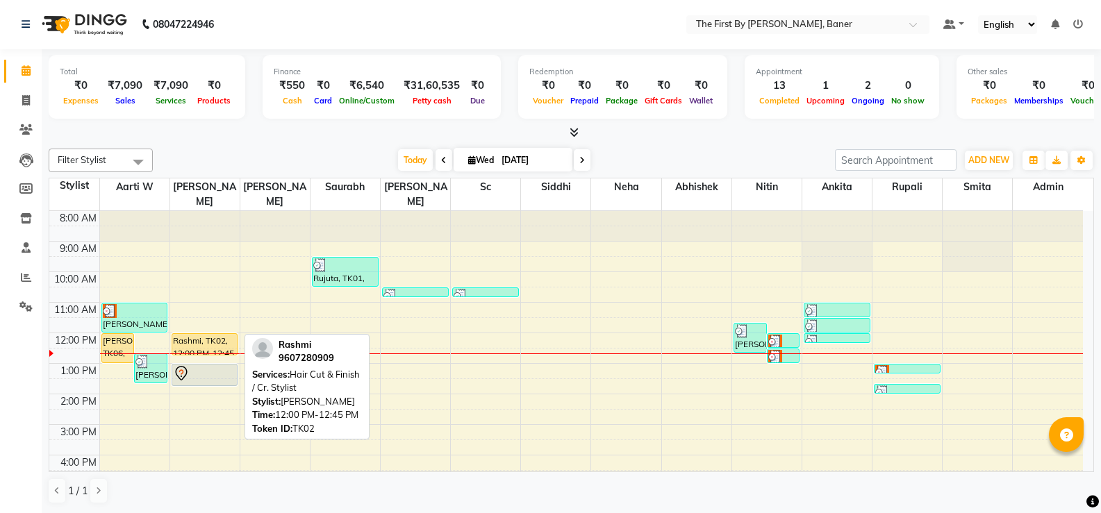
click at [175, 334] on div "Rashmi, TK02, 12:00 PM-12:45 PM, Hair Cut & Finish / Cr. Stylist" at bounding box center [204, 344] width 65 height 21
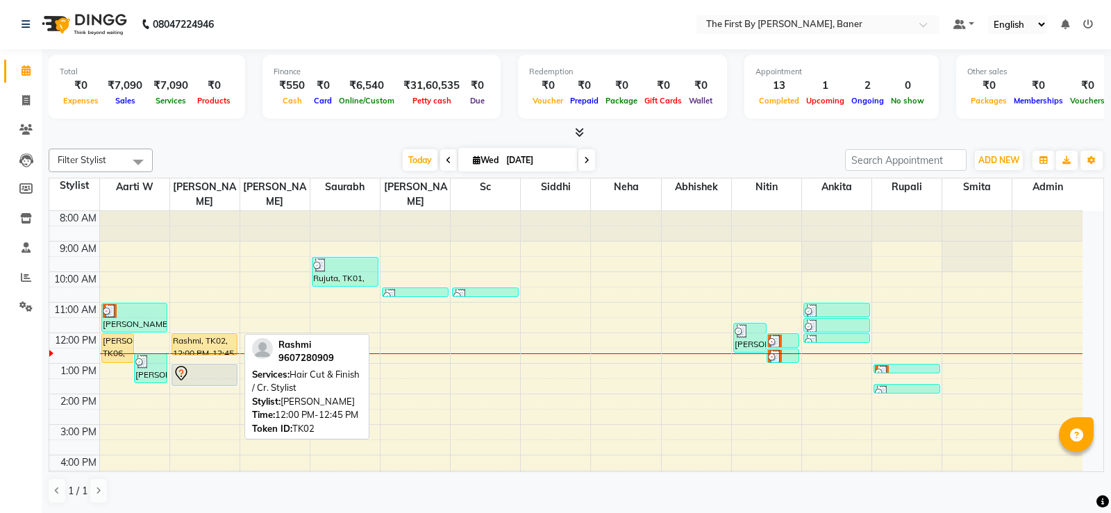
select select "1"
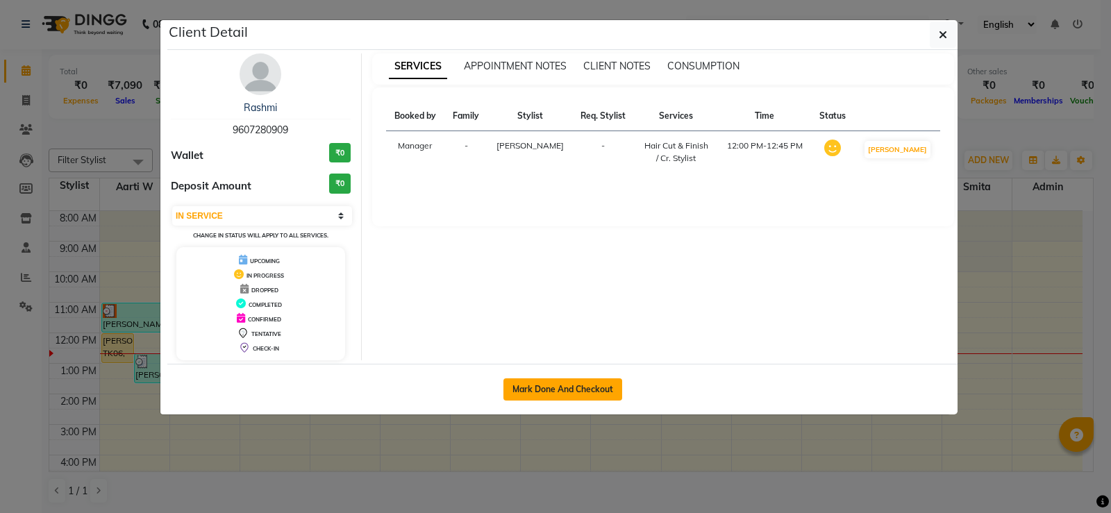
click at [556, 390] on button "Mark Done And Checkout" at bounding box center [563, 390] width 119 height 22
select select "6411"
select select "service"
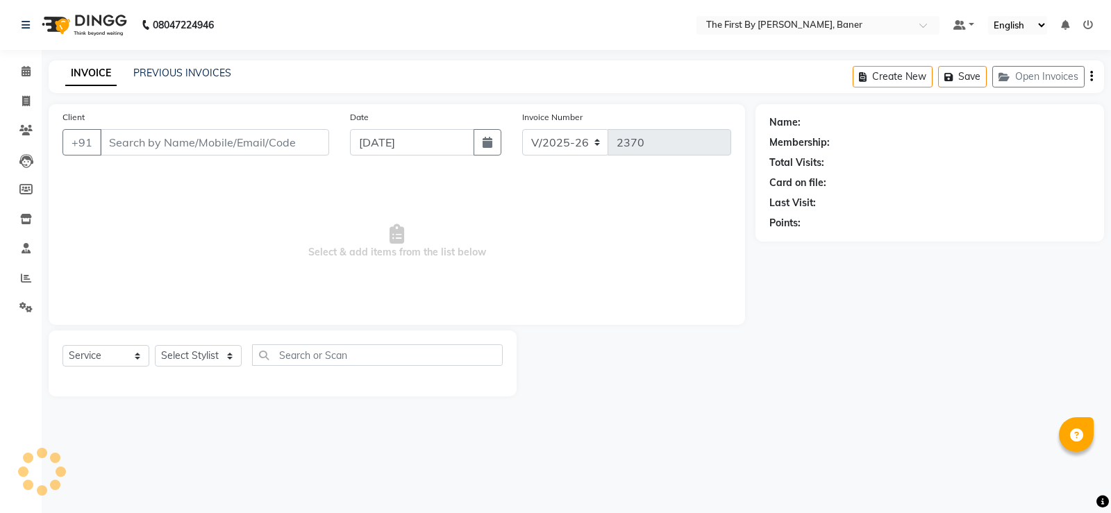
type input "96******09"
select select "49038"
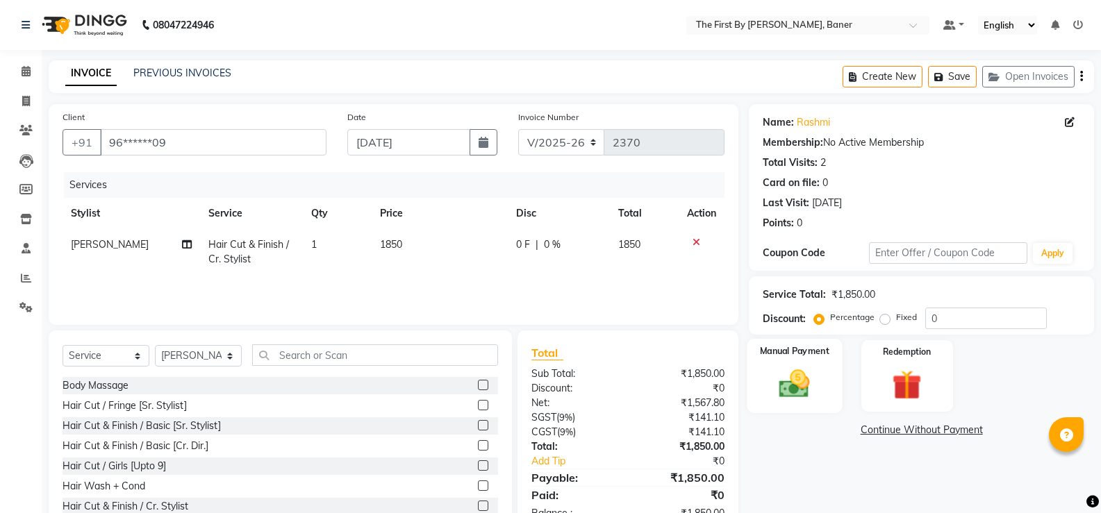
click at [784, 385] on img at bounding box center [794, 383] width 49 height 35
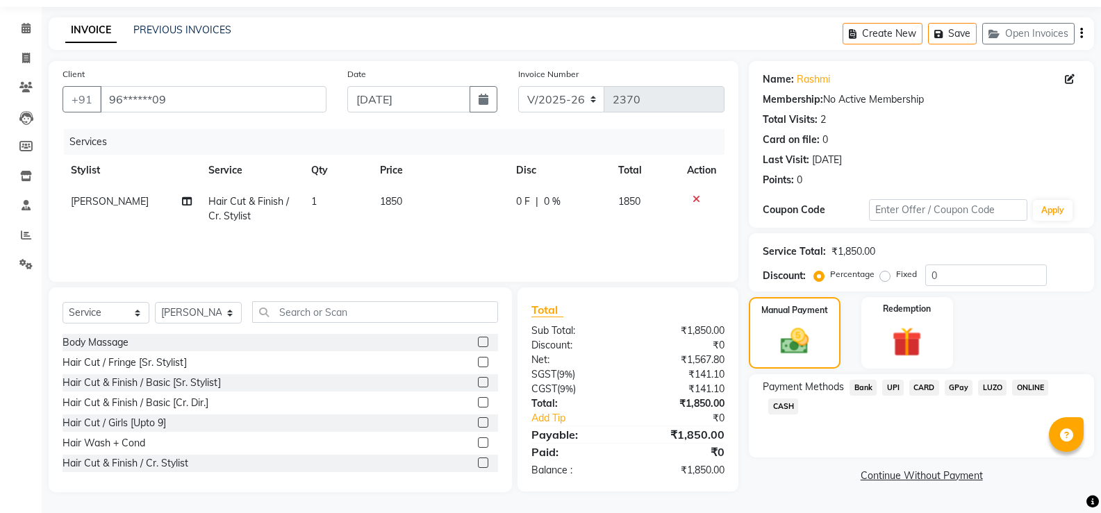
click at [895, 390] on span "UPI" at bounding box center [893, 388] width 22 height 16
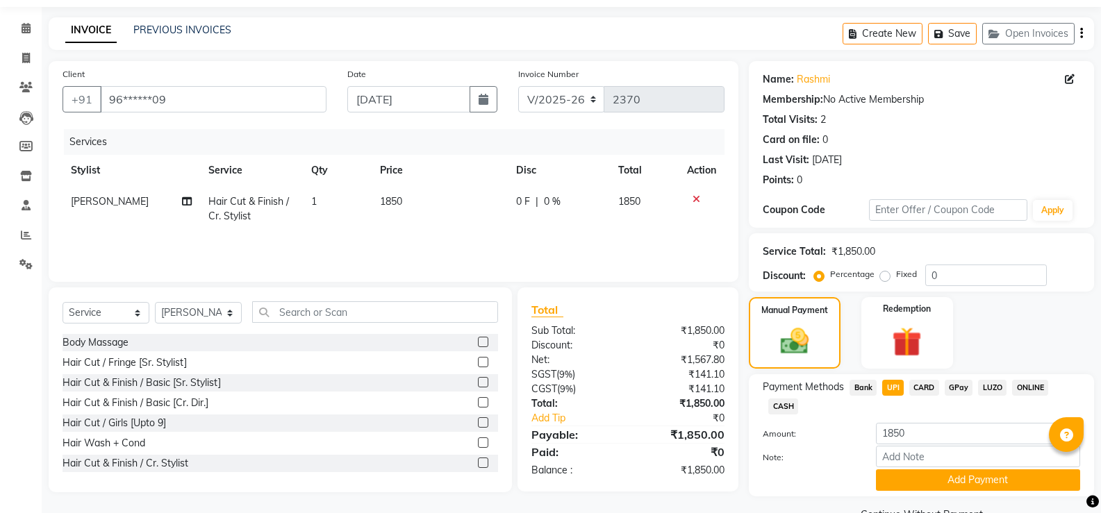
click at [906, 468] on div "Name: Rashmi Membership: No Active Membership Total Visits: 2 Card on file: 0 L…" at bounding box center [927, 293] width 356 height 464
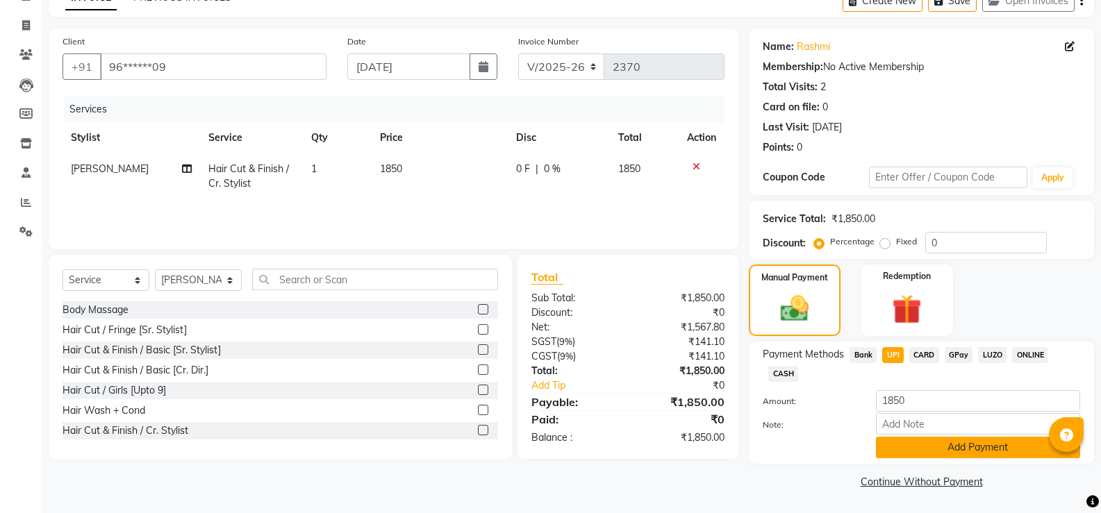
click at [903, 449] on button "Add Payment" at bounding box center [978, 448] width 204 height 22
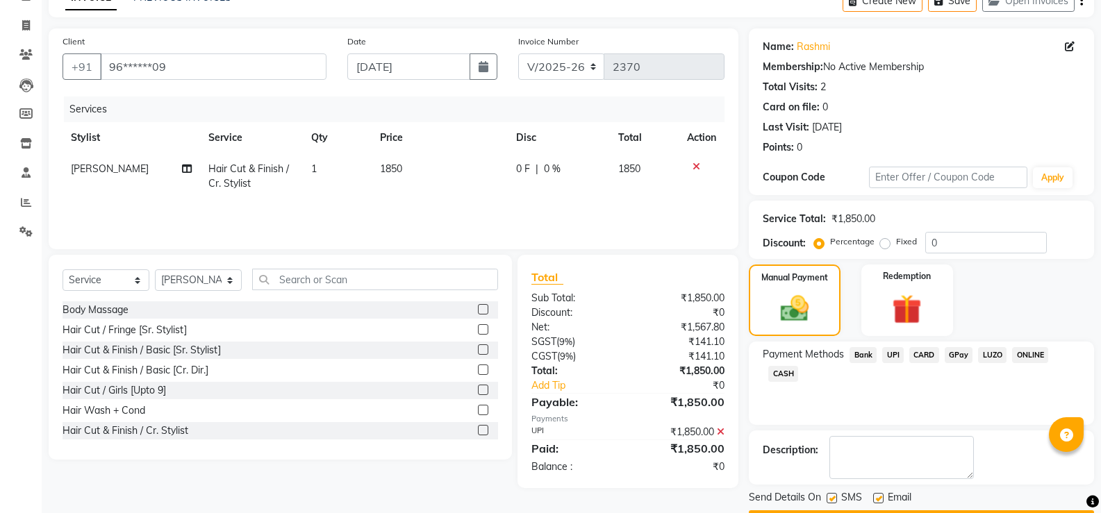
scroll to position [115, 0]
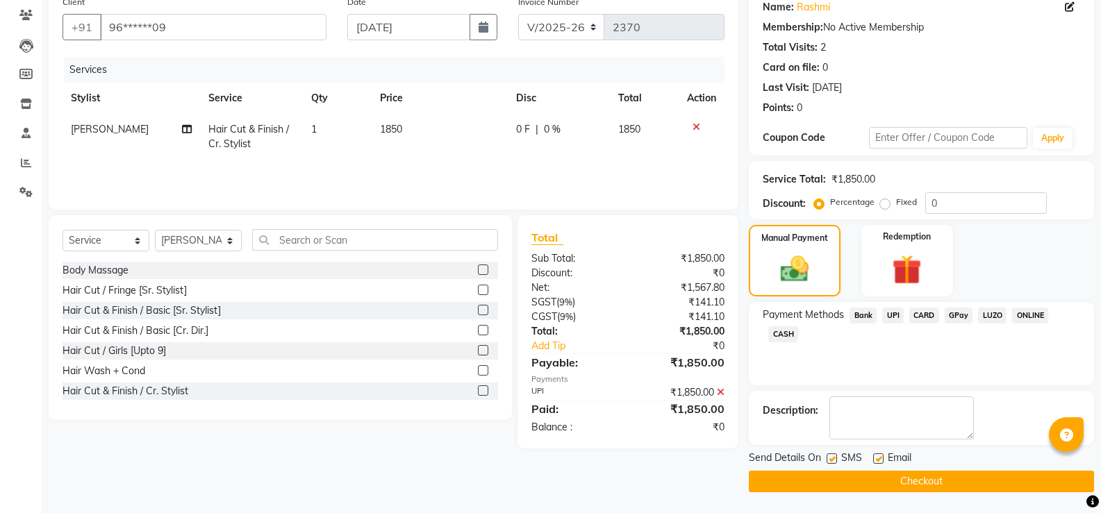
click at [905, 470] on div "Send Details On SMS Email Checkout" at bounding box center [921, 472] width 345 height 42
click at [905, 474] on button "Checkout" at bounding box center [921, 482] width 345 height 22
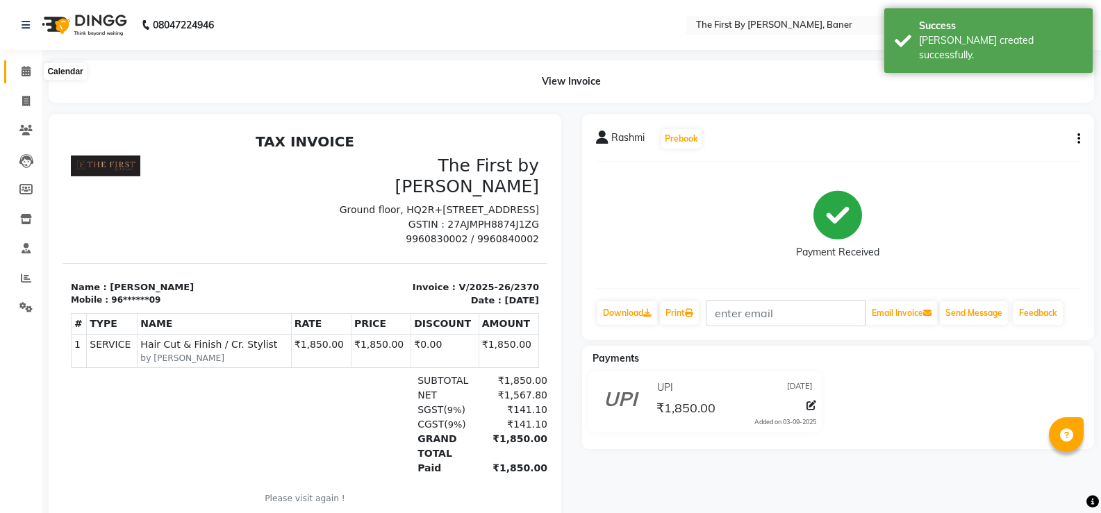
drag, startPoint x: 16, startPoint y: 69, endPoint x: 215, endPoint y: 2, distance: 210.2
click at [16, 69] on span at bounding box center [26, 72] width 24 height 16
